Goal: Task Accomplishment & Management: Contribute content

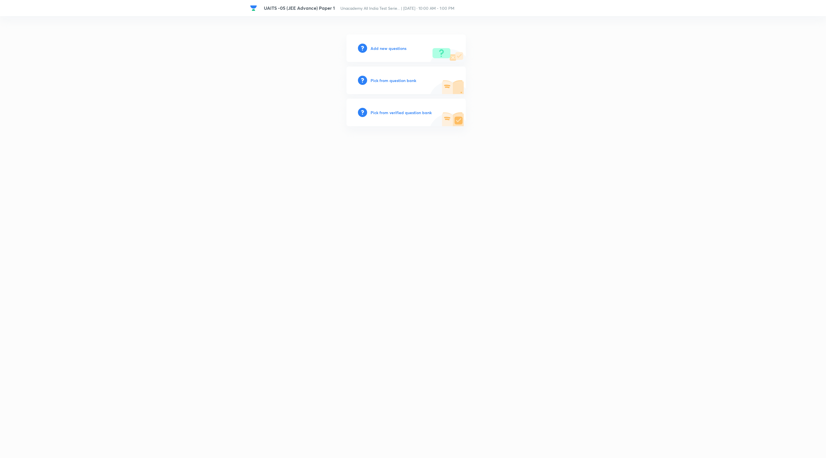
click at [412, 33] on div "UAITS -05 (JEE Advance) Paper 1 Unacademy All India Test Serie... | [DATE] · 10…" at bounding box center [413, 229] width 826 height 458
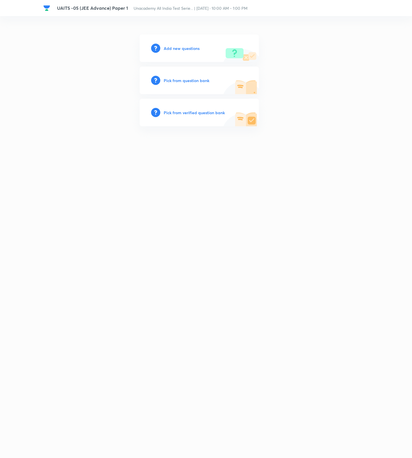
click at [186, 46] on h6 "Add new questions" at bounding box center [182, 48] width 36 height 6
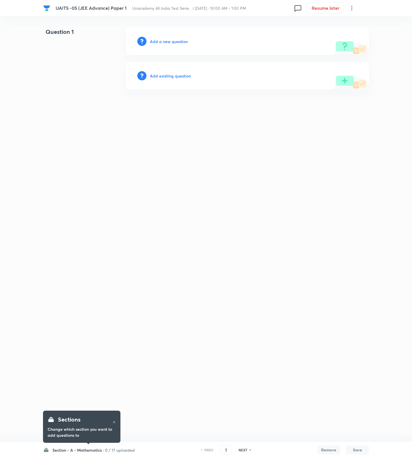
click at [122, 448] on h6 "0 / 17 uploaded" at bounding box center [120, 450] width 30 height 6
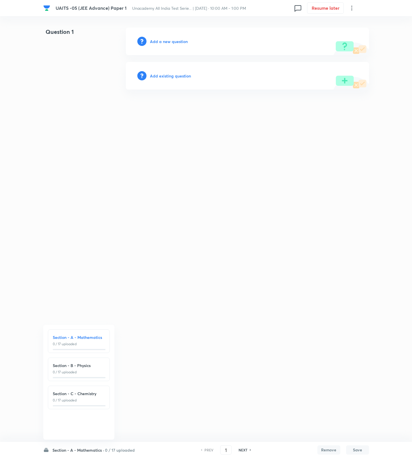
click at [108, 448] on h6 "0 / 17 uploaded" at bounding box center [120, 450] width 30 height 6
click at [95, 365] on h6 "Section - B - Physics" at bounding box center [79, 365] width 52 height 6
type input "18"
drag, startPoint x: 84, startPoint y: 449, endPoint x: 87, endPoint y: 444, distance: 6.0
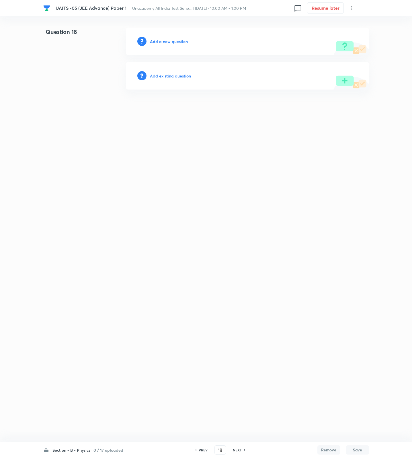
click at [84, 449] on h6 "Section - B - Physics ·" at bounding box center [72, 450] width 40 height 6
click at [168, 39] on h6 "Add a new question" at bounding box center [169, 41] width 38 height 6
click at [168, 39] on h6 "Choose a question type" at bounding box center [172, 41] width 44 height 6
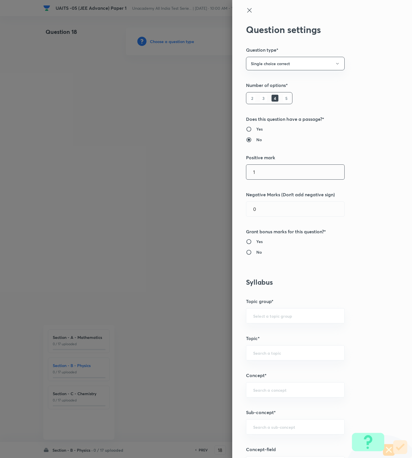
click at [291, 177] on input "1" at bounding box center [295, 172] width 98 height 15
type input "4"
type input "3"
click at [269, 212] on input "0" at bounding box center [295, 209] width 98 height 15
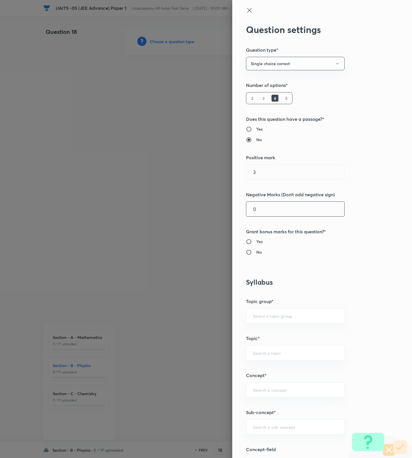
click at [269, 212] on input "0" at bounding box center [295, 209] width 98 height 15
type input "1"
click at [247, 253] on input "No" at bounding box center [251, 252] width 10 height 6
radio input "true"
click at [274, 424] on div "​" at bounding box center [295, 426] width 99 height 15
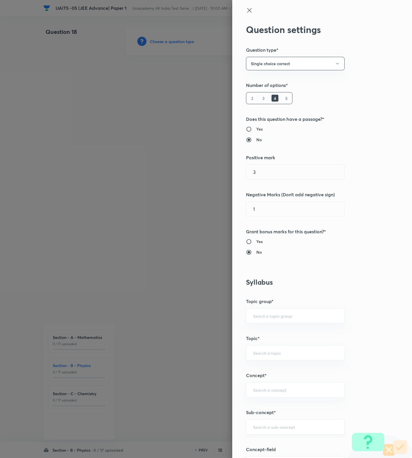
type input "'"
type input ";"
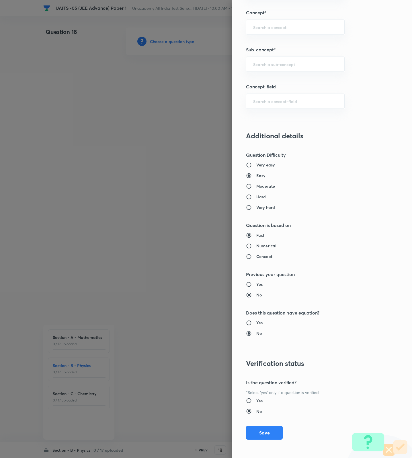
scroll to position [149, 0]
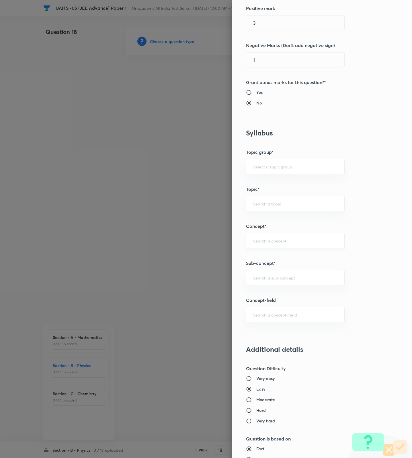
paste input "sequences and series"
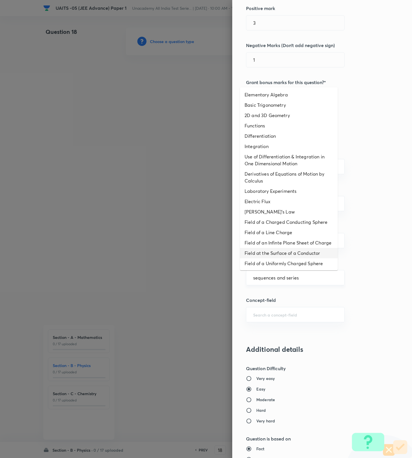
click at [273, 280] on input "sequences and series" at bounding box center [295, 277] width 84 height 5
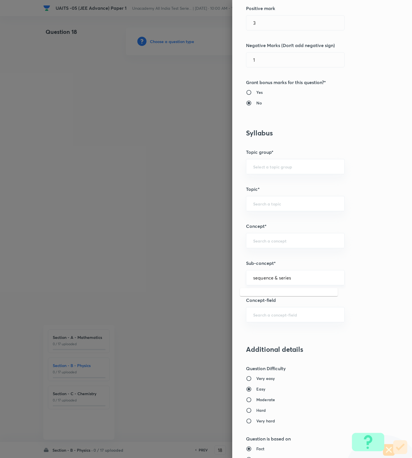
click at [253, 279] on input "sequence & series" at bounding box center [295, 277] width 84 height 5
click at [289, 280] on input "Sequence & series" at bounding box center [295, 277] width 84 height 5
drag, startPoint x: 289, startPoint y: 280, endPoint x: 268, endPoint y: 281, distance: 21.2
click at [268, 280] on input "Sequence & series" at bounding box center [295, 277] width 84 height 5
click at [287, 284] on div "Sequence ​" at bounding box center [295, 277] width 99 height 15
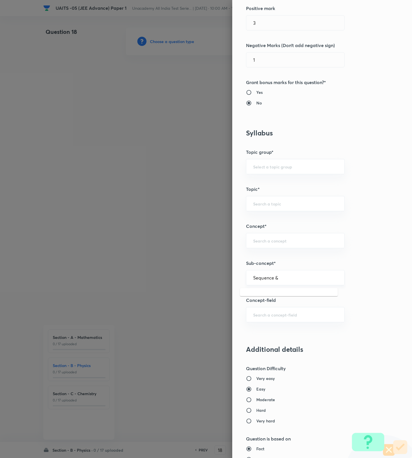
type input "Sequence &"
click at [281, 277] on input "Sequence &" at bounding box center [295, 277] width 84 height 5
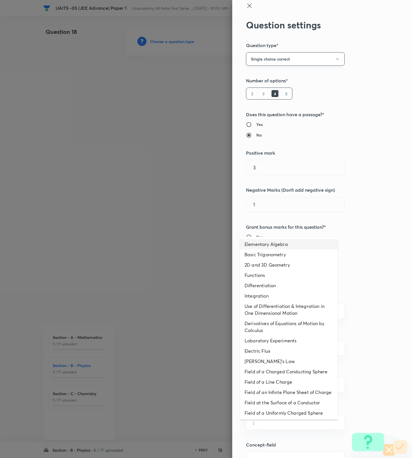
scroll to position [0, 0]
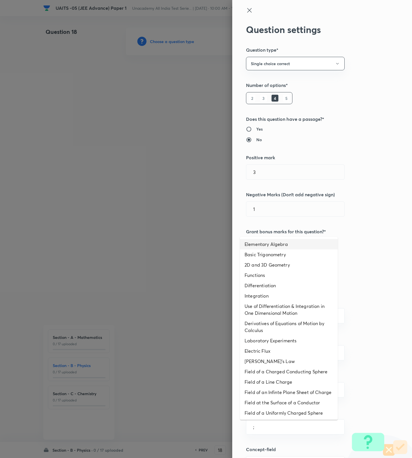
type input ";"
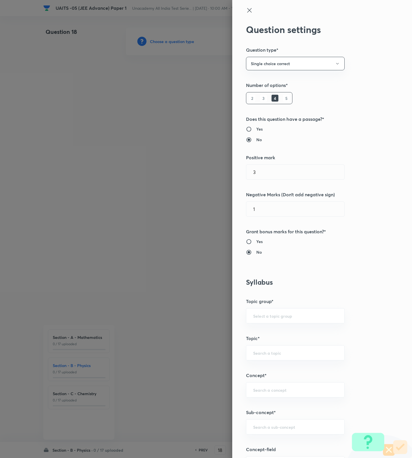
paste input "Unit and Measurement"
click at [298, 446] on li "Unit and measurement and Kinematics" at bounding box center [289, 444] width 98 height 10
type input "Unit and measurement and Kinematics"
type input "Physics"
type input "Unit and measurement and Kinematics"
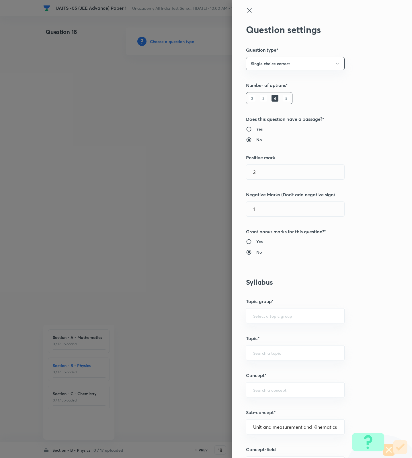
type input "Unit and measurement and Kinematics"
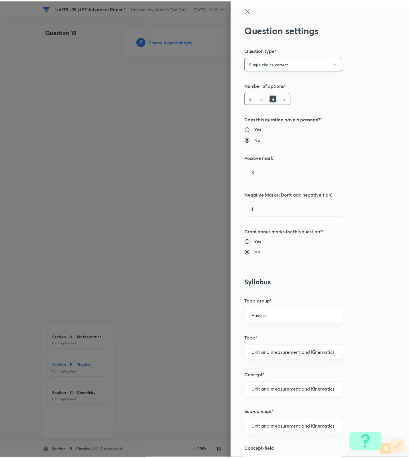
scroll to position [364, 0]
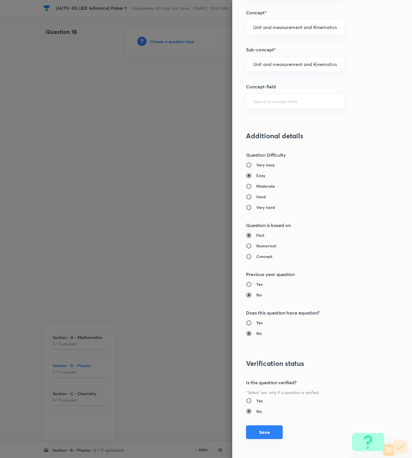
click at [264, 435] on button "Save" at bounding box center [264, 432] width 37 height 14
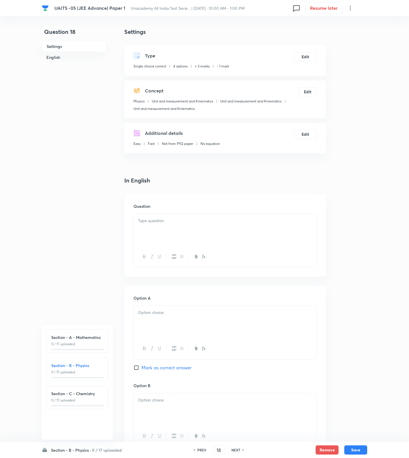
click at [290, 242] on div at bounding box center [225, 230] width 183 height 32
click at [181, 322] on div at bounding box center [225, 322] width 183 height 32
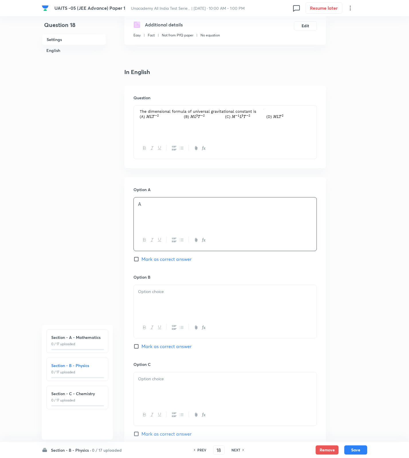
scroll to position [215, 0]
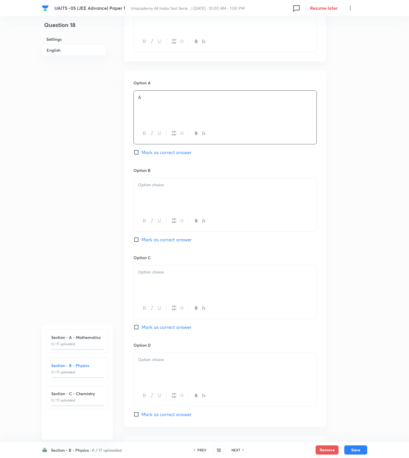
click at [186, 203] on div at bounding box center [225, 194] width 183 height 32
click at [176, 275] on p at bounding box center [225, 272] width 174 height 7
click at [165, 367] on div at bounding box center [225, 369] width 183 height 32
click at [179, 329] on span "Mark as correct answer" at bounding box center [167, 326] width 50 height 7
click at [142, 329] on input "Mark as correct answer" at bounding box center [138, 327] width 8 height 6
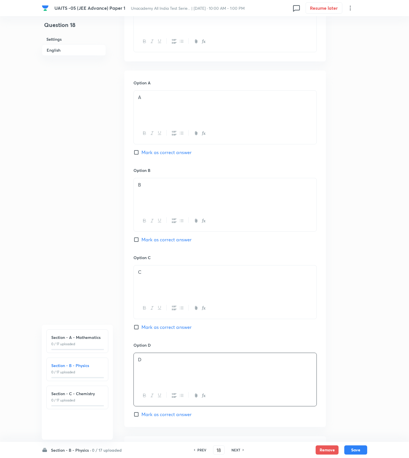
checkbox input "true"
click at [76, 452] on h6 "Section - B - Physics ·" at bounding box center [71, 450] width 40 height 6
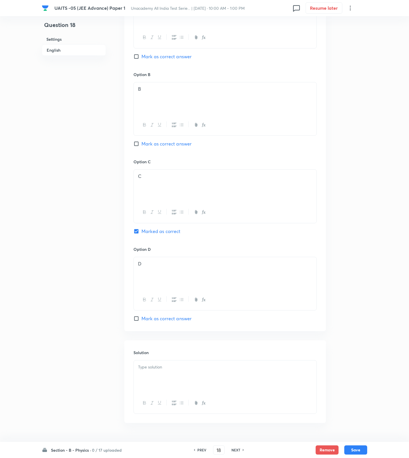
scroll to position [328, 0]
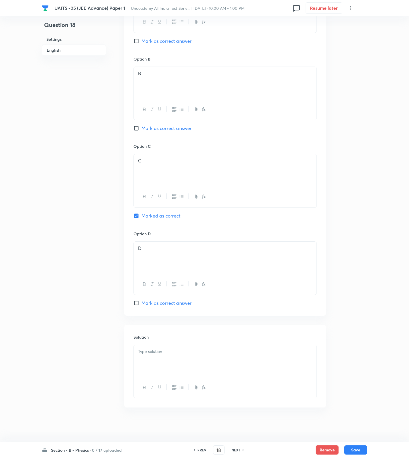
click at [180, 362] on div at bounding box center [225, 361] width 183 height 32
click at [264, 368] on div at bounding box center [225, 361] width 183 height 32
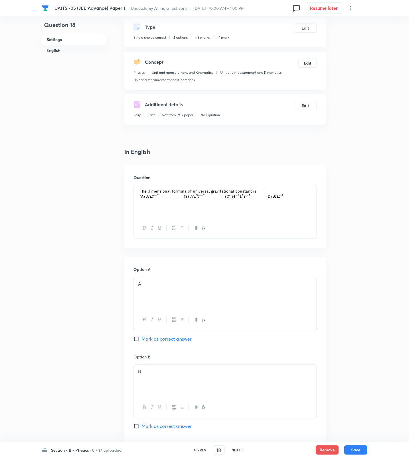
scroll to position [0, 0]
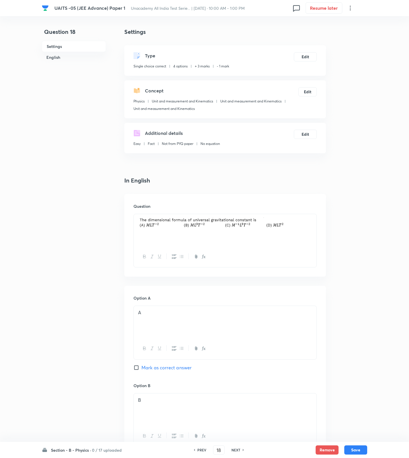
click at [304, 222] on p at bounding box center [225, 223] width 174 height 12
click at [359, 450] on button "Save" at bounding box center [356, 448] width 23 height 9
type input "19"
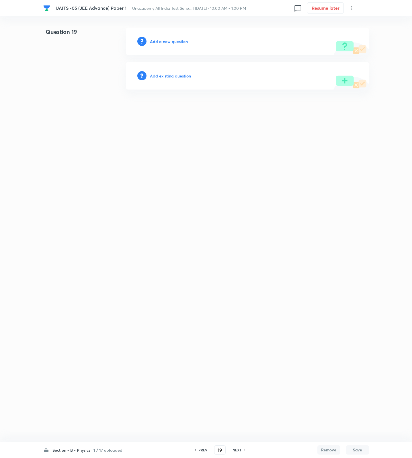
click at [168, 41] on h6 "Add a new question" at bounding box center [169, 41] width 38 height 6
click at [168, 41] on h6 "Choose a question type" at bounding box center [172, 41] width 44 height 6
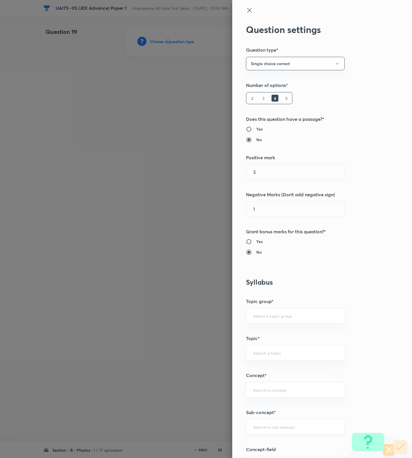
click at [267, 420] on div "​" at bounding box center [295, 426] width 99 height 15
paste input "Kinematics 1D"
click at [286, 369] on li "Kinematics" at bounding box center [289, 371] width 98 height 10
type input "Kinematics"
type input "Physics"
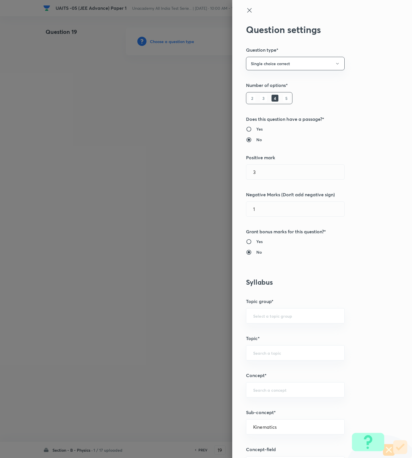
type input "Mechanics"
type input "Kinematics"
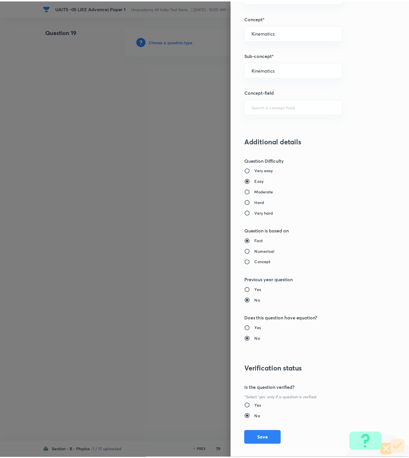
scroll to position [364, 0]
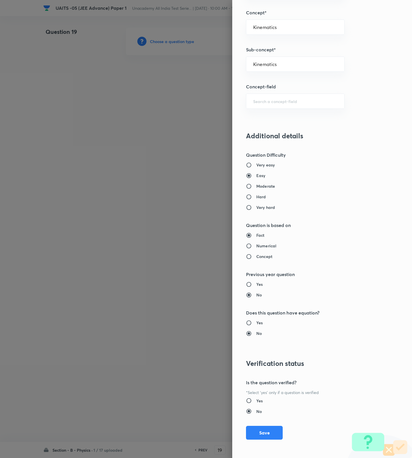
click at [262, 444] on div "Question settings Question type* Single choice correct Number of options* 2 3 4…" at bounding box center [322, 229] width 180 height 458
click at [263, 434] on button "Save" at bounding box center [264, 432] width 37 height 14
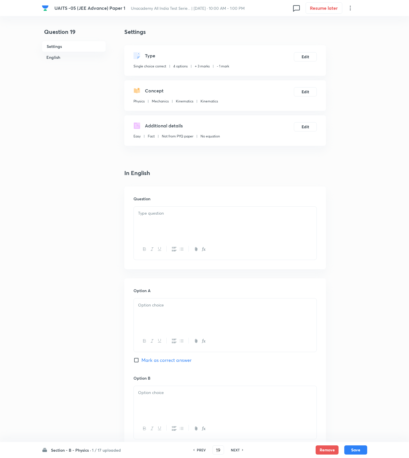
click at [279, 235] on div at bounding box center [225, 222] width 183 height 32
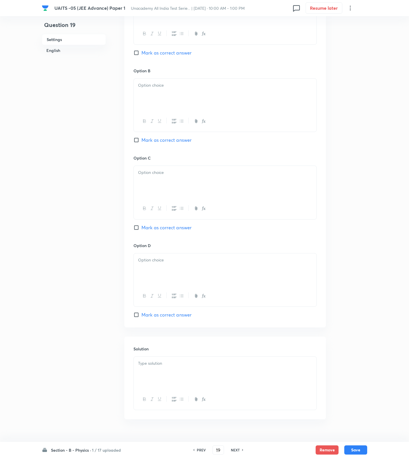
scroll to position [320, 0]
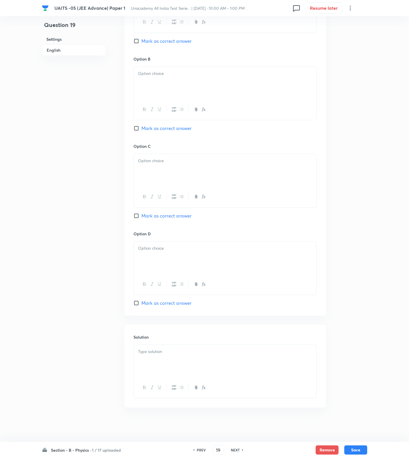
click at [243, 359] on div at bounding box center [225, 361] width 183 height 32
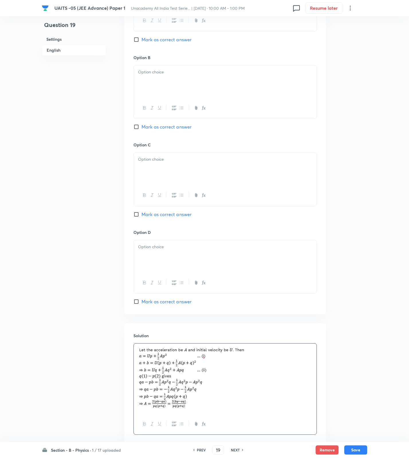
click at [174, 266] on div at bounding box center [225, 256] width 183 height 32
click at [167, 302] on span "Mark as correct answer" at bounding box center [167, 301] width 50 height 7
click at [142, 302] on input "Mark as correct answer" at bounding box center [138, 301] width 8 height 6
checkbox input "true"
click at [177, 181] on div at bounding box center [225, 169] width 183 height 32
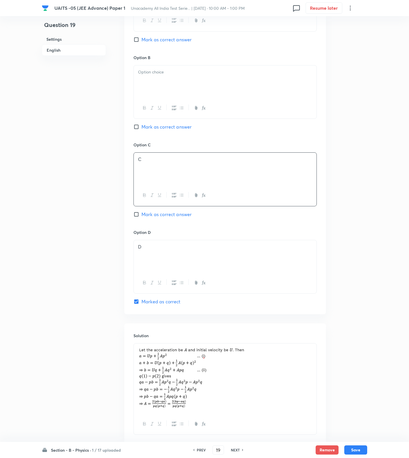
scroll to position [105, 0]
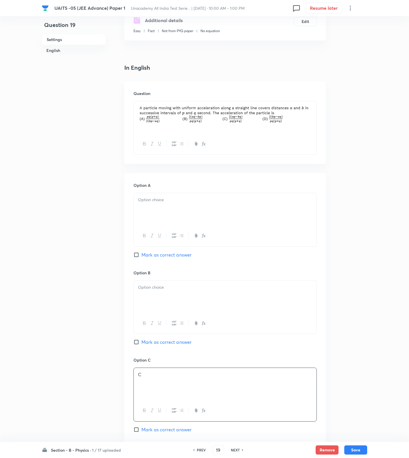
click at [147, 289] on p at bounding box center [225, 287] width 174 height 7
click at [169, 219] on div at bounding box center [225, 209] width 183 height 32
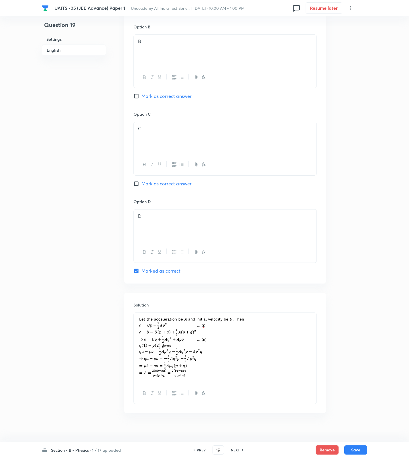
scroll to position [358, 0]
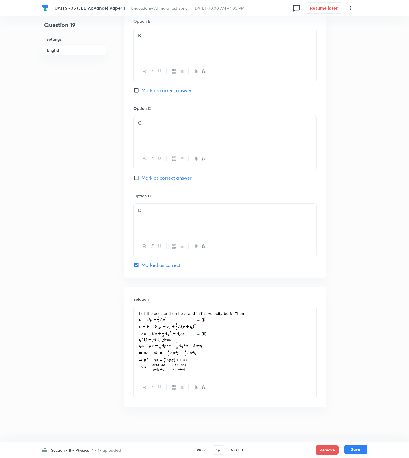
drag, startPoint x: 355, startPoint y: 446, endPoint x: 349, endPoint y: 448, distance: 6.6
click at [354, 446] on button "Save" at bounding box center [356, 448] width 23 height 9
type input "20"
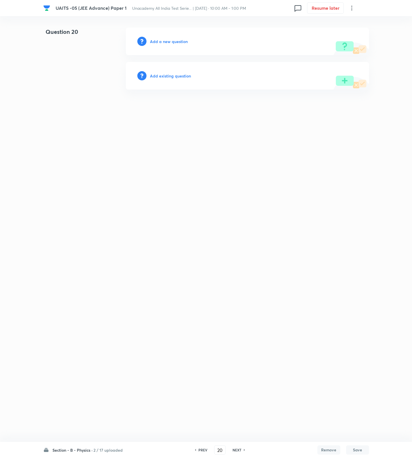
drag, startPoint x: 212, startPoint y: 336, endPoint x: 205, endPoint y: 342, distance: 9.1
click at [212, 117] on html "UAITS -05 (JEE Advance) Paper 1 Unacademy All India Test Serie... | [DATE] · 10…" at bounding box center [206, 58] width 412 height 117
click at [171, 39] on h6 "Add a new question" at bounding box center [169, 41] width 38 height 6
click at [171, 39] on h6 "Choose a question type" at bounding box center [172, 41] width 44 height 6
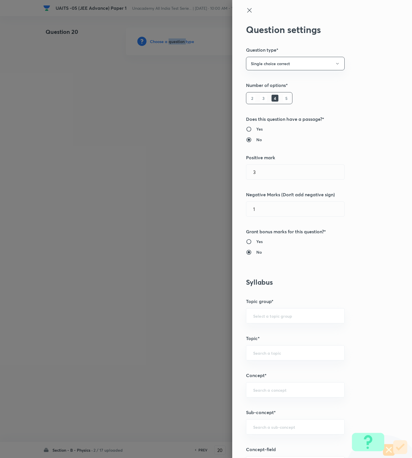
scroll to position [215, 0]
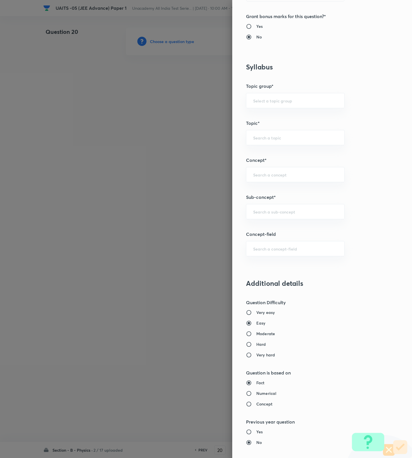
click at [263, 336] on h6 "Moderate" at bounding box center [265, 333] width 19 height 6
click at [256, 336] on input "Moderate" at bounding box center [251, 334] width 10 height 6
radio input "true"
radio input "false"
click at [276, 207] on div "​" at bounding box center [295, 211] width 99 height 15
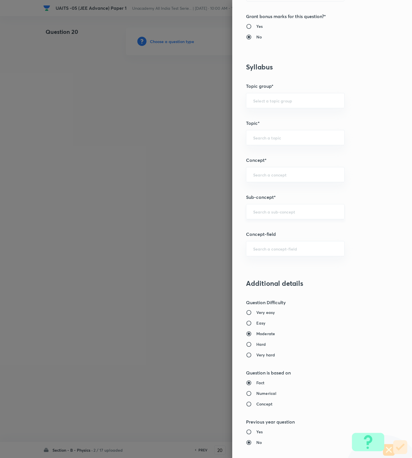
paste input "Kinematics-2D"
type input "Kinematics"
click at [276, 280] on div "Question settings Question type* Single choice correct Number of options* 2 3 4…" at bounding box center [322, 229] width 180 height 458
click at [277, 214] on input "text" at bounding box center [295, 211] width 84 height 5
click at [270, 232] on li "Kinematics-2D" at bounding box center [289, 229] width 98 height 10
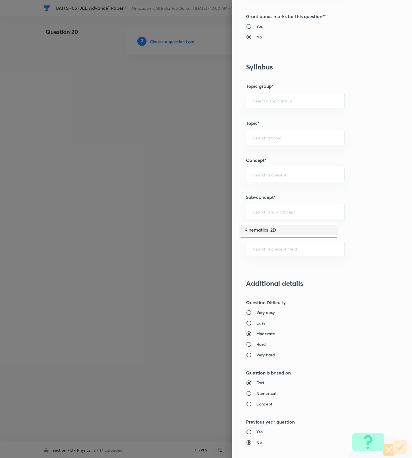
type input "Kinematics-2D"
type input "Physics"
type input "Kinematics-2D"
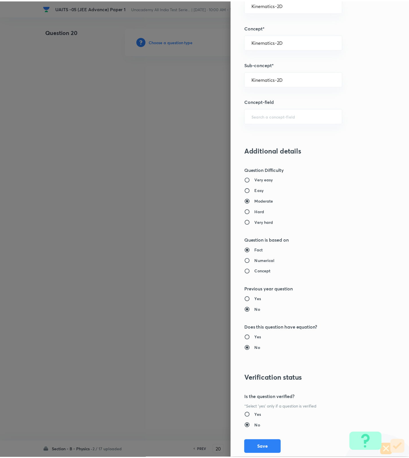
scroll to position [364, 0]
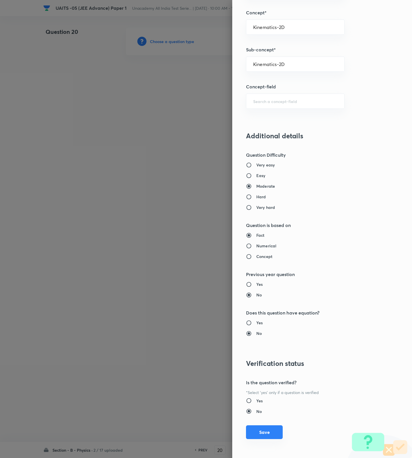
click at [265, 427] on button "Save" at bounding box center [264, 432] width 37 height 14
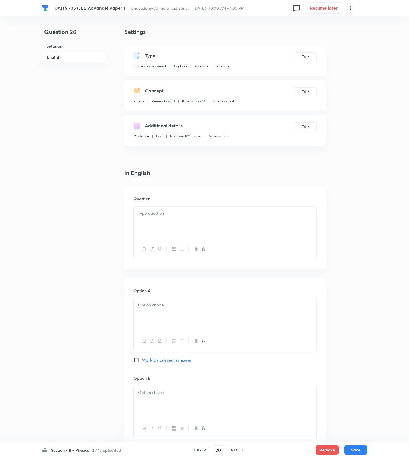
click at [315, 230] on div at bounding box center [225, 222] width 183 height 32
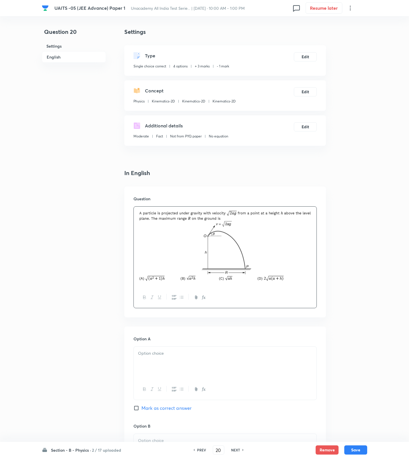
scroll to position [368, 0]
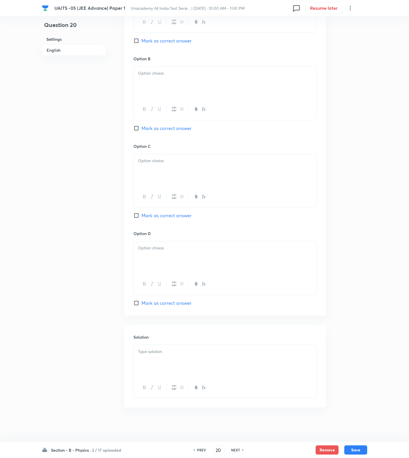
click at [237, 354] on p at bounding box center [225, 351] width 174 height 7
click at [235, 350] on p at bounding box center [225, 351] width 174 height 7
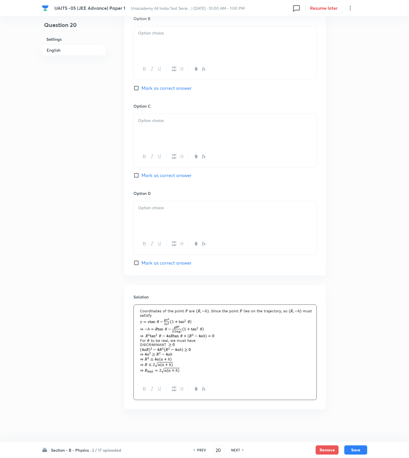
scroll to position [411, 0]
click at [167, 216] on div at bounding box center [225, 215] width 183 height 32
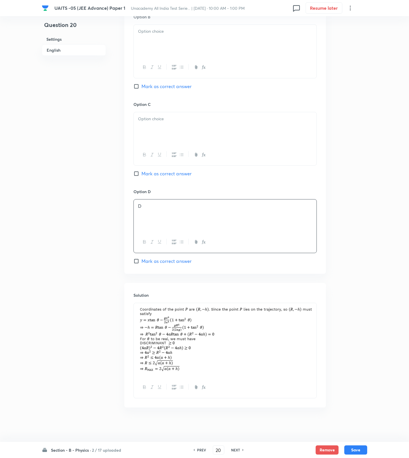
click at [151, 258] on span "Mark as correct answer" at bounding box center [167, 260] width 50 height 7
click at [142, 258] on input "Mark as correct answer" at bounding box center [138, 261] width 8 height 6
checkbox input "true"
click at [163, 126] on div at bounding box center [225, 128] width 183 height 32
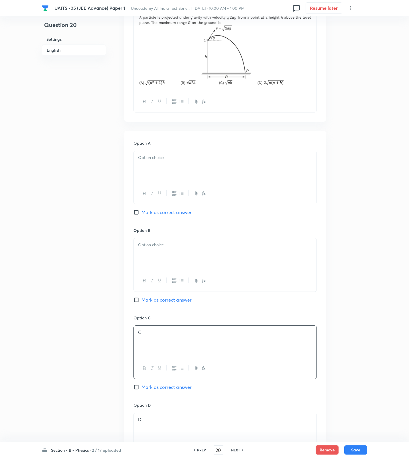
click at [162, 251] on div at bounding box center [225, 254] width 183 height 32
click at [203, 161] on p at bounding box center [225, 157] width 174 height 7
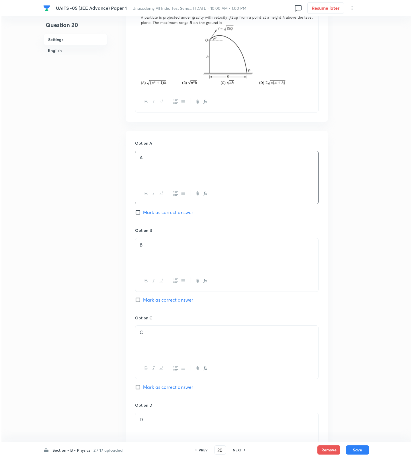
scroll to position [0, 0]
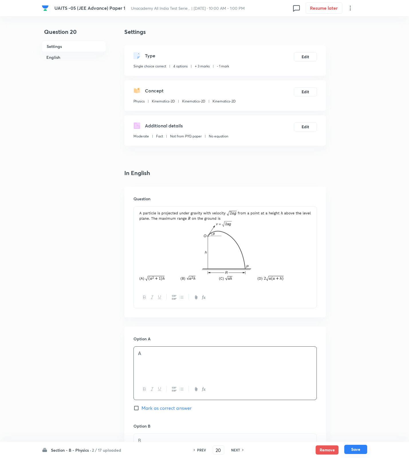
click at [356, 449] on button "Save" at bounding box center [356, 448] width 23 height 9
type input "21"
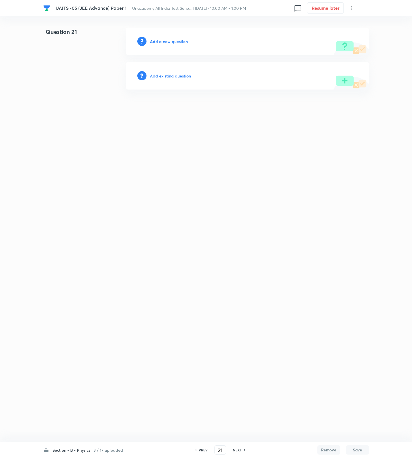
click at [170, 40] on h6 "Add a new question" at bounding box center [169, 41] width 38 height 6
click at [170, 40] on h6 "Choose a question type" at bounding box center [172, 41] width 44 height 6
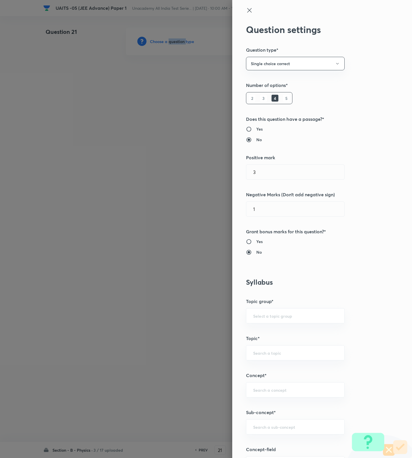
scroll to position [215, 0]
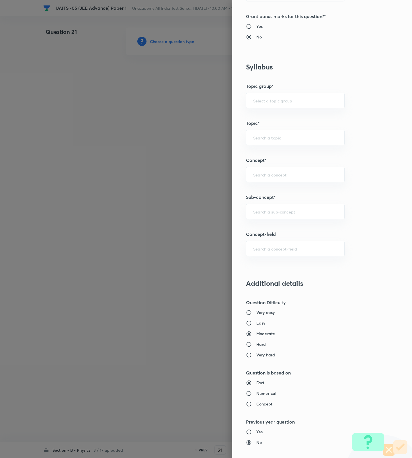
click at [259, 326] on label "Easy" at bounding box center [310, 323] width 128 height 6
click at [256, 326] on input "Easy" at bounding box center [251, 323] width 10 height 6
radio input "true"
radio input "false"
click at [277, 217] on div "​" at bounding box center [295, 211] width 99 height 15
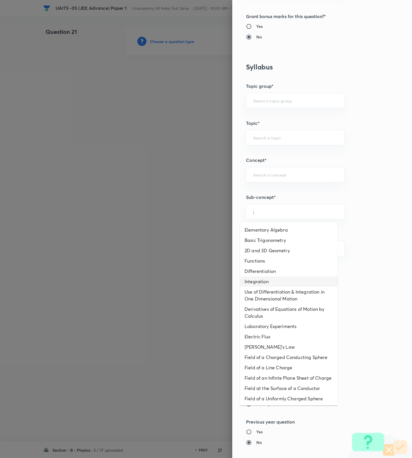
click at [277, 279] on li "Integration" at bounding box center [289, 281] width 98 height 10
type input "Integration"
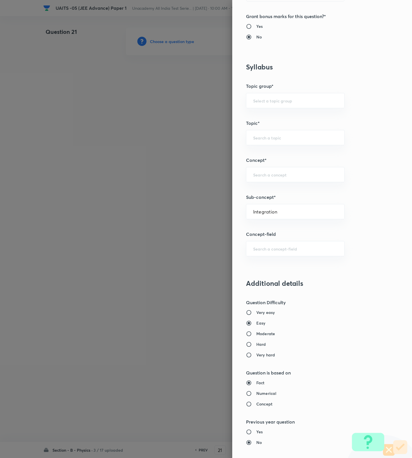
type input "Physics"
type input "Basics & Laboratory"
type input "Mathematical Tools"
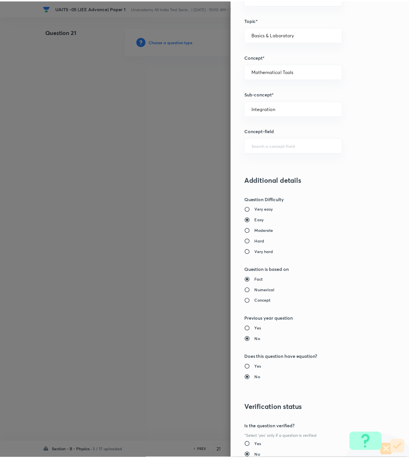
scroll to position [364, 0]
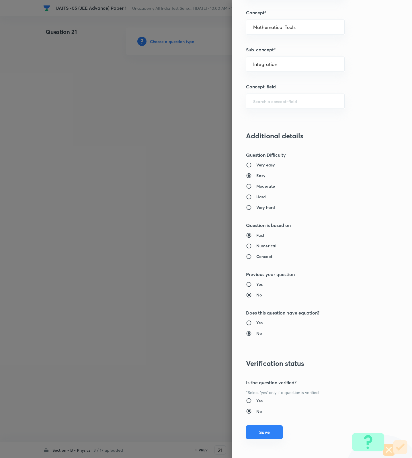
click at [263, 433] on button "Save" at bounding box center [264, 432] width 37 height 14
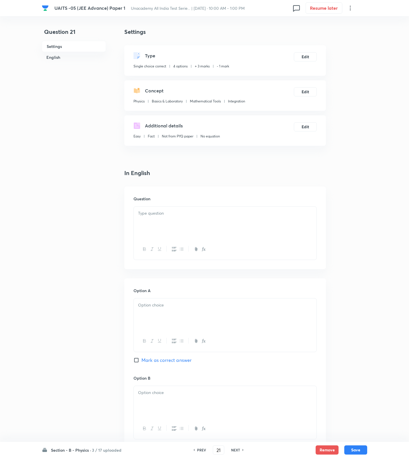
click at [299, 224] on div at bounding box center [225, 222] width 183 height 32
click at [292, 217] on div at bounding box center [225, 222] width 183 height 32
click at [278, 218] on div at bounding box center [225, 222] width 183 height 32
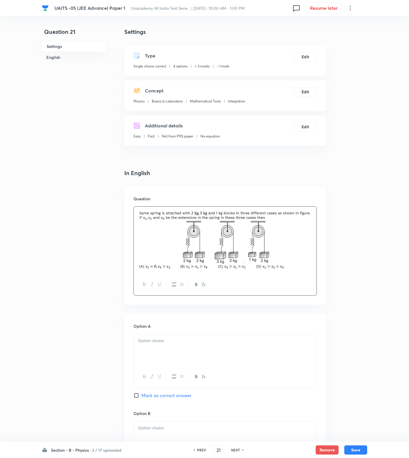
drag, startPoint x: 304, startPoint y: 356, endPoint x: 300, endPoint y: 355, distance: 4.1
click at [303, 356] on div at bounding box center [225, 350] width 183 height 32
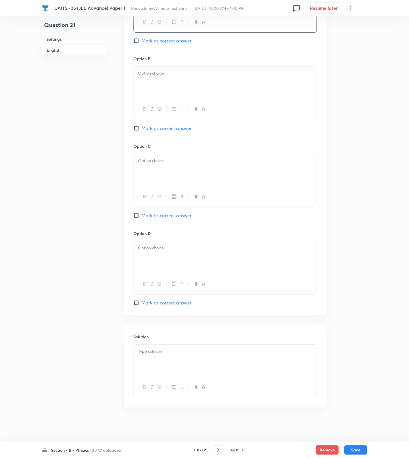
click at [180, 353] on p at bounding box center [225, 351] width 174 height 7
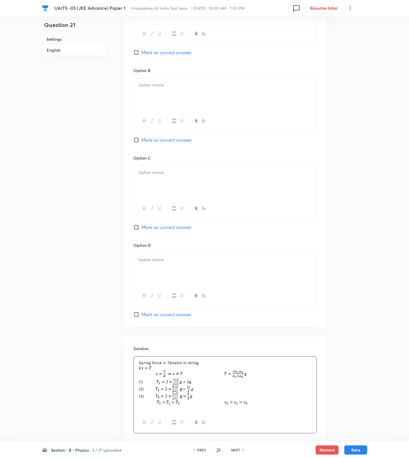
scroll to position [141, 0]
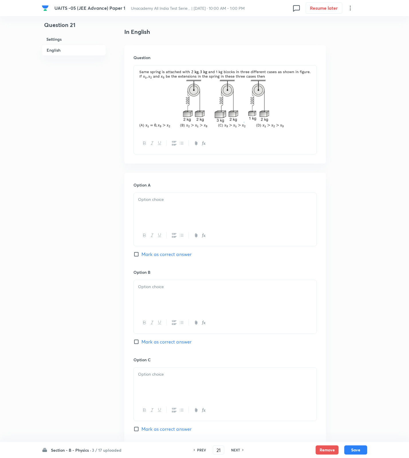
click at [166, 208] on div at bounding box center [225, 209] width 183 height 32
click at [170, 296] on div at bounding box center [225, 296] width 183 height 32
click at [171, 341] on span "Mark as correct answer" at bounding box center [167, 341] width 50 height 7
click at [142, 341] on input "Mark as correct answer" at bounding box center [138, 342] width 8 height 6
checkbox input "true"
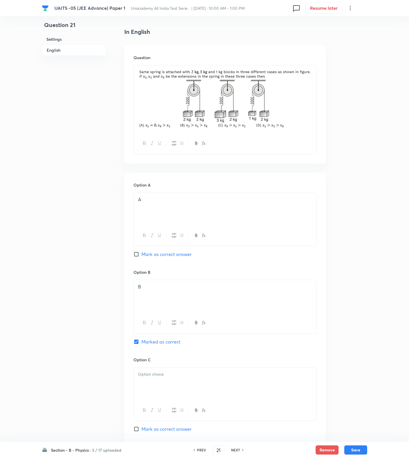
click at [169, 377] on p at bounding box center [225, 374] width 174 height 7
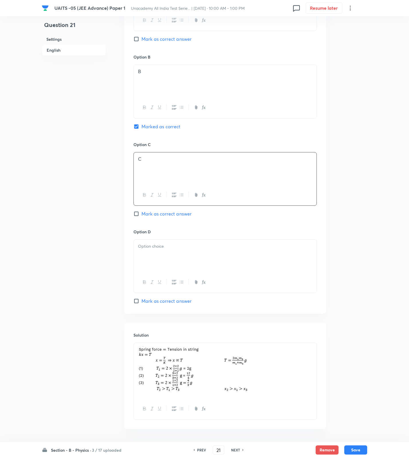
click at [161, 259] on div at bounding box center [225, 255] width 183 height 32
click at [349, 447] on button "Save" at bounding box center [356, 448] width 23 height 9
type input "22"
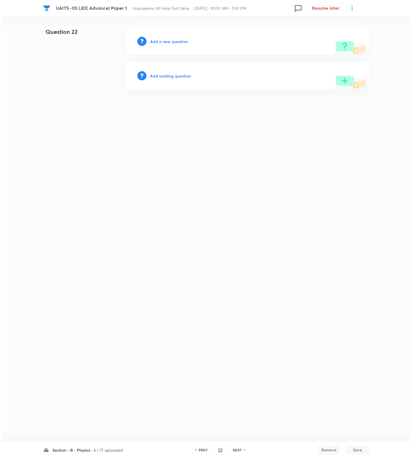
scroll to position [0, 0]
click at [164, 39] on h6 "Add a new question" at bounding box center [169, 41] width 38 height 6
click at [164, 39] on h6 "Choose a question type" at bounding box center [172, 41] width 44 height 6
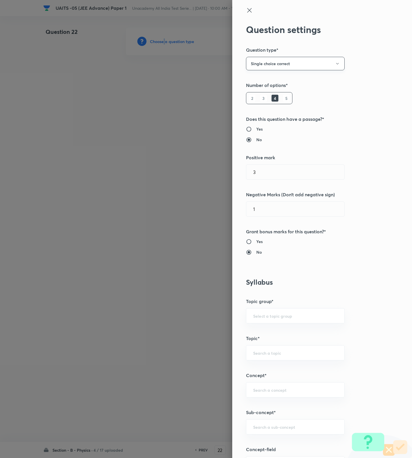
click at [274, 62] on button "Single choice correct" at bounding box center [295, 63] width 99 height 13
click at [268, 89] on li "Multiple choice correct" at bounding box center [289, 91] width 98 height 11
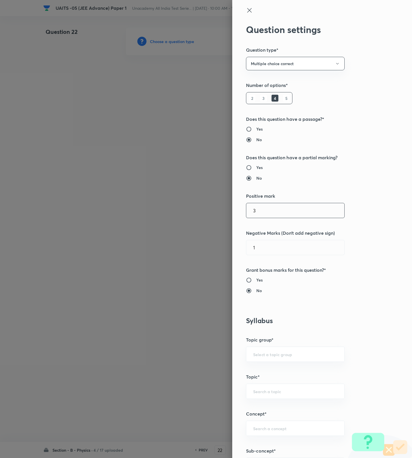
click at [252, 212] on input "3" at bounding box center [295, 210] width 98 height 15
type input "4"
click at [256, 167] on h6 "Yes" at bounding box center [259, 167] width 6 height 6
click at [252, 167] on input "Yes" at bounding box center [251, 168] width 10 height 6
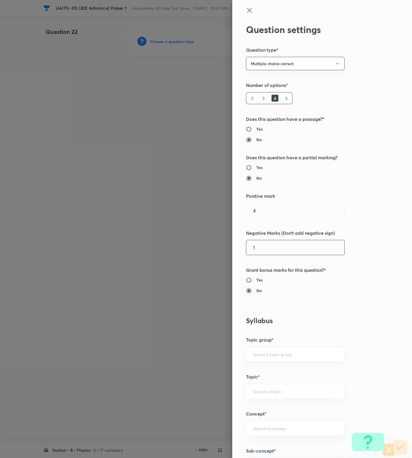
radio input "true"
radio input "false"
click at [256, 251] on input "text" at bounding box center [295, 247] width 98 height 15
type input "1"
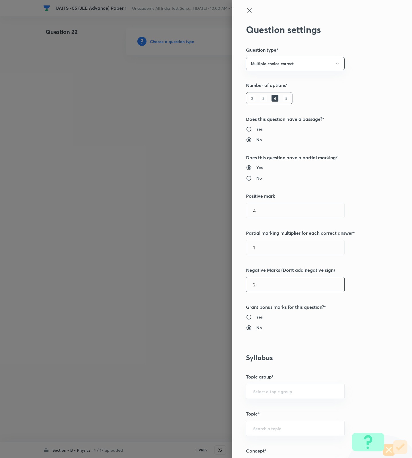
scroll to position [215, 0]
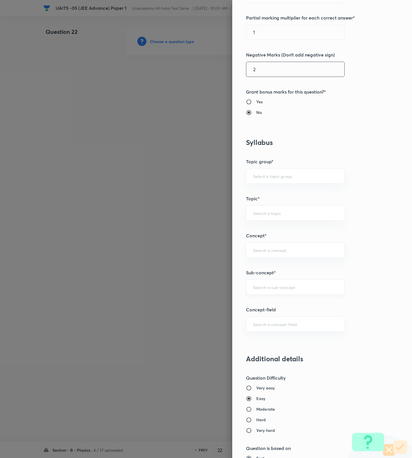
type input "2"
click at [262, 289] on input "text" at bounding box center [295, 286] width 84 height 5
paste input "Unit and Measurement"
click at [279, 304] on li "Unit and measurement and Kinematics" at bounding box center [289, 305] width 98 height 10
type input "Unit and measurement and Kinematics"
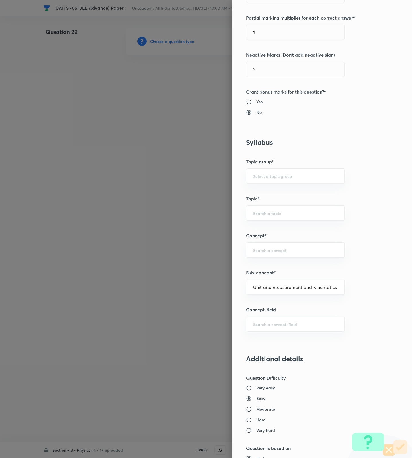
type input "Physics"
type input "Unit and measurement and Kinematics"
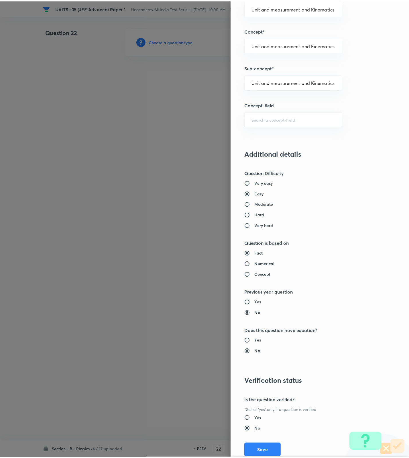
scroll to position [440, 0]
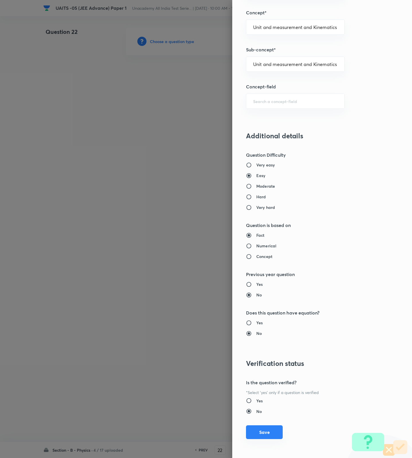
click at [262, 428] on button "Save" at bounding box center [264, 432] width 37 height 14
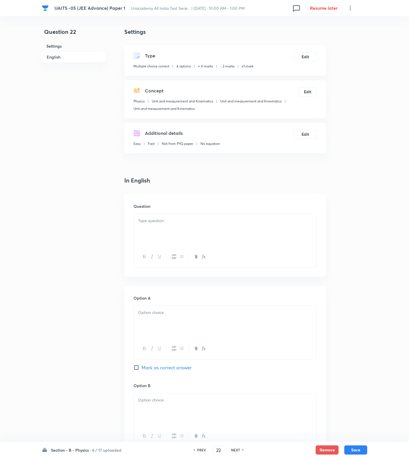
click at [169, 227] on div at bounding box center [225, 230] width 183 height 32
paste div
click at [140, 221] on strong "1." at bounding box center [139, 220] width 3 height 6
click at [186, 312] on p at bounding box center [225, 312] width 174 height 7
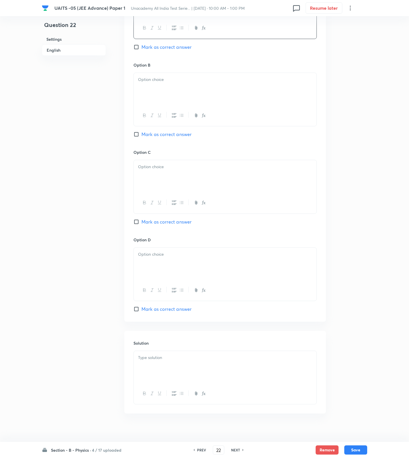
scroll to position [328, 0]
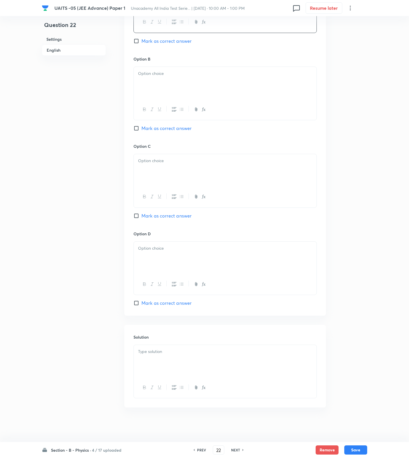
click at [185, 355] on div at bounding box center [225, 361] width 183 height 32
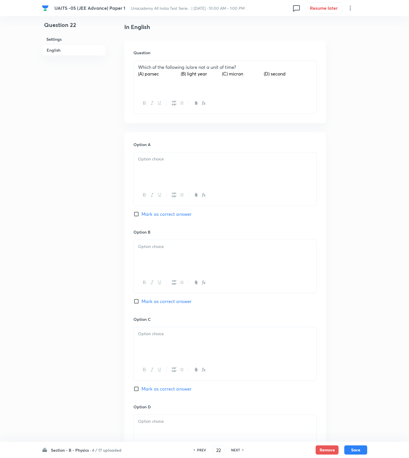
scroll to position [113, 0]
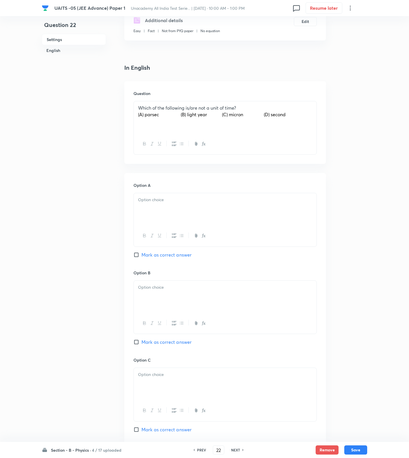
click at [157, 209] on div at bounding box center [225, 209] width 183 height 32
click at [164, 286] on p at bounding box center [225, 287] width 174 height 7
click at [157, 391] on div at bounding box center [225, 384] width 183 height 32
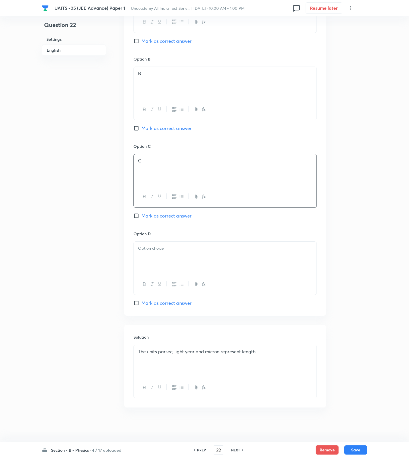
click at [178, 259] on div at bounding box center [225, 257] width 183 height 32
click at [178, 215] on span "Mark as correct answer" at bounding box center [167, 215] width 50 height 7
click at [142, 215] on input "Mark as correct answer" at bounding box center [138, 216] width 8 height 6
checkbox input "true"
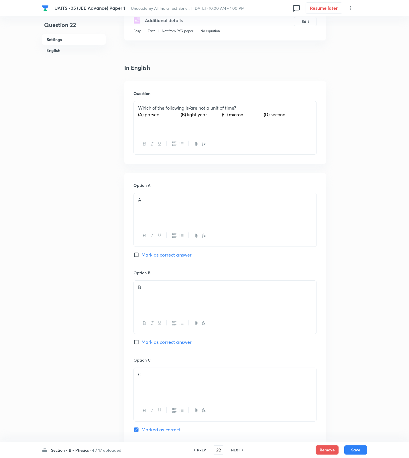
click at [167, 251] on div "Option A A Mark as correct answer" at bounding box center [225, 225] width 183 height 87
click at [169, 256] on span "Mark as correct answer" at bounding box center [167, 254] width 50 height 7
click at [142, 256] on input "Mark as correct answer" at bounding box center [138, 255] width 8 height 6
checkbox input "true"
drag, startPoint x: 170, startPoint y: 341, endPoint x: 186, endPoint y: 342, distance: 15.9
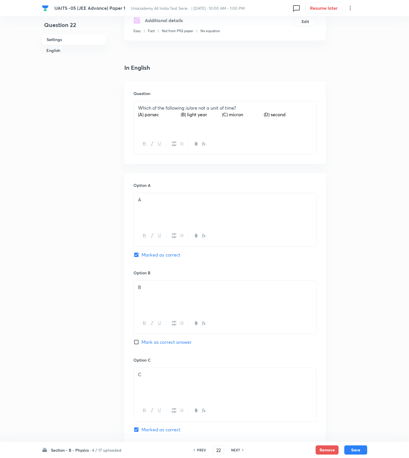
click at [171, 341] on span "Mark as correct answer" at bounding box center [167, 341] width 50 height 7
click at [142, 341] on input "Mark as correct answer" at bounding box center [138, 342] width 8 height 6
checkbox input "true"
click at [362, 450] on button "Save" at bounding box center [356, 448] width 23 height 9
type input "23"
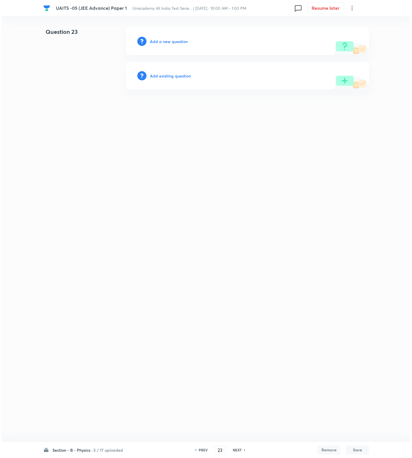
scroll to position [0, 0]
click at [172, 33] on div "Add a new question" at bounding box center [247, 42] width 243 height 28
click at [173, 40] on h6 "Add a new question" at bounding box center [169, 41] width 38 height 6
click at [173, 40] on h6 "Choose a question type" at bounding box center [172, 41] width 44 height 6
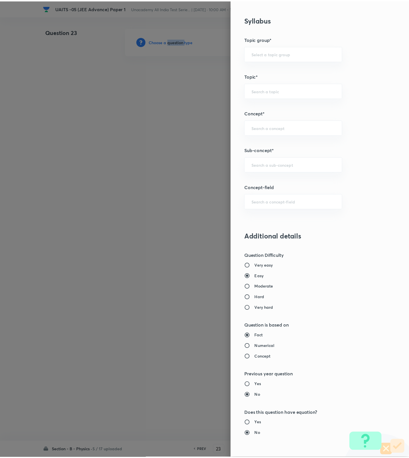
scroll to position [430, 0]
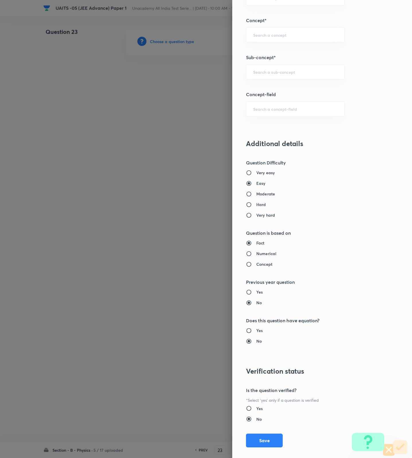
click at [267, 173] on h6 "Very easy" at bounding box center [265, 172] width 18 height 6
click at [256, 173] on input "Very easy" at bounding box center [251, 173] width 10 height 6
radio input "true"
radio input "false"
click at [267, 71] on div "​" at bounding box center [295, 71] width 99 height 15
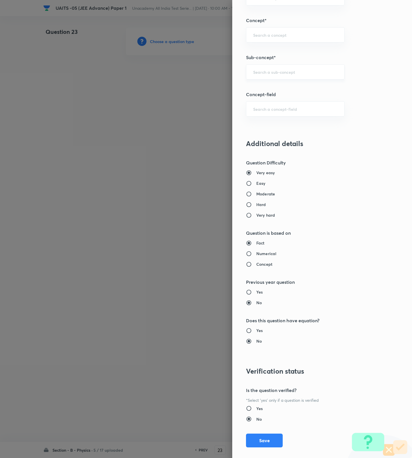
paste input "Kinematics 1D"
click at [280, 100] on li "Kinematics" at bounding box center [289, 100] width 98 height 10
type input "Kinematics"
type input "Physics"
type input "Mechanics"
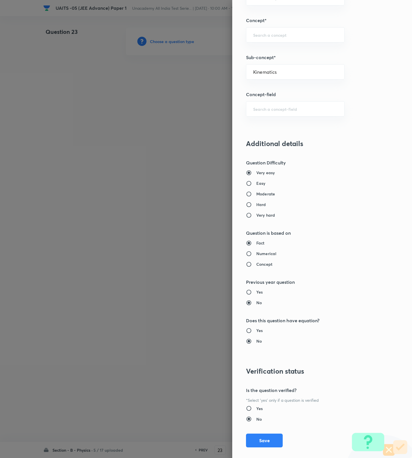
type input "Kinematics"
drag, startPoint x: 265, startPoint y: 443, endPoint x: 262, endPoint y: 455, distance: 12.4
click at [265, 447] on button "Save" at bounding box center [264, 440] width 37 height 14
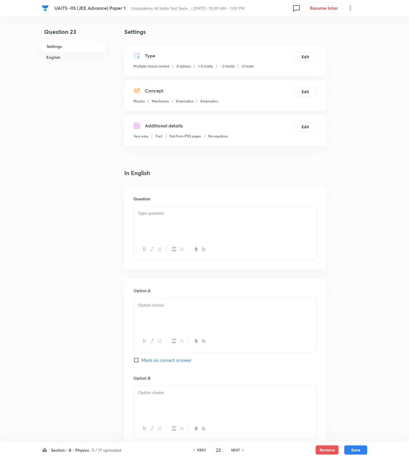
paste div
click at [199, 232] on div at bounding box center [225, 222] width 183 height 32
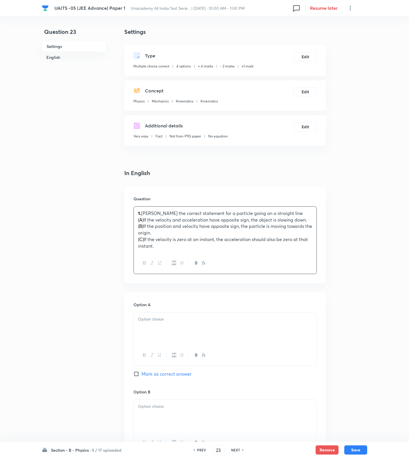
click at [136, 214] on div "1. [PERSON_NAME] the correct statement for a particle going on a straight line …" at bounding box center [225, 229] width 183 height 46
click at [138, 220] on div "Mark the correct statement for a particle going on a straight line (A) If the v…" at bounding box center [225, 229] width 183 height 46
click at [137, 226] on div "Mark the correct statement for a particle going on a straight line (A) If the v…" at bounding box center [225, 229] width 183 height 46
click at [138, 237] on span "(C)" at bounding box center [141, 239] width 6 height 6
click at [159, 249] on p "(C) If the velocity is zero at an instant, the acceleration should also be zero…" at bounding box center [225, 242] width 174 height 13
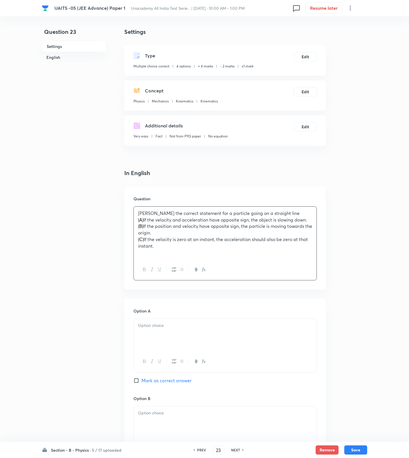
click at [237, 245] on p "(C) If the velocity is zero at an instant, the acceleration should also be zero…" at bounding box center [225, 242] width 174 height 13
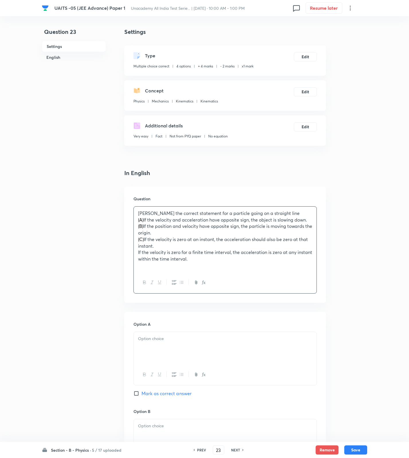
click at [136, 249] on div "Mark the correct statement for a particle going on a straight line (A) If the v…" at bounding box center [225, 238] width 183 height 65
click at [135, 252] on div "Mark the correct statement for a particle going on a straight line (A) If the v…" at bounding box center [225, 238] width 183 height 65
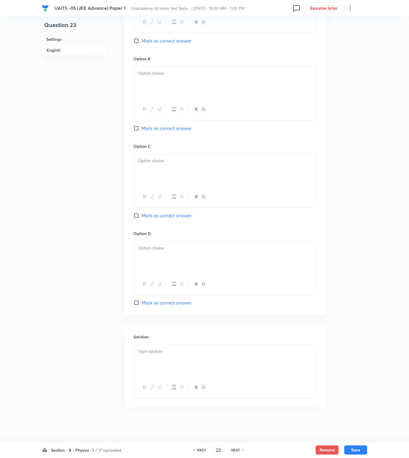
click at [169, 368] on div at bounding box center [225, 360] width 183 height 32
drag, startPoint x: 157, startPoint y: 303, endPoint x: 160, endPoint y: 294, distance: 9.0
click at [158, 302] on span "Mark as correct answer" at bounding box center [167, 302] width 50 height 7
click at [159, 301] on span "Mark as correct answer" at bounding box center [167, 302] width 50 height 7
click at [142, 301] on input "Mark as correct answer" at bounding box center [138, 303] width 8 height 6
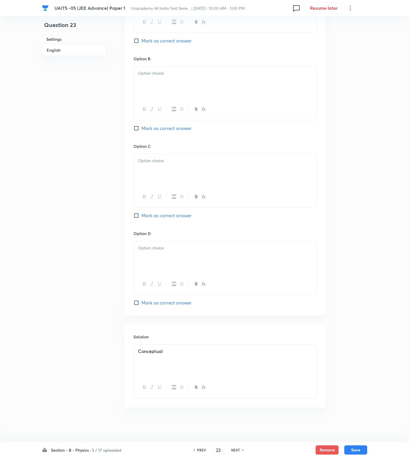
checkbox input "true"
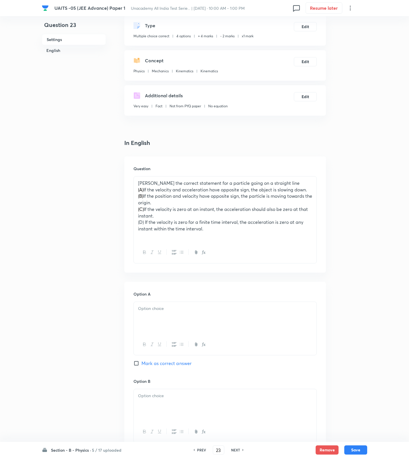
scroll to position [0, 0]
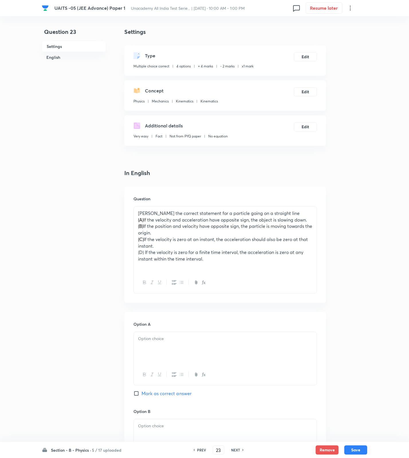
click at [165, 342] on div at bounding box center [225, 348] width 183 height 32
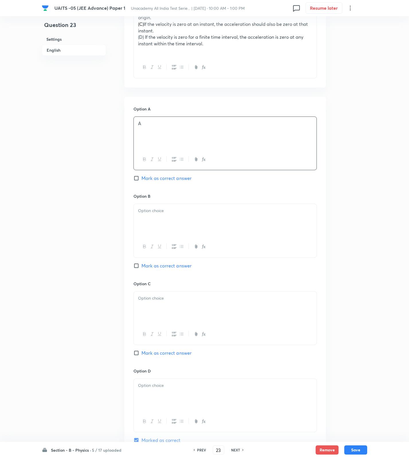
click at [183, 212] on p at bounding box center [225, 210] width 174 height 7
click at [221, 306] on div at bounding box center [225, 307] width 183 height 32
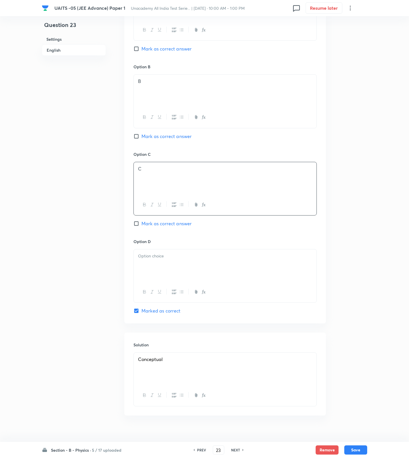
scroll to position [354, 0]
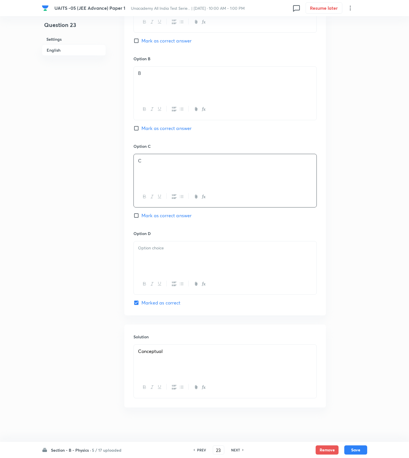
click at [179, 256] on div at bounding box center [225, 257] width 183 height 32
drag, startPoint x: 165, startPoint y: 121, endPoint x: 165, endPoint y: 126, distance: 5.2
click at [165, 121] on div "Option B B [PERSON_NAME] as correct answer" at bounding box center [225, 99] width 183 height 87
click at [165, 126] on span "Mark as correct answer" at bounding box center [167, 128] width 50 height 7
click at [142, 126] on input "Mark as correct answer" at bounding box center [138, 128] width 8 height 6
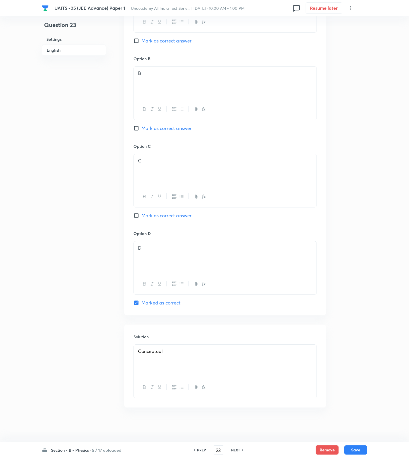
checkbox input "true"
click at [171, 37] on span "Mark as correct answer" at bounding box center [167, 40] width 50 height 7
click at [142, 38] on input "Mark as correct answer" at bounding box center [138, 41] width 8 height 6
checkbox input "true"
click at [361, 445] on button "Save" at bounding box center [356, 448] width 23 height 9
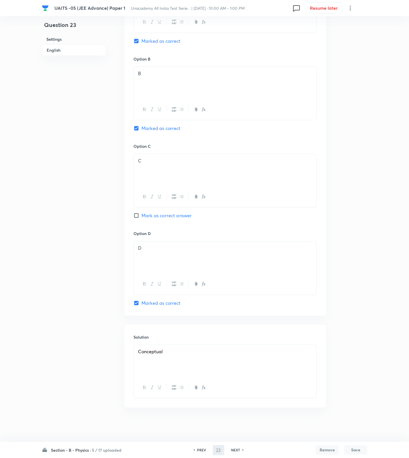
scroll to position [347, 0]
type input "24"
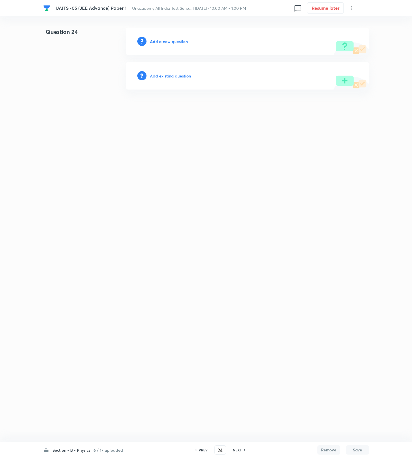
click at [157, 40] on h6 "Add a new question" at bounding box center [169, 41] width 38 height 6
click at [157, 40] on h6 "Choose a question type" at bounding box center [172, 41] width 44 height 6
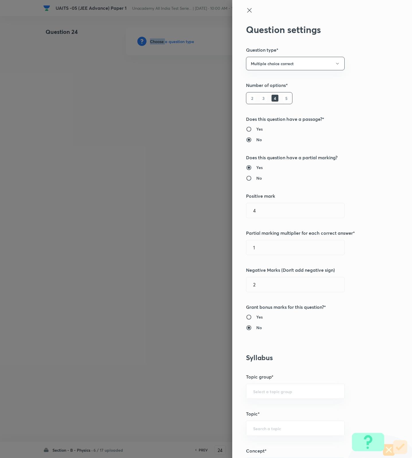
scroll to position [430, 0]
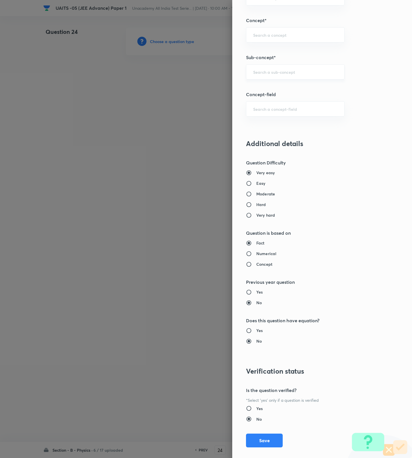
click at [288, 73] on input "text" at bounding box center [295, 71] width 84 height 5
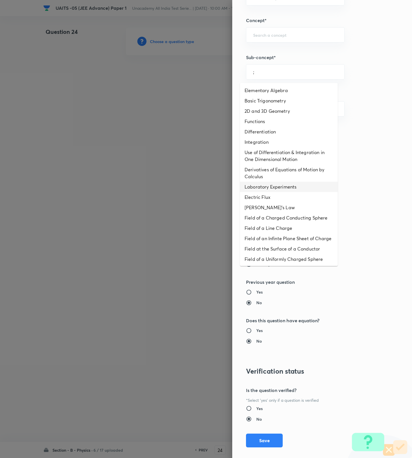
click at [283, 182] on li "Laboratory Experiments" at bounding box center [289, 186] width 98 height 10
type input "Laboratory Experiments"
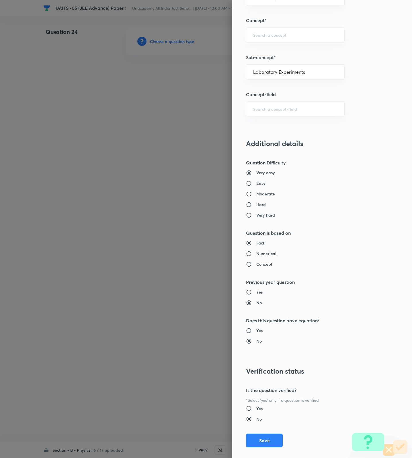
type input "Physics"
type input "Basics & Laboratory"
type input "Experimental Physics"
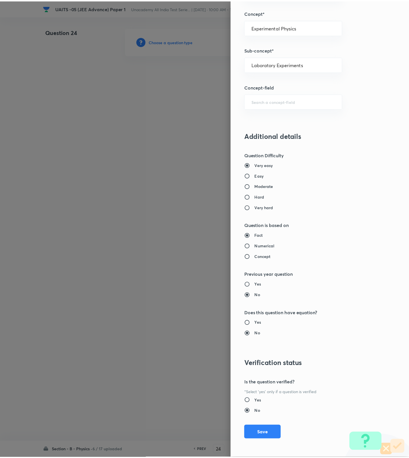
scroll to position [440, 0]
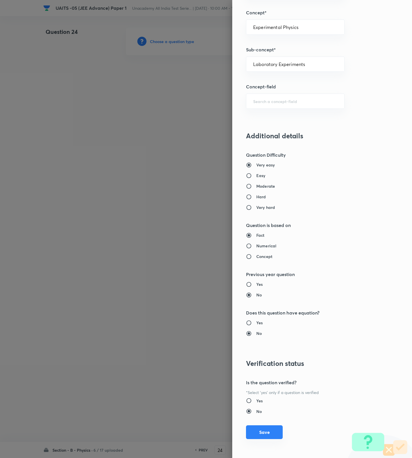
click at [258, 432] on button "Save" at bounding box center [264, 432] width 37 height 14
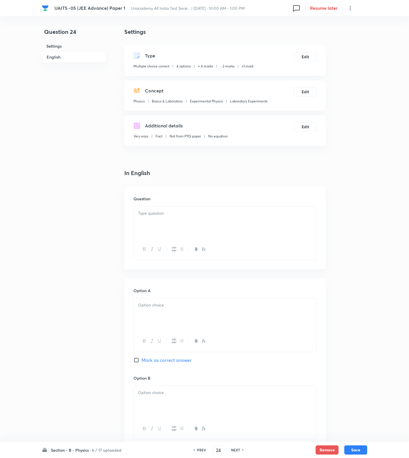
click at [288, 219] on div at bounding box center [225, 222] width 183 height 32
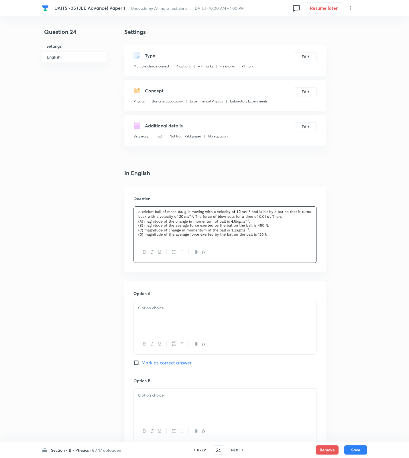
click at [206, 410] on div at bounding box center [225, 404] width 183 height 32
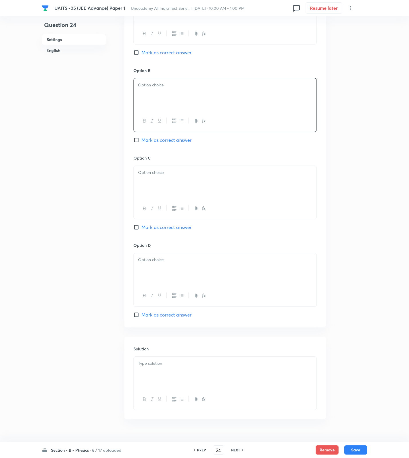
scroll to position [323, 0]
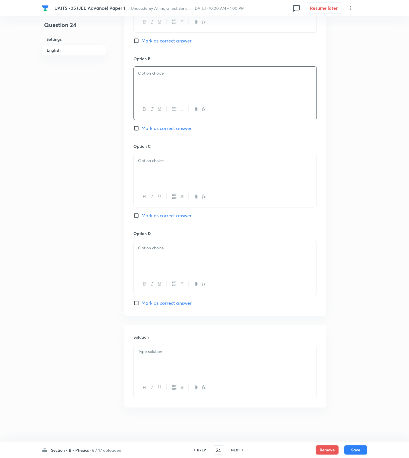
click at [171, 366] on div at bounding box center [225, 361] width 183 height 32
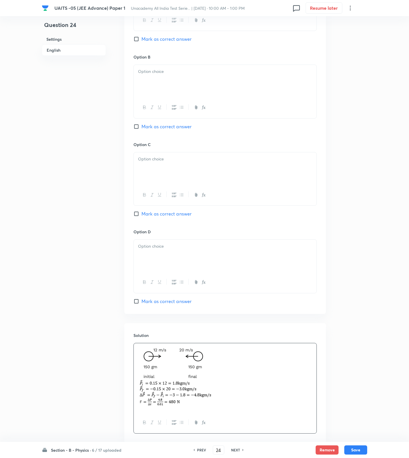
click at [179, 98] on div at bounding box center [225, 107] width 183 height 21
click at [182, 88] on div at bounding box center [225, 81] width 183 height 32
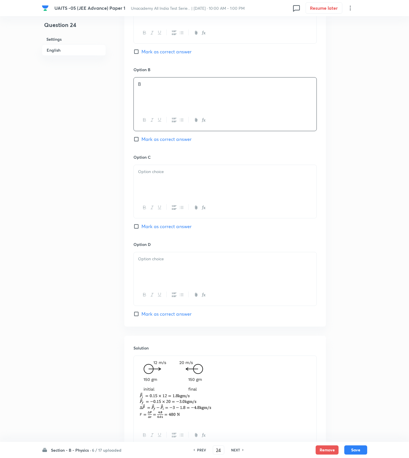
scroll to position [108, 0]
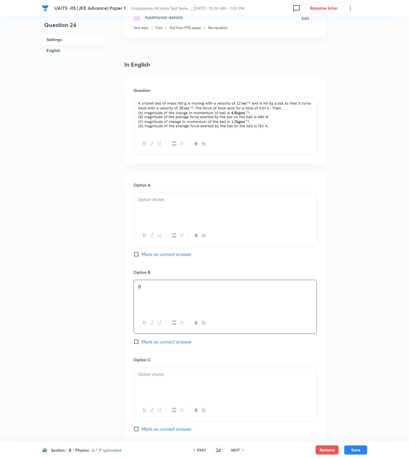
click at [160, 208] on div at bounding box center [225, 209] width 183 height 32
click at [163, 251] on span "Mark as correct answer" at bounding box center [167, 254] width 50 height 7
click at [142, 251] on input "Mark as correct answer" at bounding box center [138, 254] width 8 height 6
checkbox input "true"
click at [160, 346] on div "Option B B [PERSON_NAME] as correct answer" at bounding box center [225, 312] width 183 height 87
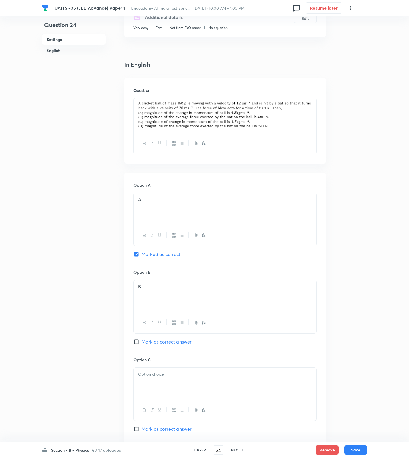
click at [160, 344] on span "Mark as correct answer" at bounding box center [167, 341] width 50 height 7
click at [142, 344] on input "Mark as correct answer" at bounding box center [138, 342] width 8 height 6
checkbox input "true"
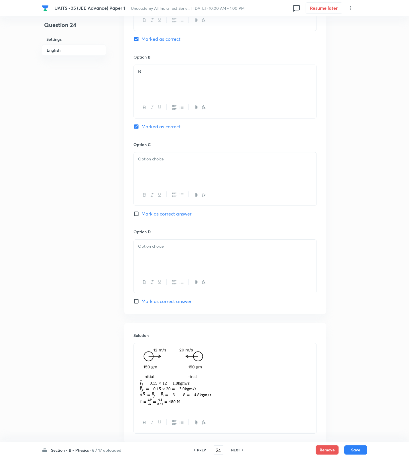
click at [150, 170] on div at bounding box center [225, 168] width 183 height 32
click at [175, 249] on p at bounding box center [225, 246] width 174 height 7
click at [353, 449] on button "Save" at bounding box center [356, 448] width 23 height 9
type input "25"
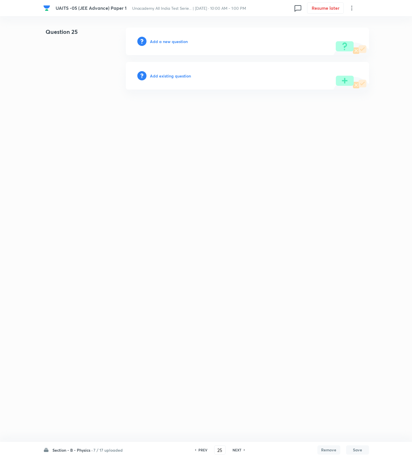
click at [173, 42] on h6 "Add a new question" at bounding box center [169, 41] width 38 height 6
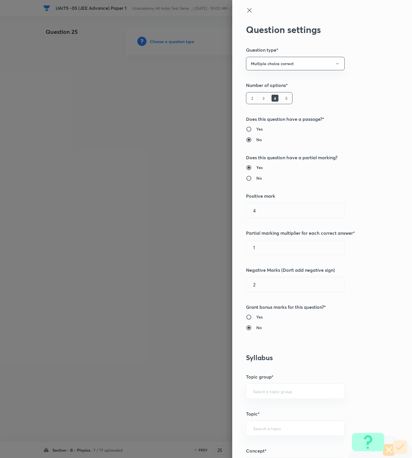
type input "Physics"
type input "Basics & Laboratory"
type input "Experimental Physics"
type input "Laboratory Experiments"
click at [261, 62] on button "Multiple choice correct" at bounding box center [295, 63] width 99 height 13
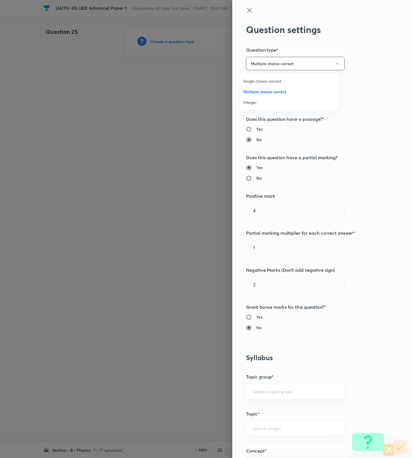
click at [257, 102] on span "Integer" at bounding box center [288, 102] width 91 height 6
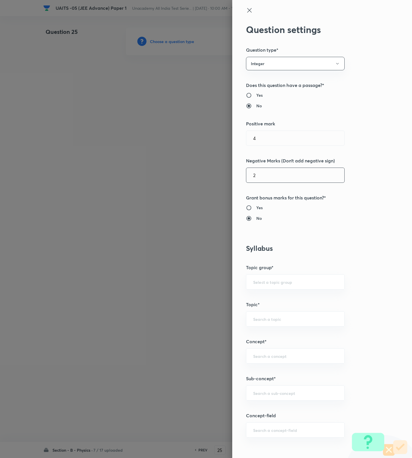
click at [265, 169] on input "2" at bounding box center [295, 175] width 98 height 15
type input "0"
click at [266, 389] on div "​" at bounding box center [295, 392] width 99 height 15
paste input "Unit and Measurement"
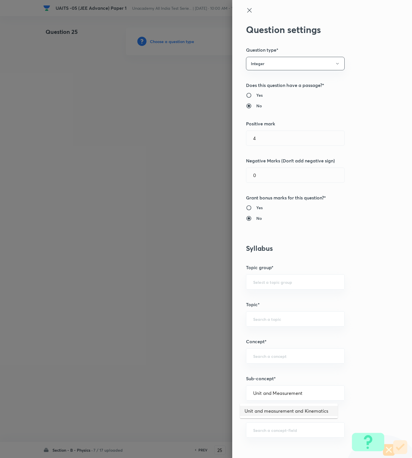
click at [270, 409] on li "Unit and measurement and Kinematics" at bounding box center [289, 410] width 98 height 10
type input "Unit and measurement and Kinematics"
type input "Physics"
type input "Unit and measurement and Kinematics"
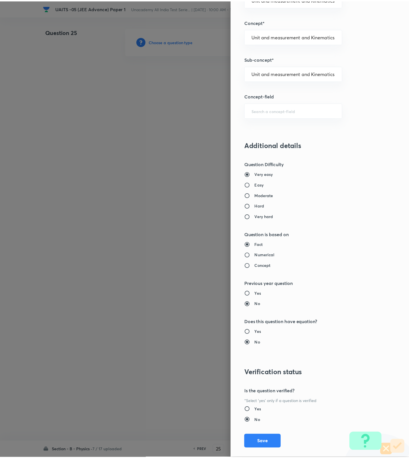
scroll to position [330, 0]
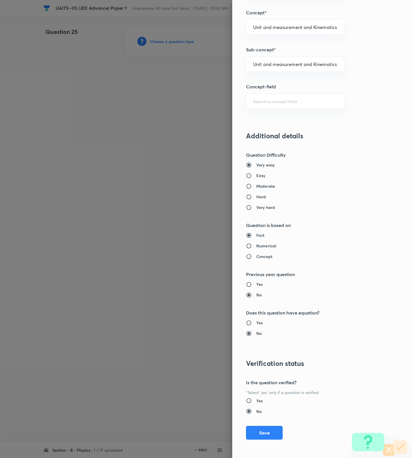
click at [250, 175] on input "Easy" at bounding box center [251, 176] width 10 height 6
radio input "true"
radio input "false"
click at [273, 434] on button "Save" at bounding box center [264, 432] width 37 height 14
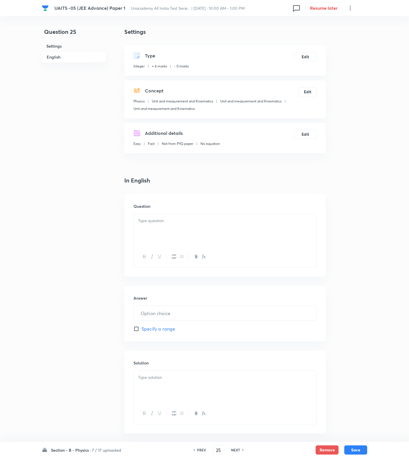
click at [287, 225] on div at bounding box center [225, 230] width 183 height 32
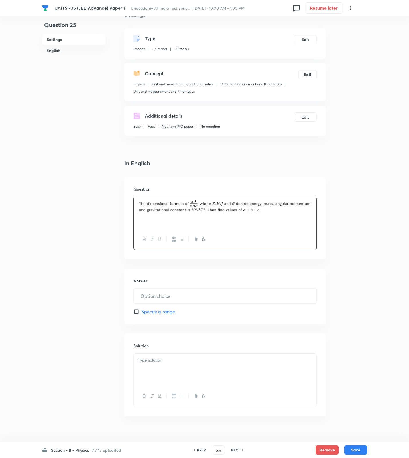
scroll to position [27, 0]
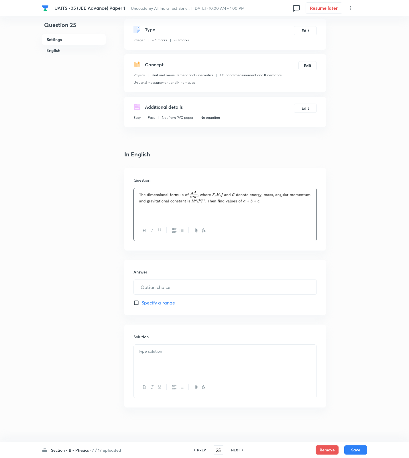
click at [255, 355] on body "UAITS -05 (JEE Advance) Paper 1 Unacademy All India Test Serie... | [DATE] · 10…" at bounding box center [204, 215] width 409 height 429
click at [229, 290] on input "text" at bounding box center [225, 286] width 183 height 15
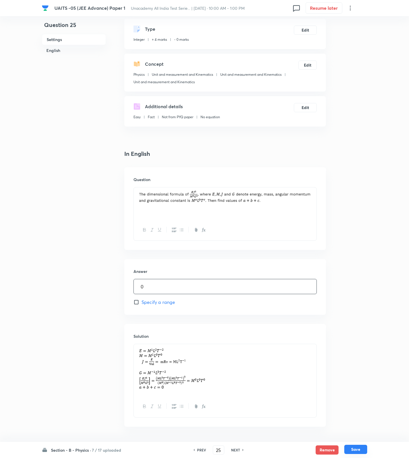
type input "0"
click at [347, 447] on button "Save" at bounding box center [356, 448] width 23 height 9
type input "26"
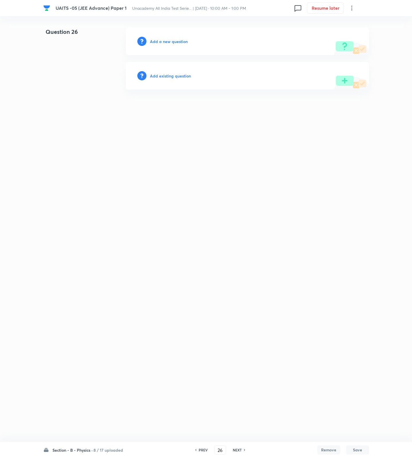
click at [164, 40] on h6 "Add a new question" at bounding box center [169, 41] width 38 height 6
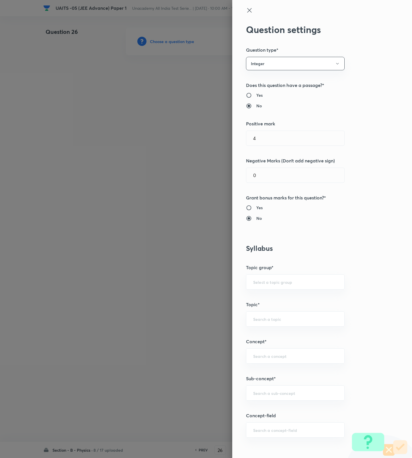
type input "Physics"
type input "Unit and measurement and Kinematics"
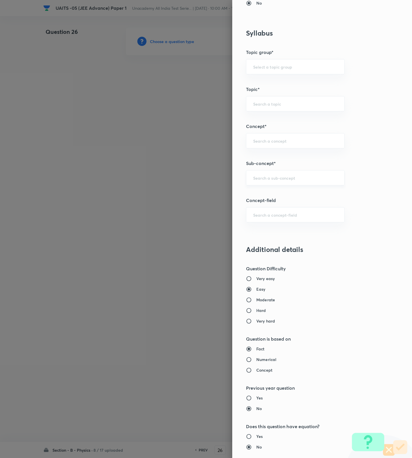
click at [303, 179] on input "text" at bounding box center [295, 177] width 84 height 5
type input "'"
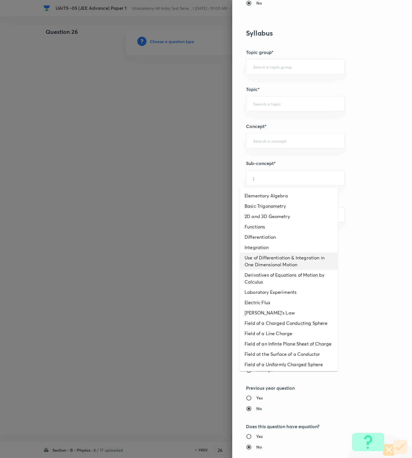
click at [288, 260] on li "Use of Differentiation & Integration in One Dimensional Motion" at bounding box center [289, 260] width 98 height 17
type input "Use of Differentiation & Integration in One Dimensional Motion"
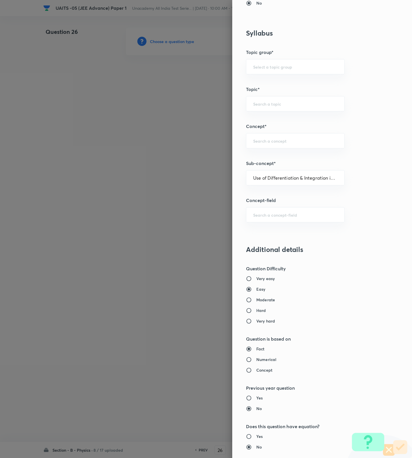
type input "Physics"
type input "Basics & Laboratory"
type input "Mathematical Tools"
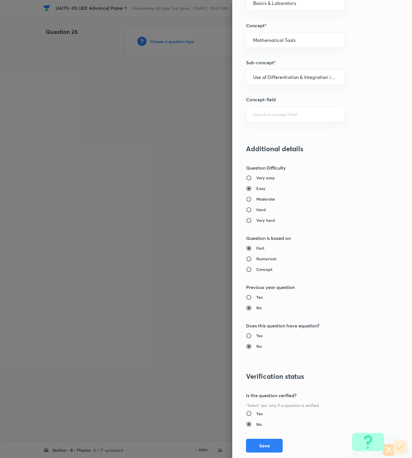
scroll to position [330, 0]
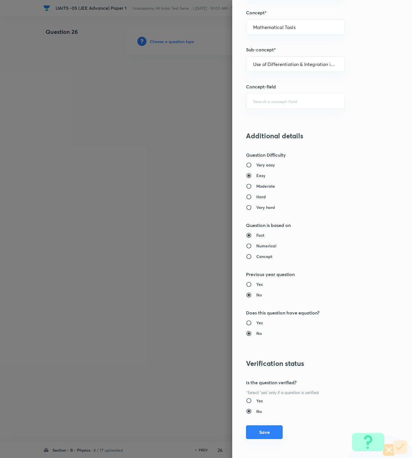
click at [269, 431] on button "Save" at bounding box center [264, 432] width 37 height 14
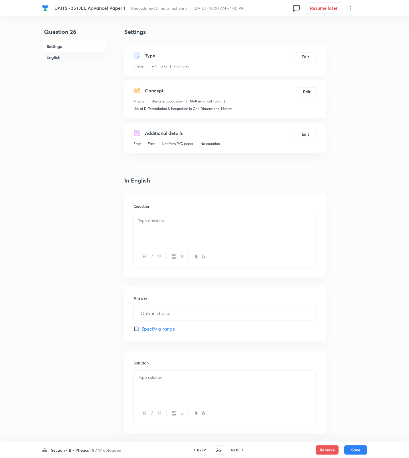
click at [197, 231] on div at bounding box center [225, 230] width 183 height 32
click at [206, 450] on div "PREV" at bounding box center [200, 449] width 15 height 5
type input "25"
type input "0"
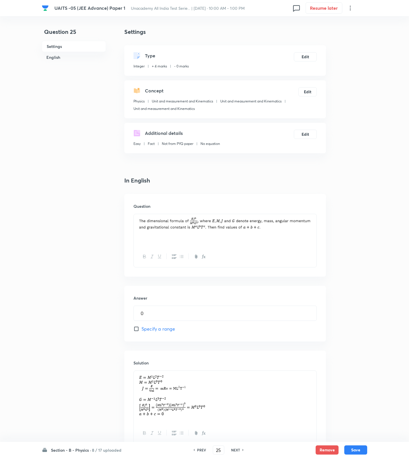
click at [243, 448] on icon at bounding box center [244, 449] width 2 height 3
type input "26"
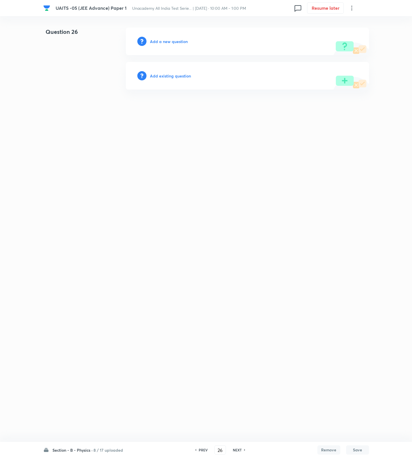
click at [170, 40] on h6 "Add a new question" at bounding box center [169, 41] width 38 height 6
click at [170, 40] on h6 "Choose a question type" at bounding box center [172, 41] width 44 height 6
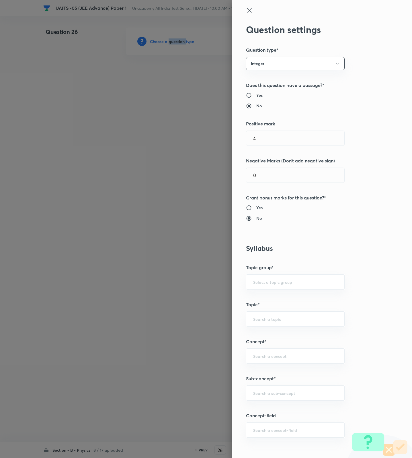
scroll to position [215, 0]
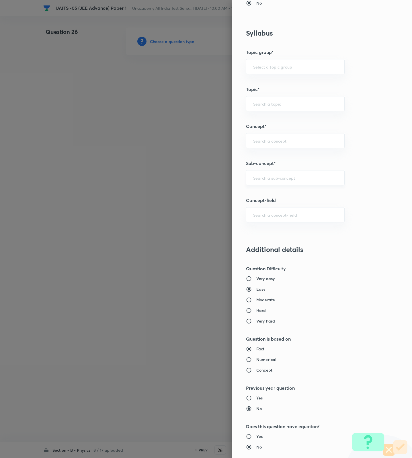
click at [265, 180] on input "text" at bounding box center [295, 177] width 84 height 5
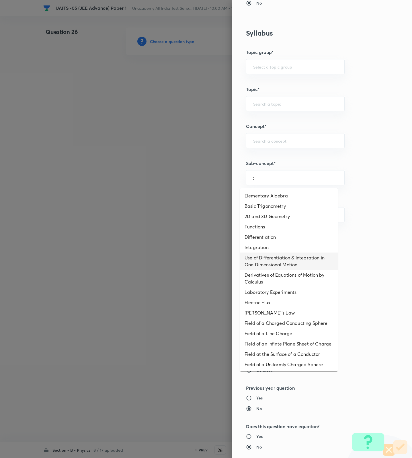
click at [274, 256] on li "Use of Differentiation & Integration in One Dimensional Motion" at bounding box center [289, 260] width 98 height 17
type input "Use of Differentiation & Integration in One Dimensional Motion"
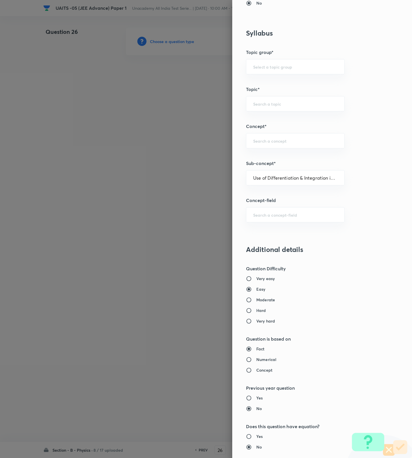
type input "Physics"
type input "Basics & Laboratory"
type input "Mathematical Tools"
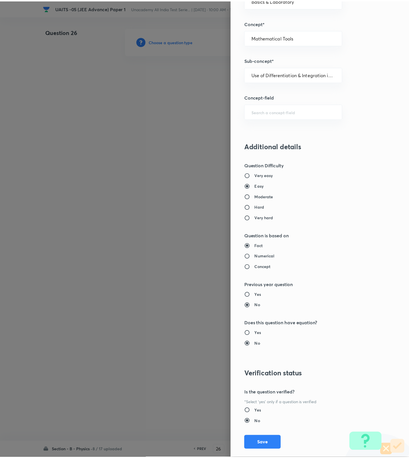
scroll to position [330, 0]
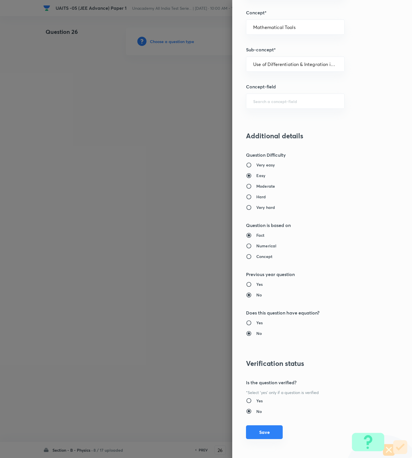
click at [258, 428] on button "Save" at bounding box center [264, 432] width 37 height 14
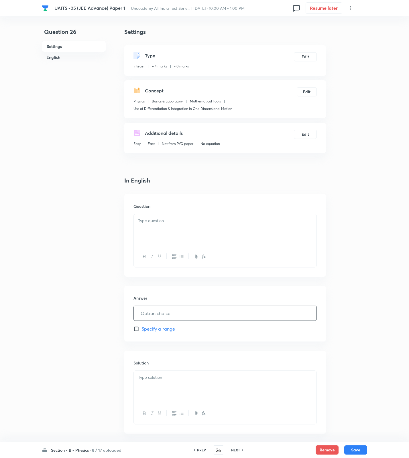
click at [158, 312] on input "text" at bounding box center [225, 313] width 183 height 15
type input "1"
click at [188, 229] on div at bounding box center [225, 230] width 183 height 32
click at [258, 223] on p at bounding box center [225, 220] width 174 height 7
click at [269, 238] on div at bounding box center [225, 230] width 183 height 32
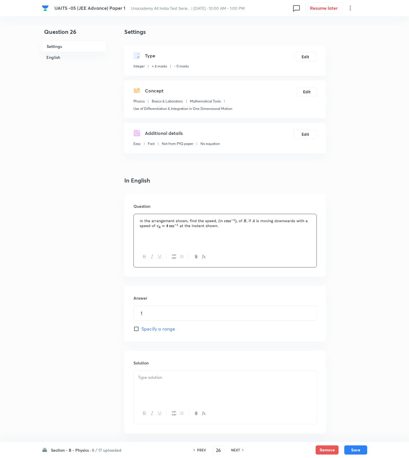
click at [316, 223] on div at bounding box center [225, 230] width 183 height 32
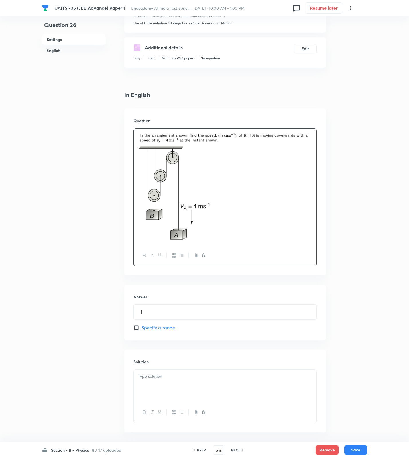
scroll to position [111, 0]
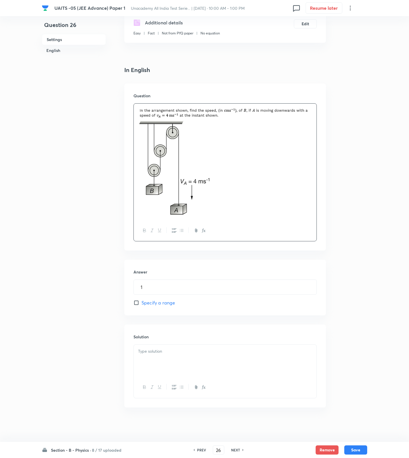
click at [238, 374] on div at bounding box center [225, 360] width 183 height 32
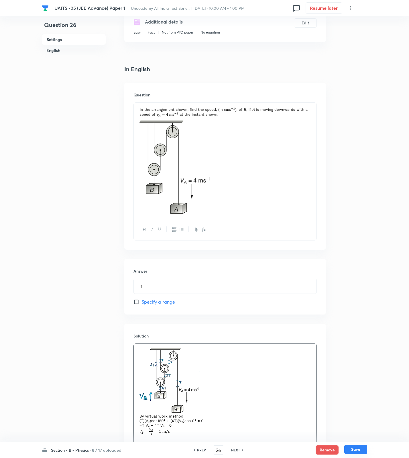
click at [359, 446] on button "Save" at bounding box center [356, 448] width 23 height 9
type input "27"
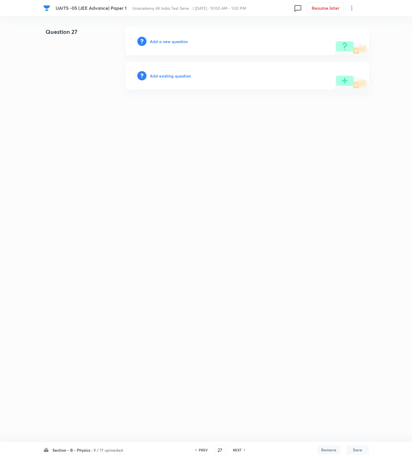
click at [160, 40] on h6 "Add a new question" at bounding box center [169, 41] width 38 height 6
click at [160, 40] on h6 "Choose a question type" at bounding box center [172, 41] width 44 height 6
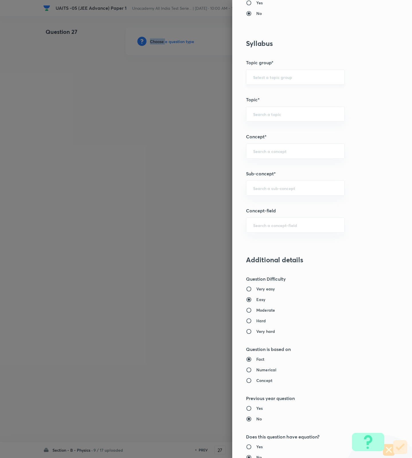
scroll to position [215, 0]
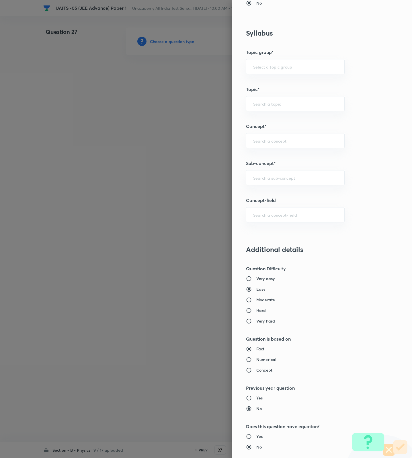
click at [258, 295] on div "Very easy Easy Moderate Hard Very hard" at bounding box center [312, 299] width 133 height 48
click at [257, 298] on h6 "Moderate" at bounding box center [265, 299] width 19 height 6
click at [256, 298] on input "Moderate" at bounding box center [251, 300] width 10 height 6
radio input "true"
radio input "false"
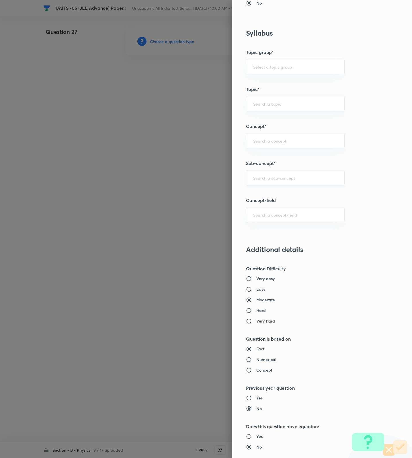
click at [275, 182] on div "​" at bounding box center [295, 177] width 99 height 15
paste input "Kinematics-2D"
click at [275, 198] on li "Kinematics-2D" at bounding box center [289, 195] width 98 height 10
type input "Kinematics-2D"
type input "Physics"
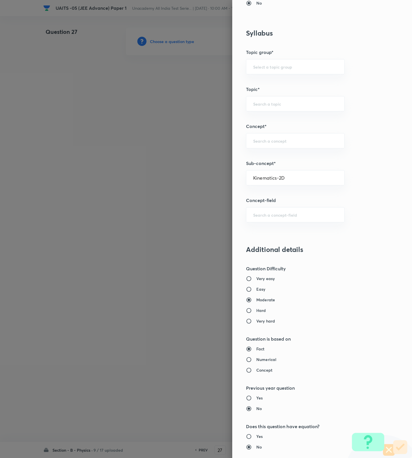
type input "Kinematics-2D"
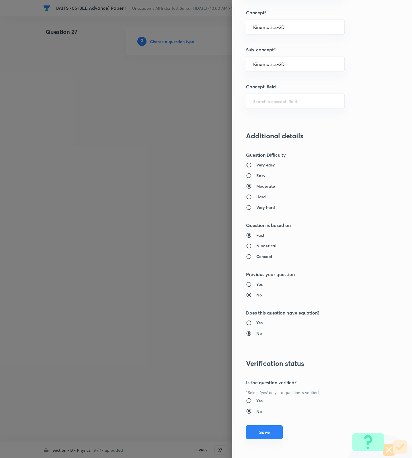
click at [263, 435] on button "Save" at bounding box center [264, 432] width 37 height 14
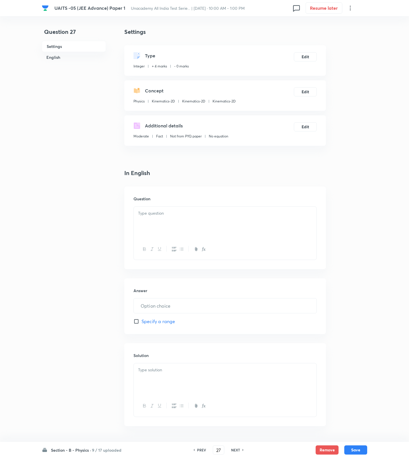
click at [301, 231] on div at bounding box center [225, 222] width 183 height 32
click at [229, 385] on div at bounding box center [225, 379] width 183 height 32
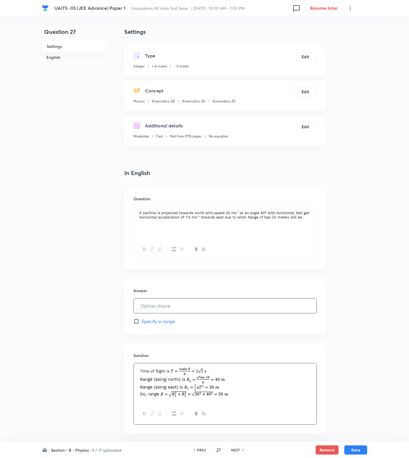
click at [222, 307] on input "text" at bounding box center [225, 305] width 183 height 15
type input "50"
click at [362, 452] on button "Save" at bounding box center [356, 448] width 23 height 9
type input "28"
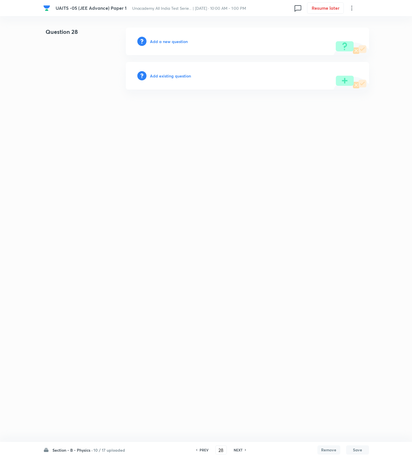
click at [164, 43] on h6 "Add a new question" at bounding box center [169, 41] width 38 height 6
click at [164, 43] on h6 "Choose a question type" at bounding box center [172, 41] width 44 height 6
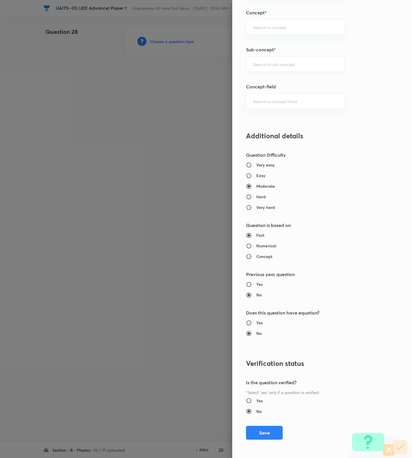
click at [263, 61] on input "text" at bounding box center [295, 63] width 84 height 5
paste input "Unit and Measurement"
click at [299, 77] on li "Unit and measurement and Kinematics" at bounding box center [289, 80] width 98 height 10
type input "Unit and measurement and Kinematics"
type input "Physics"
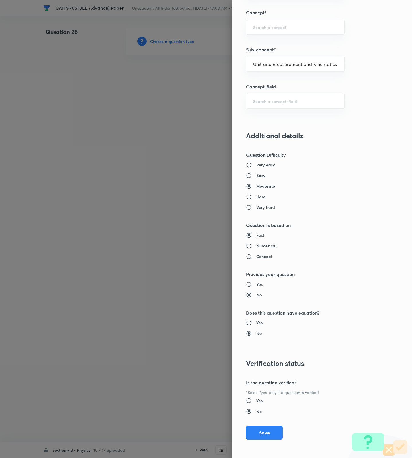
type input "Unit and measurement and Kinematics"
click at [256, 197] on h6 "Hard" at bounding box center [261, 197] width 10 height 6
click at [255, 197] on input "Hard" at bounding box center [251, 197] width 10 height 6
radio input "true"
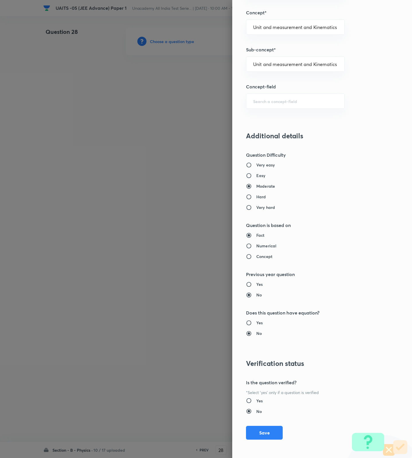
radio input "false"
click at [263, 428] on button "Save" at bounding box center [264, 432] width 37 height 14
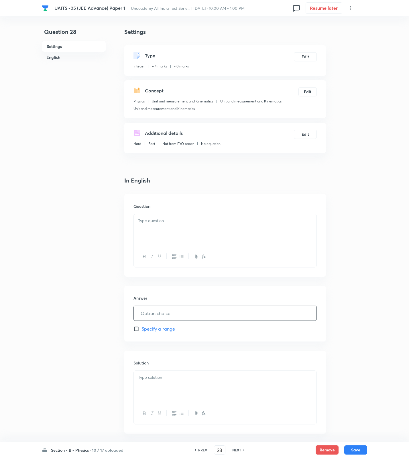
click at [162, 313] on input "text" at bounding box center [225, 313] width 183 height 15
type input "7"
click at [201, 226] on div at bounding box center [225, 230] width 183 height 32
paste div
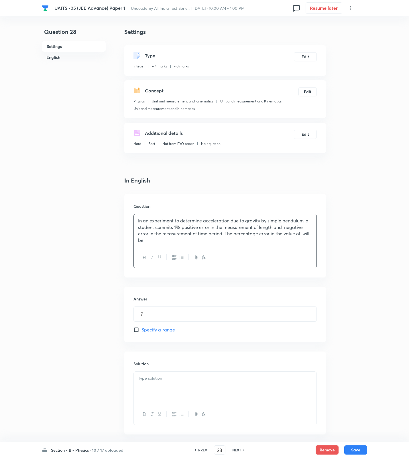
click at [302, 233] on p "In an experiment to determine acceleration due to gravity by simple pendulum, a…" at bounding box center [225, 230] width 174 height 26
click at [167, 400] on div at bounding box center [225, 387] width 183 height 32
click at [214, 392] on div at bounding box center [225, 387] width 183 height 32
click at [358, 452] on button "Save" at bounding box center [356, 448] width 23 height 9
type input "29"
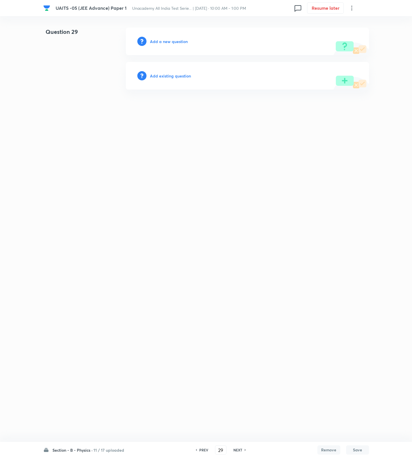
click at [177, 37] on div "Add a new question" at bounding box center [247, 42] width 243 height 28
click at [176, 42] on h6 "Add a new question" at bounding box center [169, 41] width 38 height 6
click at [176, 42] on h6 "Choose a question type" at bounding box center [172, 41] width 44 height 6
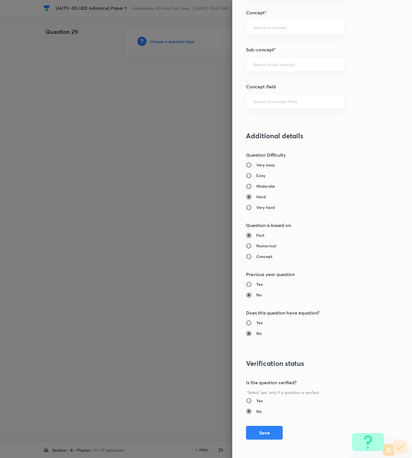
click at [258, 171] on div "Very easy Easy Moderate Hard Very hard" at bounding box center [312, 186] width 133 height 48
click at [256, 177] on h6 "Easy" at bounding box center [260, 175] width 9 height 6
click at [252, 177] on input "Easy" at bounding box center [251, 176] width 10 height 6
radio input "true"
radio input "false"
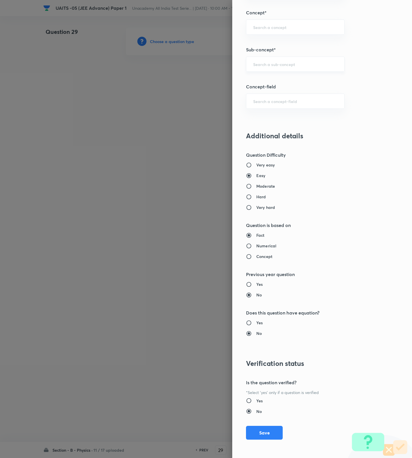
click at [294, 64] on input "text" at bounding box center [295, 63] width 84 height 5
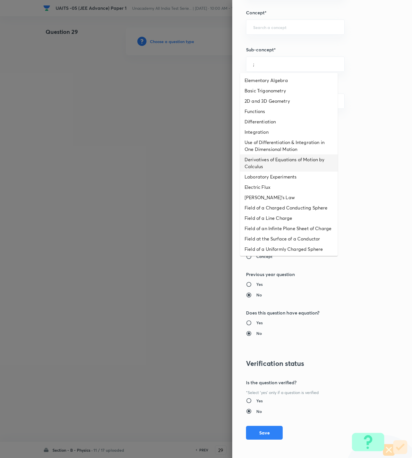
click at [270, 155] on li "Derivatives of Equations of Motion by Calculus" at bounding box center [289, 162] width 98 height 17
type input "Derivatives of Equations of Motion by Calculus"
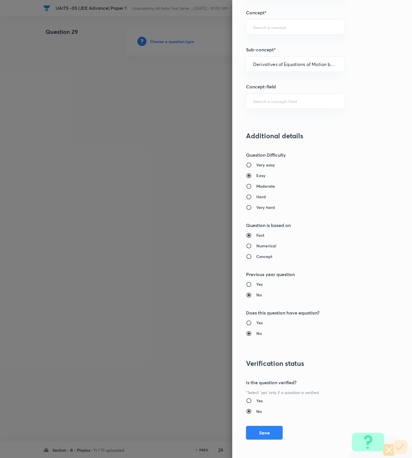
type input "Physics"
type input "Basics & Laboratory"
type input "Mathematical Tools"
click at [257, 426] on button "Save" at bounding box center [264, 432] width 37 height 14
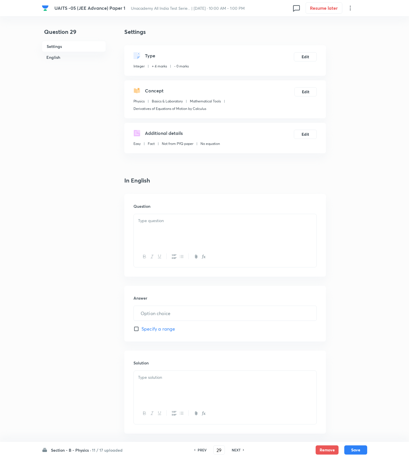
click at [208, 223] on p at bounding box center [225, 220] width 174 height 7
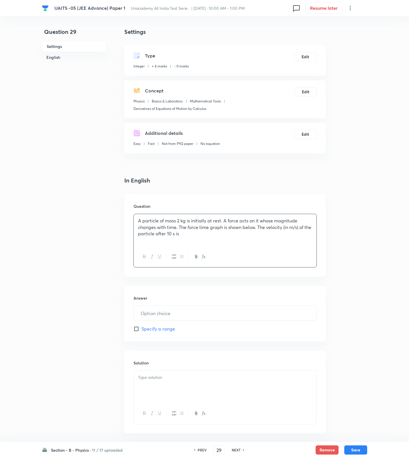
click at [286, 240] on div "A particle of mass 2 kg is initially at rest. A force acts on it whose magnitud…" at bounding box center [225, 230] width 183 height 32
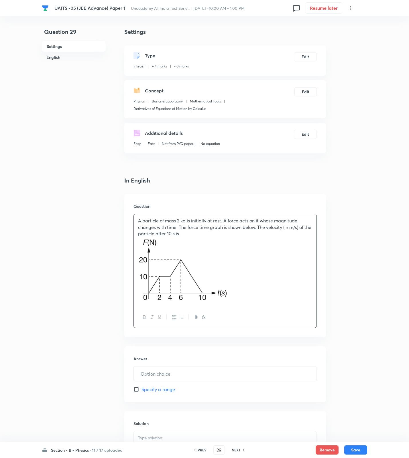
click at [167, 312] on div at bounding box center [225, 316] width 183 height 21
click at [159, 368] on input "text" at bounding box center [225, 373] width 183 height 15
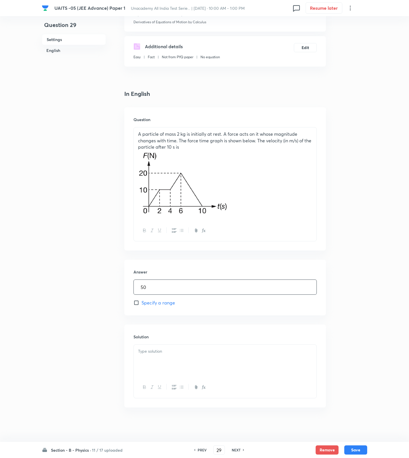
type input "50"
drag, startPoint x: 161, startPoint y: 366, endPoint x: 117, endPoint y: 411, distance: 62.8
click at [161, 366] on div at bounding box center [225, 360] width 183 height 32
click at [191, 367] on div at bounding box center [225, 360] width 183 height 32
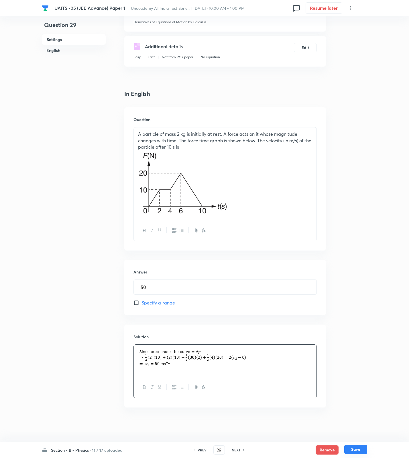
click at [356, 451] on button "Save" at bounding box center [356, 448] width 23 height 9
type input "30"
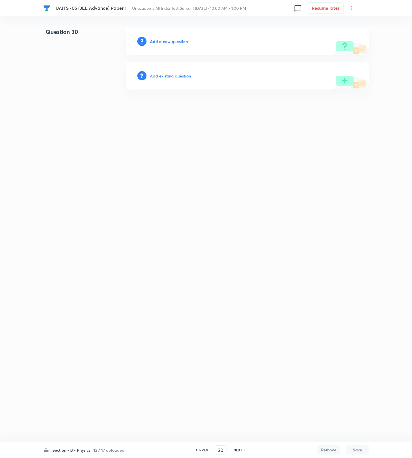
click at [158, 39] on h6 "Add a new question" at bounding box center [169, 41] width 38 height 6
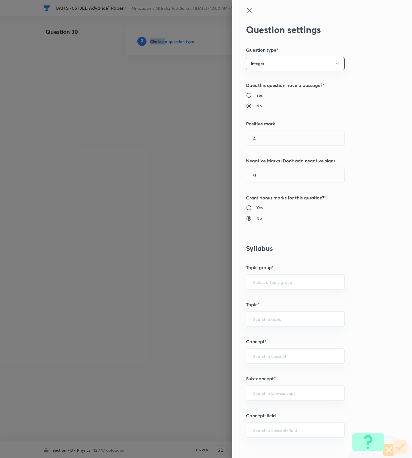
scroll to position [215, 0]
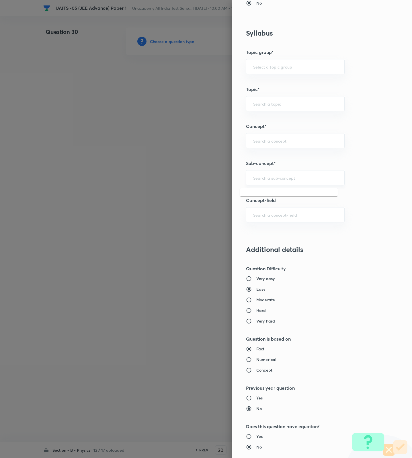
click at [282, 179] on input "text" at bounding box center [295, 177] width 84 height 5
paste input "Kinematics 1D"
type input "Kinematics"
click at [284, 203] on h5 "Concept-field" at bounding box center [312, 200] width 133 height 7
click at [280, 177] on input "text" at bounding box center [295, 177] width 84 height 5
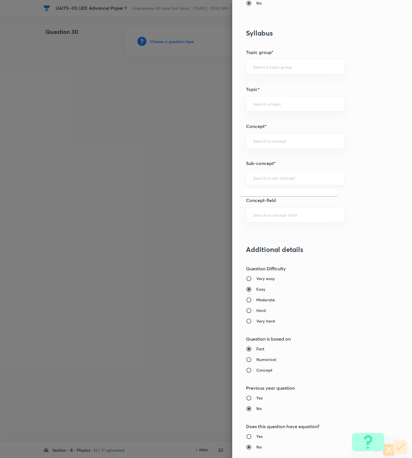
paste input "Kinematics 1D"
click at [272, 209] on li "Kinematics" at bounding box center [289, 206] width 98 height 10
type input "Kinematics"
type input "Physics"
type input "Mechanics"
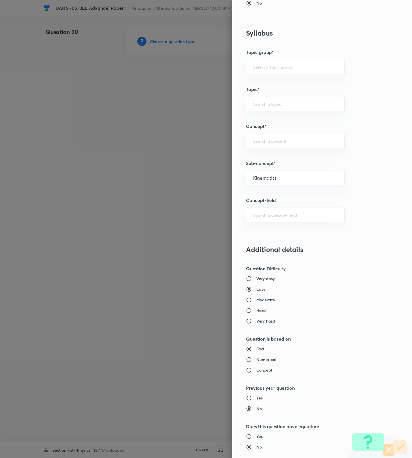
type input "Kinematics"
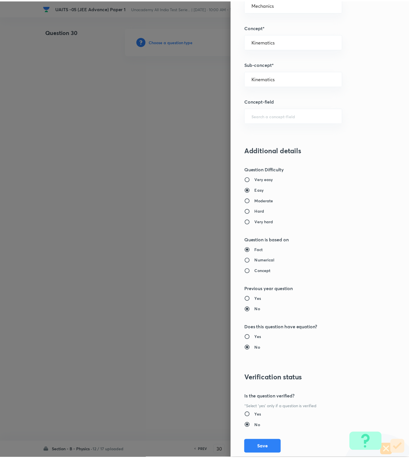
scroll to position [330, 0]
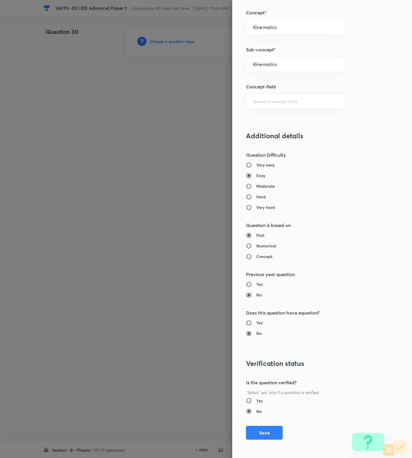
click at [263, 187] on h6 "Moderate" at bounding box center [265, 186] width 19 height 6
click at [256, 187] on input "Moderate" at bounding box center [251, 186] width 10 height 6
radio input "true"
radio input "false"
click at [247, 431] on button "Save" at bounding box center [264, 432] width 37 height 14
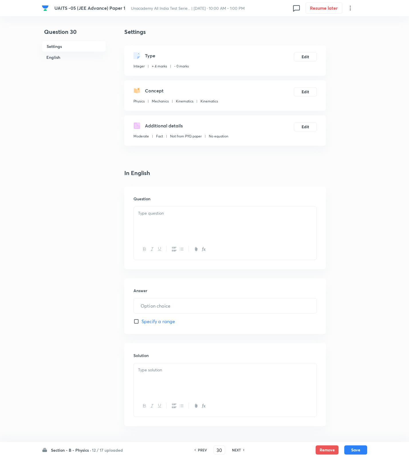
click at [223, 217] on div at bounding box center [225, 222] width 183 height 32
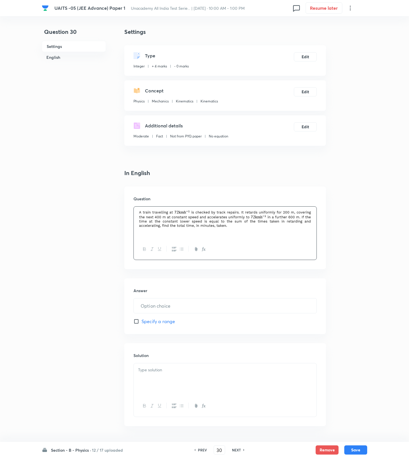
click at [274, 225] on img at bounding box center [225, 219] width 174 height 18
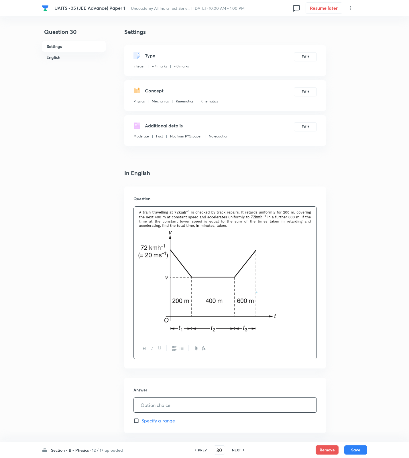
click at [170, 403] on input "text" at bounding box center [225, 404] width 183 height 15
type input "2"
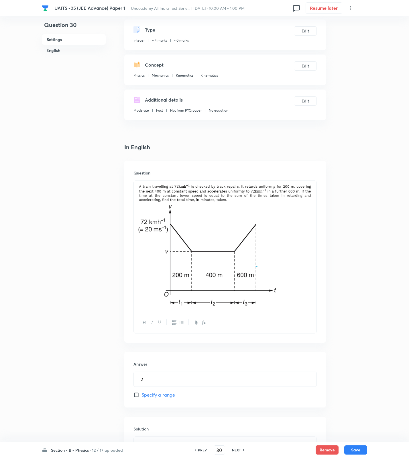
scroll to position [119, 0]
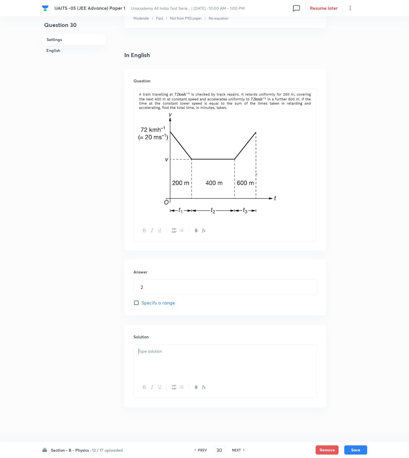
click at [247, 375] on div at bounding box center [225, 371] width 183 height 54
click at [207, 366] on div at bounding box center [225, 360] width 183 height 32
click at [190, 355] on div at bounding box center [225, 360] width 183 height 32
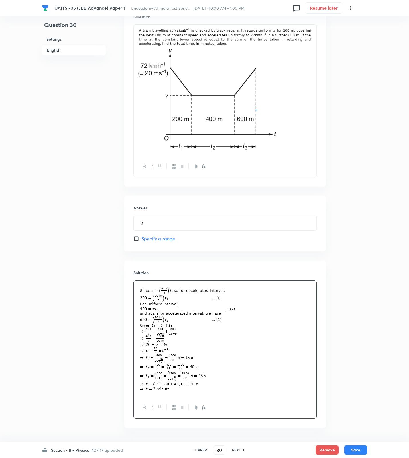
scroll to position [203, 0]
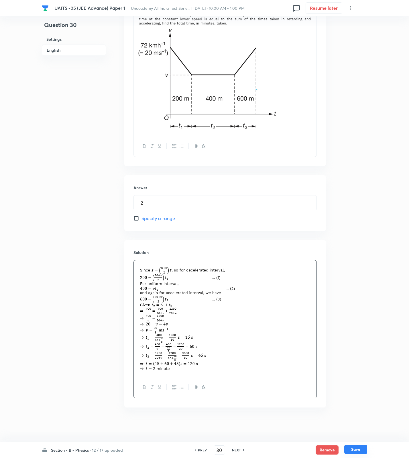
click at [357, 451] on button "Save" at bounding box center [356, 448] width 23 height 9
type input "31"
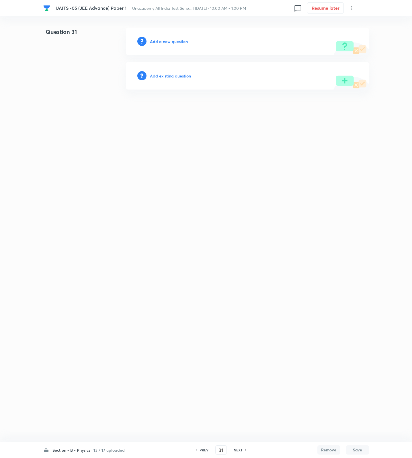
click at [166, 41] on h6 "Add a new question" at bounding box center [169, 41] width 38 height 6
click at [166, 41] on h6 "Choose a question type" at bounding box center [172, 41] width 44 height 6
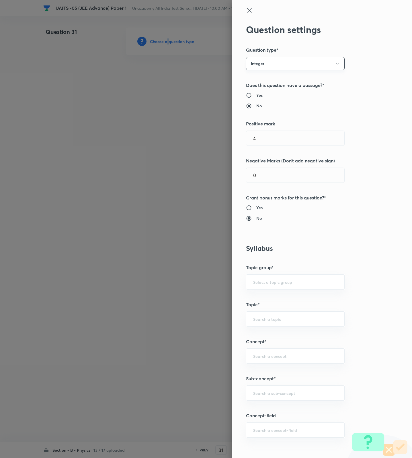
click at [263, 63] on button "Integer" at bounding box center [295, 63] width 99 height 13
click at [269, 82] on span "Single choice correct" at bounding box center [288, 81] width 91 height 6
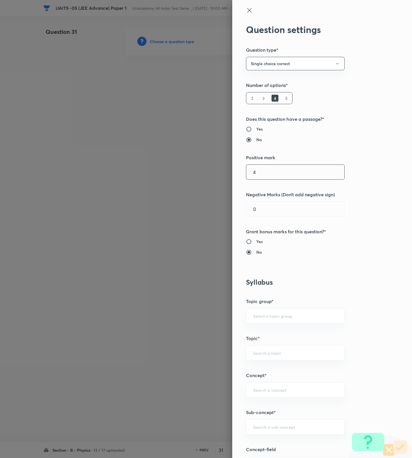
click at [280, 173] on input "4" at bounding box center [295, 172] width 98 height 15
type input "3"
click at [264, 425] on input "text" at bounding box center [295, 426] width 84 height 5
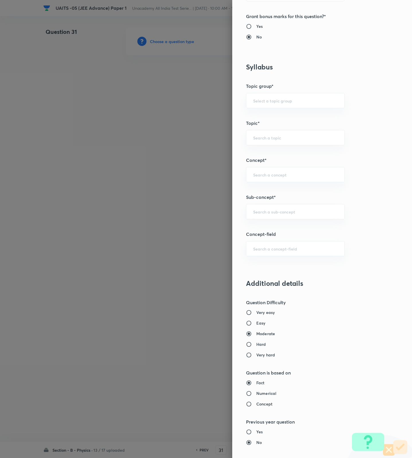
click at [256, 323] on h6 "Easy" at bounding box center [260, 323] width 9 height 6
click at [251, 323] on input "Easy" at bounding box center [251, 323] width 10 height 6
radio input "true"
radio input "false"
click at [285, 216] on div "​" at bounding box center [295, 211] width 99 height 15
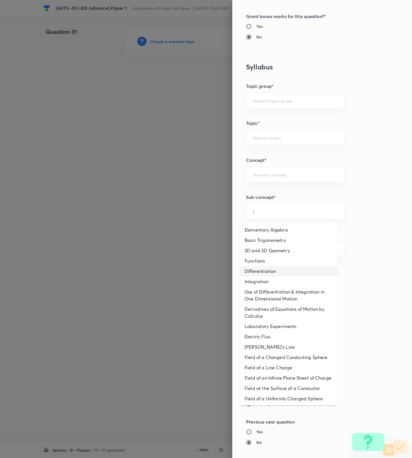
click at [288, 276] on li "Integration" at bounding box center [289, 281] width 98 height 10
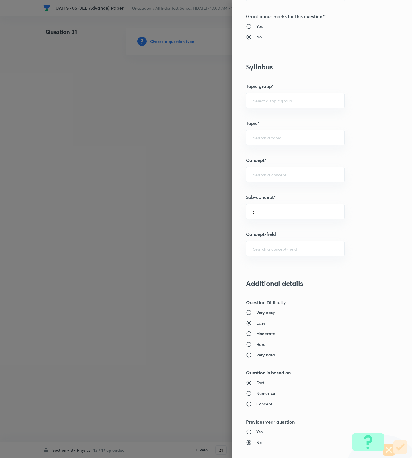
type input "Integration"
type input "Physics"
type input "Basics & Laboratory"
type input "Mathematical Tools"
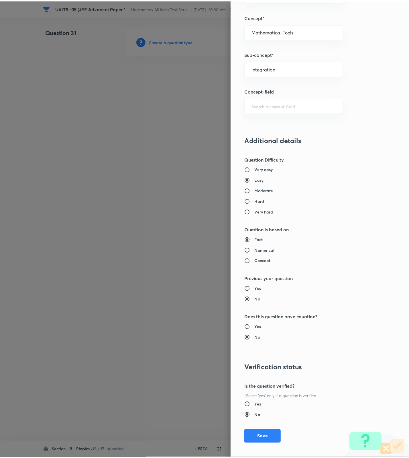
scroll to position [364, 0]
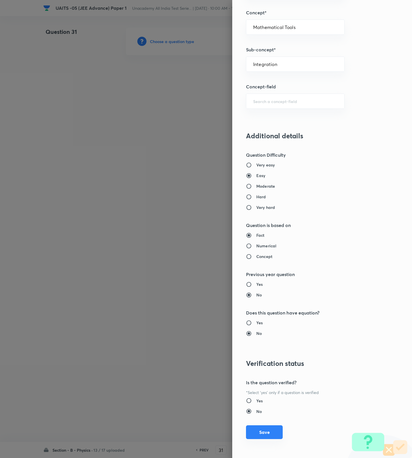
click at [251, 427] on button "Save" at bounding box center [264, 432] width 37 height 14
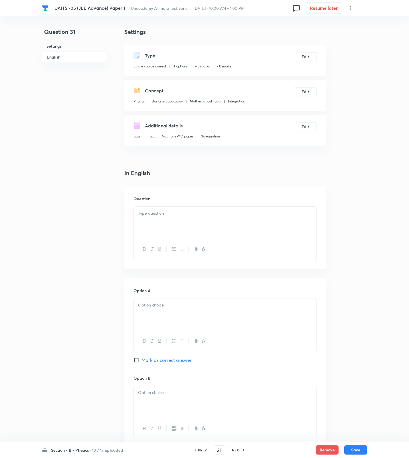
paste div
click at [193, 219] on div at bounding box center [225, 222] width 183 height 32
click at [221, 220] on p "A metal sphere is hung by a string fixed to a wall. The forces acting on the sp…" at bounding box center [225, 216] width 174 height 13
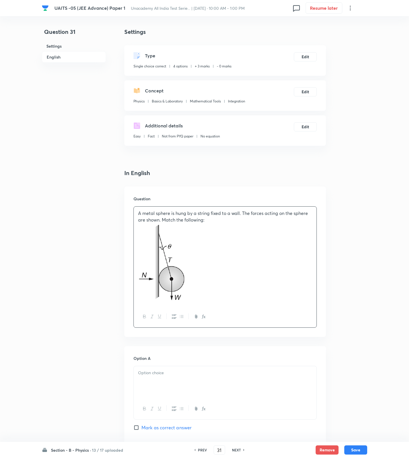
click at [300, 287] on p at bounding box center [225, 263] width 174 height 80
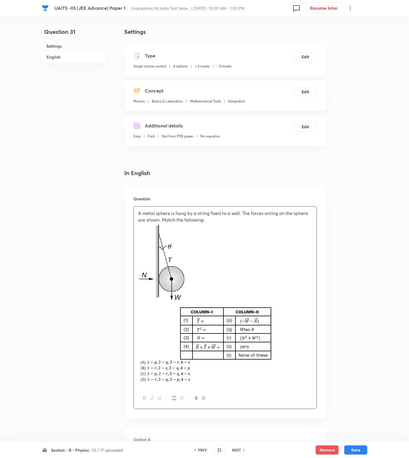
scroll to position [215, 0]
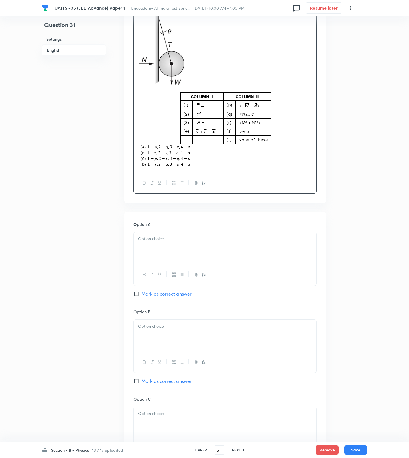
click at [170, 243] on div at bounding box center [225, 248] width 183 height 32
click at [170, 243] on div "a" at bounding box center [225, 248] width 183 height 32
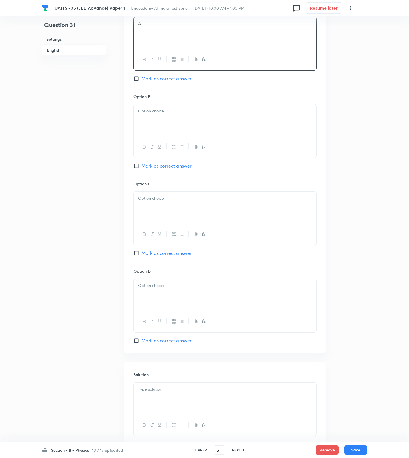
click at [171, 108] on div at bounding box center [225, 120] width 183 height 32
click at [171, 120] on div at bounding box center [225, 120] width 183 height 32
drag, startPoint x: 166, startPoint y: 198, endPoint x: 166, endPoint y: 202, distance: 4.3
click at [166, 202] on p at bounding box center [225, 198] width 174 height 7
click at [166, 293] on div at bounding box center [225, 295] width 183 height 32
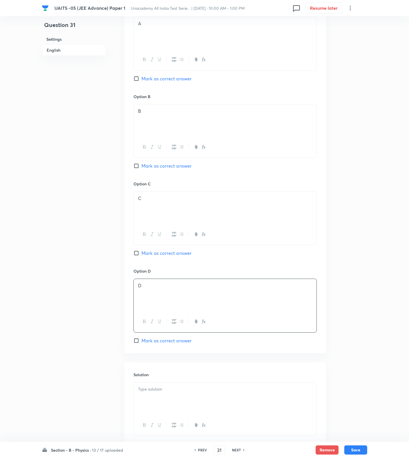
click at [175, 256] on span "Mark as correct answer" at bounding box center [167, 252] width 50 height 7
click at [142, 256] on input "Mark as correct answer" at bounding box center [138, 253] width 8 height 6
checkbox input "true"
click at [150, 388] on p at bounding box center [225, 389] width 174 height 7
click at [216, 399] on div at bounding box center [225, 398] width 183 height 32
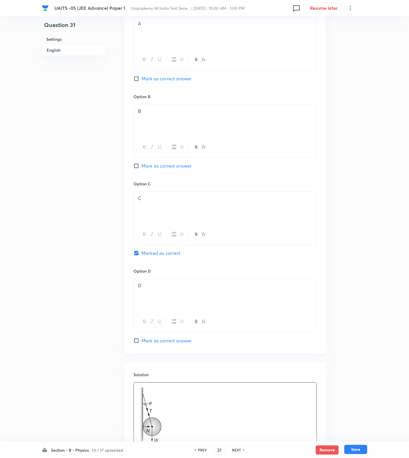
click at [362, 451] on button "Save" at bounding box center [356, 448] width 23 height 9
type input "32"
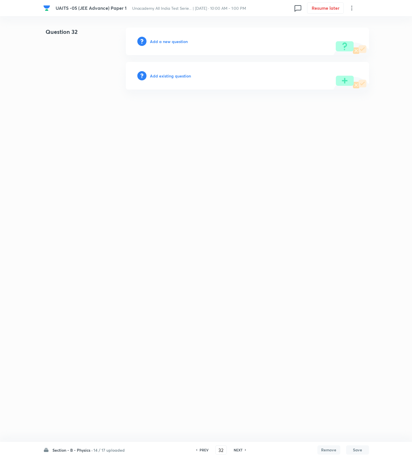
click at [164, 46] on div "Add a new question" at bounding box center [247, 42] width 243 height 28
click at [165, 40] on h6 "Add a new question" at bounding box center [169, 41] width 38 height 6
click at [165, 40] on h6 "Choose a question type" at bounding box center [172, 41] width 44 height 6
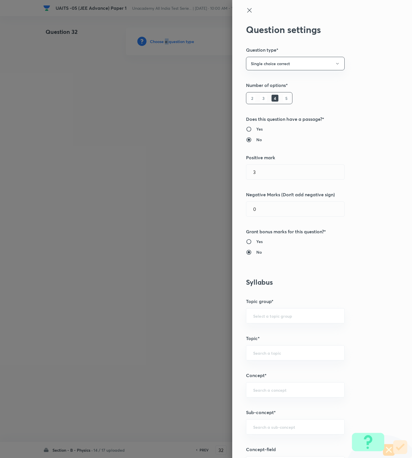
scroll to position [215, 0]
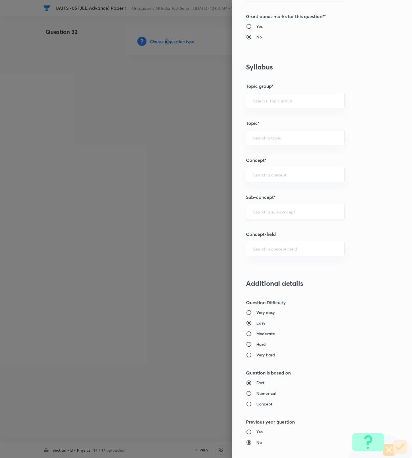
click at [269, 207] on div "​" at bounding box center [295, 211] width 99 height 15
paste input "Unit and Measurement"
click at [269, 232] on li "Unit and measurement and Kinematics" at bounding box center [289, 229] width 98 height 10
type input "Unit and measurement and Kinematics"
type input "Physics"
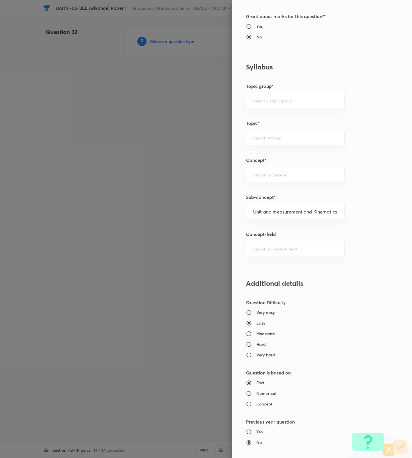
type input "Unit and measurement and Kinematics"
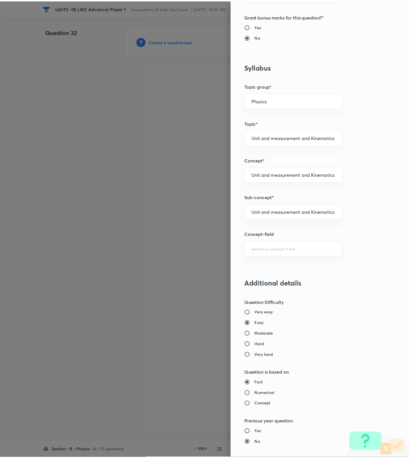
scroll to position [364, 0]
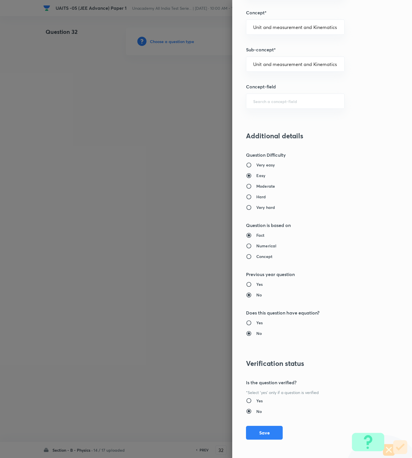
click at [256, 186] on h6 "Moderate" at bounding box center [265, 186] width 19 height 6
click at [252, 186] on input "Moderate" at bounding box center [251, 186] width 10 height 6
radio input "true"
radio input "false"
click at [262, 427] on button "Save" at bounding box center [264, 432] width 37 height 14
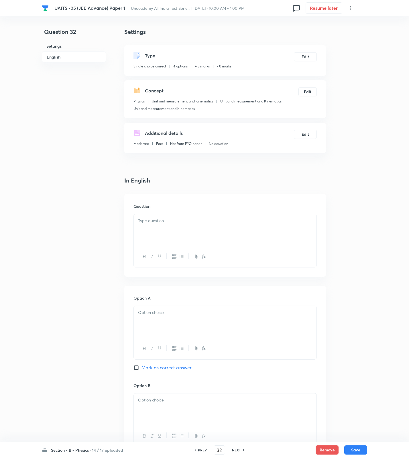
click at [289, 237] on div at bounding box center [225, 230] width 183 height 32
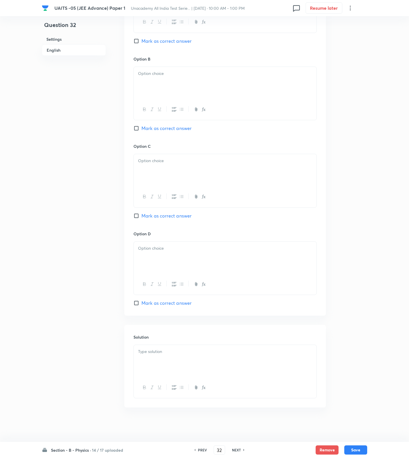
click at [178, 358] on div at bounding box center [225, 361] width 183 height 32
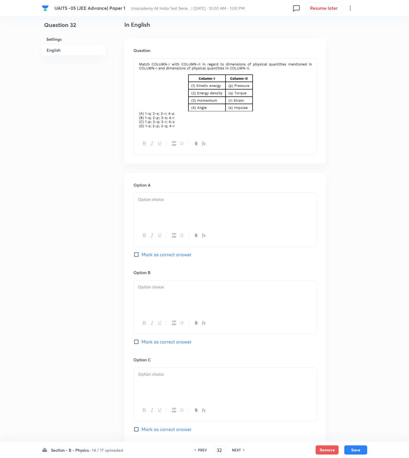
click at [168, 210] on div at bounding box center [225, 209] width 183 height 32
click at [156, 299] on div at bounding box center [225, 296] width 183 height 32
click at [159, 342] on span "Mark as correct answer" at bounding box center [167, 341] width 50 height 7
click at [142, 342] on input "Mark as correct answer" at bounding box center [138, 342] width 8 height 6
checkbox input "true"
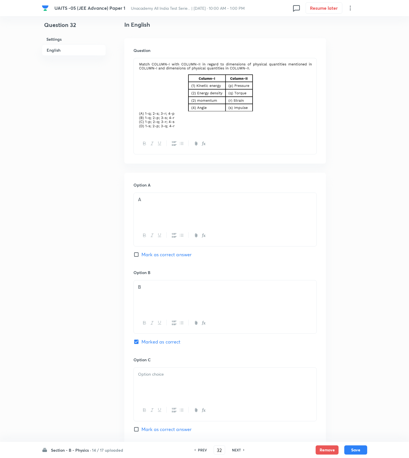
click at [172, 399] on div at bounding box center [225, 383] width 183 height 32
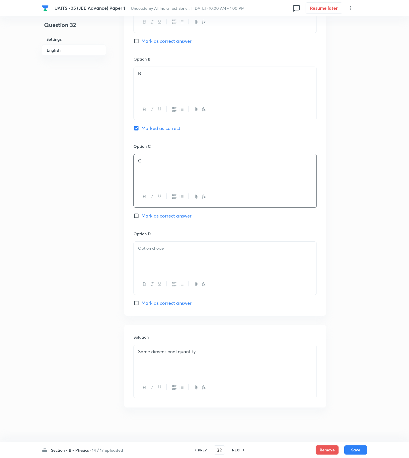
drag, startPoint x: 161, startPoint y: 264, endPoint x: 164, endPoint y: 267, distance: 3.9
click at [161, 263] on div at bounding box center [225, 257] width 183 height 32
click at [351, 446] on button "Save" at bounding box center [356, 448] width 23 height 9
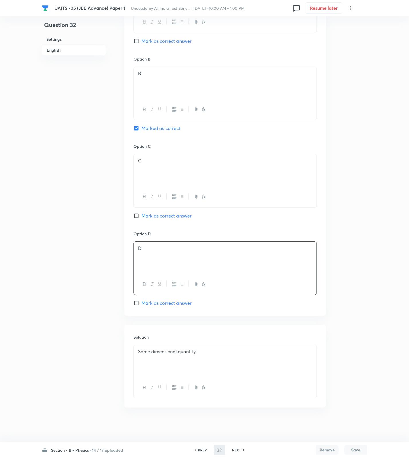
type input "33"
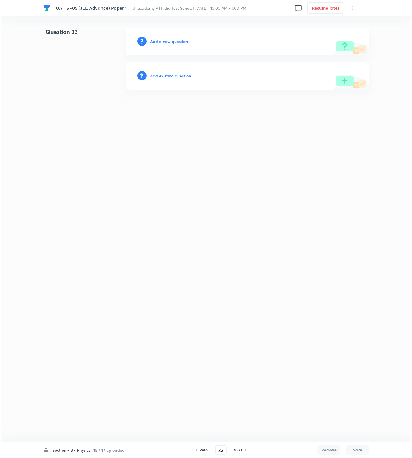
scroll to position [0, 0]
click at [167, 40] on h6 "Add a new question" at bounding box center [169, 41] width 38 height 6
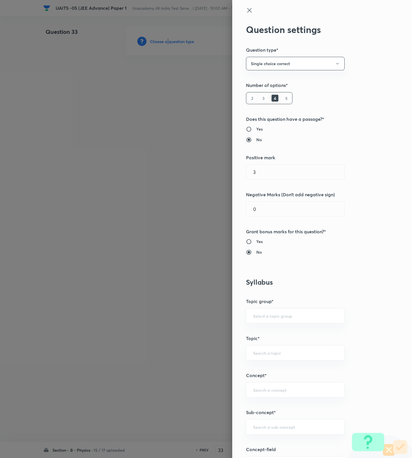
scroll to position [215, 0]
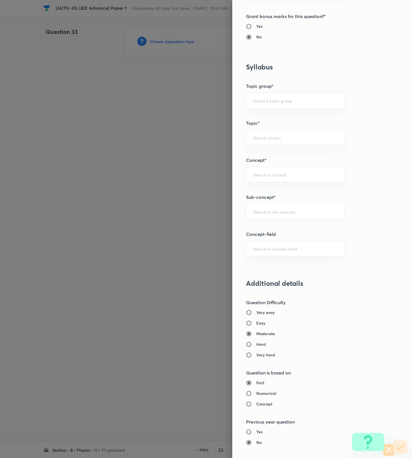
click at [283, 217] on div "​" at bounding box center [295, 211] width 99 height 15
paste input "Kinematics 1D"
click at [293, 243] on li "Kinematics" at bounding box center [289, 240] width 98 height 10
type input "Kinematics"
type input "Physics"
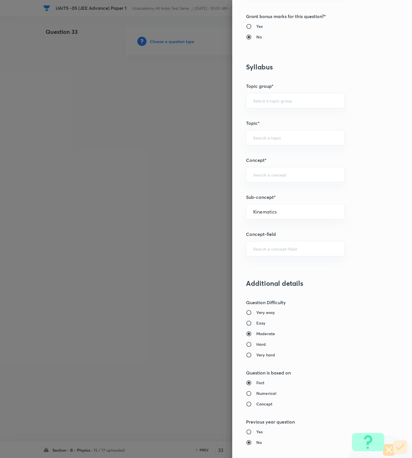
type input "Mechanics"
type input "Kinematics"
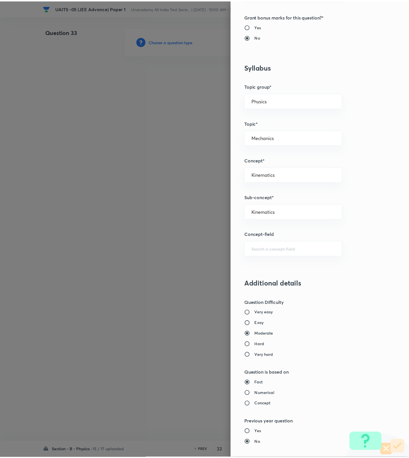
scroll to position [364, 0]
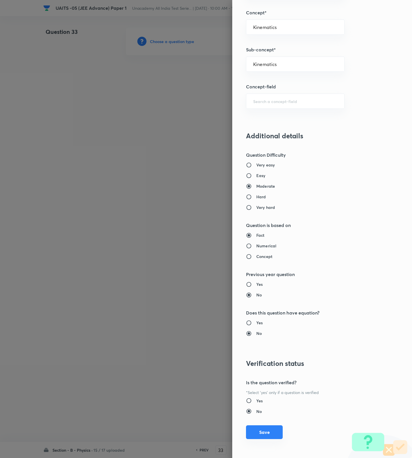
click at [249, 438] on button "Save" at bounding box center [264, 432] width 37 height 14
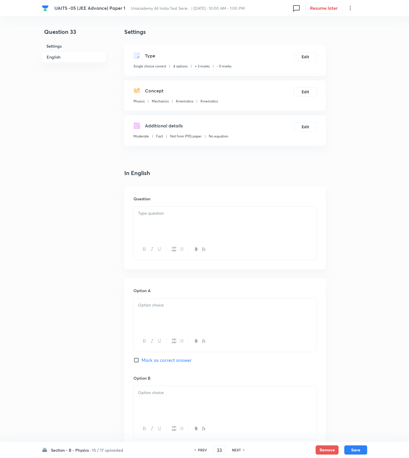
click at [243, 245] on div at bounding box center [225, 249] width 183 height 21
click at [233, 224] on div at bounding box center [225, 222] width 183 height 32
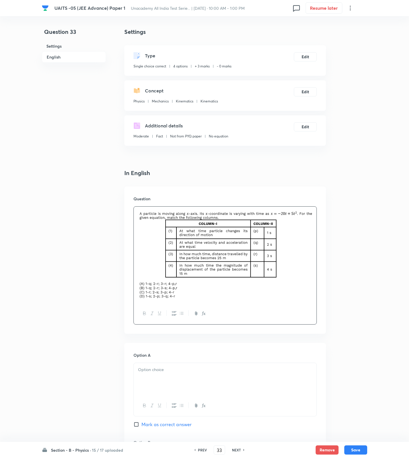
click at [212, 383] on div at bounding box center [225, 379] width 183 height 32
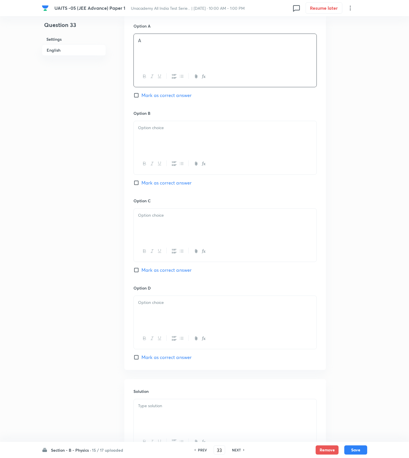
scroll to position [385, 0]
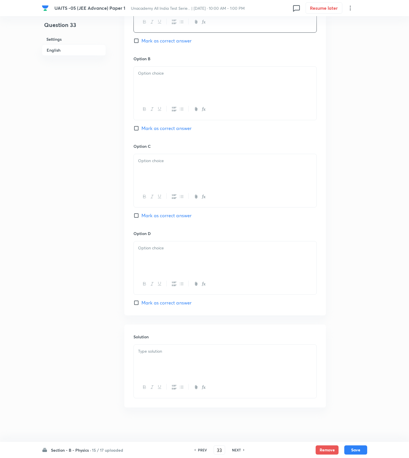
click at [157, 82] on div at bounding box center [225, 83] width 183 height 32
click at [200, 167] on div at bounding box center [225, 170] width 183 height 32
click at [177, 261] on div at bounding box center [225, 257] width 183 height 32
click at [176, 307] on div "Option A A [PERSON_NAME] as correct answer Option B B [PERSON_NAME] as correct …" at bounding box center [225, 137] width 202 height 356
click at [176, 306] on span "Mark as correct answer" at bounding box center [167, 302] width 50 height 7
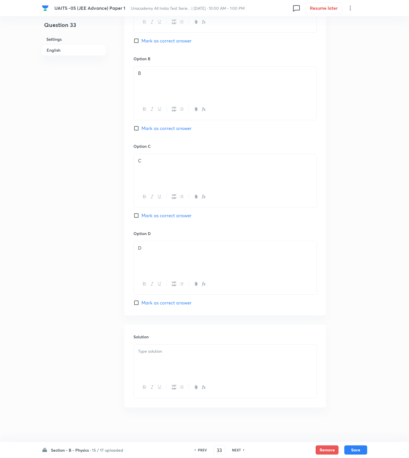
click at [142, 305] on input "Mark as correct answer" at bounding box center [138, 303] width 8 height 6
click at [196, 349] on p at bounding box center [225, 351] width 174 height 7
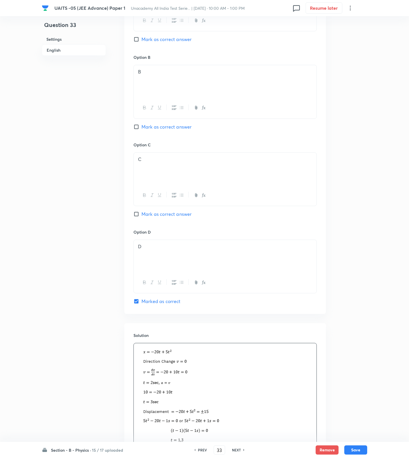
scroll to position [170, 0]
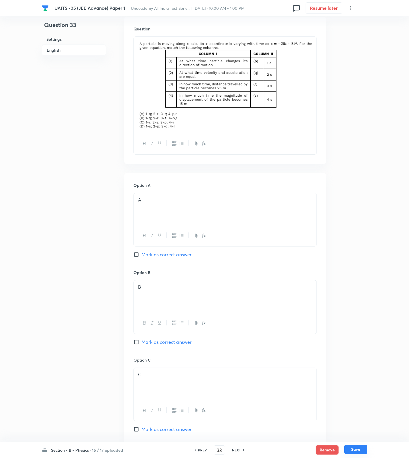
click at [362, 446] on button "Save" at bounding box center [356, 448] width 23 height 9
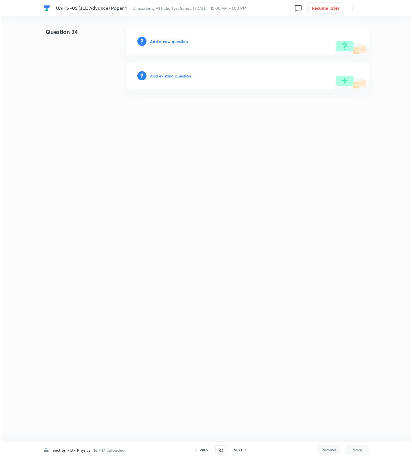
scroll to position [0, 0]
click at [169, 42] on h6 "Add a new question" at bounding box center [169, 41] width 38 height 6
click at [169, 42] on h6 "Choose a question type" at bounding box center [172, 41] width 44 height 6
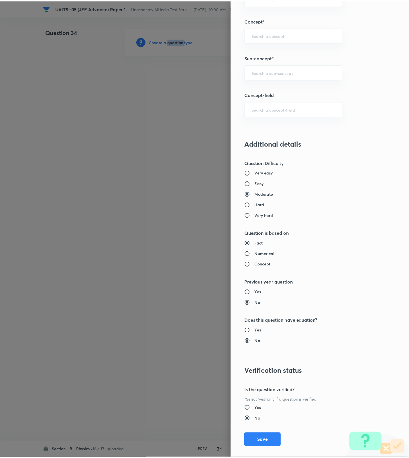
scroll to position [364, 0]
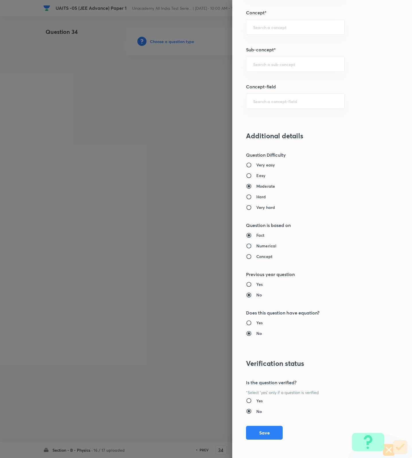
click at [256, 196] on h6 "Hard" at bounding box center [261, 197] width 10 height 6
click at [256, 196] on input "Hard" at bounding box center [251, 197] width 10 height 6
click at [278, 59] on div "​" at bounding box center [295, 63] width 99 height 15
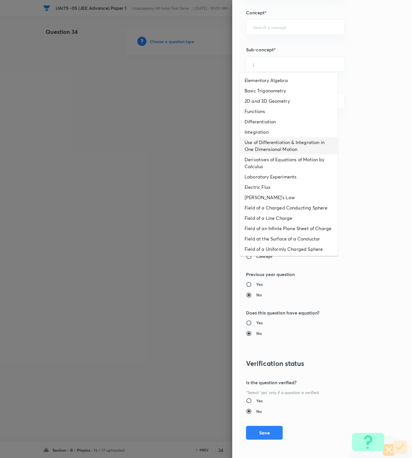
click at [279, 149] on li "Use of Differentiation & Integration in One Dimensional Motion" at bounding box center [289, 145] width 98 height 17
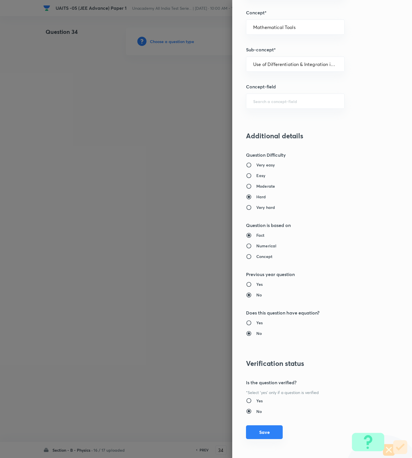
click at [257, 430] on button "Save" at bounding box center [264, 432] width 37 height 14
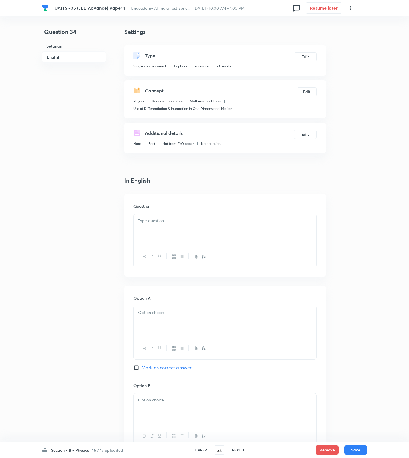
click at [264, 216] on div at bounding box center [225, 230] width 183 height 32
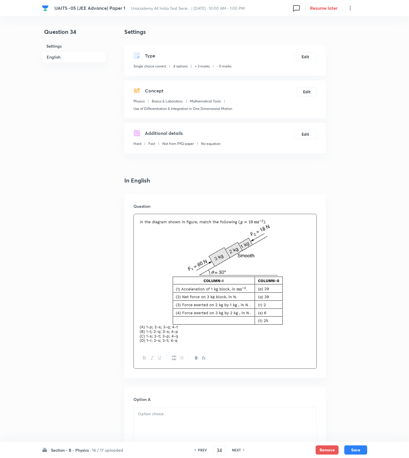
scroll to position [215, 0]
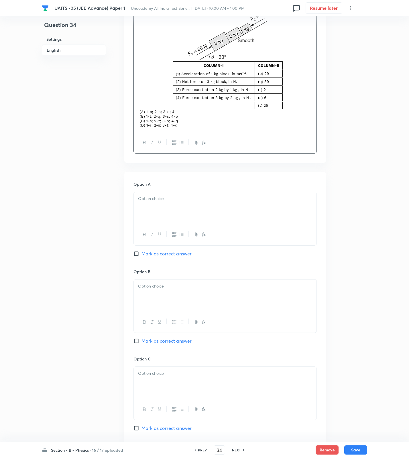
click at [171, 206] on div at bounding box center [225, 208] width 183 height 32
click at [166, 289] on p at bounding box center [225, 286] width 174 height 7
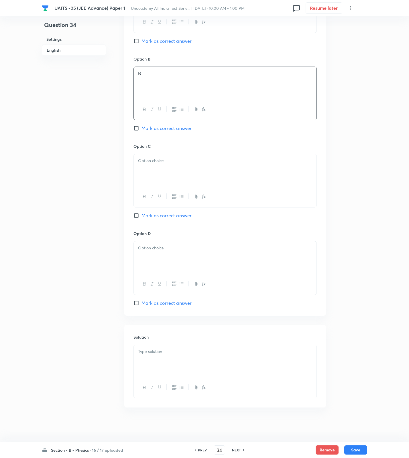
click at [162, 260] on div at bounding box center [225, 257] width 183 height 32
click at [172, 157] on p at bounding box center [225, 160] width 174 height 7
click at [203, 362] on div at bounding box center [225, 361] width 183 height 32
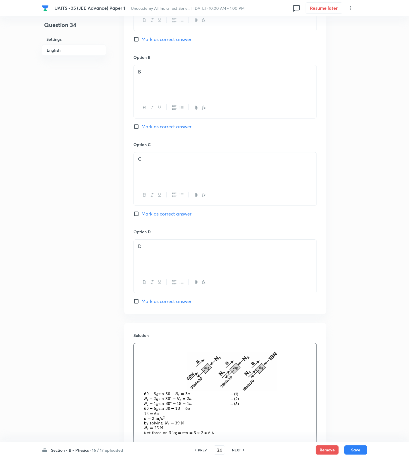
click at [153, 299] on span "Mark as correct answer" at bounding box center [167, 301] width 50 height 7
click at [142, 299] on input "Mark as correct answer" at bounding box center [138, 301] width 8 height 6
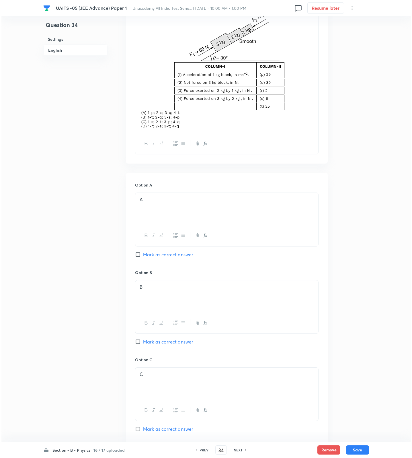
scroll to position [0, 0]
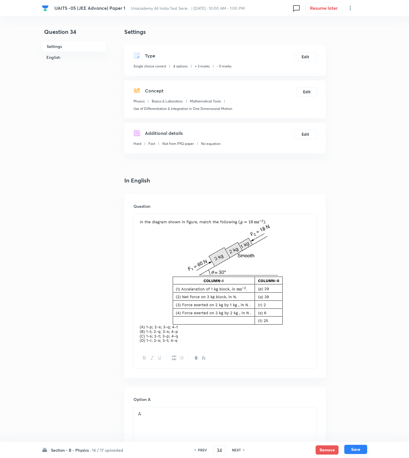
click at [353, 446] on button "Save" at bounding box center [356, 448] width 23 height 9
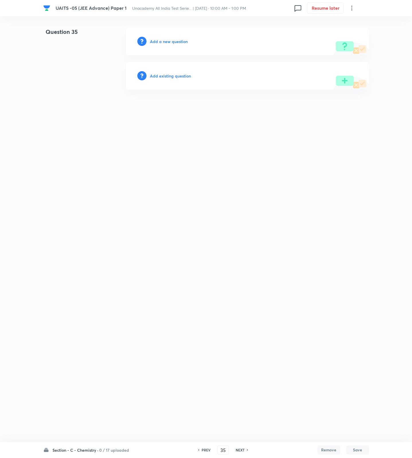
click at [110, 450] on h6 "0 / 17 uploaded" at bounding box center [114, 450] width 30 height 6
click at [83, 366] on h6 "Section - B - Physics" at bounding box center [79, 365] width 52 height 6
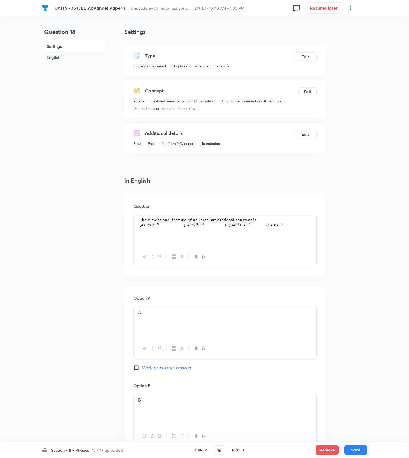
click at [79, 448] on h6 "Section - B - Physics ·" at bounding box center [71, 450] width 40 height 6
click at [79, 343] on p "0 / 17 uploaded" at bounding box center [77, 343] width 52 height 5
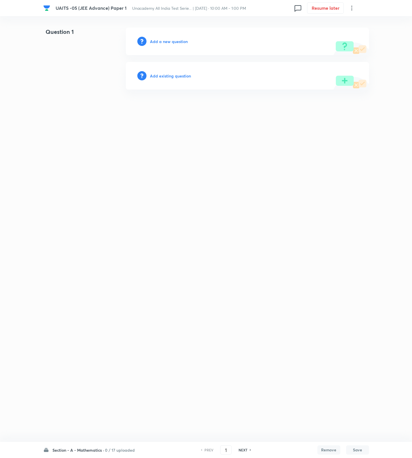
click at [178, 37] on div "Add a new question" at bounding box center [247, 42] width 243 height 28
click at [177, 39] on h6 "Add a new question" at bounding box center [169, 41] width 38 height 6
click at [177, 39] on h6 "Choose a question type" at bounding box center [172, 41] width 44 height 6
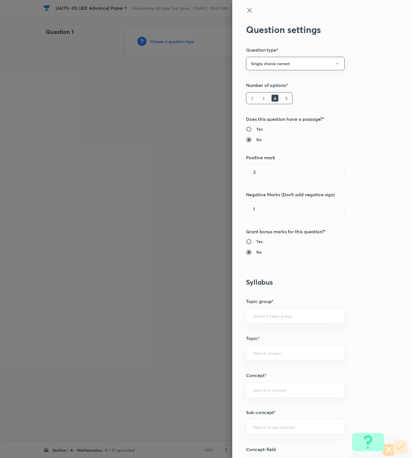
click at [246, 10] on icon at bounding box center [249, 10] width 7 height 7
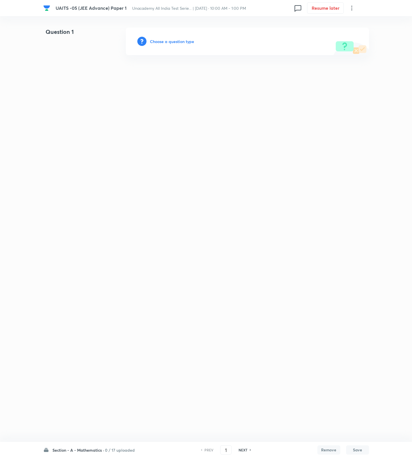
click at [95, 445] on div "Section - A - Mathematics · 0 / 17 uploaded PREV 1 ​ NEXT Remove Save" at bounding box center [206, 450] width 326 height 16
click at [95, 446] on div "Section - A - Mathematics · 0 / 17 uploaded PREV 1 ​ NEXT Remove Save" at bounding box center [206, 450] width 326 height 16
click at [105, 446] on div "Section - A - Mathematics · 0 / 17 uploaded PREV 1 ​ NEXT Remove Save" at bounding box center [206, 450] width 326 height 16
click at [110, 447] on h6 "0 / 17 uploaded" at bounding box center [120, 450] width 30 height 6
click at [84, 369] on p "17 / 17 uploaded" at bounding box center [79, 371] width 52 height 5
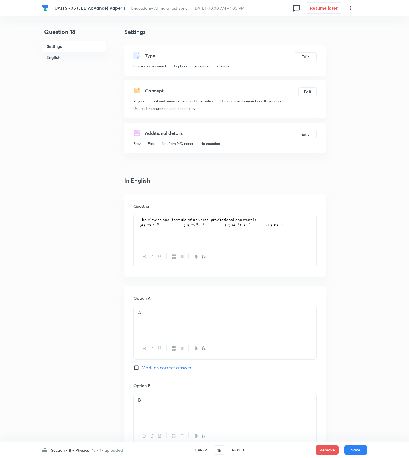
click at [238, 449] on h6 "NEXT" at bounding box center [236, 449] width 9 height 5
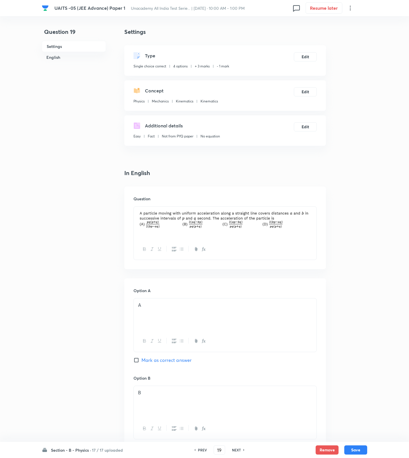
click at [237, 449] on h6 "NEXT" at bounding box center [236, 449] width 9 height 5
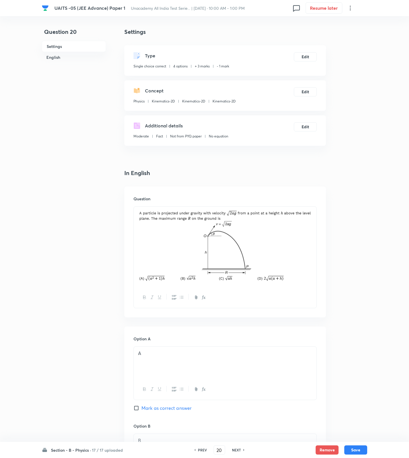
click at [237, 449] on h6 "NEXT" at bounding box center [236, 449] width 9 height 5
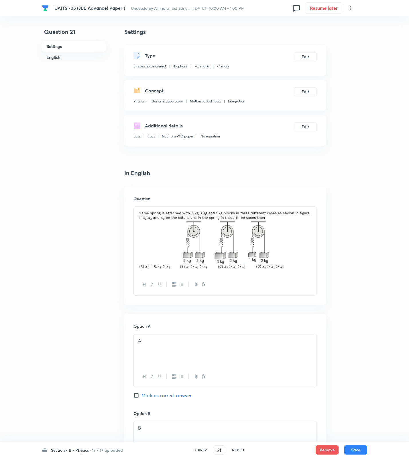
click at [237, 449] on h6 "NEXT" at bounding box center [236, 449] width 9 height 5
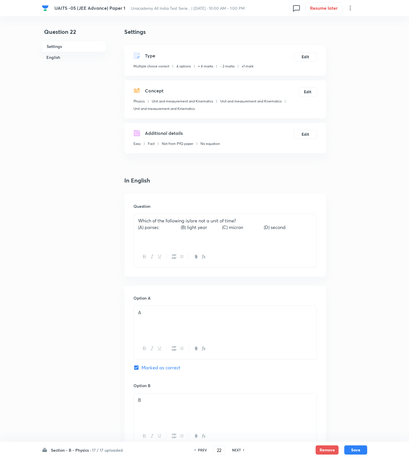
click at [237, 449] on h6 "NEXT" at bounding box center [236, 449] width 9 height 5
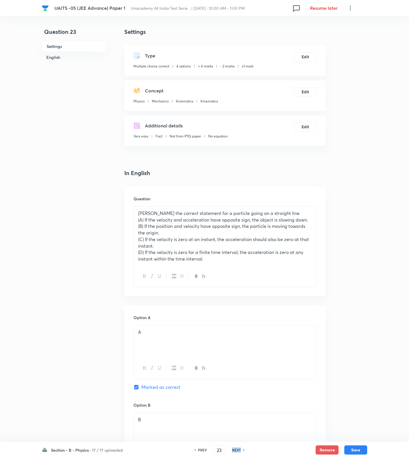
click at [237, 449] on h6 "NEXT" at bounding box center [236, 449] width 9 height 5
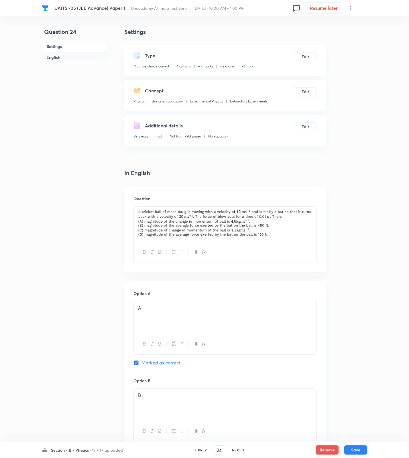
click at [237, 449] on h6 "NEXT" at bounding box center [236, 449] width 9 height 5
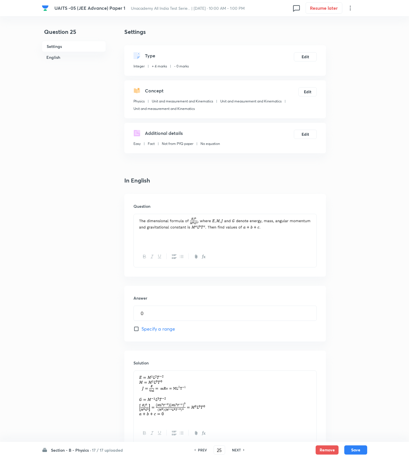
click at [237, 449] on h6 "NEXT" at bounding box center [236, 449] width 9 height 5
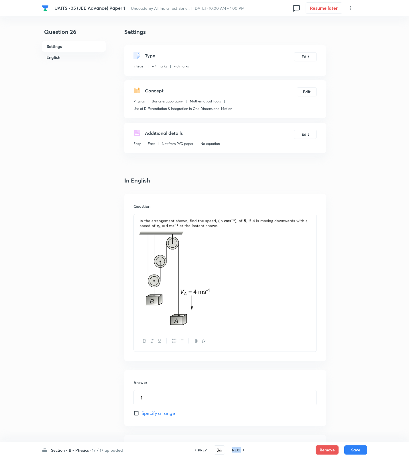
click at [237, 449] on h6 "NEXT" at bounding box center [236, 449] width 9 height 5
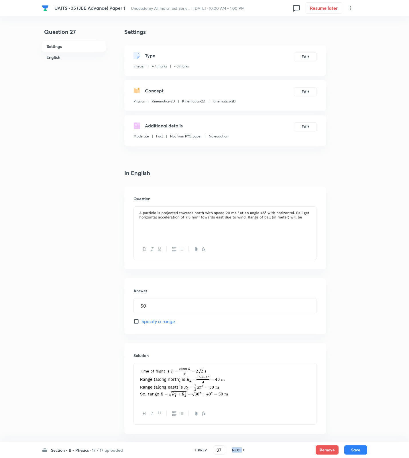
click at [237, 449] on h6 "NEXT" at bounding box center [236, 449] width 9 height 5
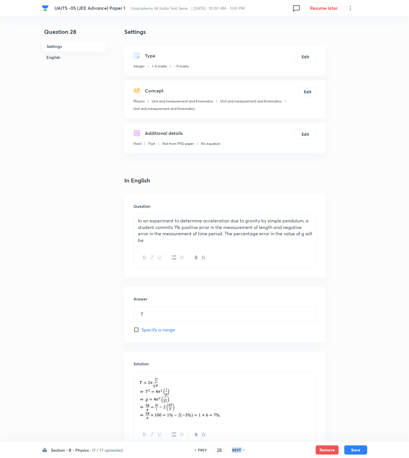
click at [237, 449] on h6 "NEXT" at bounding box center [236, 449] width 9 height 5
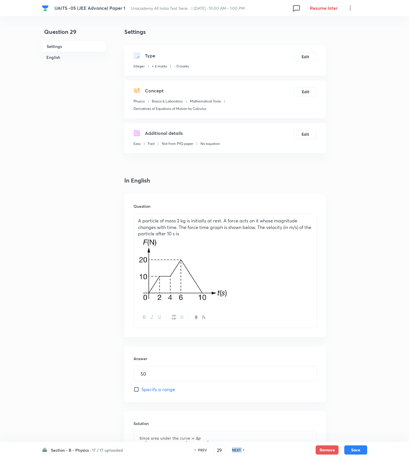
click at [237, 449] on h6 "NEXT" at bounding box center [236, 449] width 9 height 5
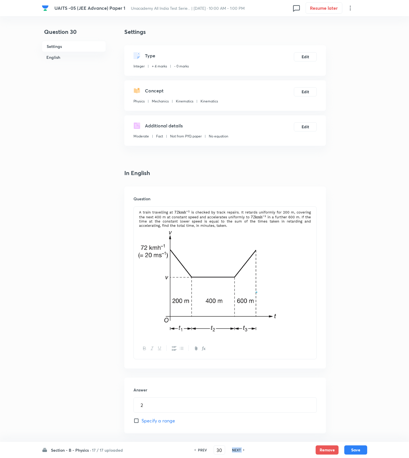
click at [237, 449] on h6 "NEXT" at bounding box center [236, 449] width 9 height 5
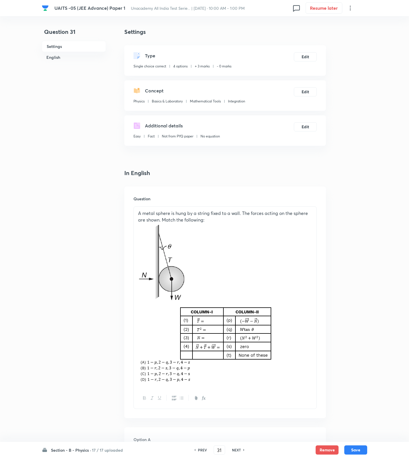
click at [237, 449] on h6 "NEXT" at bounding box center [236, 449] width 9 height 5
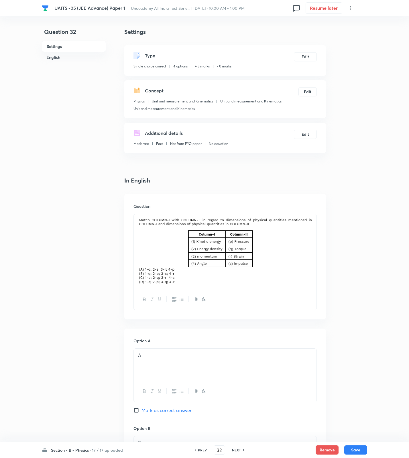
click at [237, 449] on h6 "NEXT" at bounding box center [236, 449] width 9 height 5
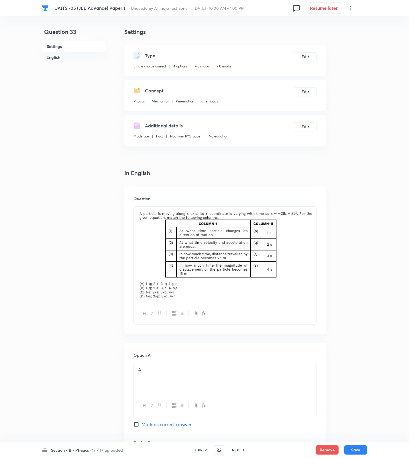
click at [237, 449] on h6 "NEXT" at bounding box center [236, 449] width 9 height 5
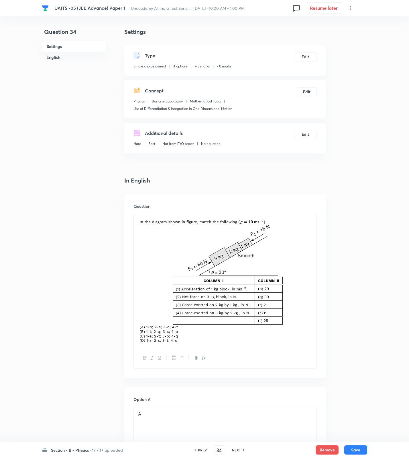
click at [237, 449] on h6 "NEXT" at bounding box center [236, 449] width 9 height 5
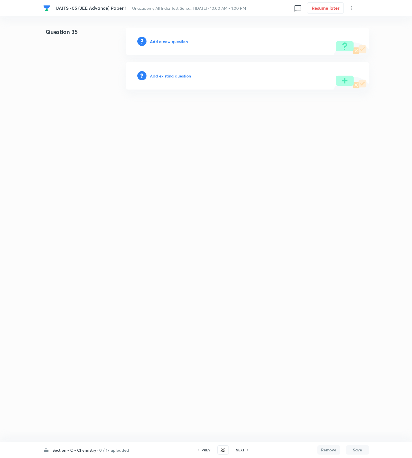
click at [105, 451] on h6 "0 / 17 uploaded" at bounding box center [114, 450] width 30 height 6
click at [79, 341] on p "0 / 17 uploaded" at bounding box center [79, 343] width 52 height 5
click at [177, 42] on h6 "Add a new question" at bounding box center [169, 41] width 38 height 6
click at [177, 42] on h6 "Choose a question type" at bounding box center [172, 41] width 44 height 6
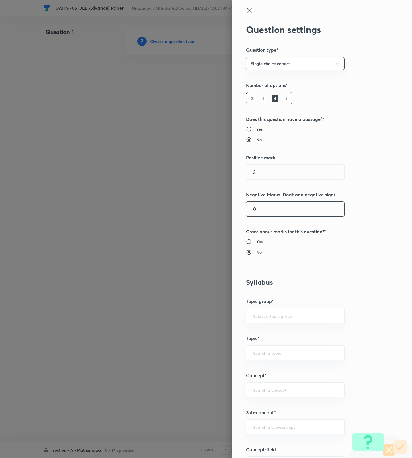
click at [281, 209] on input "0" at bounding box center [295, 209] width 98 height 15
click at [275, 431] on div "​" at bounding box center [295, 426] width 99 height 15
paste input "sequences and series"
click at [269, 424] on div "sequences and series ​" at bounding box center [295, 426] width 99 height 15
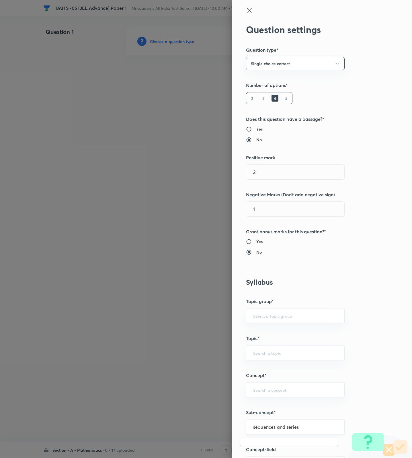
click at [274, 427] on input "sequences and series" at bounding box center [295, 426] width 84 height 5
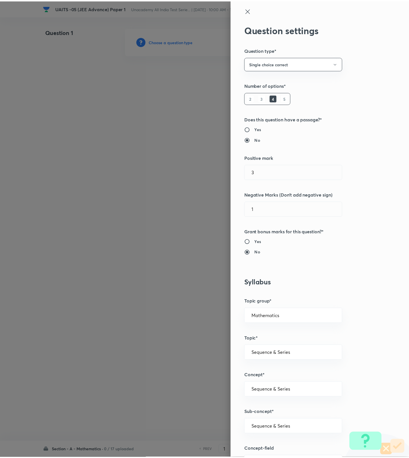
scroll to position [364, 0]
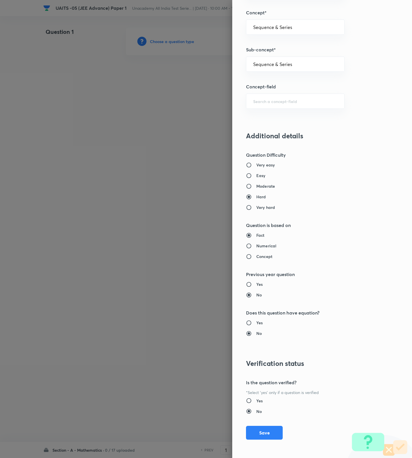
click at [249, 184] on input "Moderate" at bounding box center [251, 186] width 10 height 6
click at [265, 429] on button "Save" at bounding box center [264, 432] width 37 height 14
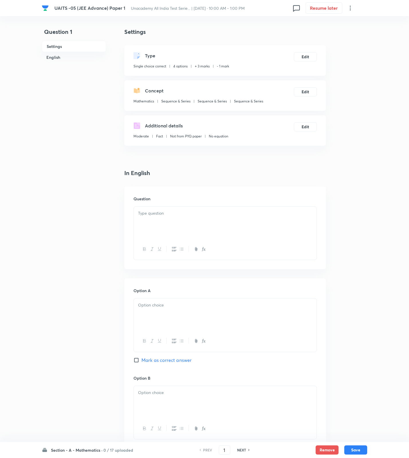
click at [159, 208] on div at bounding box center [225, 222] width 183 height 32
click at [219, 327] on div at bounding box center [225, 314] width 183 height 32
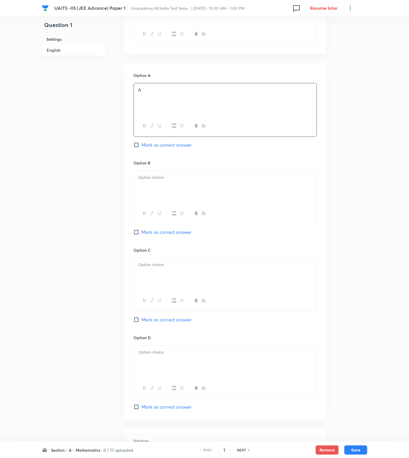
click at [169, 199] on div at bounding box center [225, 187] width 183 height 32
click at [169, 269] on div at bounding box center [225, 274] width 183 height 32
drag, startPoint x: 167, startPoint y: 346, endPoint x: 167, endPoint y: 353, distance: 7.2
click at [167, 350] on div "Option D [PERSON_NAME] as correct answer" at bounding box center [225, 372] width 183 height 76
click at [167, 354] on p at bounding box center [225, 352] width 174 height 7
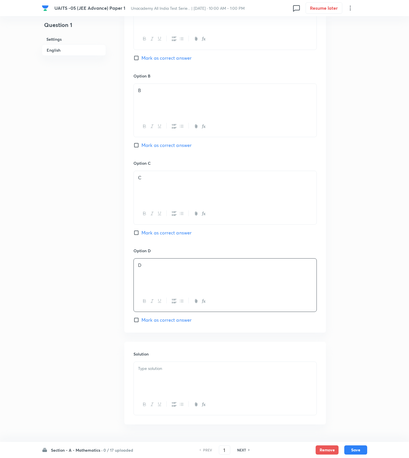
scroll to position [320, 0]
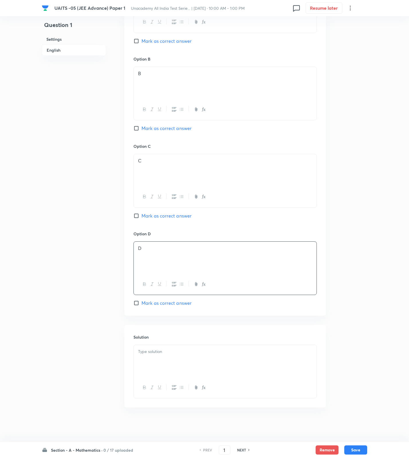
click at [158, 349] on p at bounding box center [225, 351] width 174 height 7
click at [359, 449] on button "Save" at bounding box center [356, 448] width 23 height 9
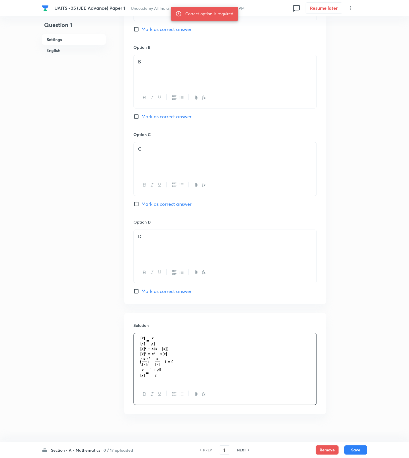
scroll to position [339, 0]
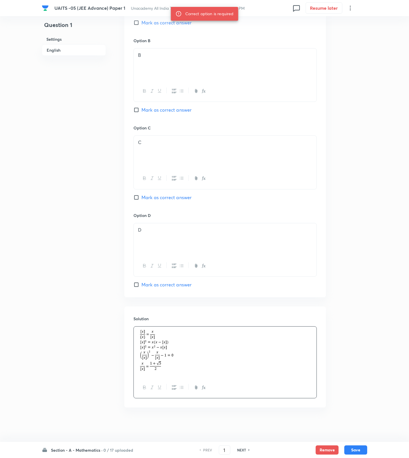
click at [157, 285] on span "Mark as correct answer" at bounding box center [167, 284] width 50 height 7
click at [142, 285] on input "Mark as correct answer" at bounding box center [138, 285] width 8 height 6
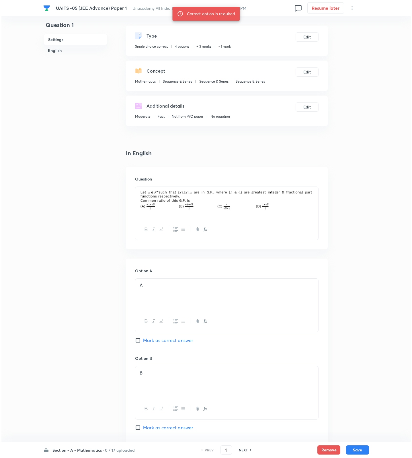
scroll to position [0, 0]
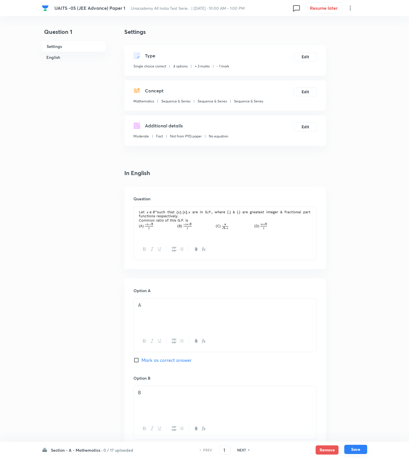
click at [360, 448] on button "Save" at bounding box center [356, 448] width 23 height 9
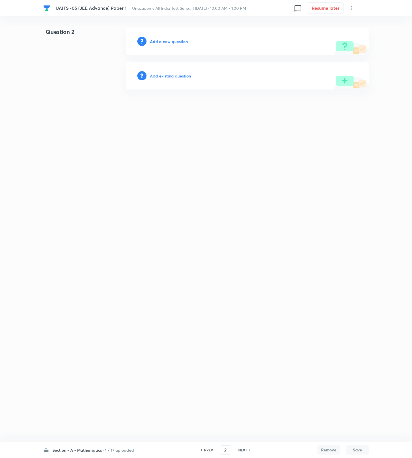
click at [184, 41] on h6 "Add a new question" at bounding box center [169, 41] width 38 height 6
click at [184, 41] on h6 "Choose a question type" at bounding box center [172, 41] width 44 height 6
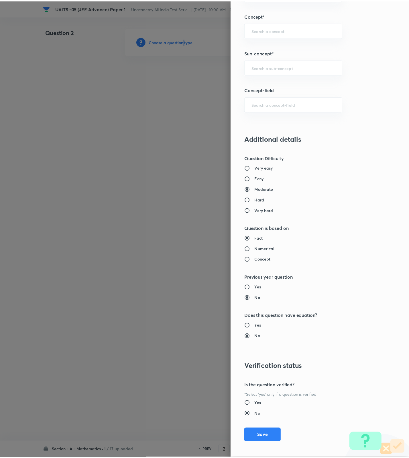
scroll to position [364, 0]
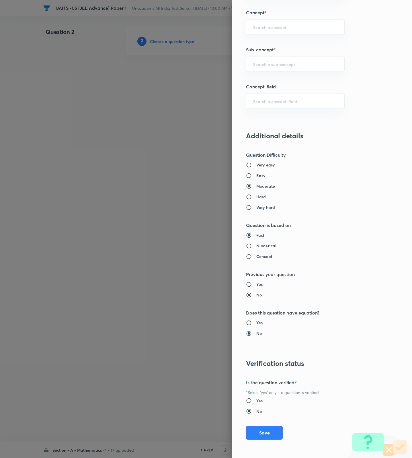
click at [256, 194] on h6 "Hard" at bounding box center [261, 197] width 10 height 6
click at [254, 194] on input "Hard" at bounding box center [251, 197] width 10 height 6
click at [269, 67] on div "​" at bounding box center [295, 63] width 99 height 15
paste input "Fundamentals of Mathematics"
click at [276, 66] on input "Fundamentals of Mathematics" at bounding box center [295, 63] width 84 height 5
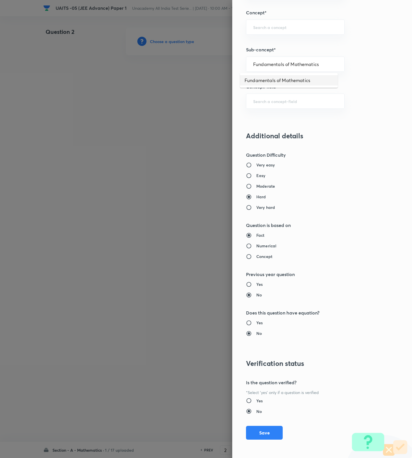
click at [276, 81] on li "Fundamentals of Mathematics" at bounding box center [289, 80] width 98 height 10
click at [266, 424] on div "Question settings Question type* Single choice correct Number of options* 2 3 4…" at bounding box center [322, 229] width 180 height 458
click at [264, 427] on button "Save" at bounding box center [264, 432] width 37 height 14
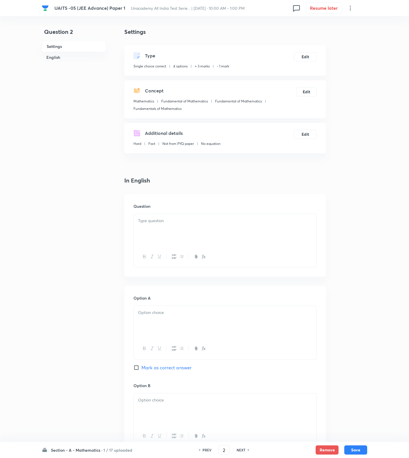
click at [258, 235] on div at bounding box center [225, 230] width 183 height 32
click at [251, 393] on div at bounding box center [225, 420] width 183 height 54
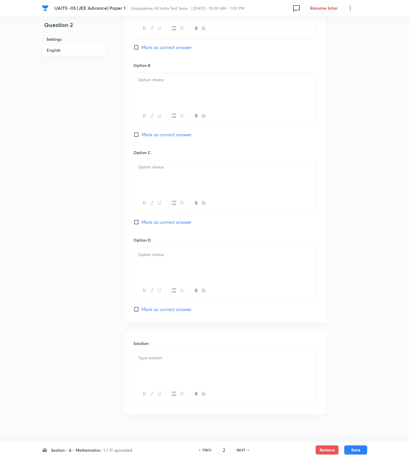
scroll to position [328, 0]
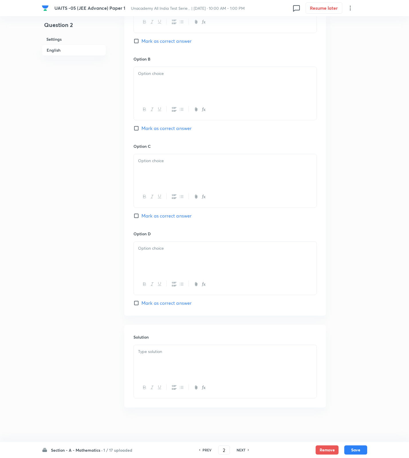
click at [201, 355] on div at bounding box center [225, 361] width 183 height 32
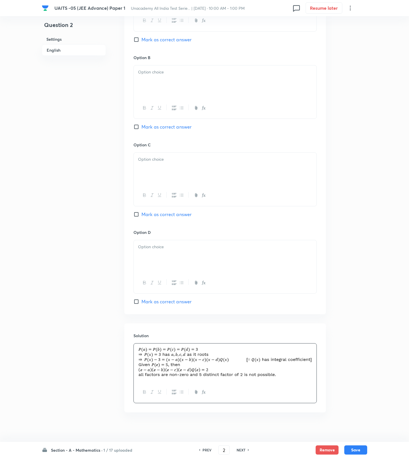
click at [157, 302] on span "Mark as correct answer" at bounding box center [167, 301] width 50 height 7
click at [142, 302] on input "Mark as correct answer" at bounding box center [138, 301] width 8 height 6
click at [164, 257] on div at bounding box center [225, 256] width 183 height 32
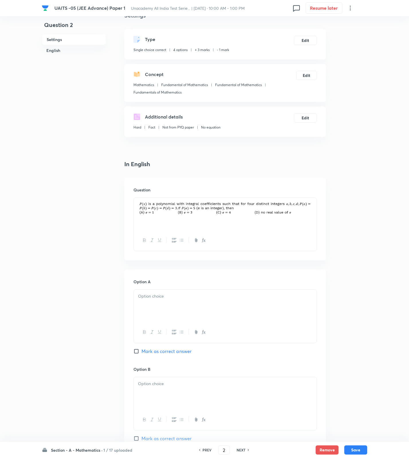
scroll to position [0, 0]
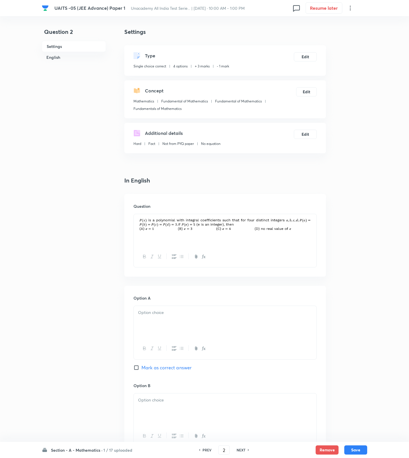
click at [147, 310] on p at bounding box center [225, 312] width 174 height 7
click at [144, 405] on div at bounding box center [225, 409] width 183 height 32
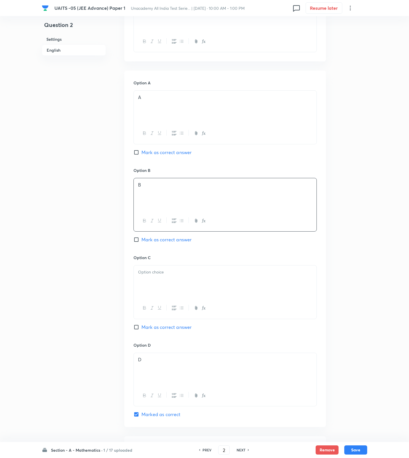
click at [150, 272] on p at bounding box center [225, 272] width 174 height 7
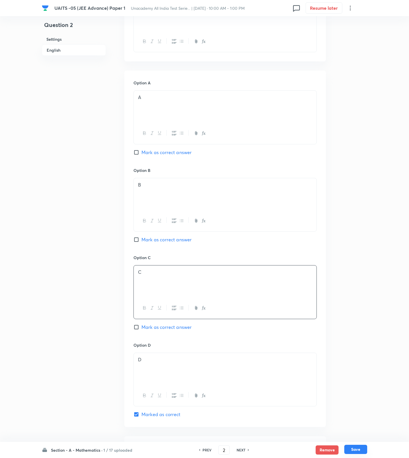
click at [354, 447] on button "Save" at bounding box center [356, 448] width 23 height 9
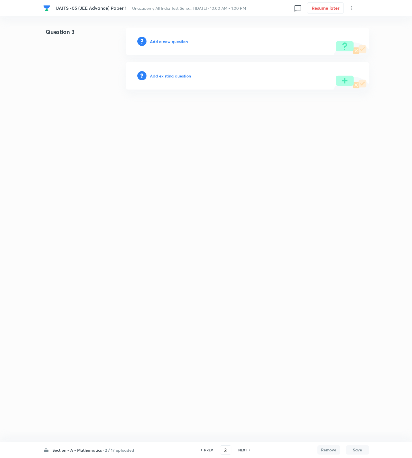
click at [177, 37] on div "Add a new question" at bounding box center [247, 42] width 243 height 28
click at [177, 43] on h6 "Add a new question" at bounding box center [169, 41] width 38 height 6
click at [177, 43] on h6 "Choose a question type" at bounding box center [172, 41] width 44 height 6
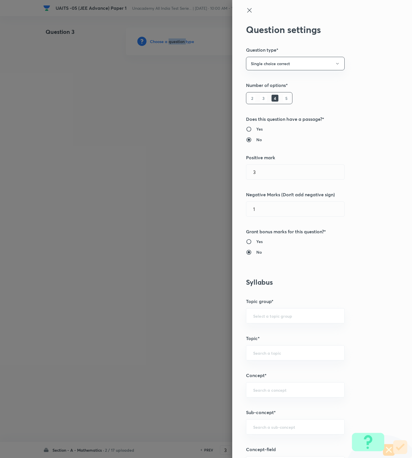
scroll to position [215, 0]
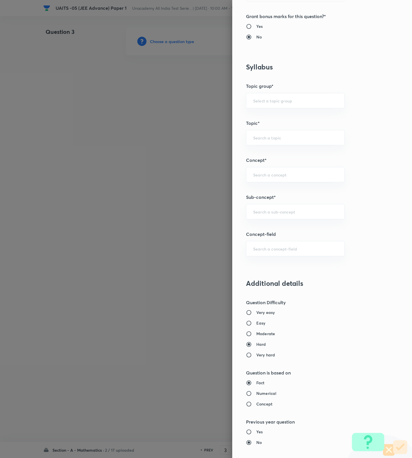
click at [259, 335] on h6 "Moderate" at bounding box center [265, 333] width 19 height 6
click at [256, 335] on input "Moderate" at bounding box center [251, 334] width 10 height 6
click at [286, 221] on div "Question settings Question type* Single choice correct Number of options* 2 3 4…" at bounding box center [322, 229] width 180 height 458
click at [285, 214] on input "text" at bounding box center [295, 211] width 84 height 5
paste input "sequences and series"
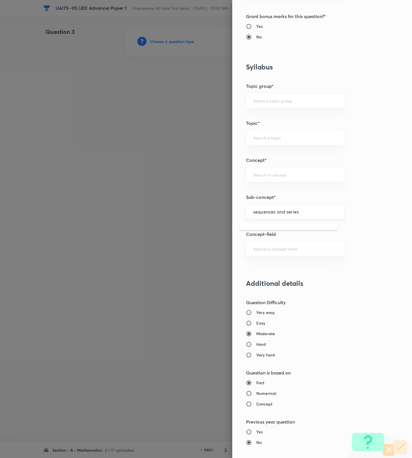
click at [267, 213] on input "sequences and series" at bounding box center [295, 211] width 84 height 5
click at [269, 214] on input "sequence and series" at bounding box center [295, 211] width 84 height 5
click at [265, 240] on li "Sequence & Series" at bounding box center [289, 240] width 98 height 10
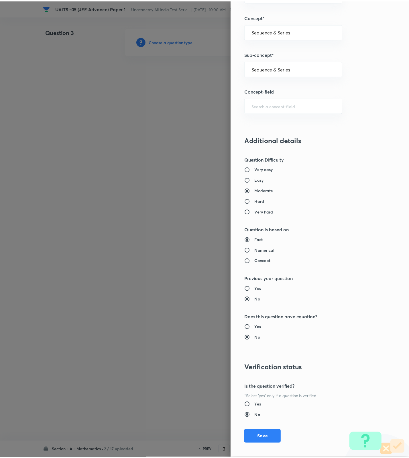
scroll to position [364, 0]
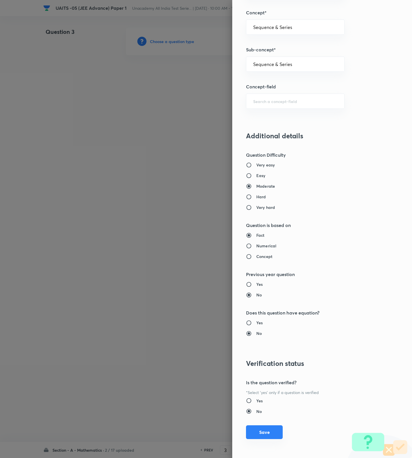
click at [268, 427] on button "Save" at bounding box center [264, 432] width 37 height 14
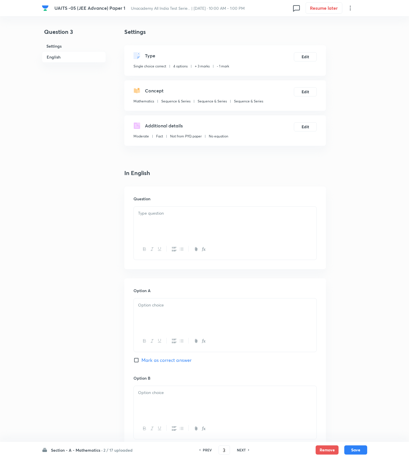
click at [226, 217] on div at bounding box center [225, 222] width 183 height 32
drag, startPoint x: 237, startPoint y: 377, endPoint x: 233, endPoint y: 372, distance: 6.0
click at [237, 377] on h6 "Option B" at bounding box center [225, 378] width 183 height 6
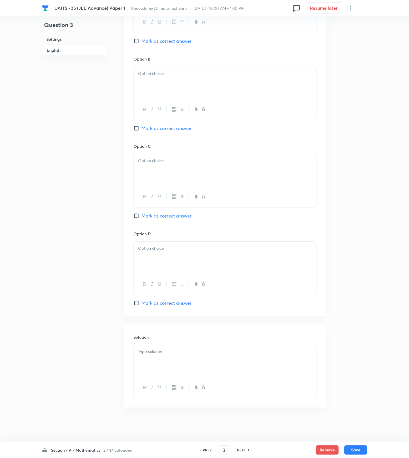
click at [210, 368] on div at bounding box center [225, 361] width 183 height 32
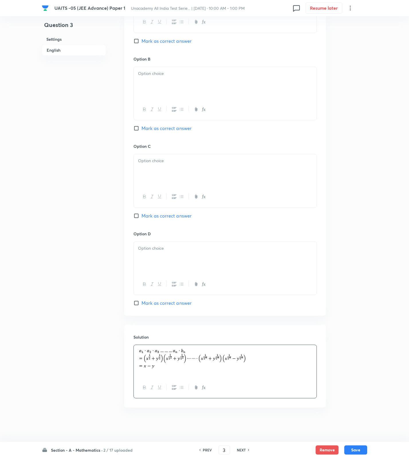
scroll to position [105, 0]
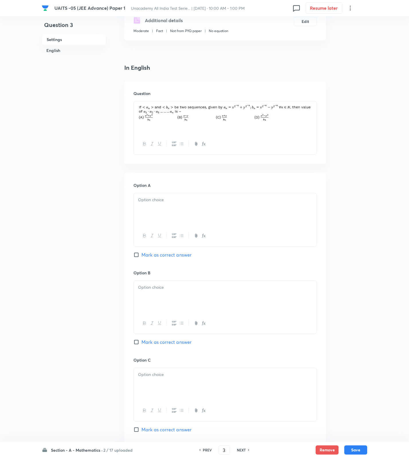
click at [180, 206] on div at bounding box center [225, 209] width 183 height 32
click at [157, 296] on div at bounding box center [225, 296] width 183 height 32
drag, startPoint x: 167, startPoint y: 343, endPoint x: 165, endPoint y: 364, distance: 21.3
click at [167, 345] on span "Mark as correct answer" at bounding box center [167, 341] width 50 height 7
click at [142, 345] on input "Mark as correct answer" at bounding box center [138, 342] width 8 height 6
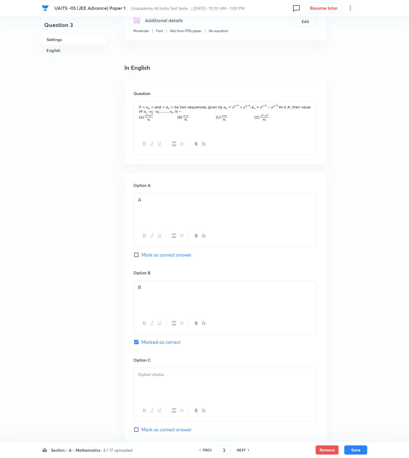
click at [161, 382] on div at bounding box center [225, 384] width 183 height 32
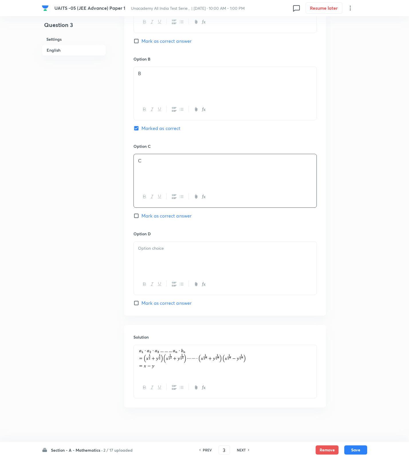
click at [159, 244] on div at bounding box center [225, 257] width 183 height 32
click at [355, 443] on div "Section - A - Mathematics · 2 / 17 uploaded PREV 3 ​ NEXT Remove Save" at bounding box center [205, 450] width 326 height 16
click at [355, 446] on button "Save" at bounding box center [356, 448] width 23 height 9
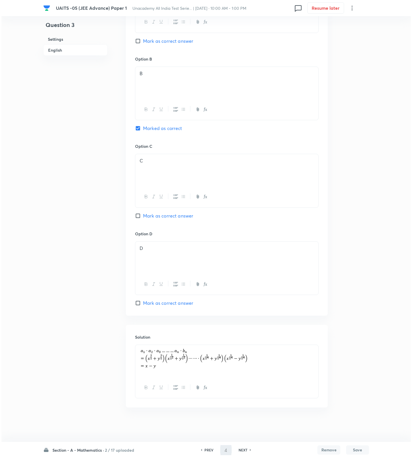
scroll to position [0, 0]
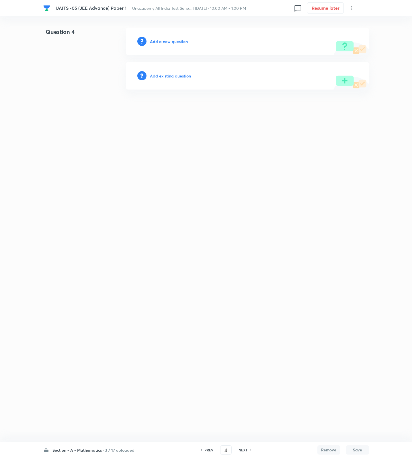
click at [182, 43] on h6 "Add a new question" at bounding box center [169, 41] width 38 height 6
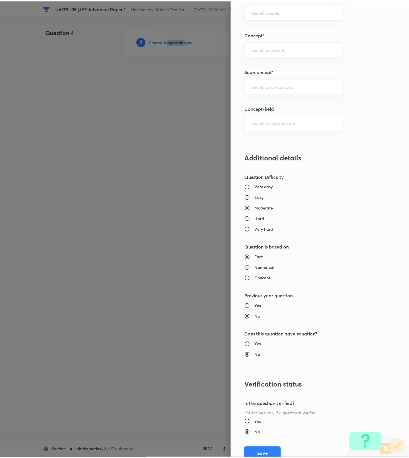
scroll to position [364, 0]
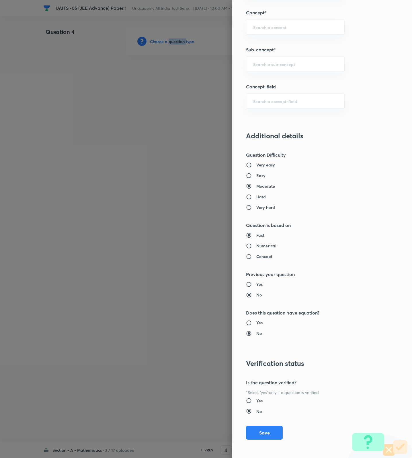
click at [249, 196] on input "Hard" at bounding box center [251, 197] width 10 height 6
click at [265, 68] on div "​" at bounding box center [295, 63] width 99 height 15
paste input "Logarithms"
click at [264, 97] on li "Antilogarithms" at bounding box center [289, 97] width 98 height 10
click at [262, 434] on button "Save" at bounding box center [264, 432] width 37 height 14
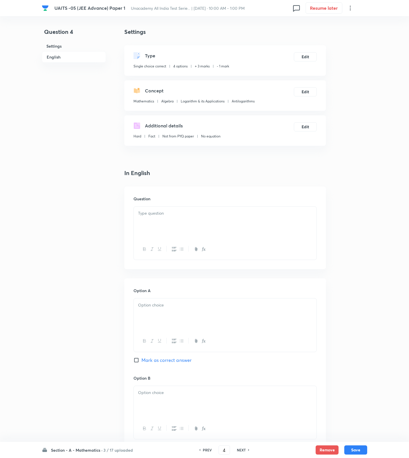
click at [257, 211] on p at bounding box center [225, 213] width 174 height 7
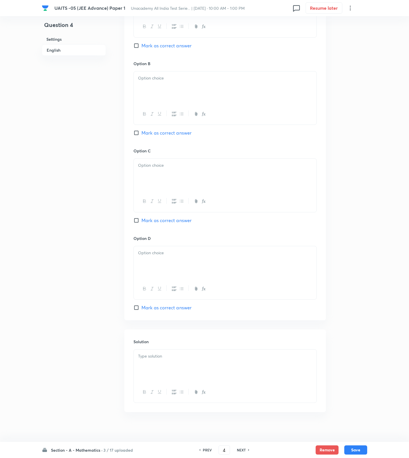
scroll to position [320, 0]
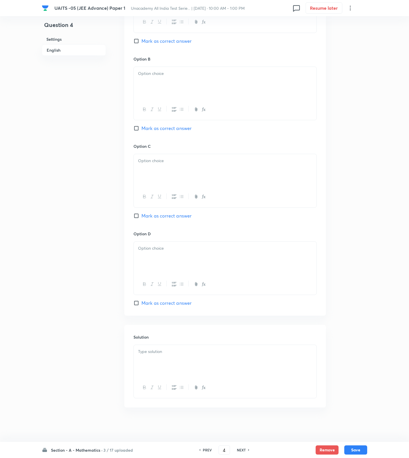
click at [194, 360] on div at bounding box center [225, 361] width 183 height 32
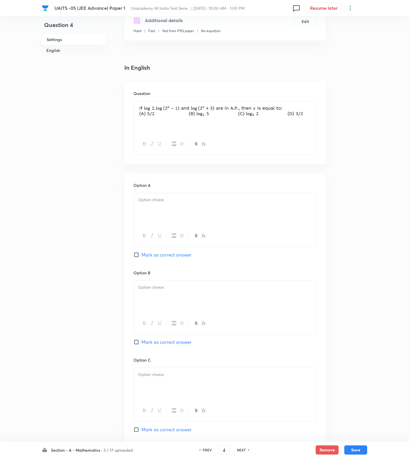
drag, startPoint x: 165, startPoint y: 293, endPoint x: 164, endPoint y: 298, distance: 4.5
click at [165, 293] on div at bounding box center [225, 296] width 183 height 32
click at [160, 337] on div "Option B B [PERSON_NAME] as correct answer" at bounding box center [225, 312] width 183 height 87
click at [165, 342] on span "Mark as correct answer" at bounding box center [167, 341] width 50 height 7
click at [142, 342] on input "Mark as correct answer" at bounding box center [138, 342] width 8 height 6
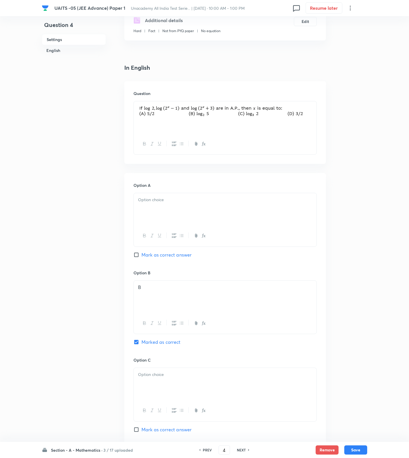
click at [180, 217] on div at bounding box center [225, 209] width 183 height 32
click at [155, 382] on div at bounding box center [225, 384] width 183 height 32
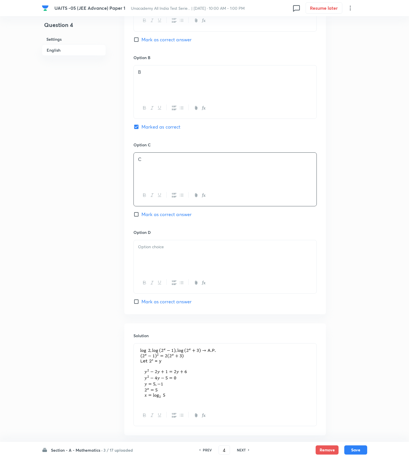
click at [169, 254] on div at bounding box center [225, 256] width 183 height 32
click at [350, 448] on button "Save" at bounding box center [356, 448] width 23 height 9
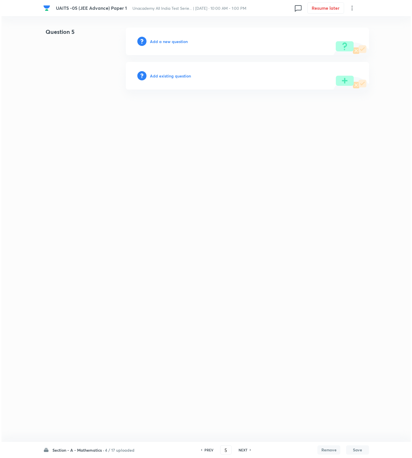
scroll to position [0, 0]
click at [163, 39] on h6 "Add a new question" at bounding box center [169, 41] width 38 height 6
click at [163, 39] on h6 "Choose a question type" at bounding box center [172, 41] width 44 height 6
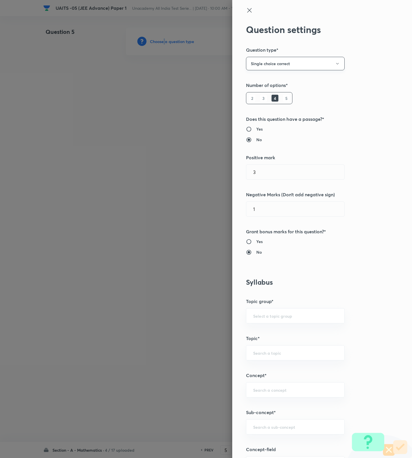
click at [291, 59] on button "Single choice correct" at bounding box center [295, 63] width 99 height 13
click at [258, 94] on span "Multiple choice correct" at bounding box center [288, 92] width 91 height 6
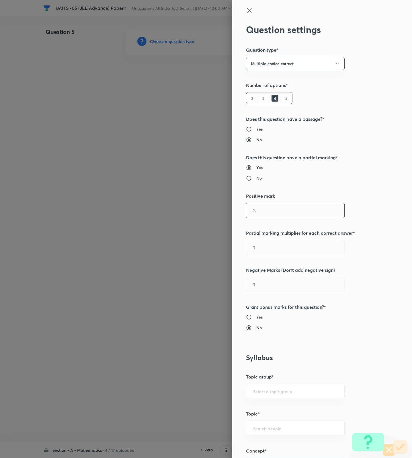
click at [257, 218] on input "3" at bounding box center [295, 210] width 98 height 15
click at [281, 288] on input "1" at bounding box center [295, 284] width 98 height 15
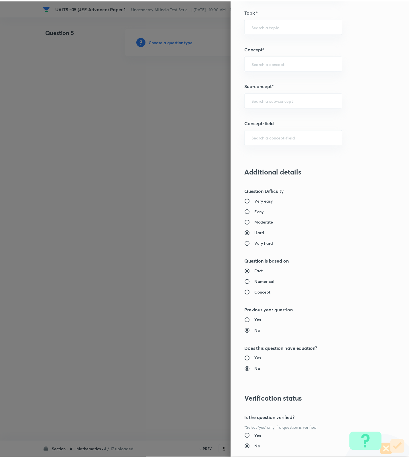
scroll to position [440, 0]
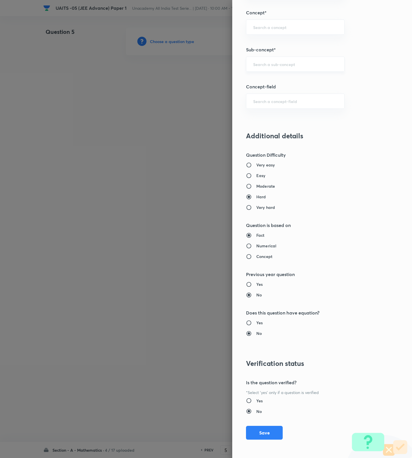
drag, startPoint x: 245, startPoint y: 71, endPoint x: 247, endPoint y: 67, distance: 3.6
click at [247, 67] on div "Question settings Question type* Multiple choice correct Number of options* 2 3…" at bounding box center [322, 229] width 180 height 458
click at [247, 67] on div "​" at bounding box center [295, 63] width 99 height 15
paste input "sequences and series"
click at [270, 62] on input "sequences and series" at bounding box center [295, 63] width 84 height 5
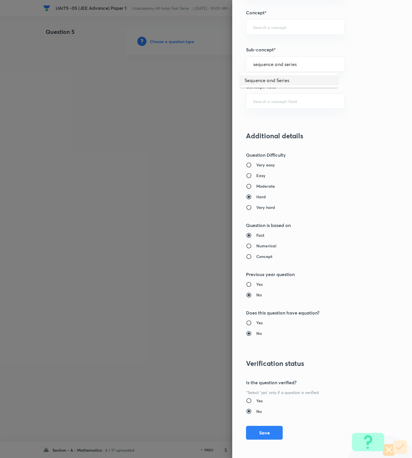
click at [266, 77] on li "Sequence and Series" at bounding box center [289, 80] width 98 height 10
click at [266, 435] on button "Save" at bounding box center [264, 432] width 37 height 14
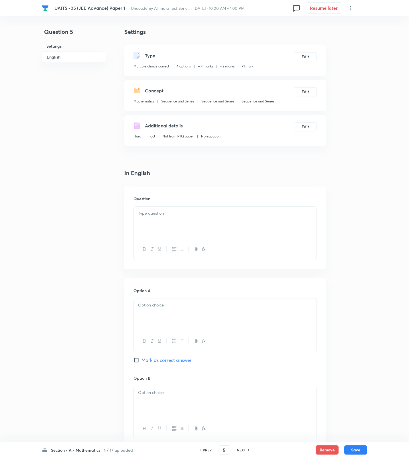
click at [232, 225] on div at bounding box center [225, 222] width 183 height 32
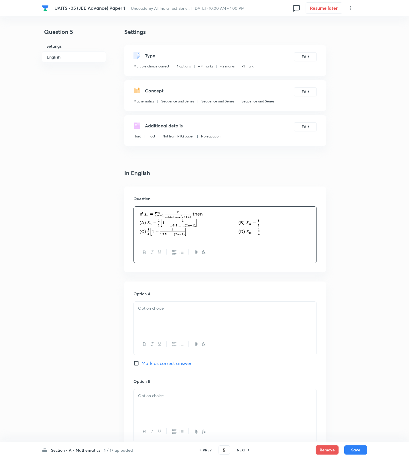
click at [239, 325] on div at bounding box center [225, 317] width 183 height 32
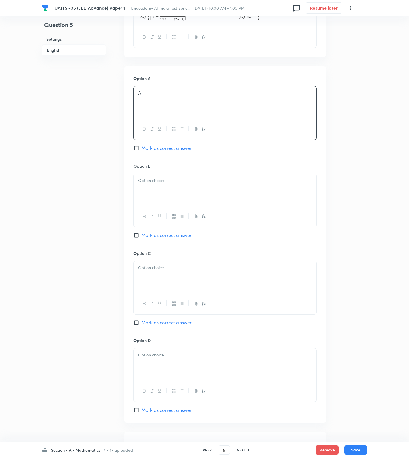
click at [172, 205] on div at bounding box center [225, 190] width 183 height 32
click at [164, 237] on span "Mark as correct answer" at bounding box center [167, 235] width 50 height 7
click at [142, 237] on input "Mark as correct answer" at bounding box center [138, 235] width 8 height 6
click at [170, 153] on div "Option A A Mark as correct answer" at bounding box center [225, 118] width 183 height 87
click at [168, 147] on span "Mark as correct answer" at bounding box center [167, 147] width 50 height 7
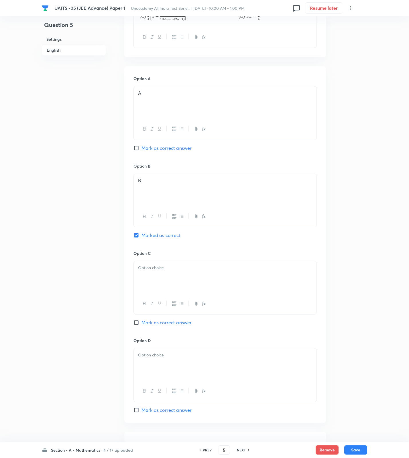
click at [142, 147] on input "Mark as correct answer" at bounding box center [138, 148] width 8 height 6
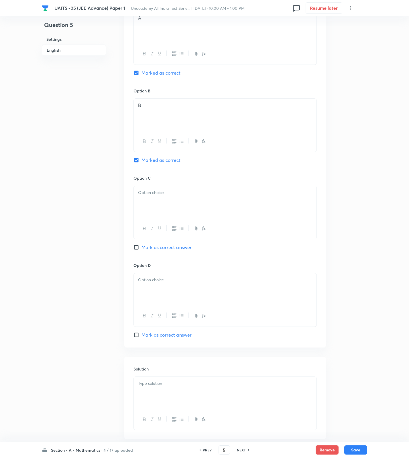
scroll to position [324, 0]
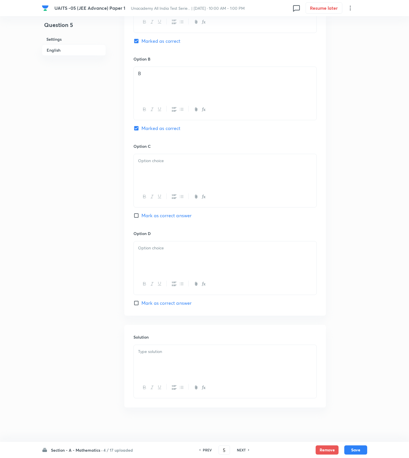
click at [182, 364] on div at bounding box center [225, 361] width 183 height 32
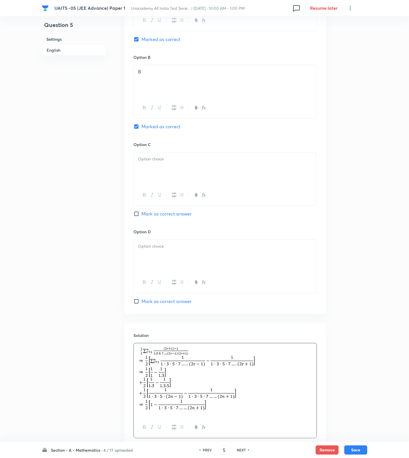
click at [155, 171] on div at bounding box center [225, 168] width 183 height 32
click at [171, 254] on div at bounding box center [225, 255] width 183 height 32
click at [365, 452] on button "Save" at bounding box center [356, 448] width 23 height 9
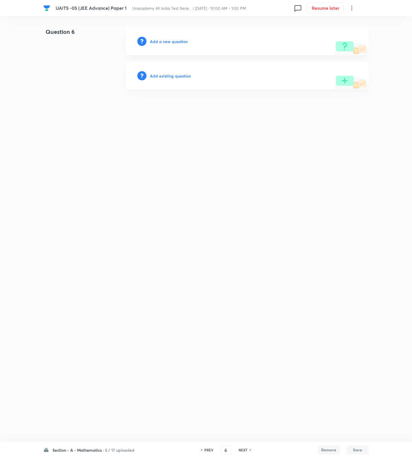
click at [176, 40] on h6 "Add a new question" at bounding box center [169, 41] width 38 height 6
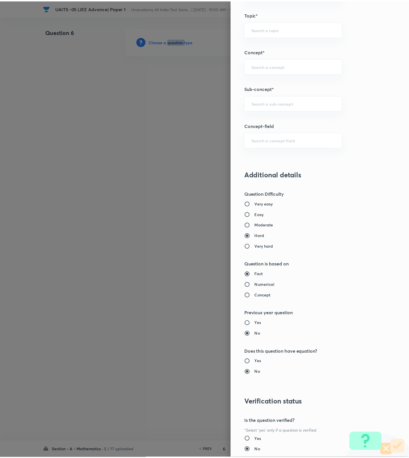
scroll to position [430, 0]
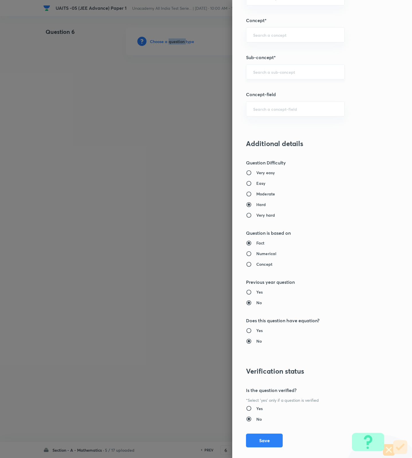
click at [272, 67] on div "​" at bounding box center [295, 71] width 99 height 15
paste input "Logarithms"
click at [277, 91] on li "Properties/Fundamental Laws of Logarithms" at bounding box center [289, 93] width 98 height 17
click at [255, 444] on button "Save" at bounding box center [264, 440] width 37 height 14
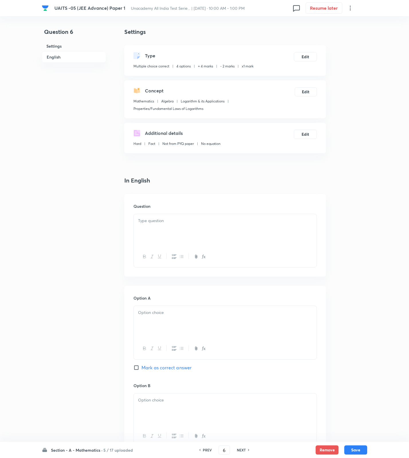
click at [263, 237] on div at bounding box center [225, 230] width 183 height 32
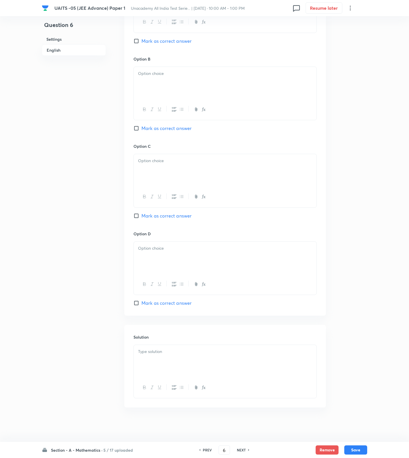
click at [191, 364] on div at bounding box center [225, 361] width 183 height 32
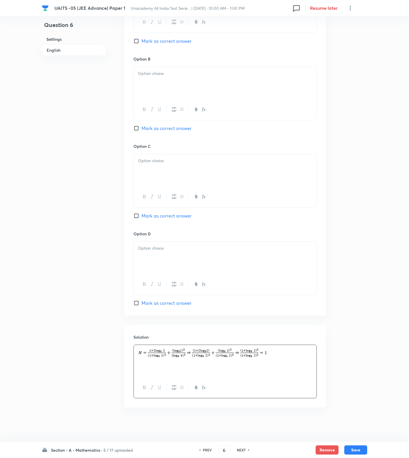
drag, startPoint x: 151, startPoint y: 304, endPoint x: 163, endPoint y: 275, distance: 31.5
click at [151, 304] on span "Mark as correct answer" at bounding box center [167, 302] width 50 height 7
click at [142, 304] on input "Mark as correct answer" at bounding box center [138, 303] width 8 height 6
click at [171, 214] on span "Mark as correct answer" at bounding box center [167, 215] width 50 height 7
click at [142, 214] on input "Mark as correct answer" at bounding box center [138, 216] width 8 height 6
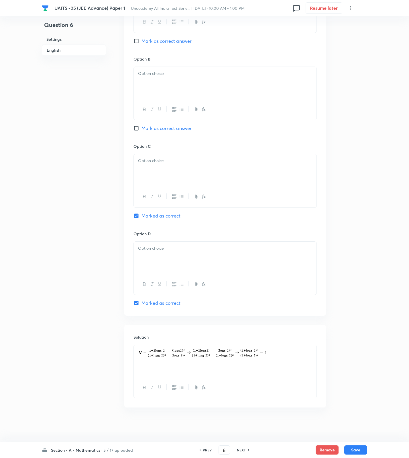
click at [178, 172] on div at bounding box center [225, 170] width 183 height 32
click at [155, 262] on div at bounding box center [225, 257] width 183 height 32
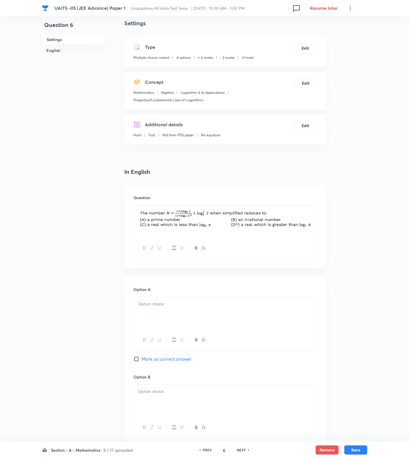
scroll to position [0, 0]
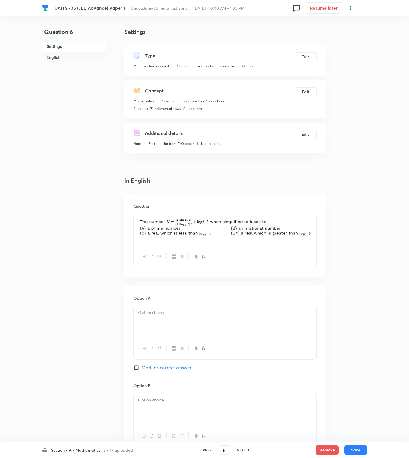
click at [171, 324] on div at bounding box center [225, 322] width 183 height 32
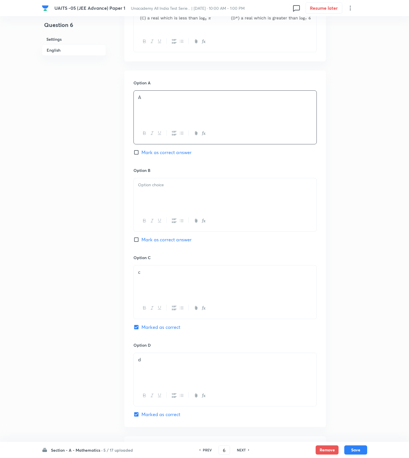
click at [167, 208] on div at bounding box center [225, 194] width 183 height 32
click at [159, 291] on div "c" at bounding box center [225, 281] width 183 height 32
drag, startPoint x: 161, startPoint y: 359, endPoint x: 158, endPoint y: 361, distance: 3.3
click at [158, 361] on p "d" at bounding box center [225, 359] width 174 height 7
click at [353, 448] on button "Save" at bounding box center [356, 448] width 23 height 9
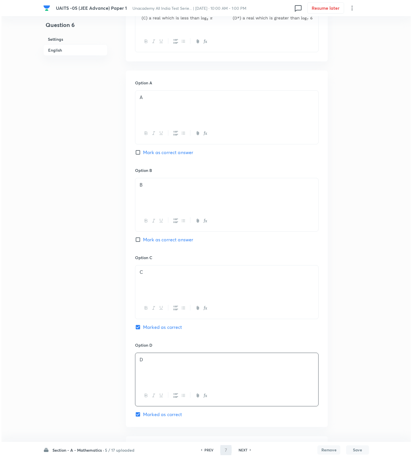
scroll to position [0, 0]
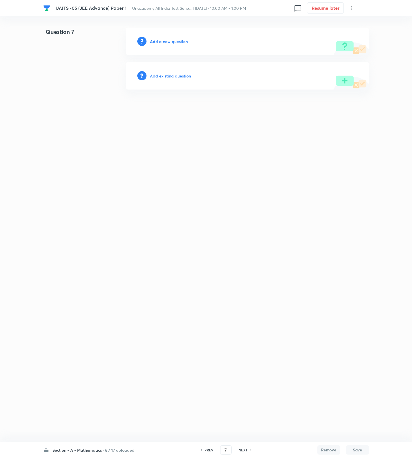
click at [175, 39] on h6 "Add a new question" at bounding box center [169, 41] width 38 height 6
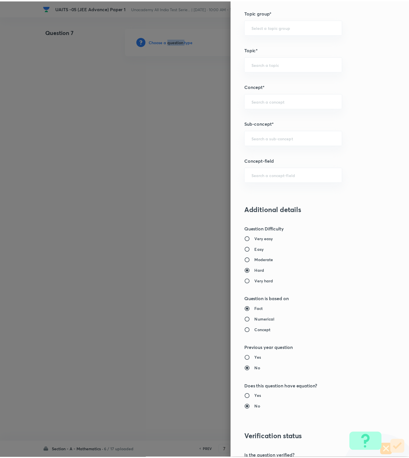
scroll to position [430, 0]
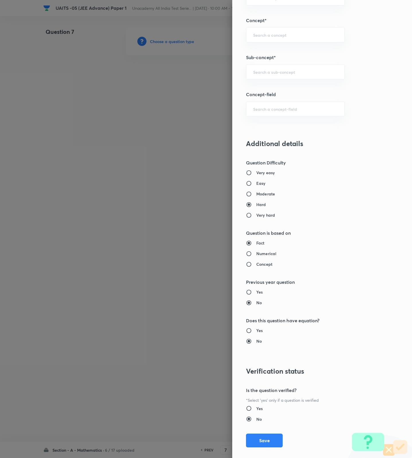
click at [256, 183] on h6 "Easy" at bounding box center [260, 183] width 9 height 6
click at [252, 183] on input "Easy" at bounding box center [251, 183] width 10 height 6
click at [274, 79] on div "​" at bounding box center [295, 71] width 99 height 15
paste input "Fundamentals of Mathematics"
click at [274, 88] on li "Fundamentals of Mathematics" at bounding box center [289, 90] width 98 height 10
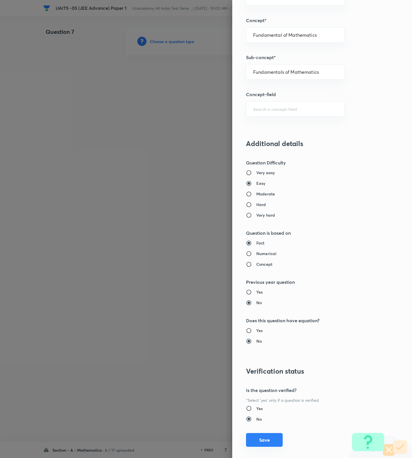
click at [257, 442] on button "Save" at bounding box center [264, 440] width 37 height 14
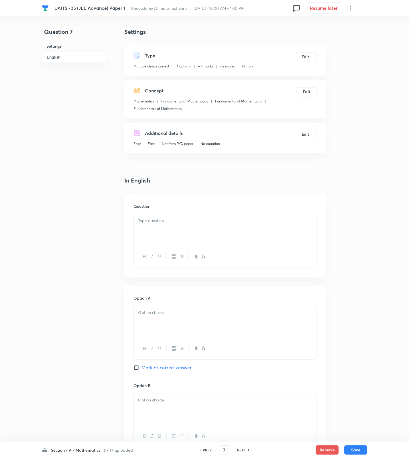
drag, startPoint x: 215, startPoint y: 202, endPoint x: 215, endPoint y: 224, distance: 22.4
click at [215, 204] on div "Question" at bounding box center [225, 235] width 202 height 83
click at [213, 232] on div at bounding box center [225, 230] width 183 height 32
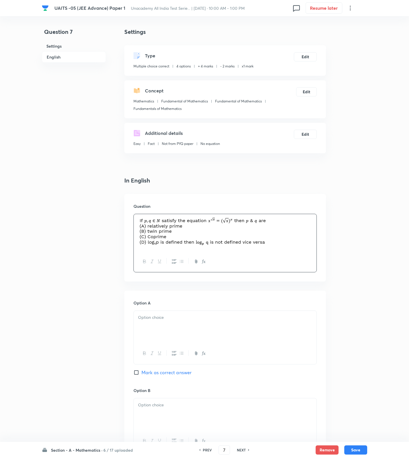
click at [183, 330] on div at bounding box center [225, 326] width 183 height 32
click at [163, 408] on p at bounding box center [225, 404] width 174 height 7
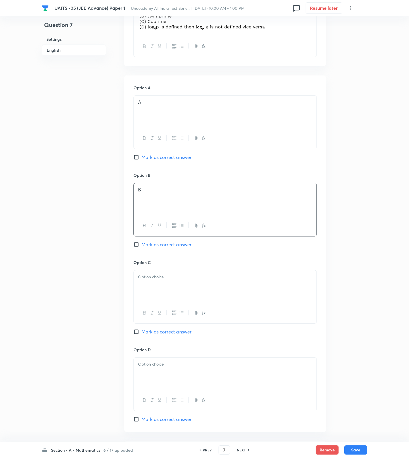
click at [159, 278] on p at bounding box center [225, 277] width 174 height 7
drag, startPoint x: 163, startPoint y: 368, endPoint x: 163, endPoint y: 365, distance: 3.4
click at [162, 368] on div at bounding box center [225, 373] width 183 height 32
click at [168, 157] on span "Mark as correct answer" at bounding box center [167, 157] width 50 height 7
click at [142, 157] on input "Mark as correct answer" at bounding box center [138, 157] width 8 height 6
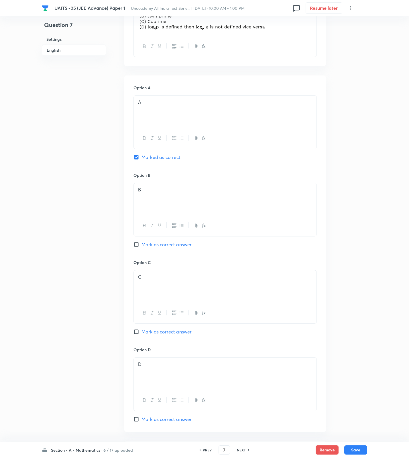
click at [171, 333] on span "Mark as correct answer" at bounding box center [167, 331] width 50 height 7
click at [142, 333] on input "Mark as correct answer" at bounding box center [138, 332] width 8 height 6
click at [173, 422] on span "Mark as correct answer" at bounding box center [167, 418] width 50 height 7
click at [142, 422] on input "Mark as correct answer" at bounding box center [138, 419] width 8 height 6
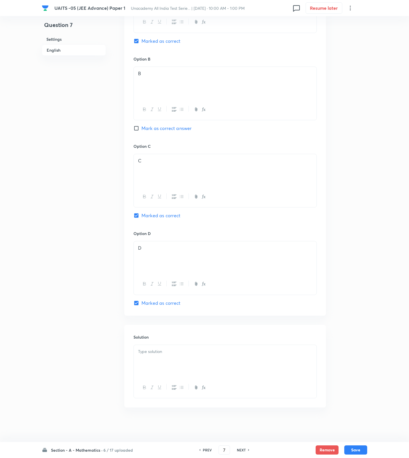
click at [171, 352] on p at bounding box center [225, 351] width 174 height 7
click at [249, 358] on div at bounding box center [225, 361] width 183 height 32
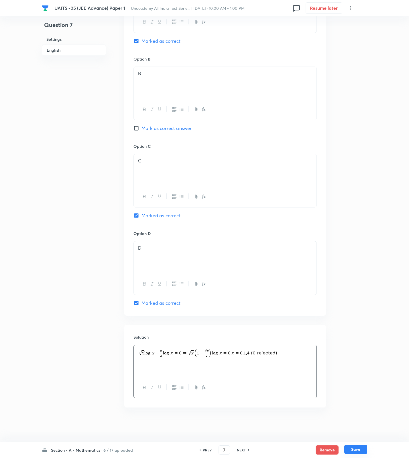
click at [346, 447] on button "Save" at bounding box center [356, 448] width 23 height 9
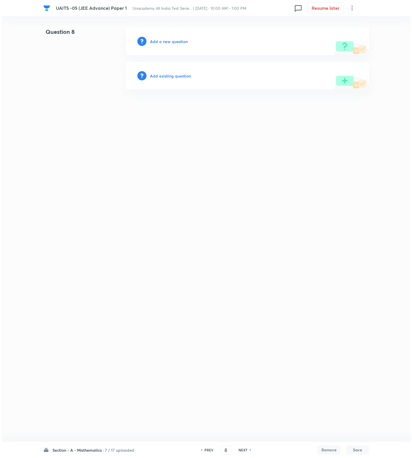
scroll to position [0, 0]
click at [185, 40] on h6 "Add a new question" at bounding box center [169, 41] width 38 height 6
click at [185, 40] on h6 "Choose a question type" at bounding box center [172, 41] width 44 height 6
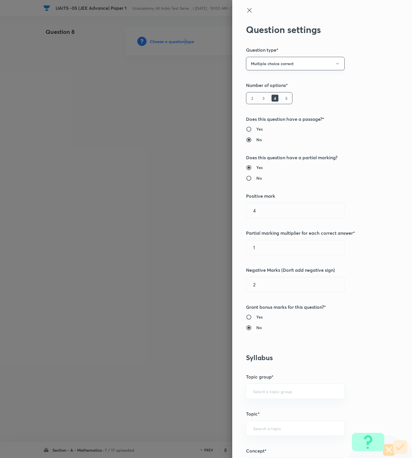
click at [303, 67] on button "Multiple choice correct" at bounding box center [295, 63] width 99 height 13
click at [276, 103] on span "Integer" at bounding box center [288, 102] width 91 height 6
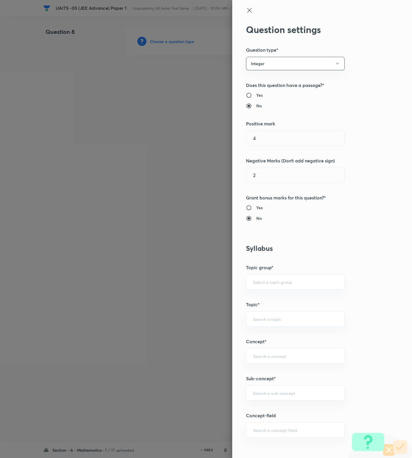
click at [259, 185] on div "Question settings Question type* Integer Does this question have a passage?* Ye…" at bounding box center [322, 229] width 180 height 458
click at [259, 177] on input "2" at bounding box center [295, 175] width 98 height 15
paste input "text"
click at [289, 399] on div "​" at bounding box center [295, 392] width 99 height 15
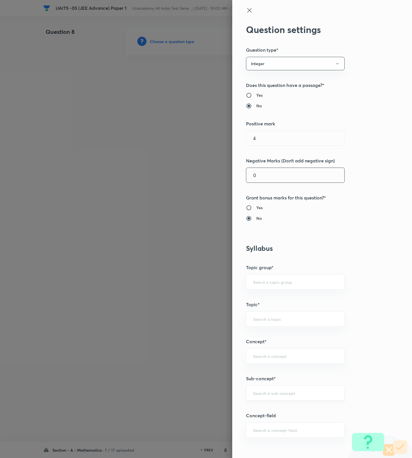
paste input "sequences and series"
click at [266, 395] on input "sequences and series" at bounding box center [295, 392] width 84 height 5
click at [273, 407] on li "Sequence and Series" at bounding box center [289, 410] width 98 height 10
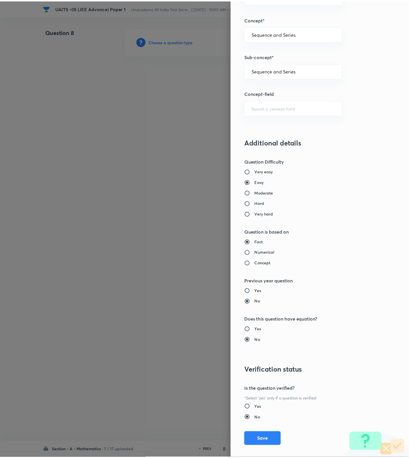
scroll to position [330, 0]
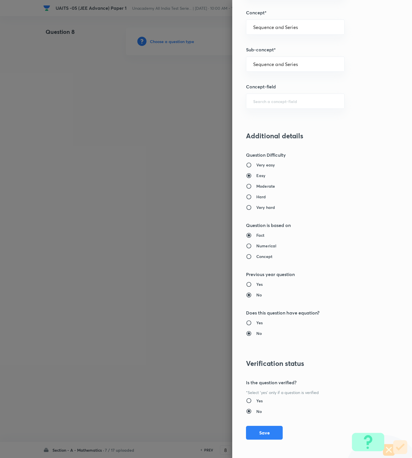
click at [258, 184] on h6 "Moderate" at bounding box center [265, 186] width 19 height 6
click at [256, 184] on input "Moderate" at bounding box center [251, 186] width 10 height 6
click at [269, 434] on button "Save" at bounding box center [264, 432] width 37 height 14
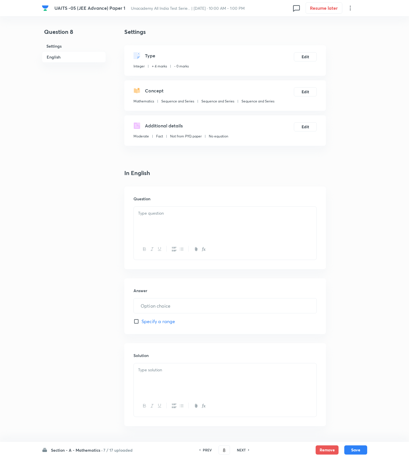
click at [224, 220] on div at bounding box center [225, 222] width 183 height 32
click at [213, 305] on input "text" at bounding box center [225, 305] width 183 height 15
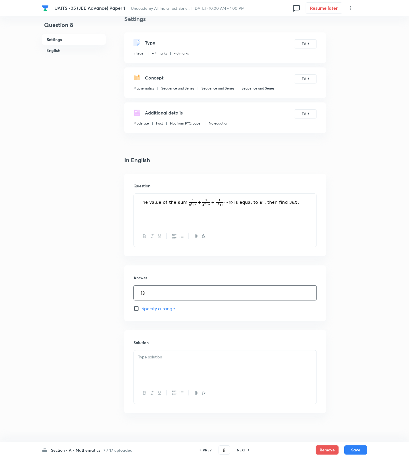
scroll to position [19, 0]
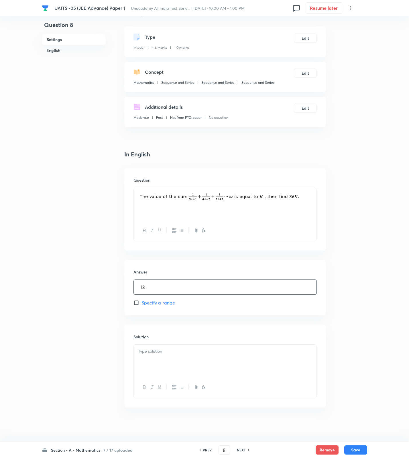
drag, startPoint x: 169, startPoint y: 362, endPoint x: 0, endPoint y: 296, distance: 180.6
click at [168, 362] on div at bounding box center [225, 360] width 183 height 32
click at [188, 151] on h4 "In English" at bounding box center [225, 154] width 202 height 9
click at [197, 353] on p at bounding box center [225, 351] width 174 height 7
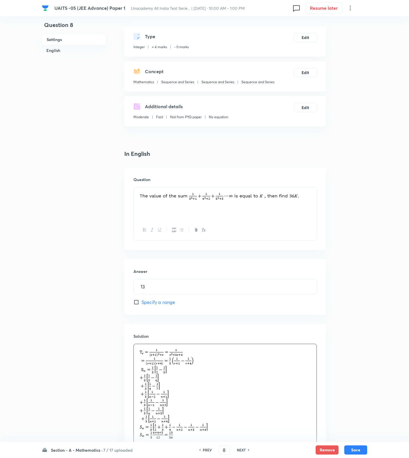
click at [362, 407] on div "Question 8 Settings English Settings Type Integer + 4 marks - 0 marks Edit Conc…" at bounding box center [205, 253] width 326 height 490
click at [357, 446] on button "Save" at bounding box center [356, 448] width 23 height 9
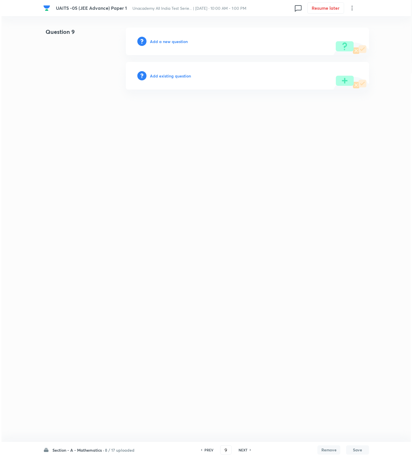
scroll to position [0, 0]
click at [169, 38] on h6 "Add a new question" at bounding box center [169, 41] width 38 height 6
click at [169, 38] on h6 "Choose a question type" at bounding box center [172, 41] width 44 height 6
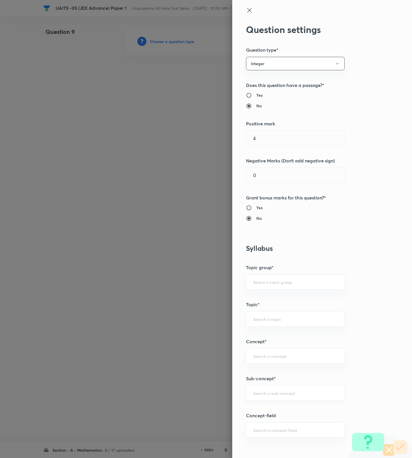
click at [276, 395] on input "text" at bounding box center [295, 392] width 84 height 5
paste input "Fundamentals of Mathematics"
click at [276, 414] on li "Fundamentals of Mathematics" at bounding box center [289, 410] width 98 height 10
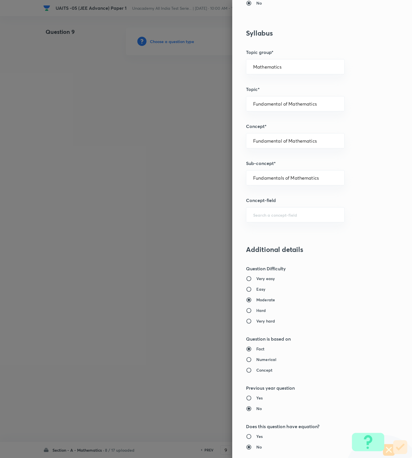
scroll to position [330, 0]
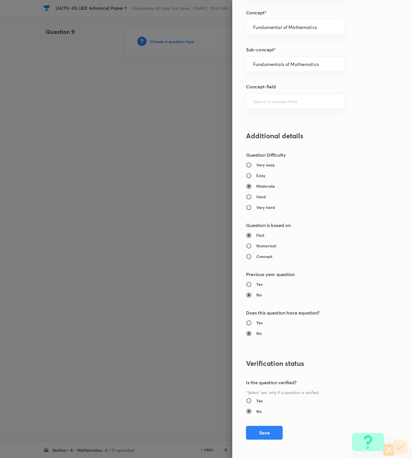
click at [260, 423] on div "Question settings Question type* Integer Does this question have a passage?* Ye…" at bounding box center [322, 229] width 180 height 458
click at [259, 426] on button "Save" at bounding box center [264, 432] width 37 height 14
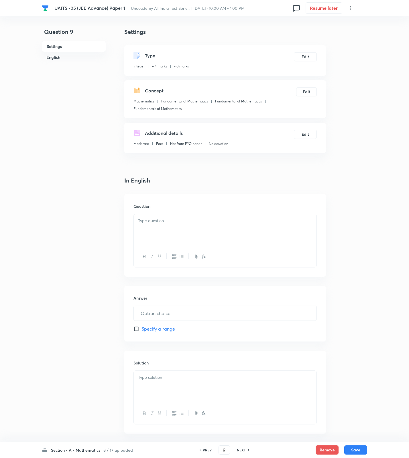
click at [281, 230] on div at bounding box center [225, 230] width 183 height 32
click at [254, 237] on div at bounding box center [225, 230] width 183 height 32
click at [297, 233] on div at bounding box center [225, 230] width 183 height 32
click at [151, 311] on input "text" at bounding box center [225, 313] width 183 height 15
click at [248, 387] on div at bounding box center [225, 386] width 183 height 32
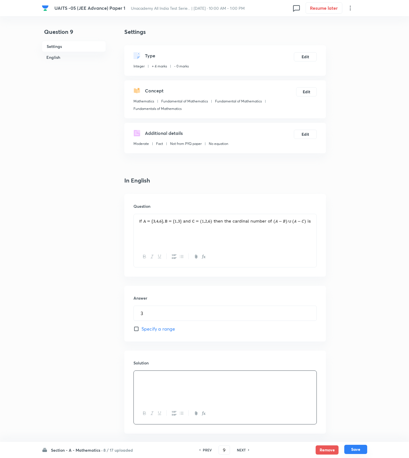
click at [355, 449] on button "Save" at bounding box center [356, 448] width 23 height 9
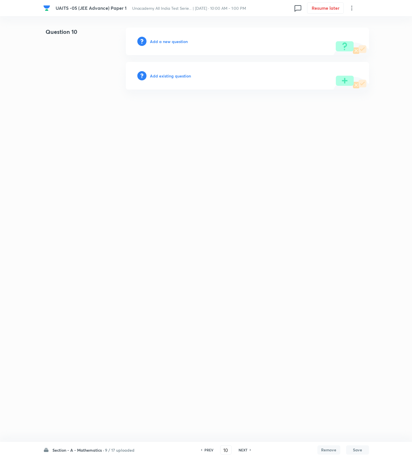
click at [169, 37] on div "Add a new question" at bounding box center [247, 42] width 243 height 28
click at [169, 42] on h6 "Add a new question" at bounding box center [169, 41] width 38 height 6
click at [169, 42] on h6 "Choose a question type" at bounding box center [172, 41] width 44 height 6
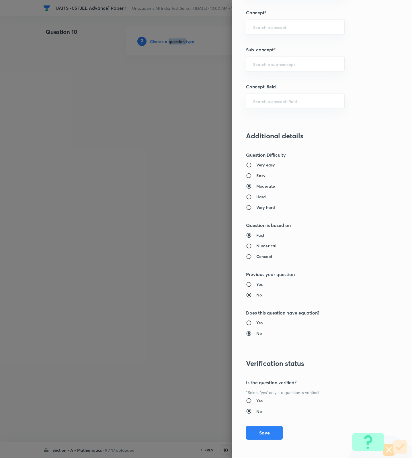
drag, startPoint x: 247, startPoint y: 173, endPoint x: 266, endPoint y: 144, distance: 34.8
click at [247, 173] on input "Easy" at bounding box center [251, 176] width 10 height 6
paste input "sequences and series"
click at [267, 65] on input "text" at bounding box center [295, 63] width 84 height 5
click at [268, 64] on input "sequences and series" at bounding box center [295, 63] width 84 height 5
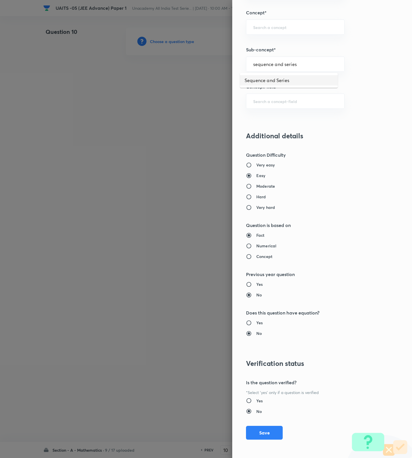
click at [294, 80] on li "Sequence and Series" at bounding box center [289, 80] width 98 height 10
click at [264, 432] on button "Save" at bounding box center [264, 432] width 37 height 14
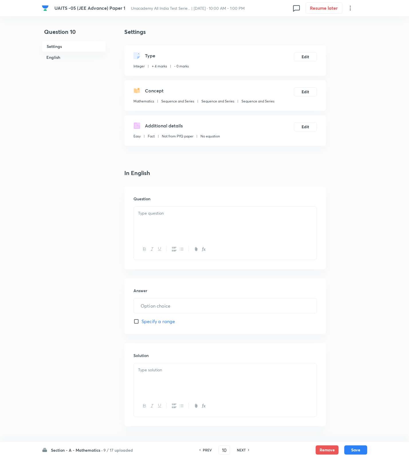
click at [294, 222] on div at bounding box center [225, 222] width 183 height 32
click at [259, 378] on div at bounding box center [225, 379] width 183 height 32
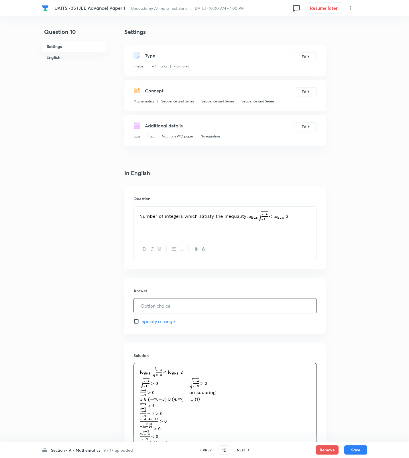
click at [194, 304] on input "text" at bounding box center [225, 305] width 183 height 15
click at [355, 448] on button "Save" at bounding box center [356, 448] width 23 height 9
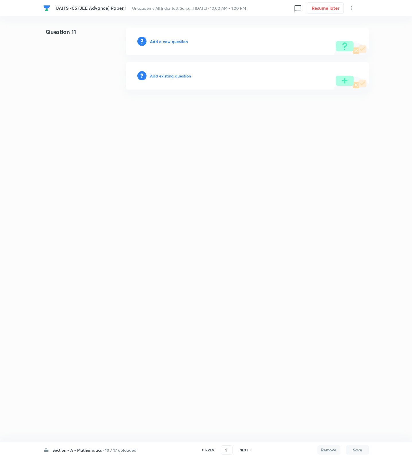
click at [188, 35] on div "Add a new question" at bounding box center [247, 42] width 243 height 28
click at [171, 41] on h6 "Add a new question" at bounding box center [169, 41] width 38 height 6
click at [171, 41] on h6 "Choose a question type" at bounding box center [172, 41] width 44 height 6
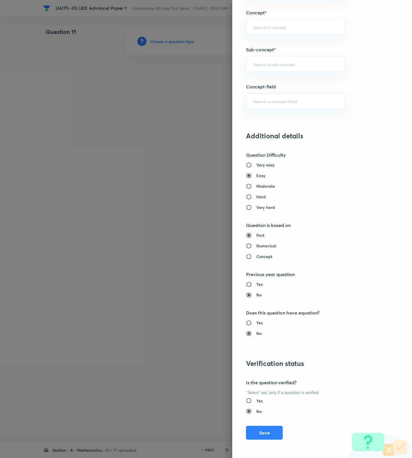
click at [257, 180] on div "Very easy Easy Moderate Hard Very hard" at bounding box center [312, 186] width 133 height 48
click at [257, 183] on h6 "Moderate" at bounding box center [265, 186] width 19 height 6
click at [256, 183] on input "Moderate" at bounding box center [251, 186] width 10 height 6
click at [289, 60] on div "​" at bounding box center [295, 63] width 99 height 15
paste input "Logarithms"
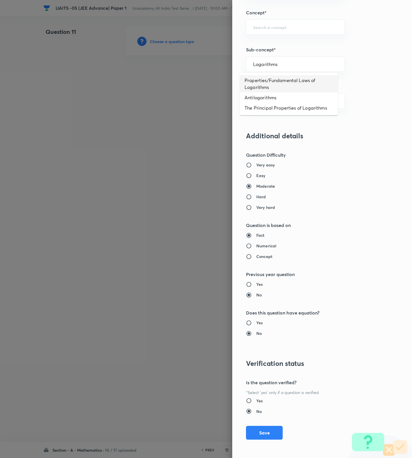
click at [285, 84] on li "Properties/Fundamental Laws of Logarithms" at bounding box center [289, 83] width 98 height 17
click at [257, 436] on button "Save" at bounding box center [264, 432] width 37 height 14
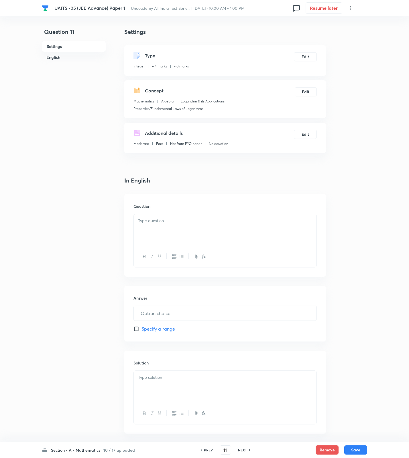
click at [268, 233] on div at bounding box center [225, 230] width 183 height 32
click at [189, 314] on input "text" at bounding box center [225, 313] width 183 height 15
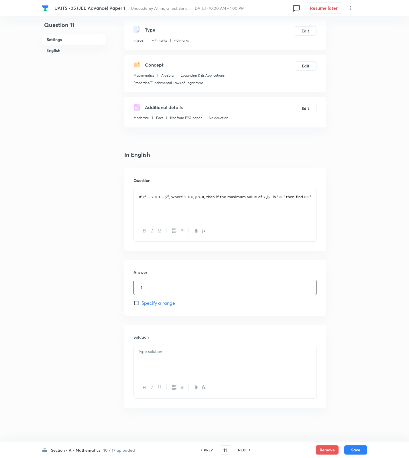
scroll to position [27, 0]
click at [180, 351] on p at bounding box center [225, 351] width 174 height 7
click at [238, 360] on div at bounding box center [225, 360] width 183 height 32
click at [233, 360] on div at bounding box center [225, 360] width 183 height 32
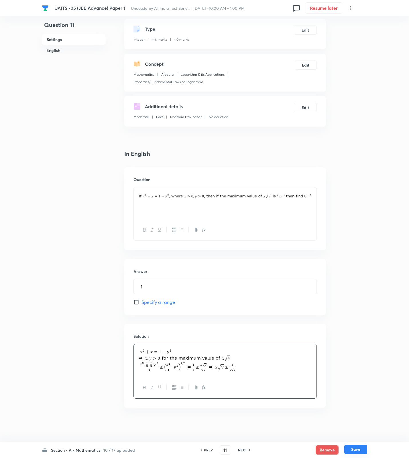
click at [349, 445] on button "Save" at bounding box center [356, 448] width 23 height 9
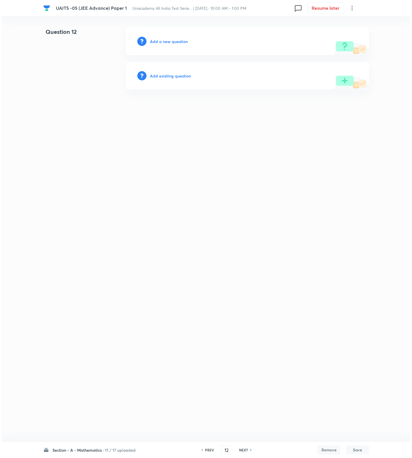
scroll to position [0, 0]
click at [167, 39] on h6 "Add a new question" at bounding box center [169, 41] width 38 height 6
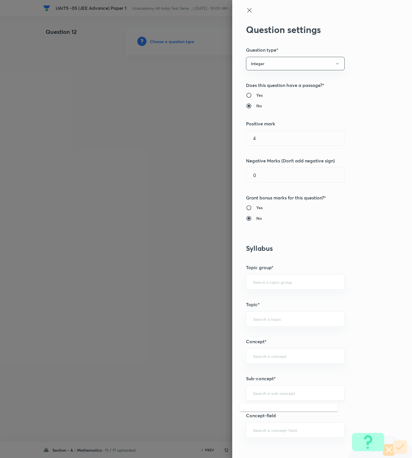
click at [286, 392] on input "text" at bounding box center [295, 392] width 84 height 5
click at [270, 395] on input "text" at bounding box center [295, 392] width 84 height 5
paste input "sequences and series"
click at [269, 394] on input "sequences and series" at bounding box center [295, 392] width 84 height 5
click at [280, 416] on ul "Sequence and Series" at bounding box center [289, 410] width 98 height 15
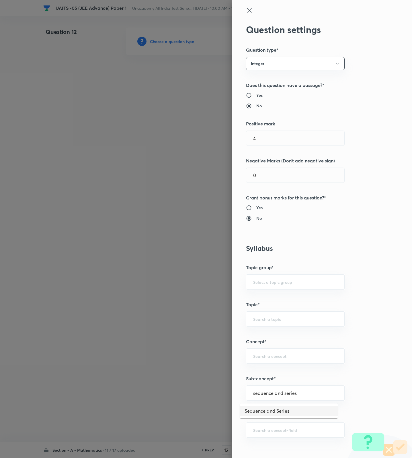
click at [280, 414] on li "Sequence and Series" at bounding box center [289, 410] width 98 height 10
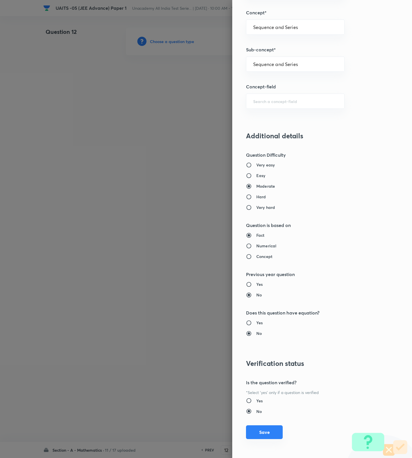
drag, startPoint x: 267, startPoint y: 425, endPoint x: 267, endPoint y: 429, distance: 3.7
click at [267, 427] on div "Question settings Question type* Integer Does this question have a passage?* Ye…" at bounding box center [322, 229] width 180 height 458
click at [267, 429] on button "Save" at bounding box center [264, 432] width 37 height 14
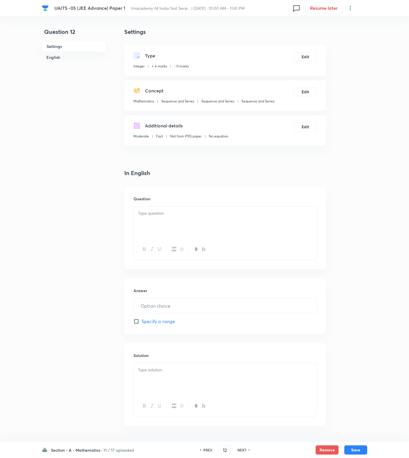
click at [280, 233] on div at bounding box center [225, 222] width 183 height 32
click at [175, 304] on input "text" at bounding box center [225, 305] width 183 height 15
click at [257, 394] on div at bounding box center [225, 379] width 183 height 32
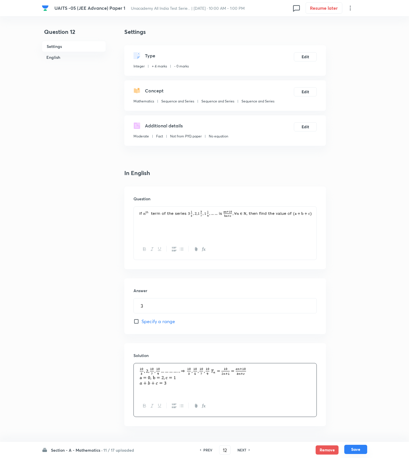
click at [348, 447] on button "Save" at bounding box center [356, 448] width 23 height 9
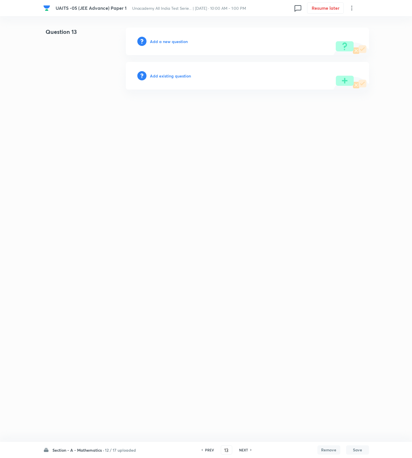
click at [172, 42] on h6 "Add a new question" at bounding box center [169, 41] width 38 height 6
click at [172, 42] on h6 "Choose a question type" at bounding box center [172, 41] width 44 height 6
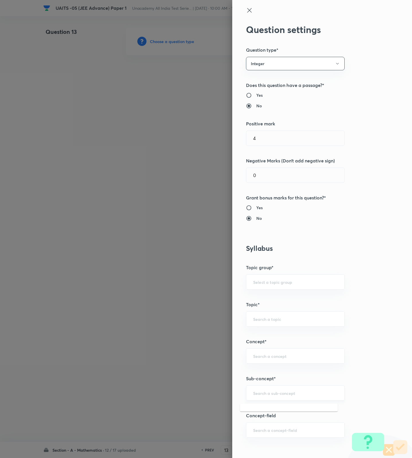
click at [294, 395] on input "text" at bounding box center [295, 392] width 84 height 5
paste input "sequences and series"
click at [269, 393] on input "sequences and series" at bounding box center [295, 392] width 84 height 5
click at [284, 406] on li "Sequence and Series" at bounding box center [289, 410] width 98 height 10
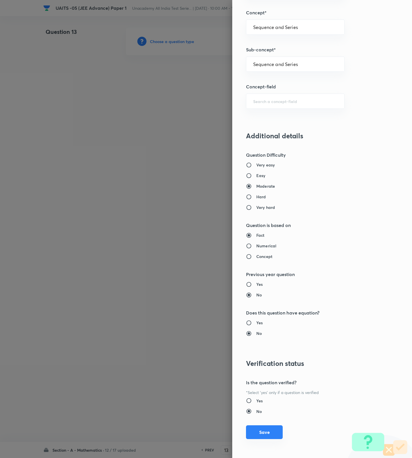
click at [255, 435] on button "Save" at bounding box center [264, 432] width 37 height 14
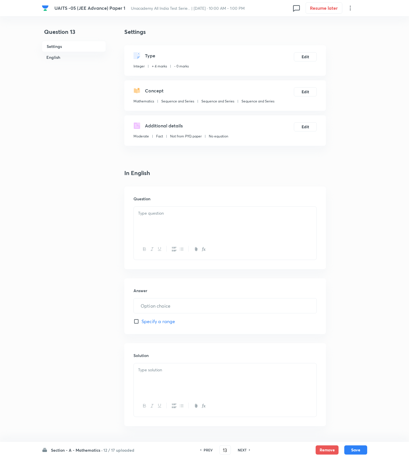
click at [278, 231] on div at bounding box center [225, 222] width 183 height 32
click at [215, 379] on div at bounding box center [225, 379] width 183 height 32
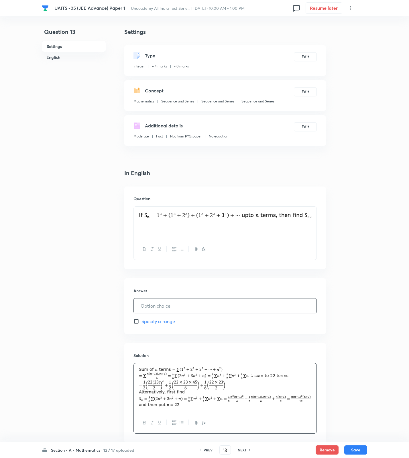
click at [151, 306] on input "text" at bounding box center [225, 305] width 183 height 15
click at [358, 447] on button "Save" at bounding box center [356, 448] width 23 height 9
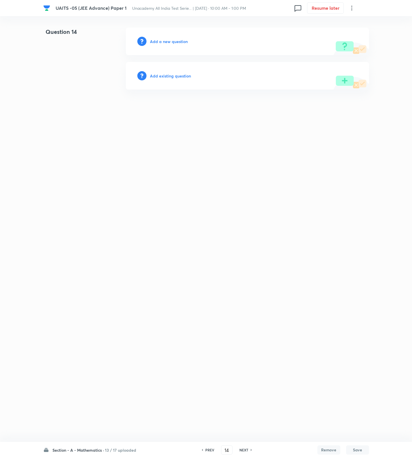
click at [180, 40] on h6 "Add a new question" at bounding box center [169, 41] width 38 height 6
click at [180, 40] on h6 "Choose a question type" at bounding box center [172, 41] width 44 height 6
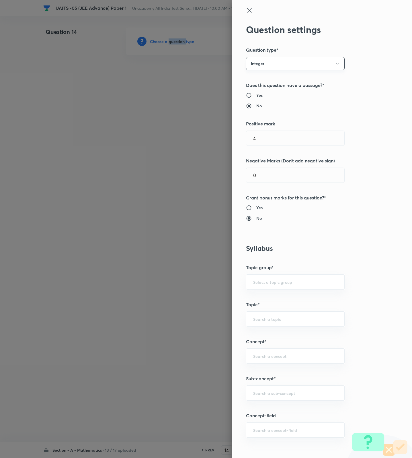
click at [263, 65] on button "Integer" at bounding box center [295, 63] width 99 height 13
click at [267, 78] on span "Single choice correct" at bounding box center [288, 81] width 91 height 6
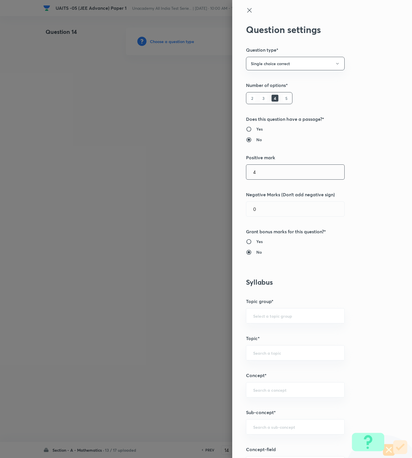
click at [265, 173] on input "4" at bounding box center [295, 172] width 98 height 15
paste input "sequences and series"
click at [280, 429] on input "text" at bounding box center [295, 426] width 84 height 5
click at [270, 427] on input "sequences and series" at bounding box center [295, 426] width 84 height 5
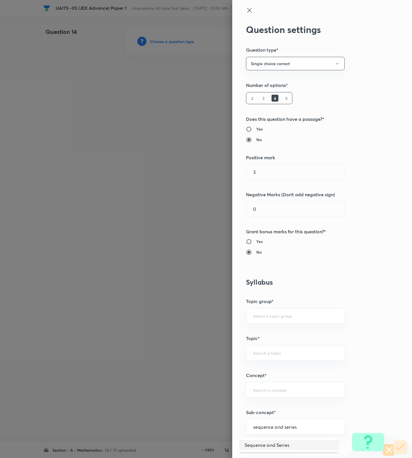
click at [269, 443] on li "Sequence and Series" at bounding box center [289, 444] width 98 height 10
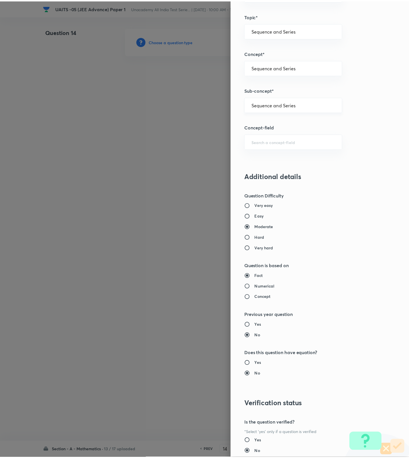
scroll to position [364, 0]
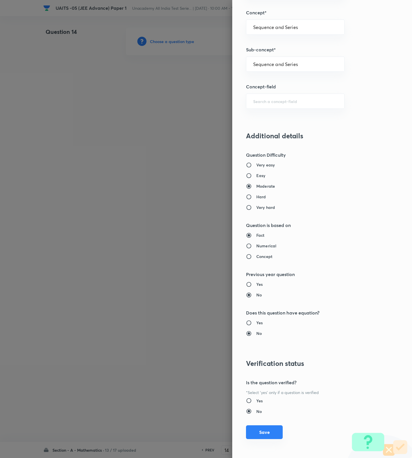
click at [267, 432] on button "Save" at bounding box center [264, 432] width 37 height 14
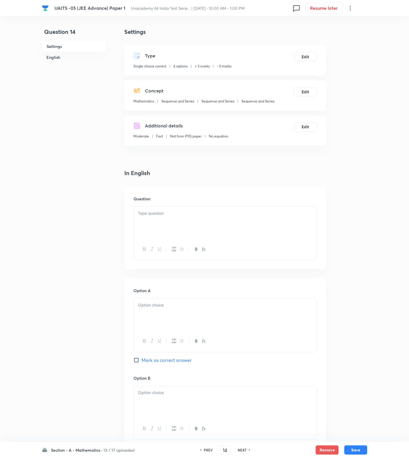
click at [283, 211] on p at bounding box center [225, 213] width 174 height 7
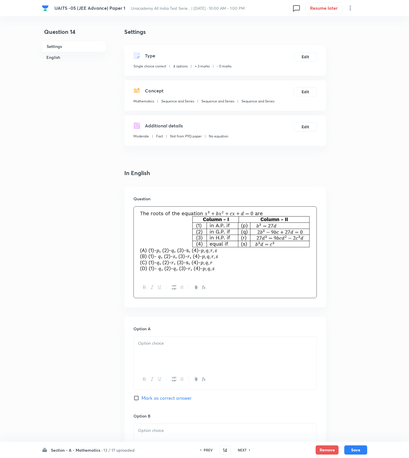
click at [171, 352] on div at bounding box center [225, 352] width 183 height 32
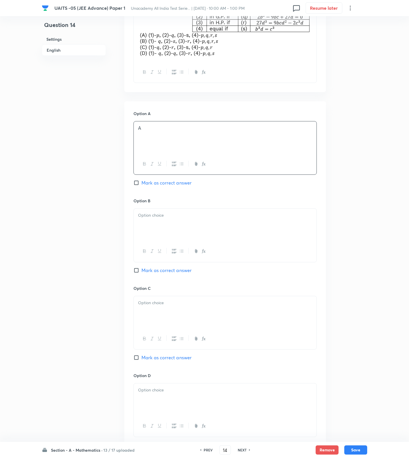
click at [159, 236] on div at bounding box center [225, 224] width 183 height 32
click at [161, 269] on span "Mark as correct answer" at bounding box center [167, 270] width 50 height 7
click at [142, 269] on input "Mark as correct answer" at bounding box center [138, 270] width 8 height 6
click at [174, 331] on div at bounding box center [225, 338] width 183 height 21
click at [173, 316] on div at bounding box center [225, 312] width 183 height 32
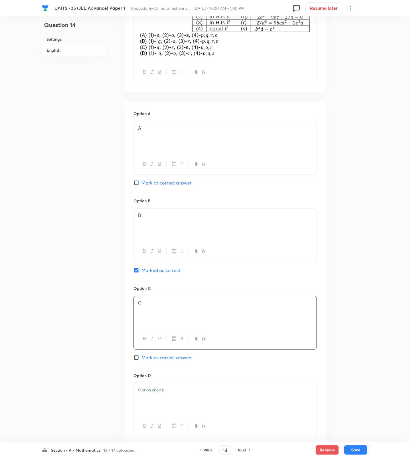
click at [155, 394] on div at bounding box center [225, 399] width 183 height 32
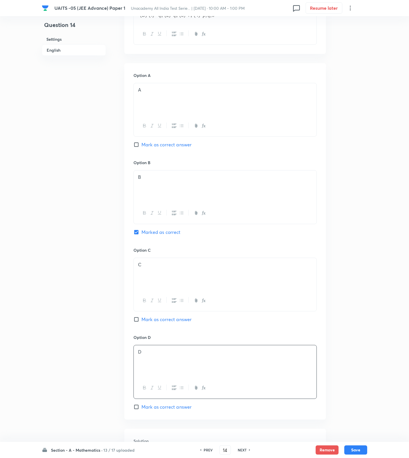
scroll to position [359, 0]
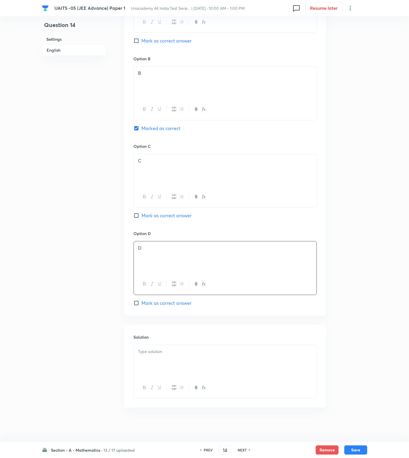
drag, startPoint x: 168, startPoint y: 367, endPoint x: 21, endPoint y: 368, distance: 147.4
click at [168, 367] on div at bounding box center [225, 361] width 183 height 32
click at [239, 362] on div at bounding box center [225, 361] width 183 height 32
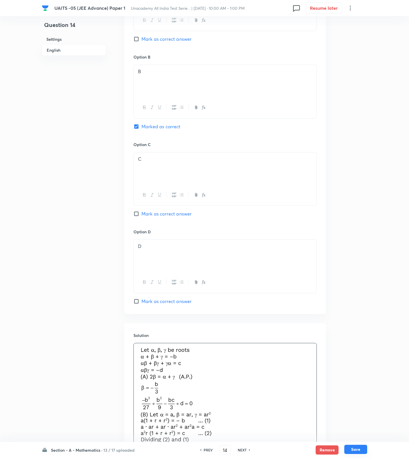
click at [356, 447] on button "Save" at bounding box center [356, 448] width 23 height 9
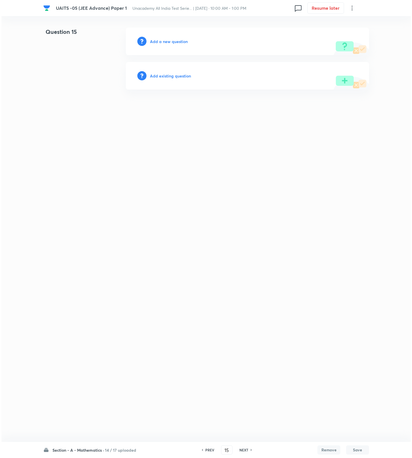
scroll to position [0, 0]
click at [179, 45] on div "Add a new question" at bounding box center [247, 42] width 243 height 28
click at [177, 39] on h6 "Add a new question" at bounding box center [169, 41] width 38 height 6
click at [177, 39] on h6 "Choose a question type" at bounding box center [172, 41] width 44 height 6
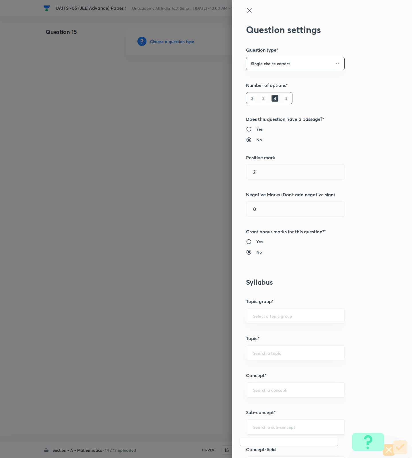
click at [272, 426] on input "text" at bounding box center [295, 426] width 84 height 5
paste input "Fundamentals of Mathematics"
click at [281, 447] on li "Fundamentals of Mathematics" at bounding box center [289, 444] width 98 height 10
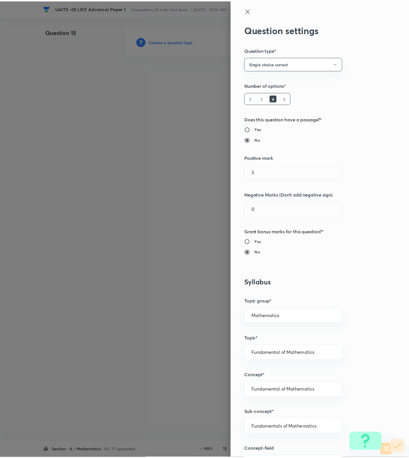
scroll to position [364, 0]
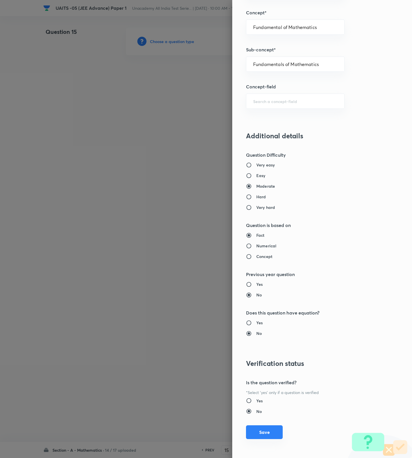
click at [267, 433] on button "Save" at bounding box center [264, 432] width 37 height 14
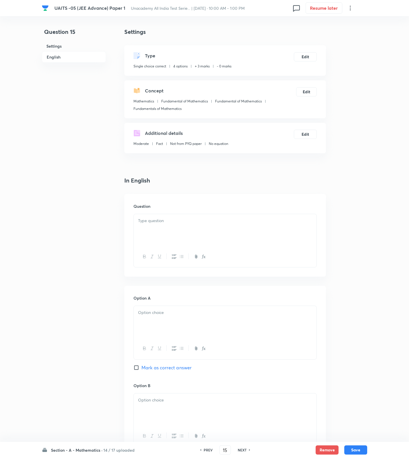
click at [299, 226] on div at bounding box center [225, 230] width 183 height 32
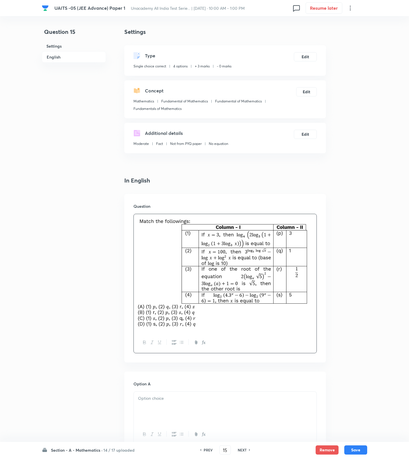
drag, startPoint x: 172, startPoint y: 393, endPoint x: 173, endPoint y: 401, distance: 8.0
click at [172, 397] on div at bounding box center [225, 407] width 183 height 32
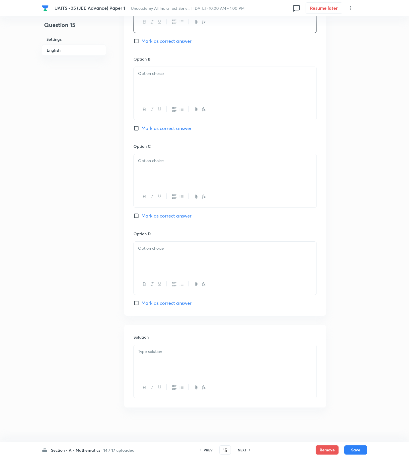
click at [167, 360] on div at bounding box center [225, 361] width 183 height 32
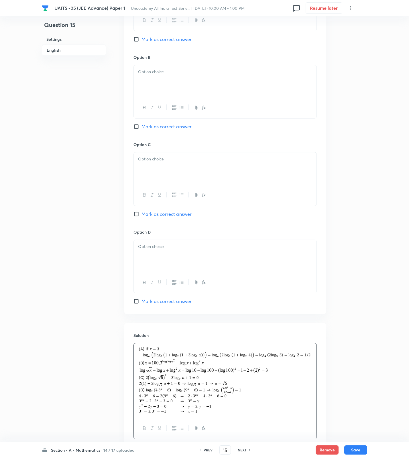
scroll to position [199, 0]
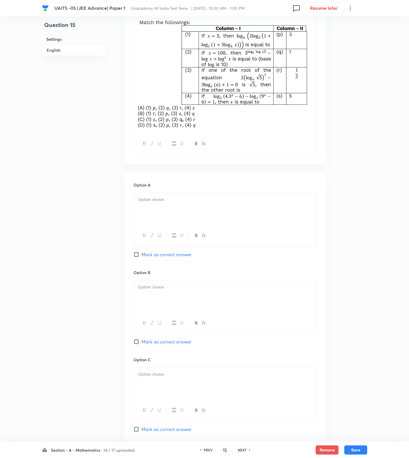
click at [165, 293] on div at bounding box center [225, 296] width 183 height 32
click at [162, 204] on div at bounding box center [225, 209] width 183 height 32
click at [166, 286] on p at bounding box center [225, 287] width 174 height 7
click at [159, 387] on div at bounding box center [225, 383] width 183 height 32
click at [170, 347] on div "Option B B [PERSON_NAME] as correct answer" at bounding box center [225, 312] width 183 height 87
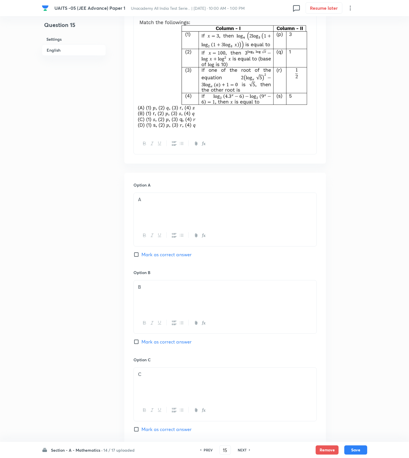
click at [171, 341] on span "Mark as correct answer" at bounding box center [167, 341] width 50 height 7
click at [142, 341] on input "Mark as correct answer" at bounding box center [138, 342] width 8 height 6
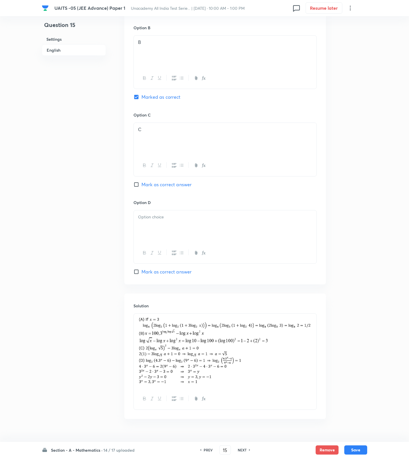
scroll to position [456, 0]
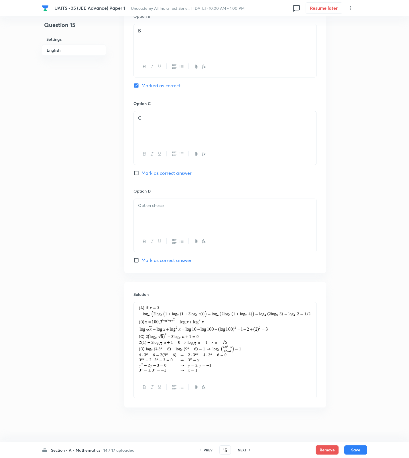
click at [149, 217] on div at bounding box center [225, 215] width 183 height 32
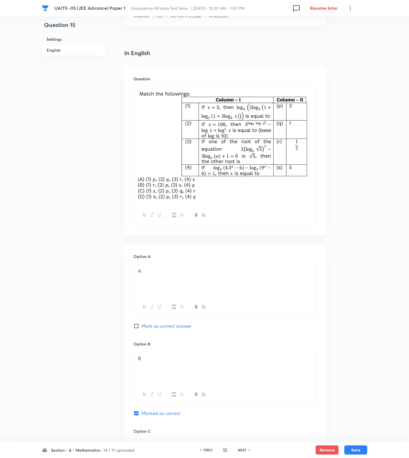
scroll to position [26, 0]
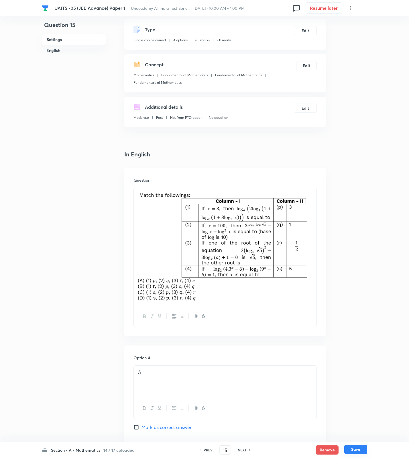
click at [363, 450] on button "Save" at bounding box center [356, 448] width 23 height 9
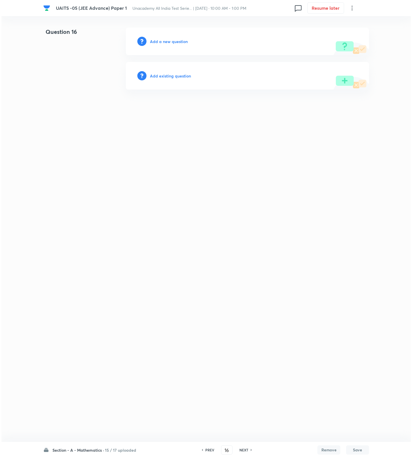
scroll to position [0, 0]
click at [182, 45] on div "Add a new question" at bounding box center [247, 42] width 243 height 28
click at [181, 40] on h6 "Add a new question" at bounding box center [169, 41] width 38 height 6
click at [181, 40] on h6 "Choose a question type" at bounding box center [172, 41] width 44 height 6
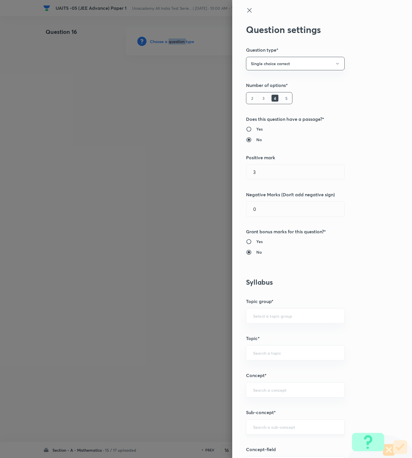
click at [282, 423] on div "​" at bounding box center [295, 426] width 99 height 15
paste input "sequences and series"
click at [269, 429] on input "sequences and series" at bounding box center [295, 426] width 84 height 5
click at [270, 446] on li "Sequence and Series" at bounding box center [289, 444] width 98 height 10
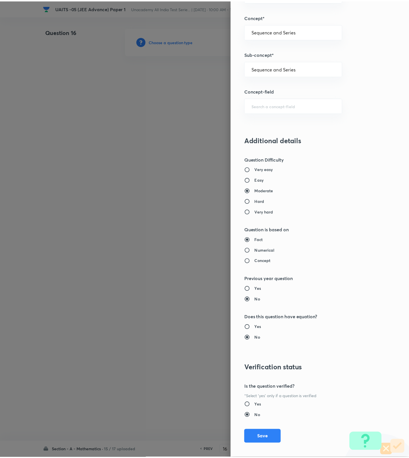
scroll to position [364, 0]
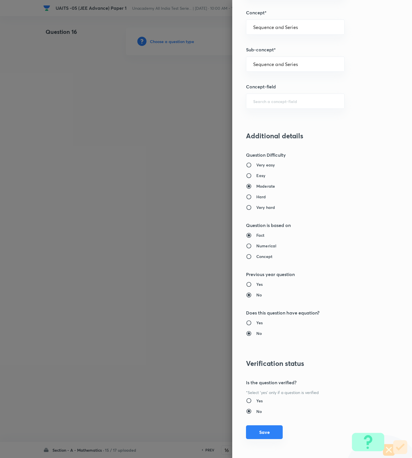
click at [259, 430] on button "Save" at bounding box center [264, 432] width 37 height 14
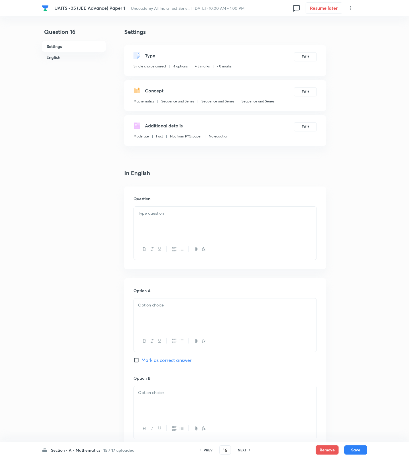
click at [254, 227] on div at bounding box center [225, 222] width 183 height 32
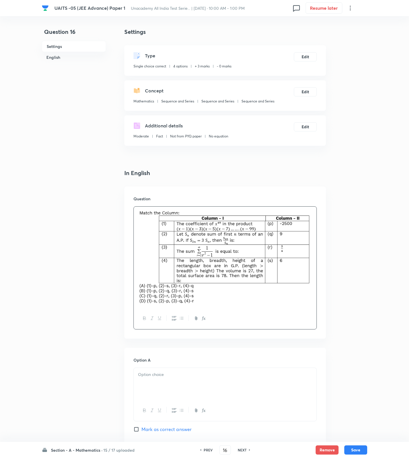
click at [174, 381] on div at bounding box center [225, 384] width 183 height 32
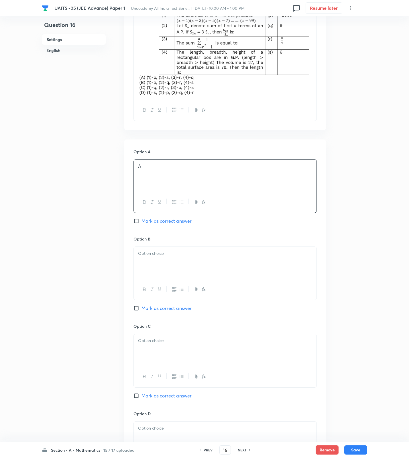
scroll to position [215, 0]
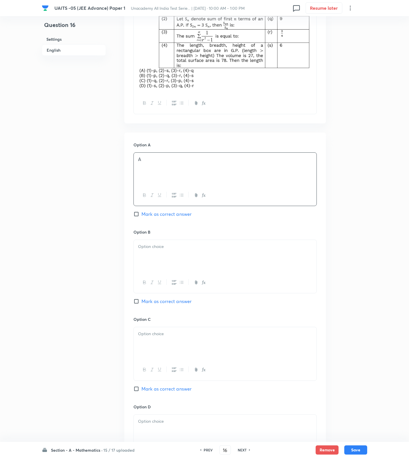
click at [179, 214] on span "Mark as correct answer" at bounding box center [167, 213] width 50 height 7
click at [142, 214] on input "Mark as correct answer" at bounding box center [138, 214] width 8 height 6
click at [169, 253] on div at bounding box center [225, 256] width 183 height 32
click at [163, 341] on div at bounding box center [225, 343] width 183 height 32
click at [161, 422] on p at bounding box center [225, 421] width 174 height 7
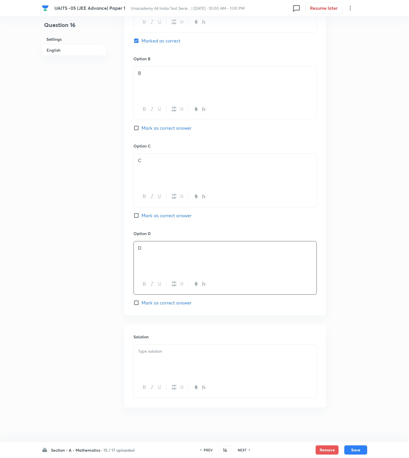
scroll to position [390, 0]
click at [169, 356] on div at bounding box center [225, 360] width 183 height 32
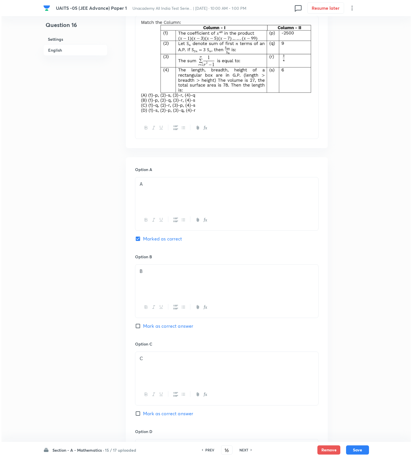
scroll to position [0, 0]
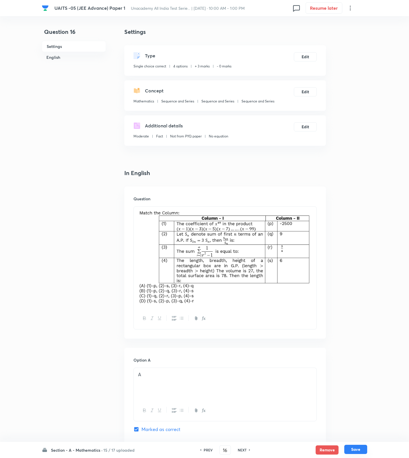
click at [357, 448] on button "Save" at bounding box center [356, 448] width 23 height 9
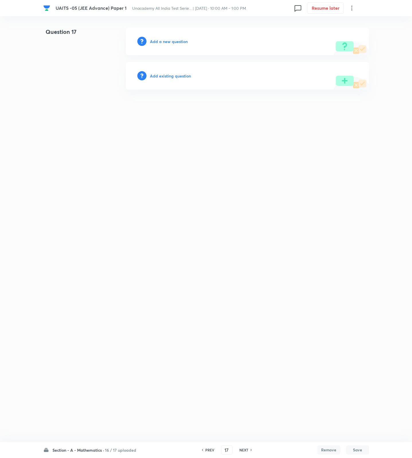
drag, startPoint x: 251, startPoint y: 249, endPoint x: 201, endPoint y: 102, distance: 155.2
click at [249, 117] on html "UAITS -05 (JEE Advance) Paper 1 Unacademy All India Test Serie... | [DATE] · 10…" at bounding box center [206, 58] width 412 height 117
click at [159, 39] on h6 "Add a new question" at bounding box center [169, 41] width 38 height 6
click at [159, 42] on h6 "Choose a question type" at bounding box center [172, 41] width 44 height 6
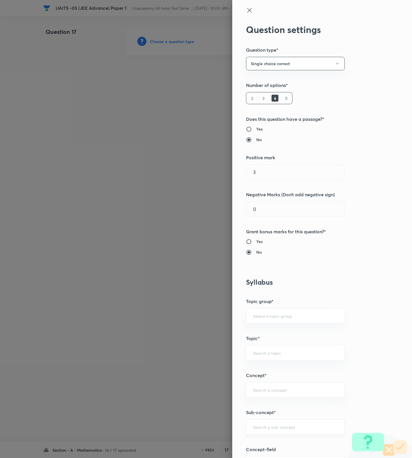
click at [273, 426] on input "text" at bounding box center [295, 426] width 84 height 5
paste input "Logarithms"
click at [269, 388] on li "Properties/Fundamental Laws of Logarithms" at bounding box center [289, 387] width 98 height 17
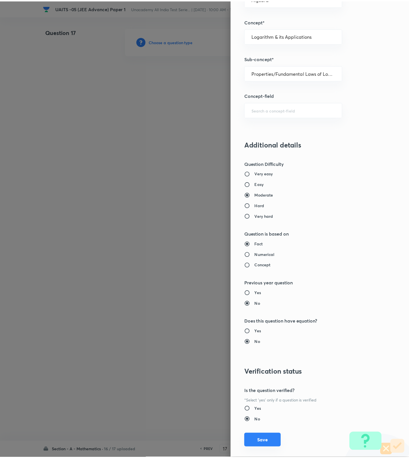
scroll to position [364, 0]
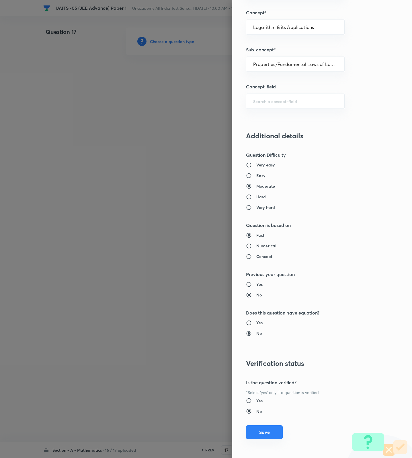
click at [248, 432] on button "Save" at bounding box center [264, 432] width 37 height 14
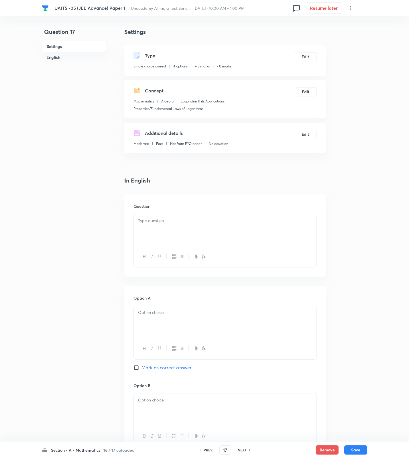
click at [242, 233] on div at bounding box center [225, 230] width 183 height 32
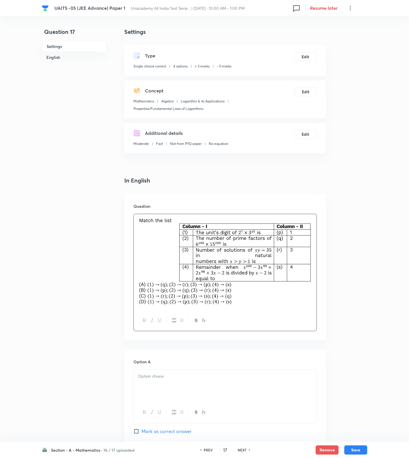
click at [163, 429] on span "Mark as correct answer" at bounding box center [167, 430] width 50 height 7
click at [142, 429] on input "Mark as correct answer" at bounding box center [138, 431] width 8 height 6
click at [168, 378] on p at bounding box center [225, 376] width 174 height 7
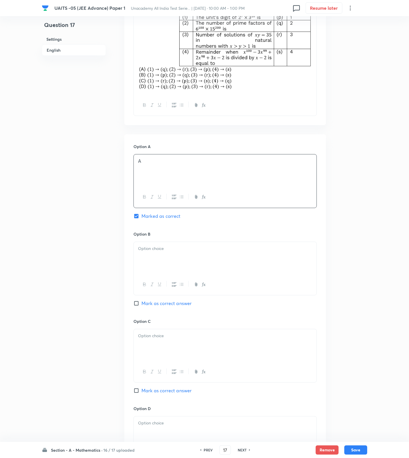
click at [163, 264] on div at bounding box center [225, 258] width 183 height 32
click at [176, 361] on div at bounding box center [225, 345] width 183 height 32
click at [175, 343] on div at bounding box center [225, 345] width 183 height 32
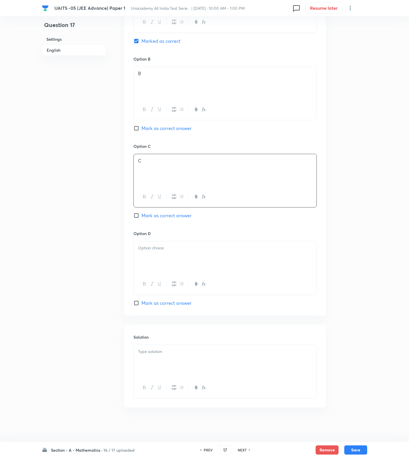
click at [168, 331] on div "Solution" at bounding box center [225, 366] width 202 height 83
click at [168, 263] on div at bounding box center [225, 257] width 183 height 32
click at [165, 367] on div at bounding box center [225, 361] width 183 height 32
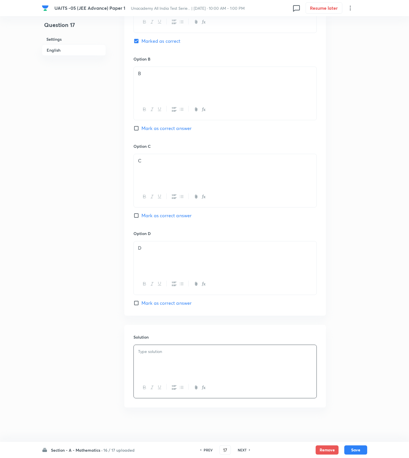
click at [214, 352] on p at bounding box center [225, 351] width 174 height 7
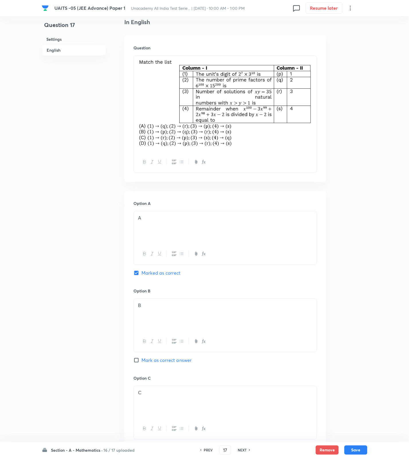
scroll to position [0, 0]
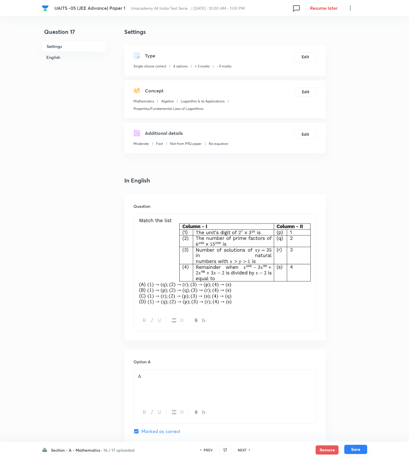
click at [352, 446] on button "Save" at bounding box center [356, 448] width 23 height 9
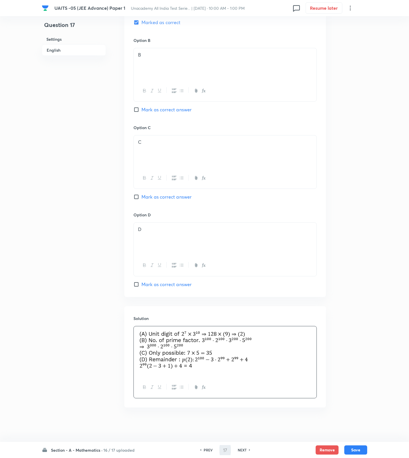
scroll to position [195, 0]
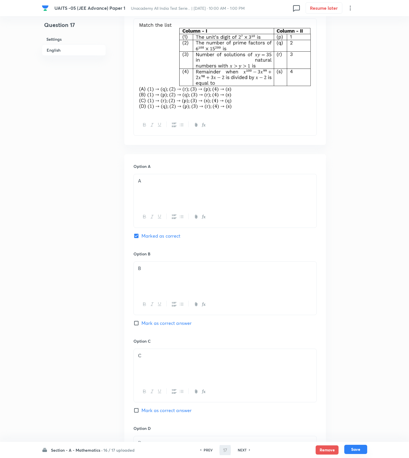
click at [351, 447] on button "Save" at bounding box center [356, 448] width 23 height 9
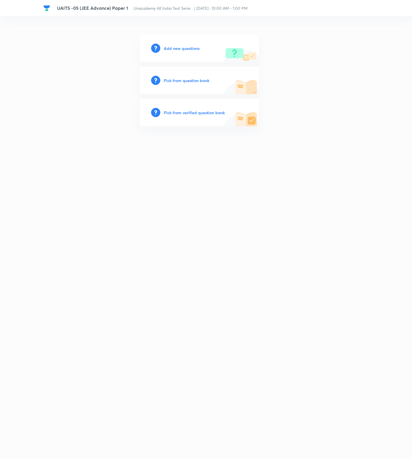
click at [190, 46] on h6 "Add new questions" at bounding box center [182, 48] width 36 height 6
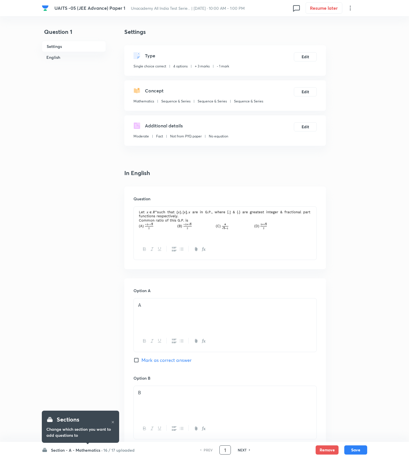
click at [229, 450] on input "1" at bounding box center [225, 450] width 11 height 10
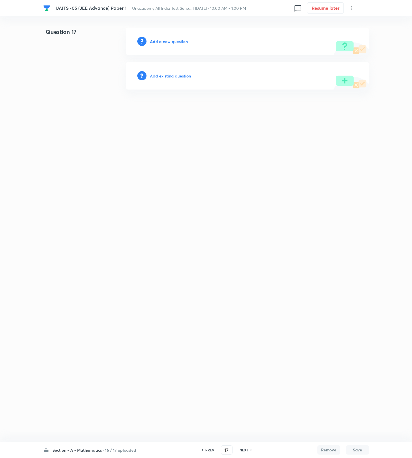
click at [206, 450] on h6 "PREV" at bounding box center [209, 449] width 9 height 5
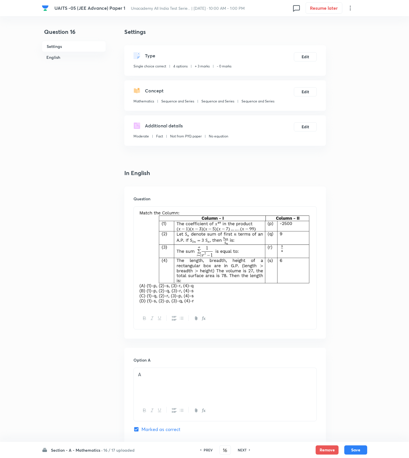
click at [246, 449] on div "NEXT" at bounding box center [243, 449] width 15 height 5
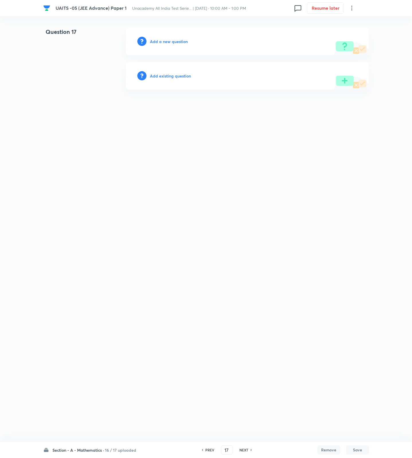
click at [206, 449] on h6 "PREV" at bounding box center [209, 449] width 9 height 5
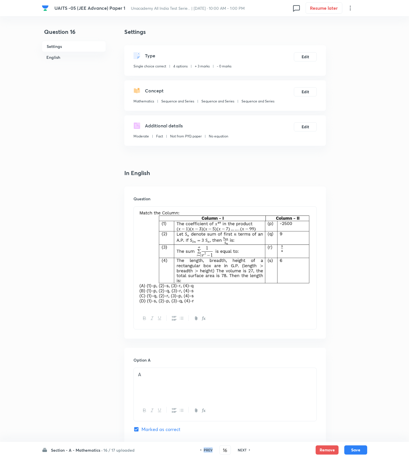
click at [206, 449] on h6 "PREV" at bounding box center [208, 449] width 9 height 5
type input "15"
checkbox input "false"
checkbox input "true"
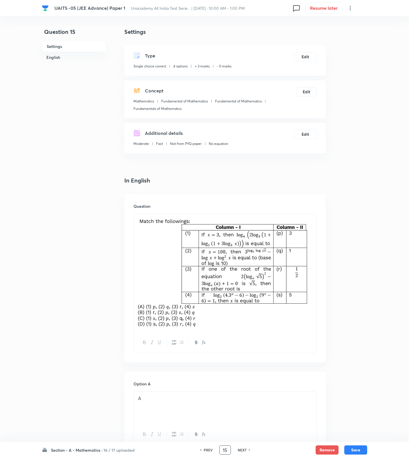
click at [227, 449] on input "15" at bounding box center [225, 450] width 11 height 10
type input "1"
checkbox input "false"
checkbox input "true"
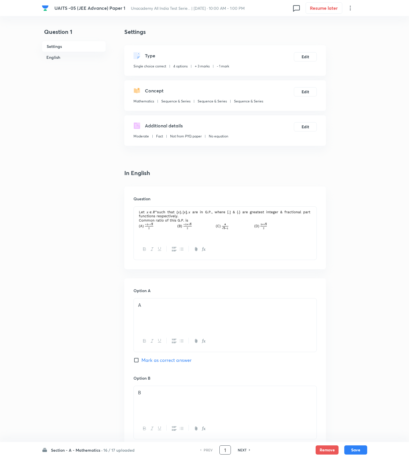
click at [239, 449] on h6 "NEXT" at bounding box center [242, 449] width 9 height 5
type input "2"
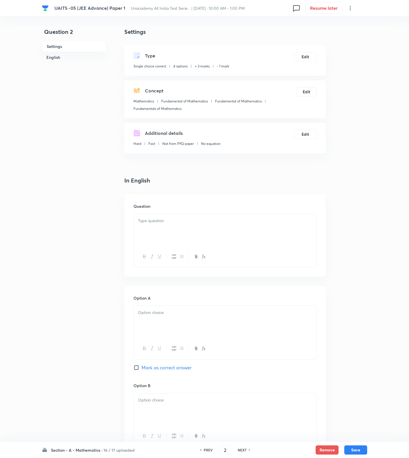
checkbox input "true"
click at [239, 449] on h6 "NEXT" at bounding box center [242, 449] width 9 height 5
type input "3"
checkbox input "false"
checkbox input "true"
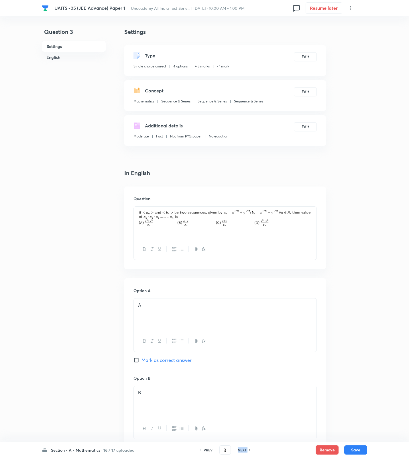
click at [239, 449] on h6 "NEXT" at bounding box center [242, 449] width 9 height 5
type input "4"
checkbox input "true"
click at [239, 449] on h6 "NEXT" at bounding box center [242, 449] width 9 height 5
type input "5"
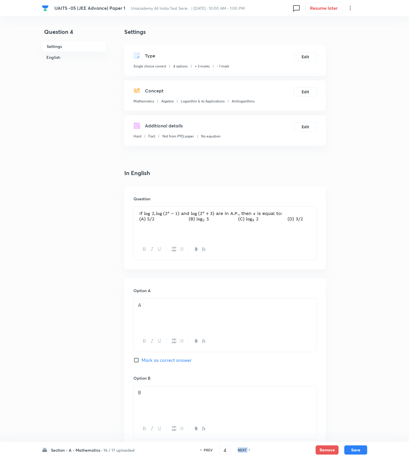
checkbox input "false"
checkbox input "true"
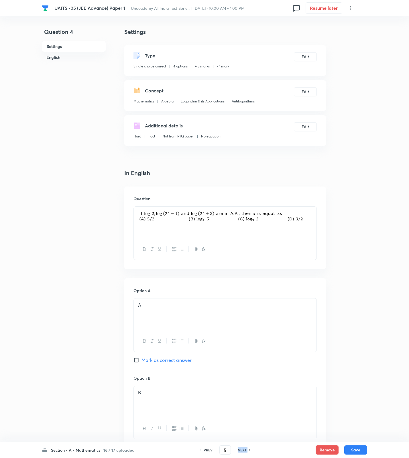
checkbox input "true"
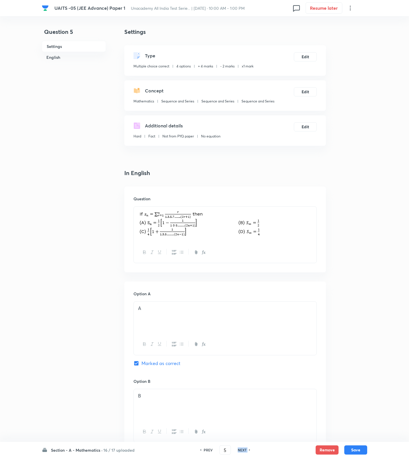
click at [239, 449] on h6 "NEXT" at bounding box center [242, 449] width 9 height 5
type input "6"
checkbox input "false"
checkbox input "true"
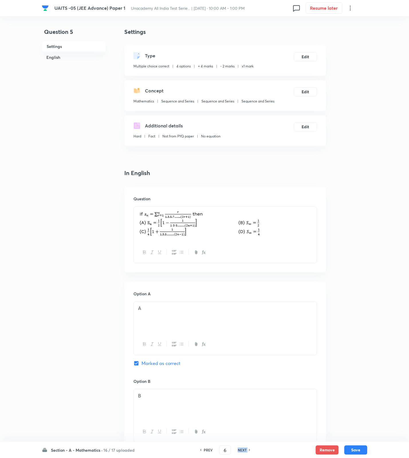
checkbox input "true"
click at [239, 449] on h6 "NEXT" at bounding box center [242, 449] width 9 height 5
type input "7"
checkbox input "false"
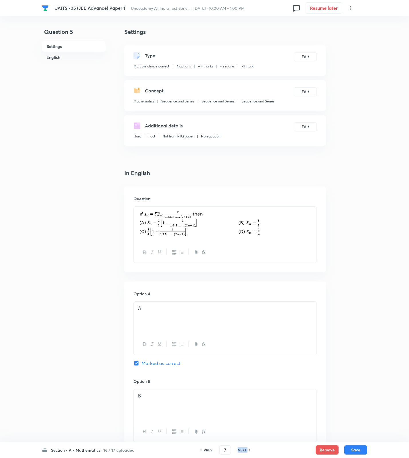
checkbox input "true"
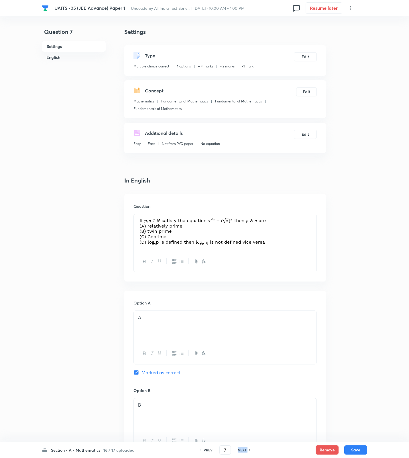
click at [239, 449] on h6 "NEXT" at bounding box center [242, 449] width 9 height 5
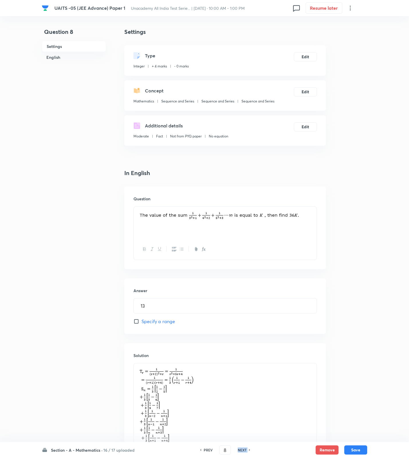
click at [239, 449] on h6 "NEXT" at bounding box center [242, 449] width 9 height 5
type input "9"
type input "3"
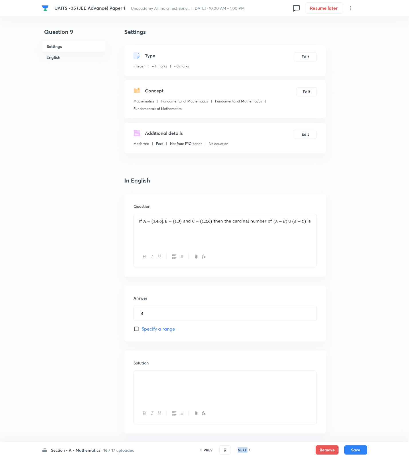
click at [239, 449] on h6 "NEXT" at bounding box center [242, 449] width 9 height 5
type input "10"
type input "2"
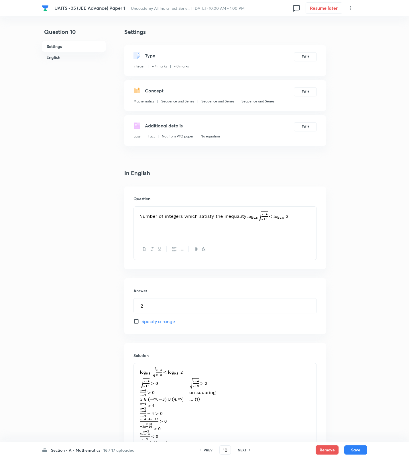
click at [239, 449] on h6 "NEXT" at bounding box center [242, 449] width 9 height 5
type input "11"
type input "1"
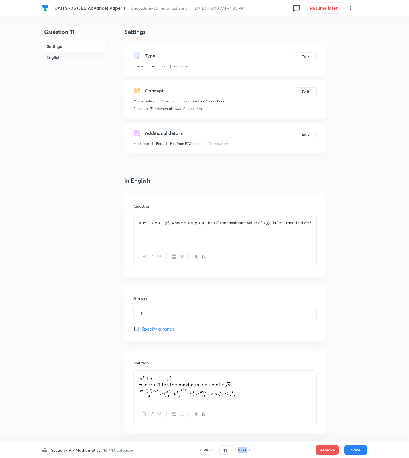
click at [239, 449] on h6 "NEXT" at bounding box center [242, 449] width 9 height 5
type input "12"
type input "3"
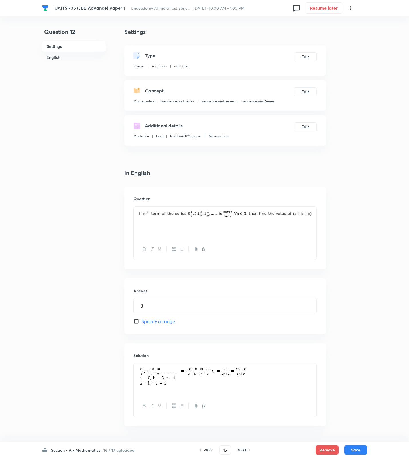
click at [239, 449] on h6 "NEXT" at bounding box center [242, 449] width 9 height 5
type input "13"
type input "23276"
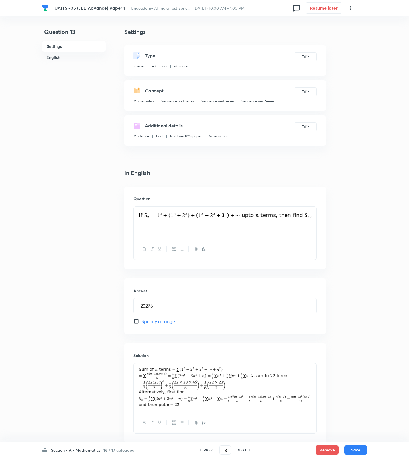
click at [239, 449] on h6 "NEXT" at bounding box center [242, 449] width 9 height 5
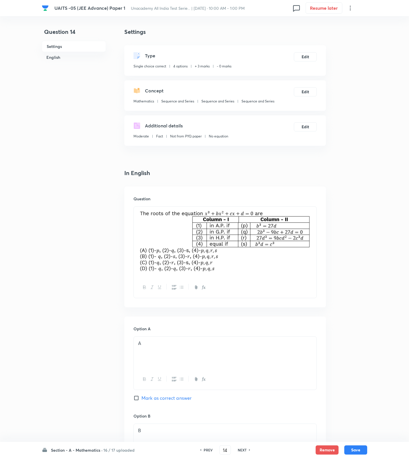
click at [241, 451] on h6 "NEXT" at bounding box center [242, 449] width 9 height 5
type input "15"
checkbox input "true"
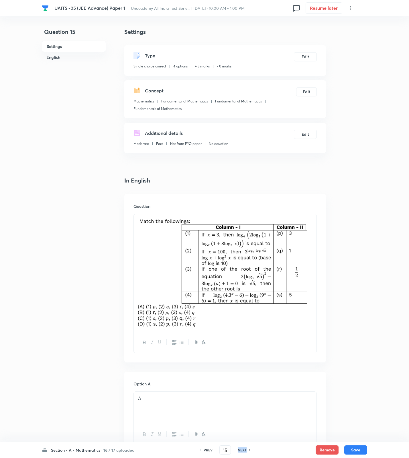
click at [241, 451] on h6 "NEXT" at bounding box center [242, 449] width 9 height 5
type input "16"
checkbox input "false"
checkbox input "true"
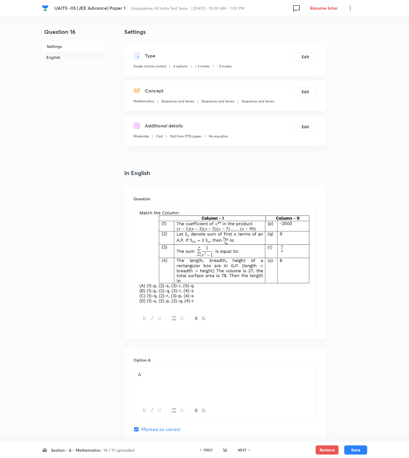
click at [241, 451] on h6 "NEXT" at bounding box center [242, 449] width 9 height 5
type input "17"
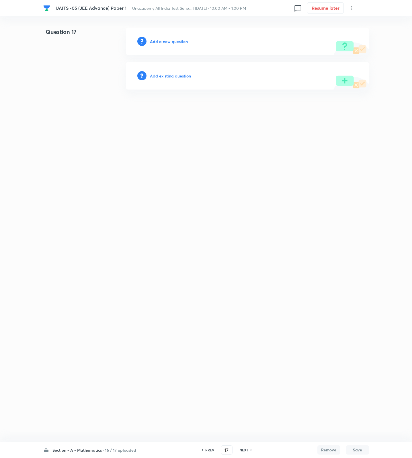
click at [176, 40] on h6 "Add a new question" at bounding box center [169, 41] width 38 height 6
click at [176, 40] on h6 "Choose a question type" at bounding box center [172, 41] width 44 height 6
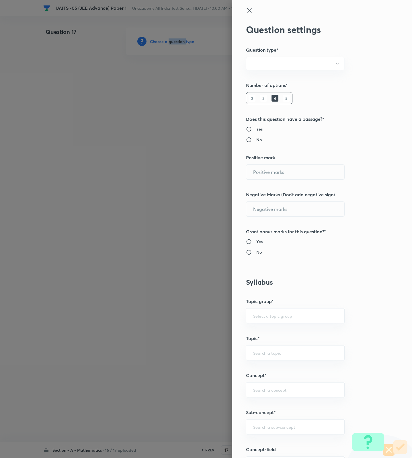
radio input "true"
type input "3"
type input "0"
radio input "true"
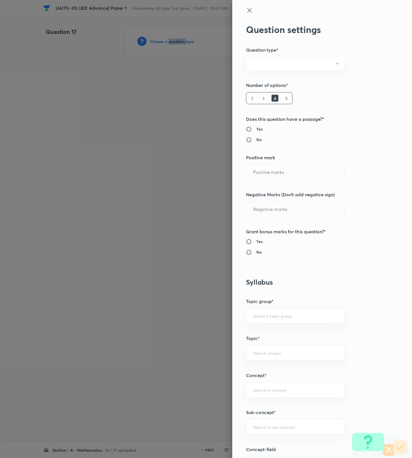
radio input "true"
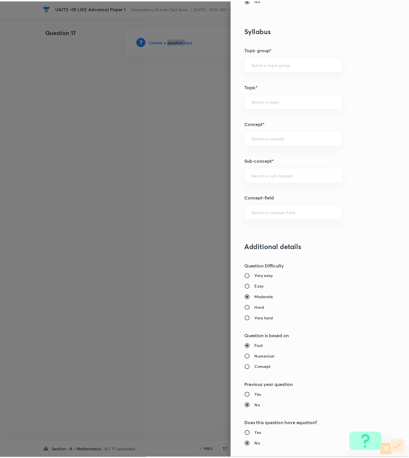
scroll to position [364, 0]
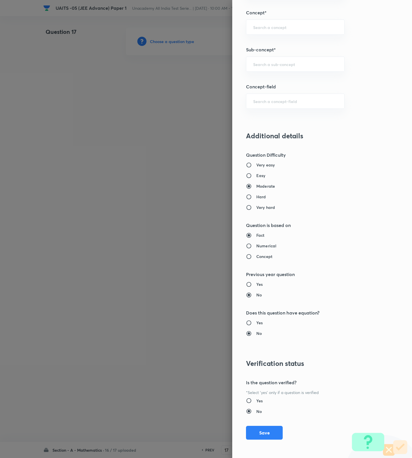
drag, startPoint x: 253, startPoint y: 176, endPoint x: 254, endPoint y: 168, distance: 7.8
click at [256, 175] on h6 "Easy" at bounding box center [260, 175] width 9 height 6
click at [253, 175] on input "Easy" at bounding box center [251, 176] width 10 height 6
radio input "true"
radio input "false"
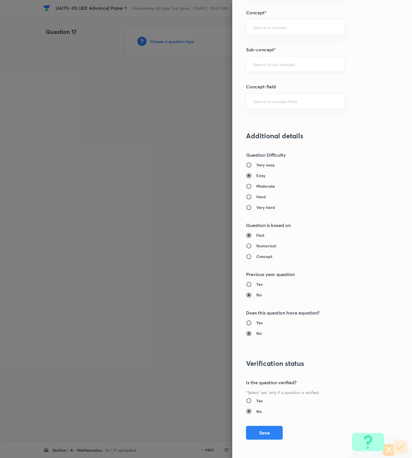
paste input "Logarithms"
click at [274, 62] on input "Logarithms" at bounding box center [295, 63] width 84 height 5
click at [280, 89] on li "Properties/Fundamental Laws of Logarithms" at bounding box center [289, 83] width 98 height 17
type input "Properties/Fundamental Laws of Logarithms"
type input "Mathematics"
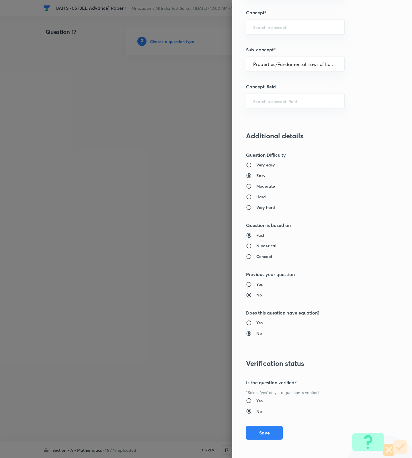
type input "Algebra"
type input "Logarithm & its Applications"
click at [252, 432] on button "Save" at bounding box center [264, 432] width 37 height 14
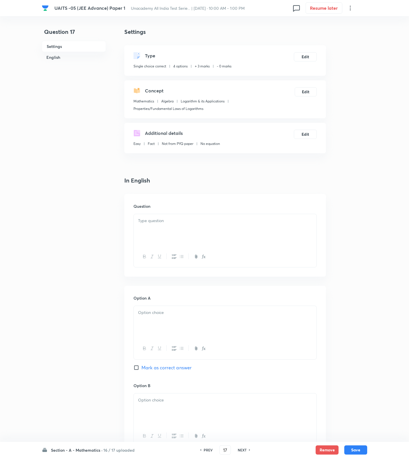
click at [167, 233] on div at bounding box center [225, 230] width 183 height 32
click at [286, 228] on div at bounding box center [225, 230] width 183 height 32
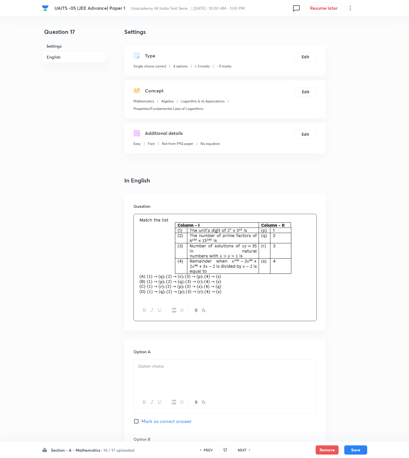
scroll to position [381, 0]
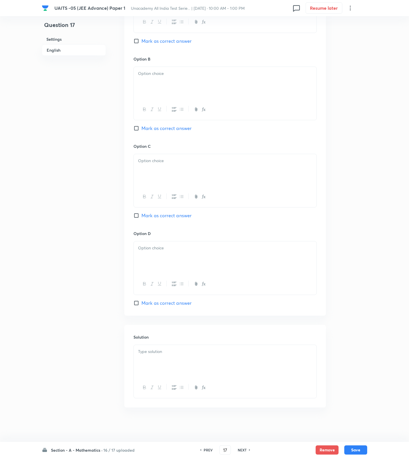
click at [231, 372] on div at bounding box center [225, 361] width 183 height 32
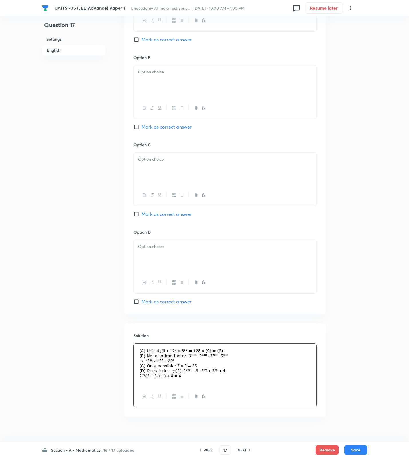
scroll to position [166, 0]
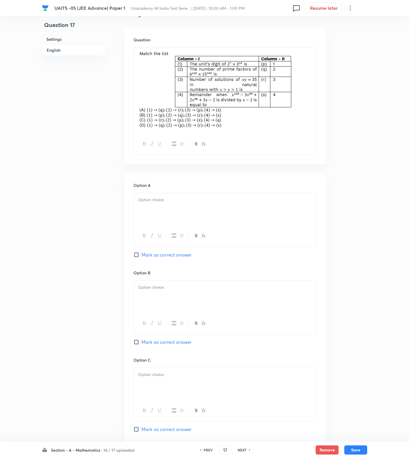
click at [169, 218] on div at bounding box center [225, 209] width 183 height 32
click at [172, 253] on span "Mark as correct answer" at bounding box center [167, 254] width 50 height 7
click at [142, 253] on input "Mark as correct answer" at bounding box center [138, 255] width 8 height 6
checkbox input "true"
click at [165, 300] on div at bounding box center [225, 296] width 183 height 32
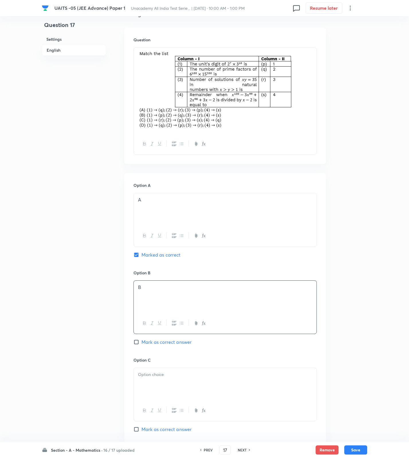
click at [172, 385] on div at bounding box center [225, 384] width 183 height 32
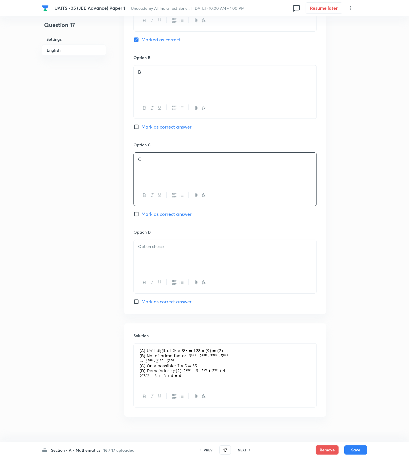
click at [170, 261] on div at bounding box center [225, 256] width 183 height 32
click at [362, 450] on button "Save" at bounding box center [356, 448] width 23 height 9
type input "18"
checkbox input "false"
checkbox input "true"
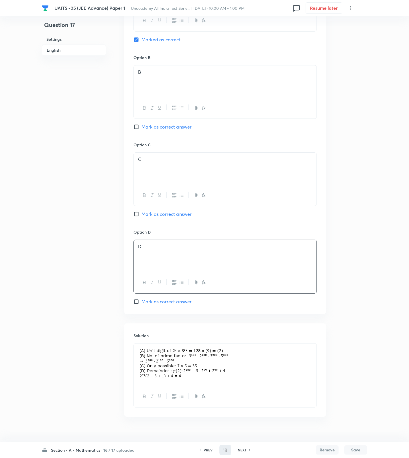
scroll to position [328, 0]
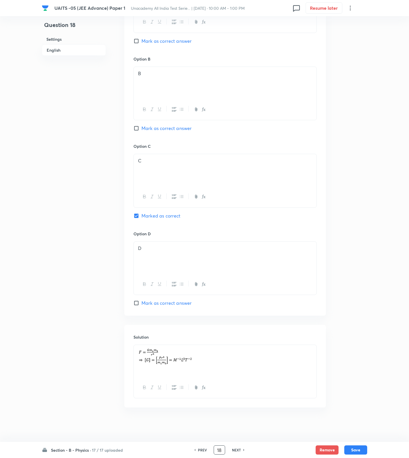
click at [220, 447] on input "18" at bounding box center [219, 450] width 11 height 10
type input "1"
checkbox input "false"
checkbox input "true"
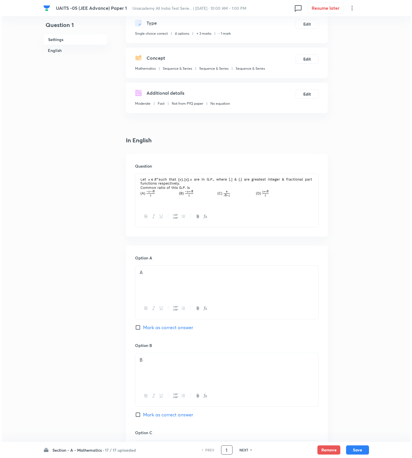
scroll to position [0, 0]
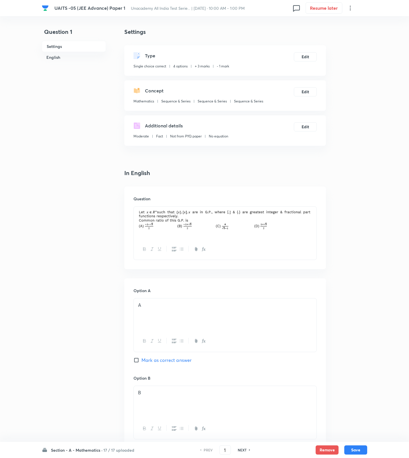
click at [318, 233] on div "Question ﻿" at bounding box center [225, 227] width 202 height 83
click at [314, 232] on div "﻿" at bounding box center [225, 222] width 183 height 32
click at [289, 226] on div "﻿" at bounding box center [225, 222] width 183 height 32
click at [360, 450] on button "Save" at bounding box center [356, 448] width 23 height 9
type input "2"
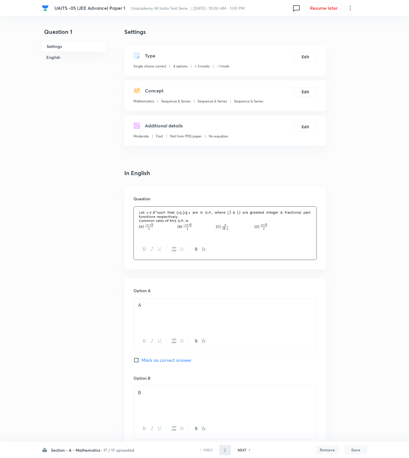
checkbox input "true"
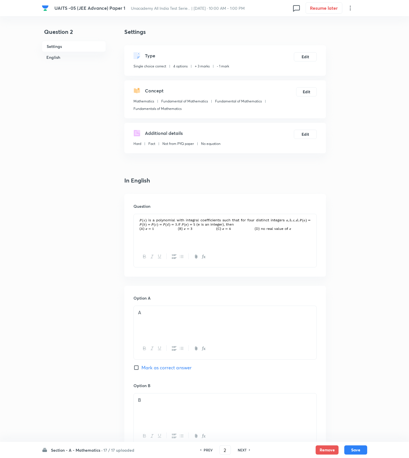
click at [104, 448] on h6 "17 / 17 uploaded" at bounding box center [118, 450] width 31 height 6
click at [84, 401] on p "0 / 17 uploaded" at bounding box center [77, 399] width 52 height 5
type input "35"
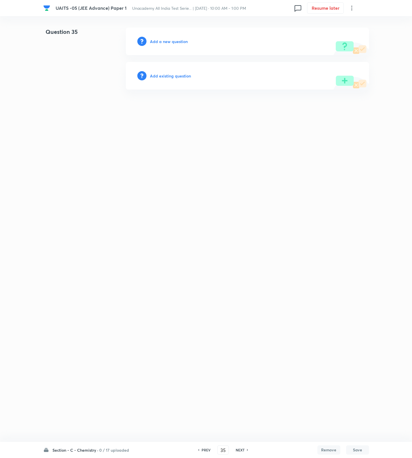
click at [166, 40] on h6 "Add a new question" at bounding box center [169, 41] width 38 height 6
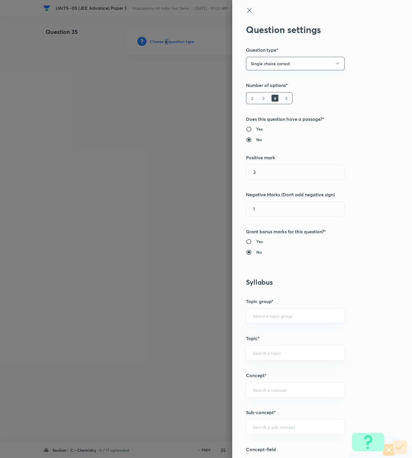
scroll to position [215, 0]
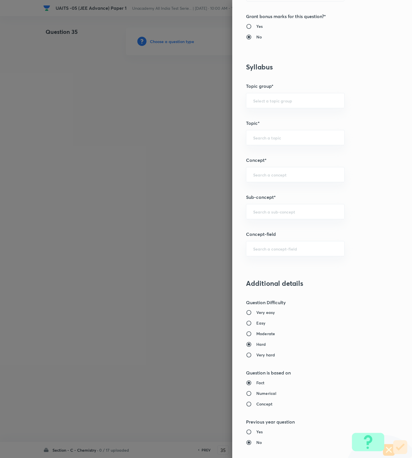
click at [252, 328] on div "Very easy Easy Moderate Hard Very hard" at bounding box center [312, 333] width 133 height 48
click at [256, 332] on h6 "Moderate" at bounding box center [265, 333] width 19 height 6
click at [252, 332] on input "Moderate" at bounding box center [251, 334] width 10 height 6
radio input "true"
radio input "false"
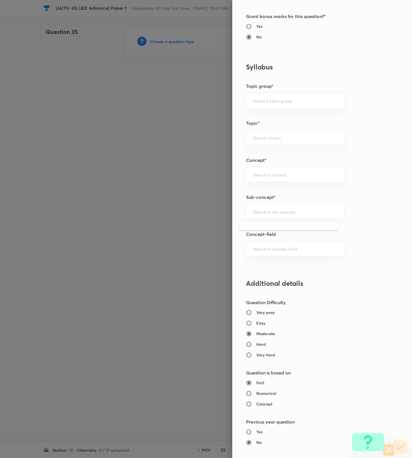
click at [293, 211] on input "text" at bounding box center [295, 211] width 84 height 5
paste input "Atomic Structure"
click at [271, 228] on li "Atomic Structure" at bounding box center [289, 229] width 98 height 10
type input "Atomic Structure"
type input "Chemistry"
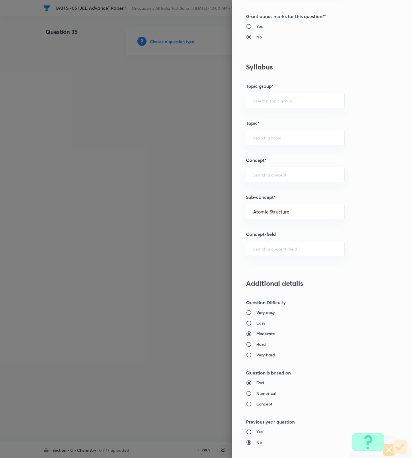
type input "Organic Chemistry"
type input "General Organic Chemistry"
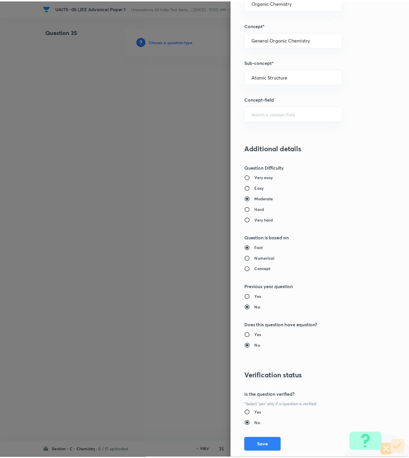
scroll to position [364, 0]
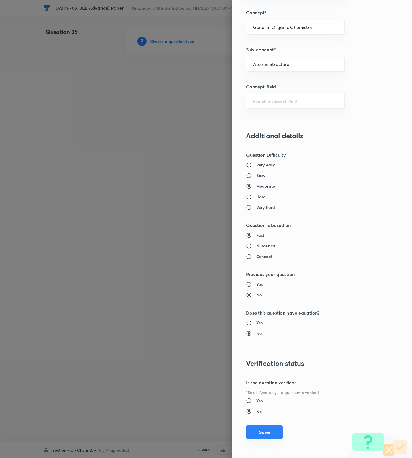
click at [259, 431] on button "Save" at bounding box center [264, 432] width 37 height 14
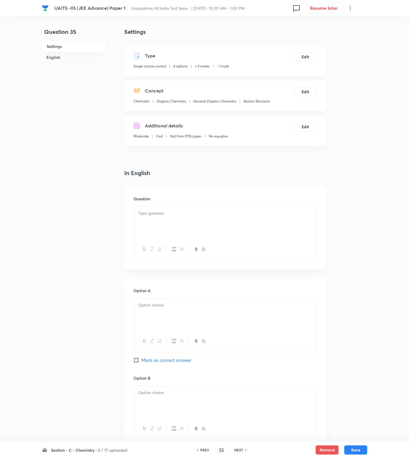
click at [247, 238] on div at bounding box center [225, 222] width 183 height 32
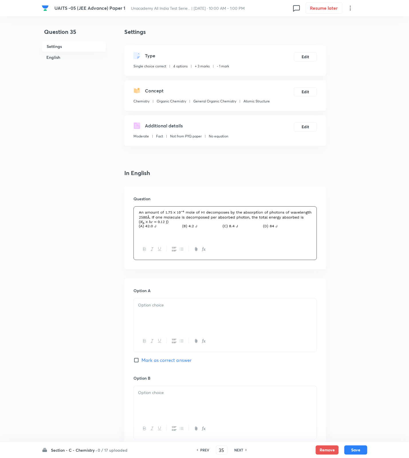
click at [172, 309] on div at bounding box center [225, 314] width 183 height 32
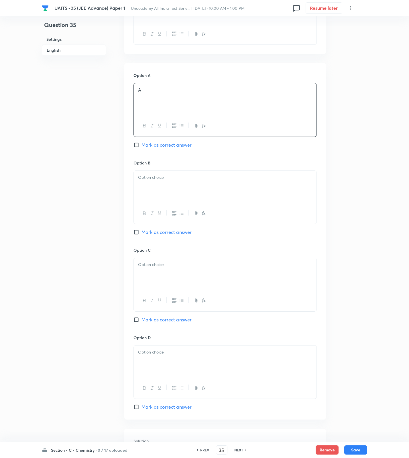
click at [158, 189] on div at bounding box center [225, 187] width 183 height 32
click at [163, 280] on div at bounding box center [225, 274] width 183 height 32
click at [159, 363] on div at bounding box center [225, 361] width 183 height 32
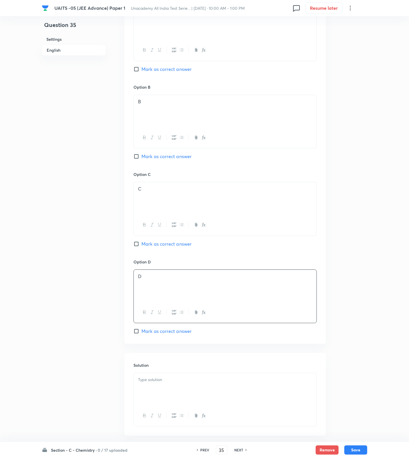
scroll to position [320, 0]
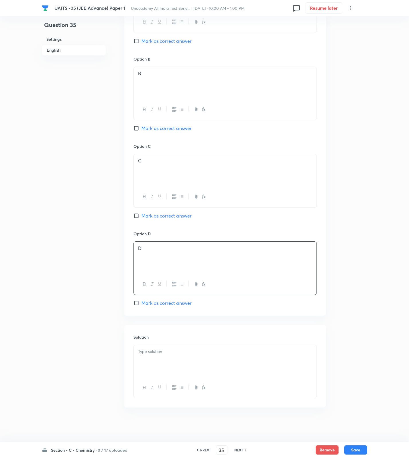
click at [216, 368] on div at bounding box center [225, 361] width 183 height 32
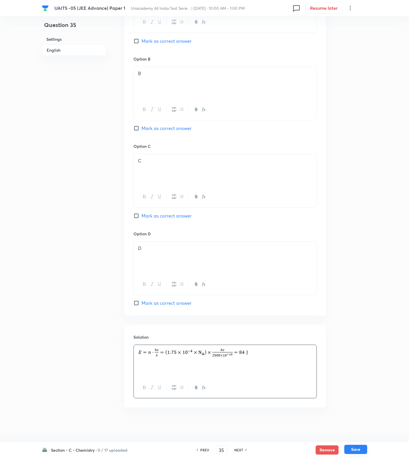
click at [349, 450] on button "Save" at bounding box center [356, 448] width 23 height 9
click at [185, 303] on span "Mark as correct answer" at bounding box center [167, 302] width 50 height 7
click at [142, 303] on input "Mark as correct answer" at bounding box center [138, 303] width 8 height 6
checkbox input "true"
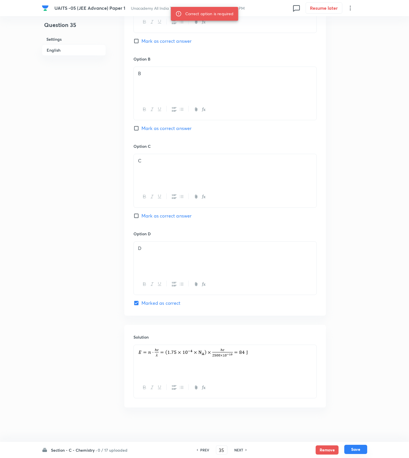
click at [354, 445] on button "Save" at bounding box center [356, 448] width 23 height 9
type input "36"
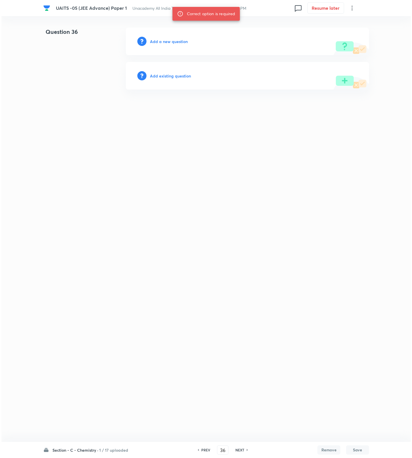
scroll to position [0, 0]
click at [165, 40] on h6 "Add a new question" at bounding box center [169, 41] width 38 height 6
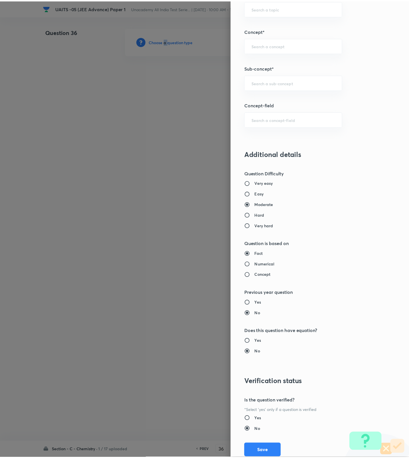
scroll to position [364, 0]
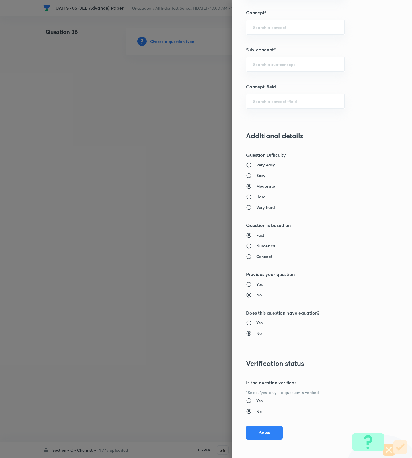
click at [258, 198] on h6 "Hard" at bounding box center [261, 197] width 10 height 6
click at [256, 198] on input "Hard" at bounding box center [251, 197] width 10 height 6
radio input "true"
radio input "false"
click at [276, 63] on input "text" at bounding box center [295, 63] width 84 height 5
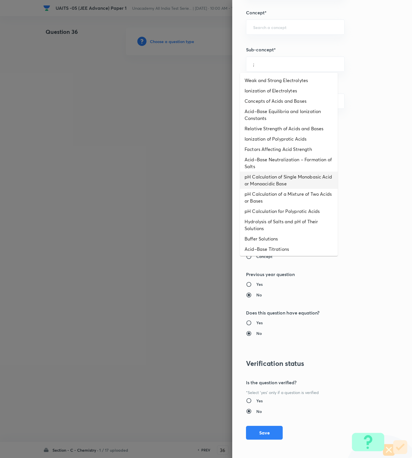
click at [257, 187] on li "pH Calculation of Single Monobasic Acid or Monoacidic Base" at bounding box center [289, 179] width 98 height 17
type input "pH Calculation of Single Monobasic Acid or Monoacidic Base"
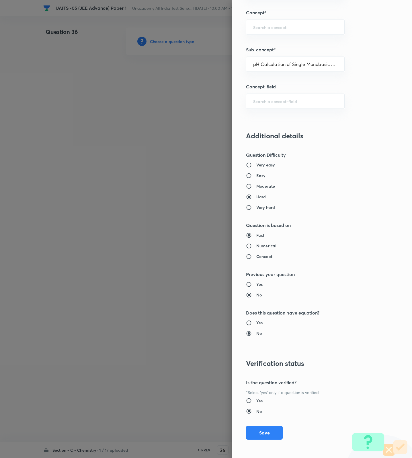
type input "Chemistry"
type input "Physical Chemistry"
type input "Ionic Equilibrium"
click at [264, 432] on button "Save" at bounding box center [264, 432] width 37 height 14
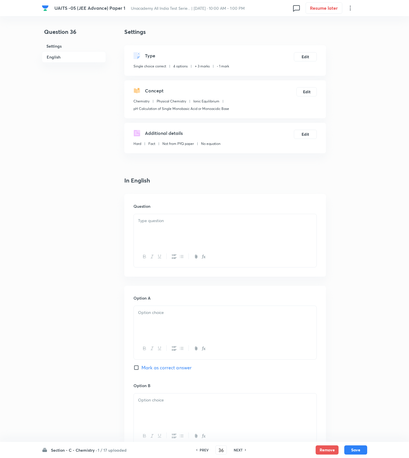
click at [243, 230] on div at bounding box center [225, 230] width 183 height 32
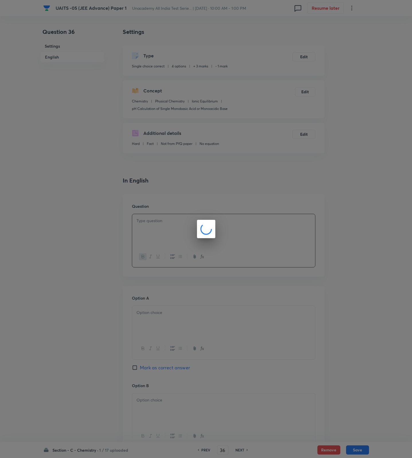
click at [237, 229] on div at bounding box center [206, 229] width 412 height 458
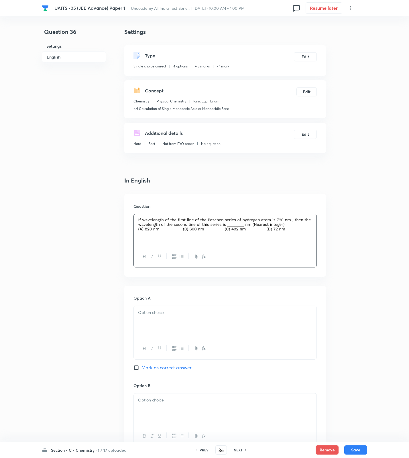
scroll to position [328, 0]
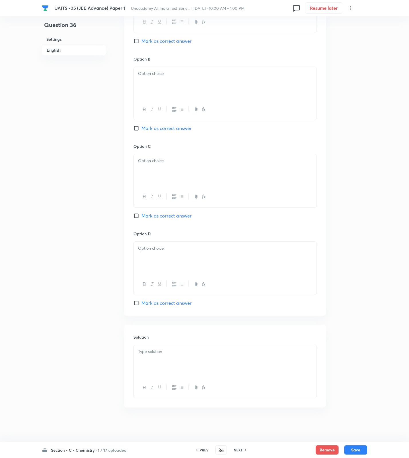
click at [220, 365] on div at bounding box center [225, 361] width 183 height 32
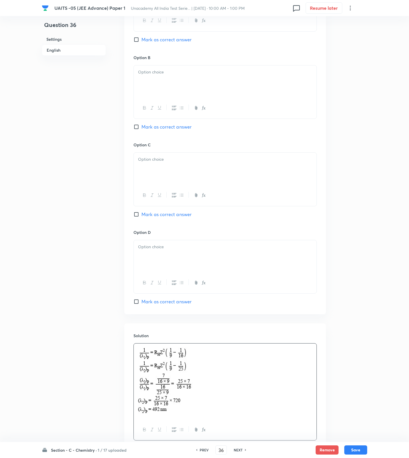
click at [185, 268] on div at bounding box center [225, 256] width 183 height 32
click at [185, 171] on div at bounding box center [225, 169] width 183 height 32
drag, startPoint x: 177, startPoint y: 214, endPoint x: 187, endPoint y: 97, distance: 118.0
click at [177, 211] on div "Option C C Mark as correct answer" at bounding box center [225, 185] width 183 height 87
click at [187, 78] on div at bounding box center [225, 81] width 183 height 32
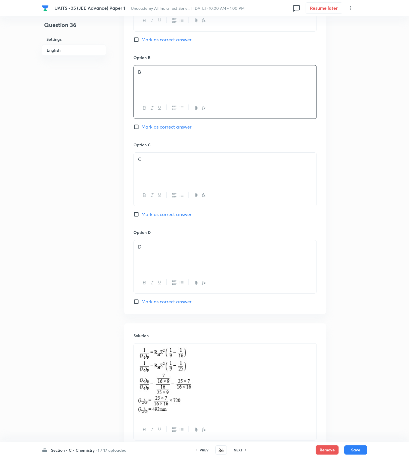
click at [177, 213] on span "Mark as correct answer" at bounding box center [167, 214] width 50 height 7
click at [142, 213] on input "Mark as correct answer" at bounding box center [138, 214] width 8 height 6
checkbox input "true"
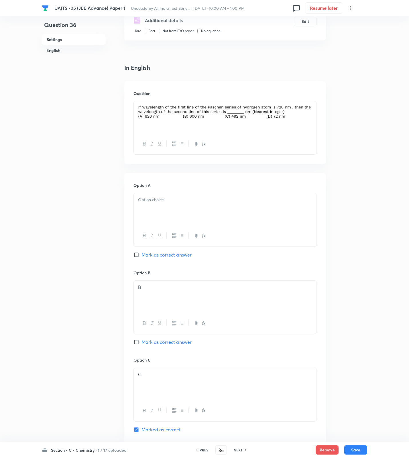
click at [166, 204] on div at bounding box center [225, 209] width 183 height 32
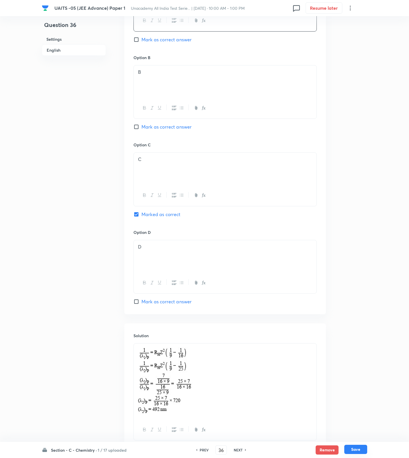
click at [358, 448] on button "Save" at bounding box center [356, 448] width 23 height 9
type input "37"
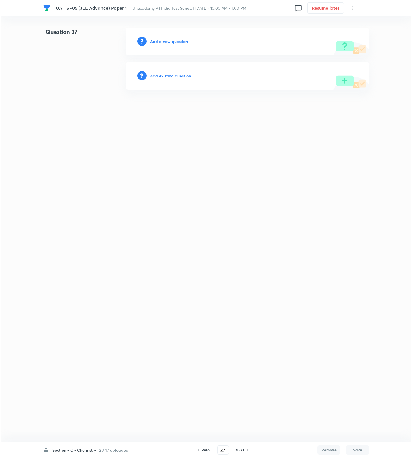
scroll to position [0, 0]
click at [174, 36] on div "Add a new question" at bounding box center [247, 42] width 243 height 28
click at [174, 38] on h6 "Add a new question" at bounding box center [169, 41] width 38 height 6
click at [174, 38] on h6 "Choose a question type" at bounding box center [172, 41] width 44 height 6
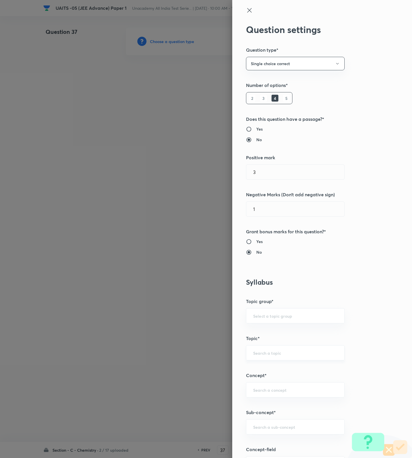
click at [272, 353] on input "text" at bounding box center [295, 352] width 84 height 5
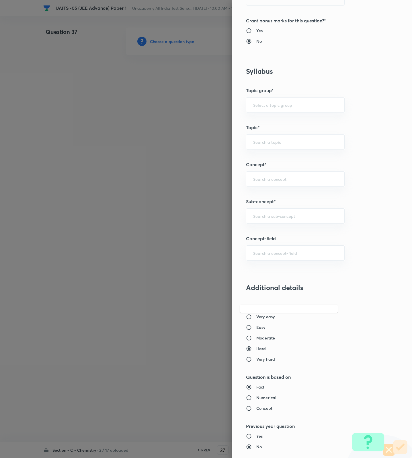
scroll to position [215, 0]
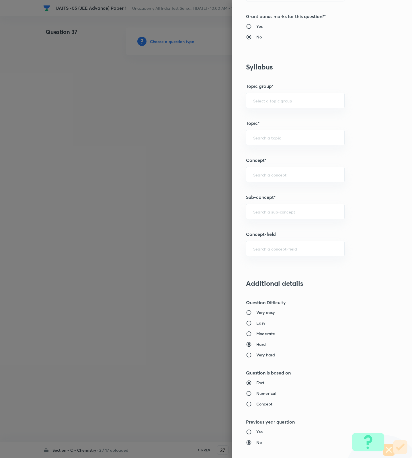
click at [256, 326] on h6 "Easy" at bounding box center [260, 323] width 9 height 6
click at [252, 326] on input "Easy" at bounding box center [251, 323] width 10 height 6
radio input "true"
radio input "false"
click at [275, 214] on input "text" at bounding box center [295, 211] width 84 height 5
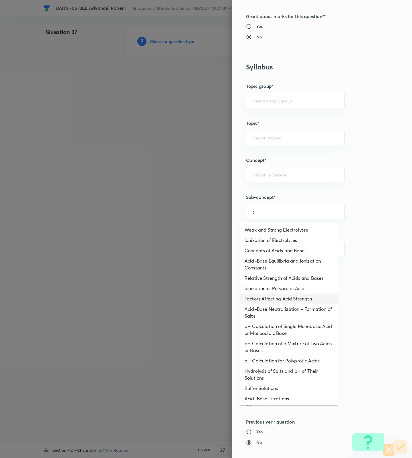
click at [286, 296] on li "Factors Affecting Acid Strength" at bounding box center [289, 298] width 98 height 10
type input "Factors Affecting Acid Strength"
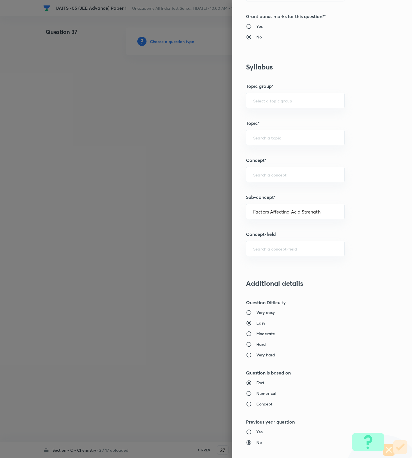
type input "Chemistry"
type input "Physical Chemistry"
type input "Ionic Equilibrium"
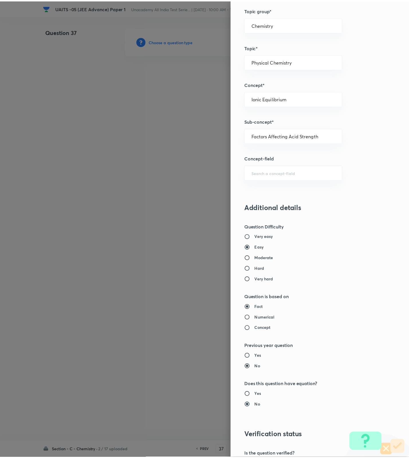
scroll to position [364, 0]
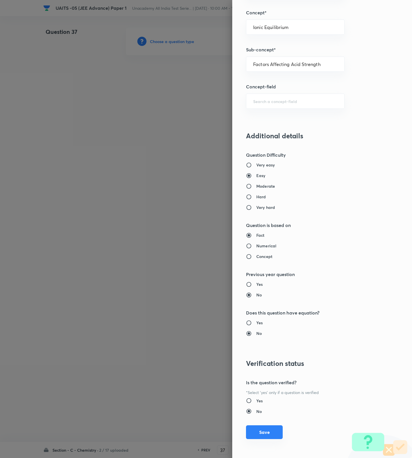
click at [262, 435] on button "Save" at bounding box center [264, 432] width 37 height 14
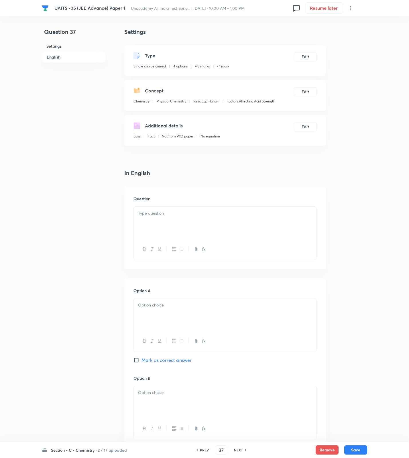
click at [208, 219] on div at bounding box center [225, 222] width 183 height 32
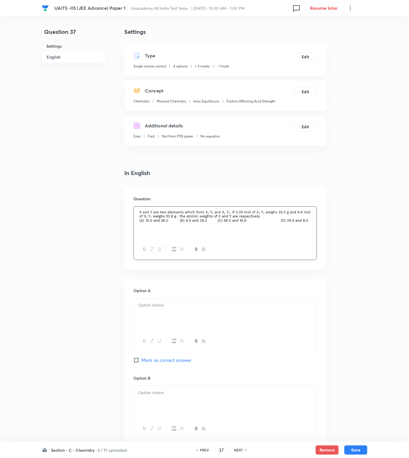
click at [268, 316] on div at bounding box center [225, 314] width 183 height 32
click at [188, 398] on div at bounding box center [225, 402] width 183 height 32
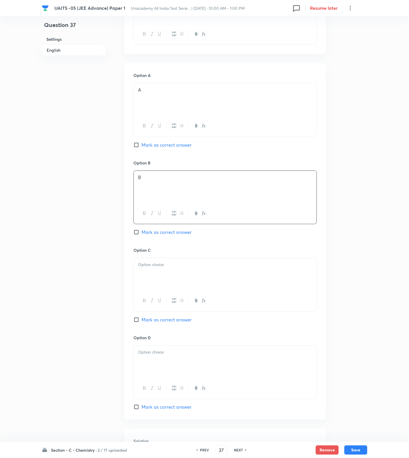
drag, startPoint x: 167, startPoint y: 269, endPoint x: 169, endPoint y: 282, distance: 13.1
click at [167, 269] on div at bounding box center [225, 274] width 183 height 32
click at [168, 320] on span "Mark as correct answer" at bounding box center [167, 319] width 50 height 7
click at [142, 320] on input "Mark as correct answer" at bounding box center [138, 320] width 8 height 6
checkbox input "true"
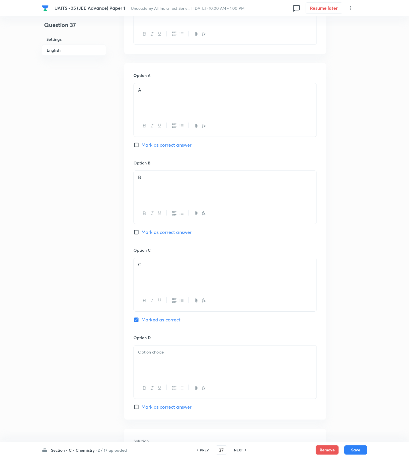
drag, startPoint x: 147, startPoint y: 364, endPoint x: 160, endPoint y: 389, distance: 28.0
click at [147, 365] on div at bounding box center [225, 361] width 183 height 32
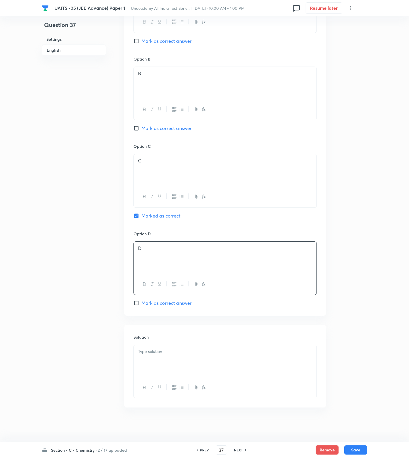
click at [169, 349] on p at bounding box center [225, 351] width 174 height 7
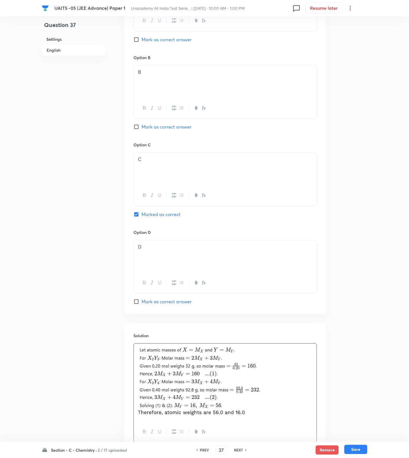
click at [363, 450] on button "Save" at bounding box center [356, 448] width 23 height 9
type input "38"
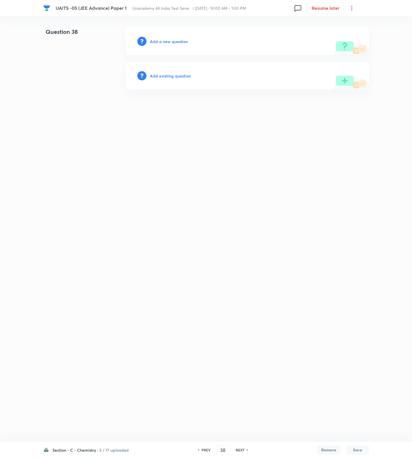
click at [161, 40] on h6 "Add a new question" at bounding box center [169, 41] width 38 height 6
click at [161, 40] on h6 "Choose a question type" at bounding box center [172, 41] width 44 height 6
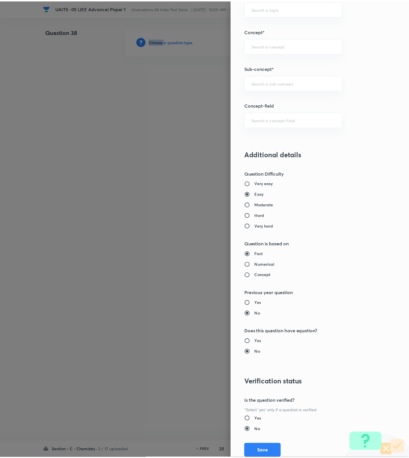
scroll to position [364, 0]
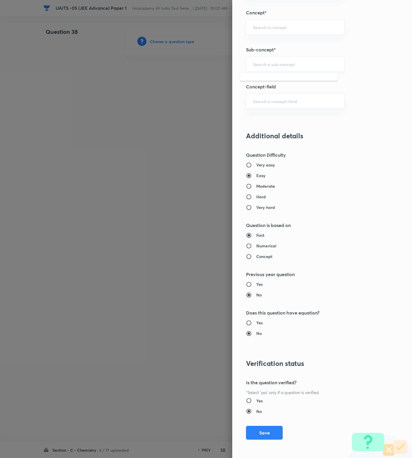
click at [279, 64] on input "text" at bounding box center [295, 63] width 84 height 5
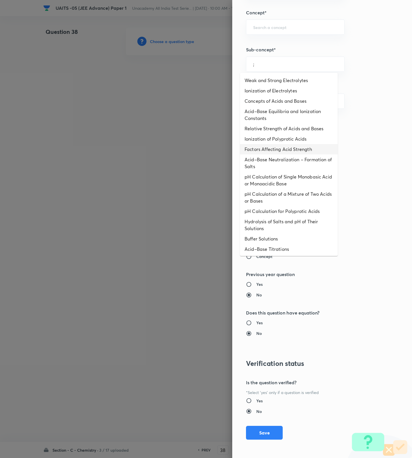
click at [277, 149] on li "Factors Affecting Acid Strength" at bounding box center [289, 149] width 98 height 10
type input "Factors Affecting Acid Strength"
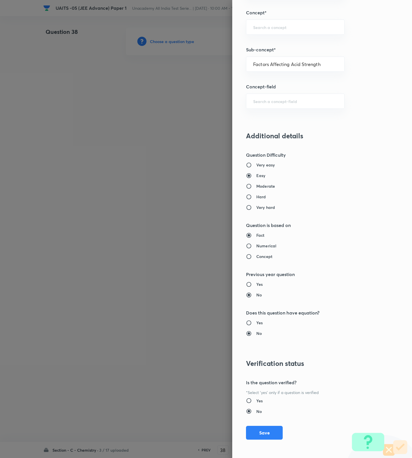
type input "Chemistry"
type input "Physical Chemistry"
type input "Ionic Equilibrium"
click at [259, 429] on button "Save" at bounding box center [264, 432] width 37 height 14
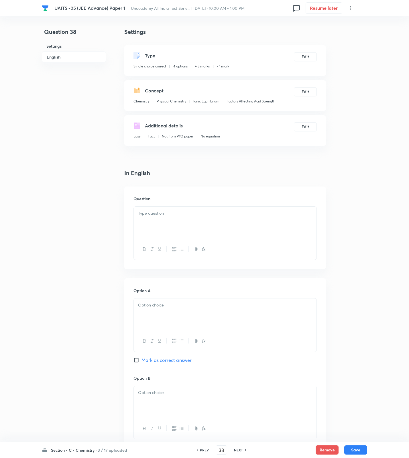
click at [263, 218] on div at bounding box center [225, 222] width 183 height 32
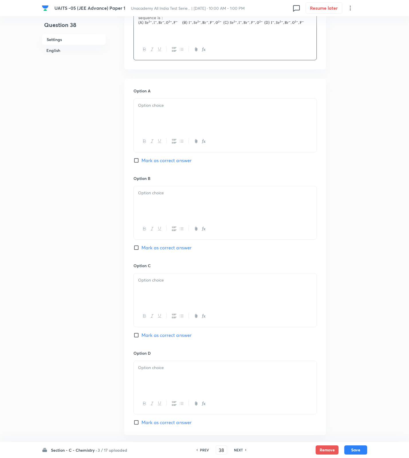
scroll to position [320, 0]
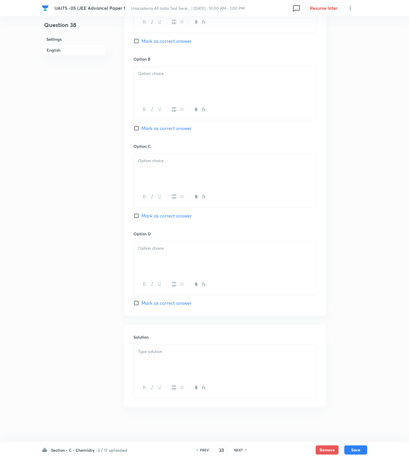
click at [176, 303] on span "Mark as correct answer" at bounding box center [167, 302] width 50 height 7
click at [142, 303] on input "Mark as correct answer" at bounding box center [138, 303] width 8 height 6
checkbox input "true"
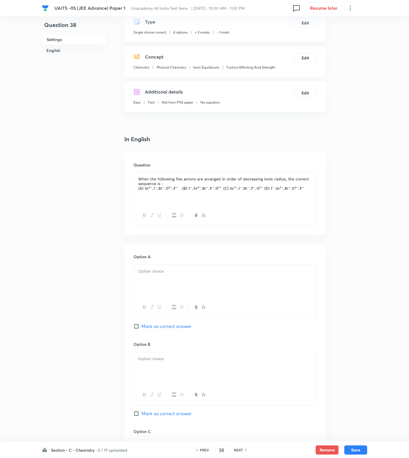
scroll to position [0, 0]
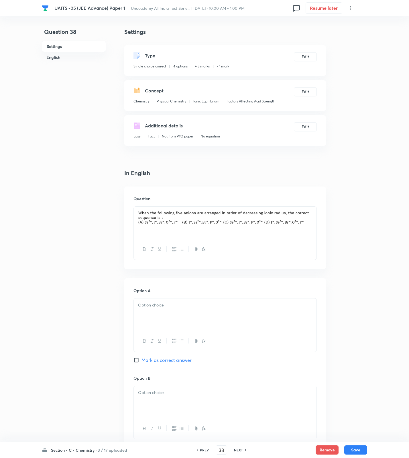
click at [162, 319] on div at bounding box center [225, 314] width 183 height 32
click at [159, 389] on div at bounding box center [225, 402] width 183 height 32
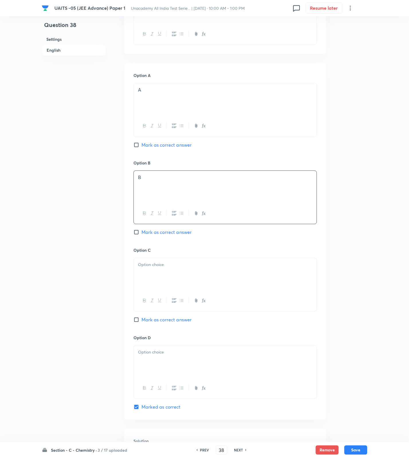
click at [167, 282] on div at bounding box center [225, 274] width 183 height 32
click at [177, 360] on div at bounding box center [225, 361] width 183 height 32
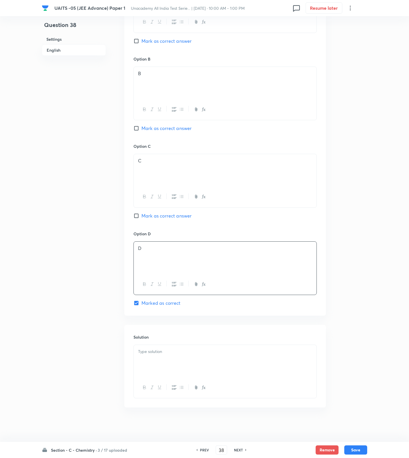
drag, startPoint x: 194, startPoint y: 357, endPoint x: 193, endPoint y: 367, distance: 9.6
click at [194, 360] on div at bounding box center [225, 361] width 183 height 32
click at [274, 366] on div at bounding box center [225, 361] width 183 height 32
click at [188, 372] on div at bounding box center [225, 361] width 183 height 32
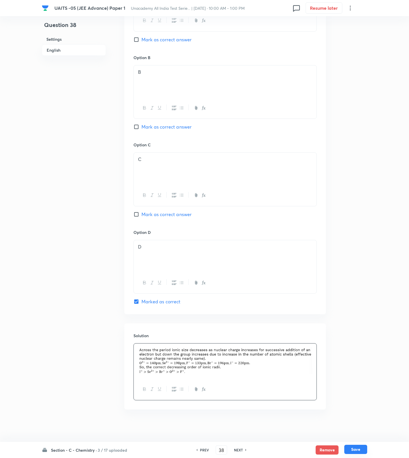
click at [351, 448] on button "Save" at bounding box center [356, 448] width 23 height 9
type input "39"
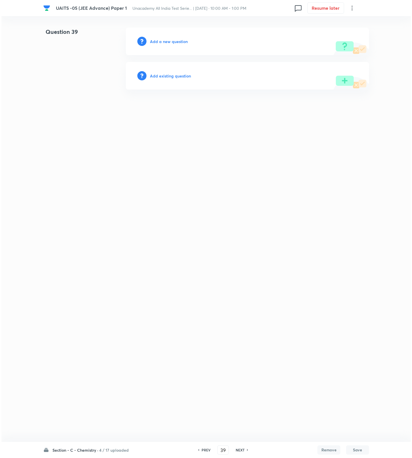
scroll to position [0, 0]
click at [169, 43] on h6 "Add a new question" at bounding box center [169, 41] width 38 height 6
click at [169, 43] on h6 "Choose a question type" at bounding box center [172, 41] width 44 height 6
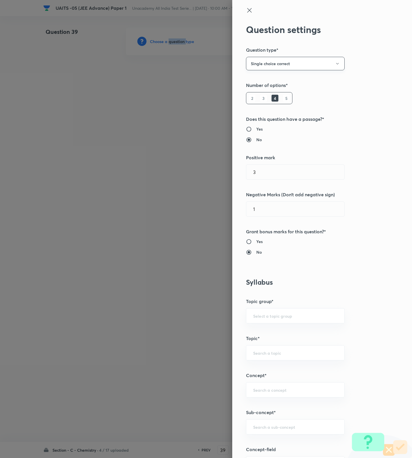
click at [276, 67] on button "Single choice correct" at bounding box center [295, 63] width 99 height 13
click at [270, 91] on span "Multiple choice correct" at bounding box center [288, 92] width 91 height 6
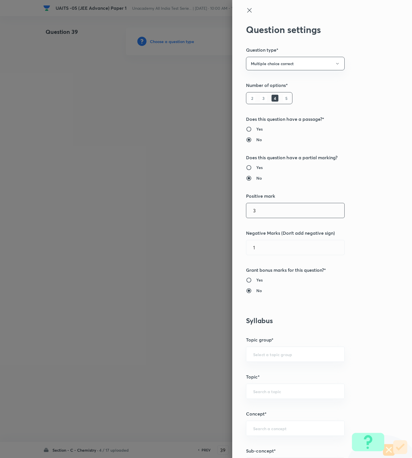
click at [281, 215] on input "3" at bounding box center [295, 210] width 98 height 15
click at [256, 169] on h6 "Yes" at bounding box center [259, 167] width 6 height 6
click at [255, 169] on input "Yes" at bounding box center [251, 168] width 10 height 6
radio input "true"
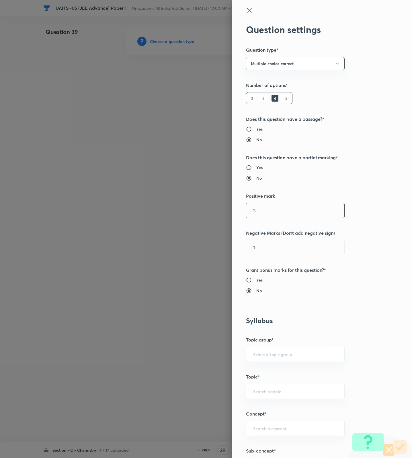
radio input "false"
click at [265, 212] on input "3" at bounding box center [295, 210] width 98 height 15
type input "4"
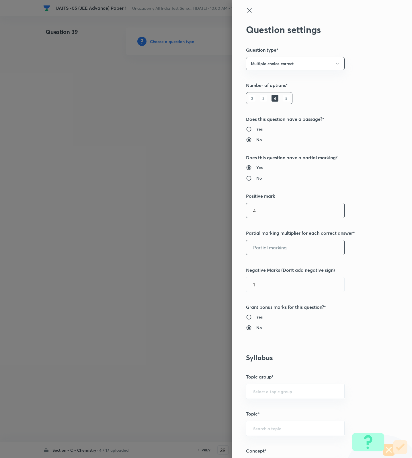
type input "2"
type input "1"
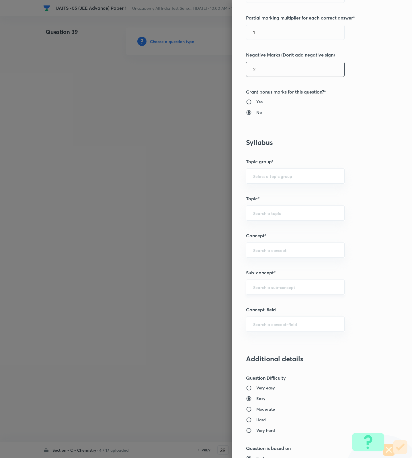
type input "2"
click at [272, 290] on input "text" at bounding box center [295, 286] width 84 height 5
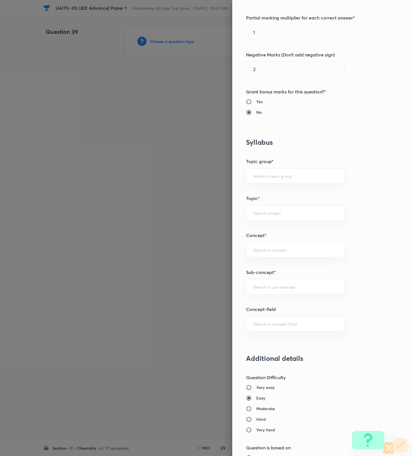
click at [256, 411] on h6 "Moderate" at bounding box center [265, 409] width 19 height 6
click at [251, 411] on input "Moderate" at bounding box center [251, 409] width 10 height 6
radio input "true"
radio input "false"
click at [281, 287] on input "text" at bounding box center [295, 286] width 84 height 5
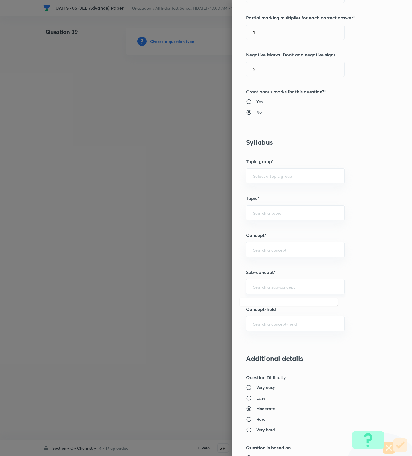
paste input "Mole Concept & Concentration Terms"
drag, startPoint x: 277, startPoint y: 288, endPoint x: 367, endPoint y: 287, distance: 90.3
click at [367, 287] on div "Question settings Question type* Multiple choice correct Number of options* 2 3…" at bounding box center [322, 228] width 180 height 456
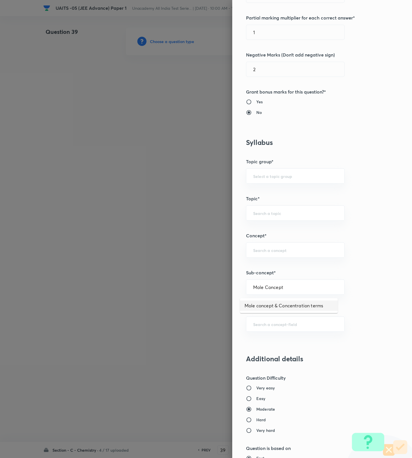
click at [294, 304] on li "Mole concept & Concentration terms" at bounding box center [289, 305] width 98 height 10
type input "Mole concept & Concentration terms"
type input "Chemistry"
type input "Physical Chemistry"
type input "Mole concept & Concentration terms"
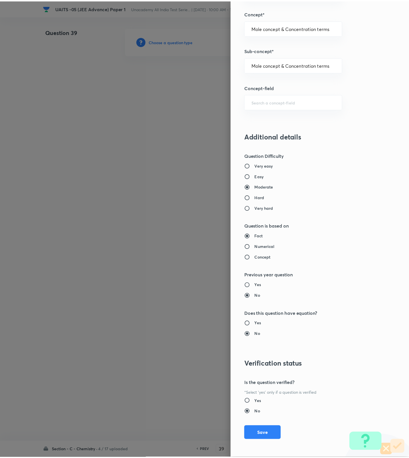
scroll to position [440, 0]
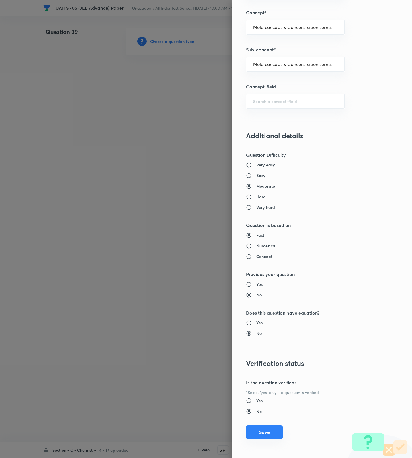
click at [262, 433] on button "Save" at bounding box center [264, 432] width 37 height 14
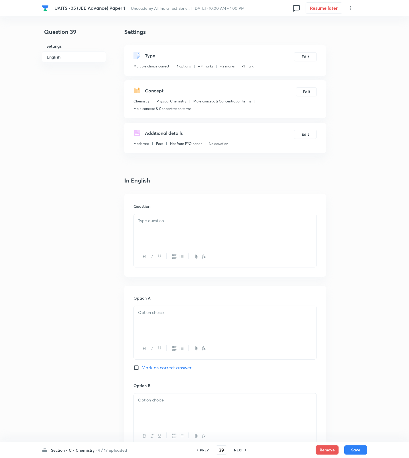
click at [293, 234] on div at bounding box center [225, 230] width 183 height 32
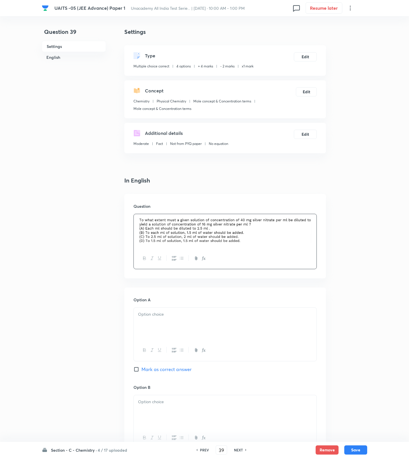
scroll to position [330, 0]
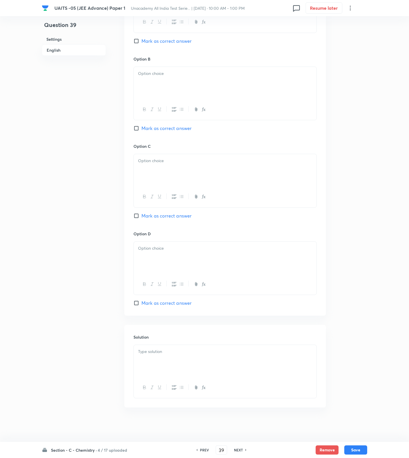
click at [216, 364] on div at bounding box center [225, 361] width 183 height 32
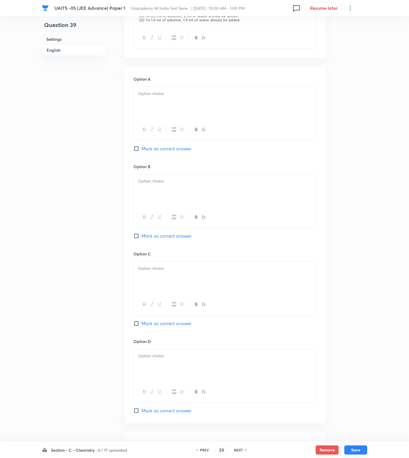
scroll to position [115, 0]
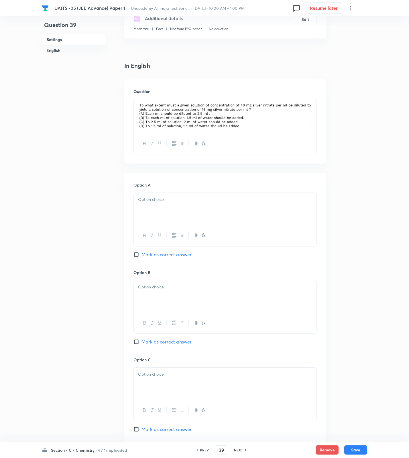
click at [169, 205] on div at bounding box center [225, 209] width 183 height 32
click at [170, 256] on span "Mark as correct answer" at bounding box center [167, 254] width 50 height 7
click at [142, 256] on input "Mark as correct answer" at bounding box center [138, 254] width 8 height 6
checkbox input "true"
drag, startPoint x: 166, startPoint y: 289, endPoint x: 165, endPoint y: 303, distance: 13.8
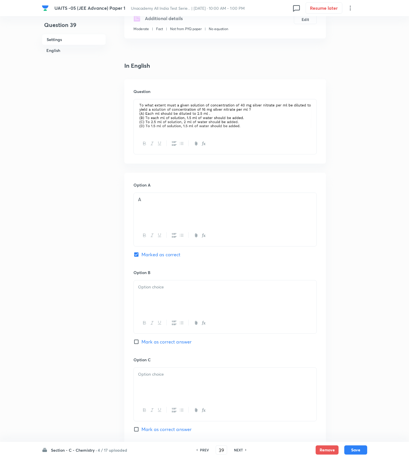
click at [166, 289] on p at bounding box center [225, 287] width 174 height 7
drag, startPoint x: 166, startPoint y: 343, endPoint x: 163, endPoint y: 353, distance: 9.8
click at [165, 346] on div "Option B B [PERSON_NAME] as correct answer" at bounding box center [225, 312] width 183 height 87
click at [157, 380] on div at bounding box center [225, 383] width 183 height 32
click at [162, 343] on span "Mark as correct answer" at bounding box center [167, 341] width 50 height 7
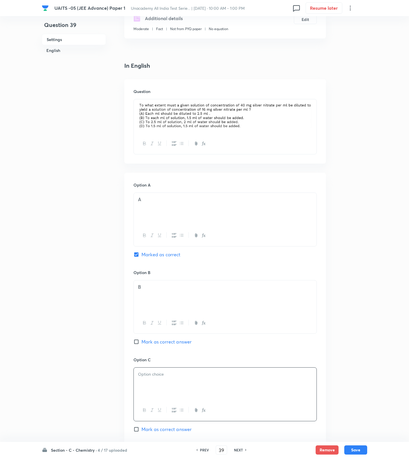
click at [142, 343] on input "Mark as correct answer" at bounding box center [138, 342] width 8 height 6
checkbox input "true"
click at [154, 382] on div at bounding box center [225, 383] width 183 height 32
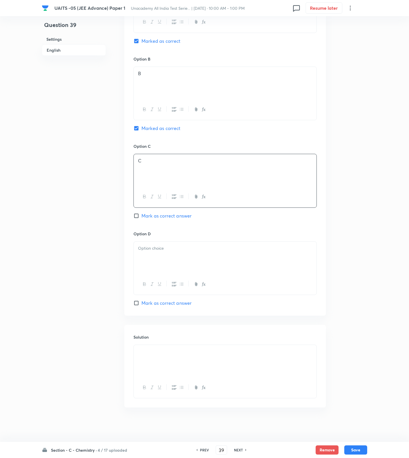
click at [153, 270] on div at bounding box center [225, 257] width 183 height 32
click at [361, 448] on button "Save" at bounding box center [356, 448] width 23 height 9
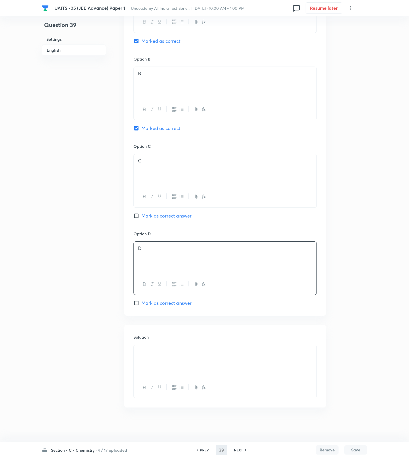
type input "40"
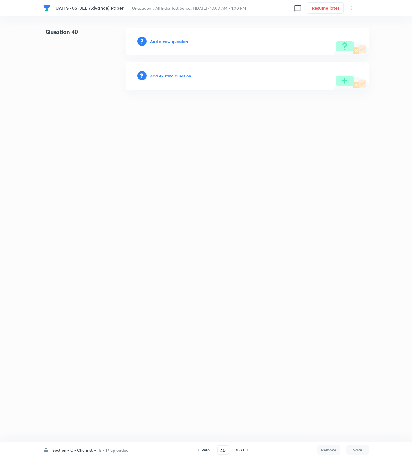
click at [172, 40] on h6 "Add a new question" at bounding box center [169, 41] width 38 height 6
click at [172, 40] on h6 "Choose a question type" at bounding box center [172, 41] width 44 height 6
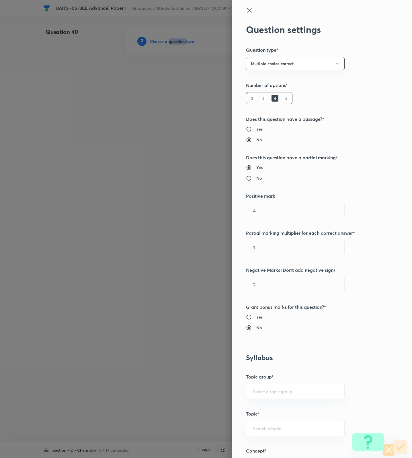
scroll to position [215, 0]
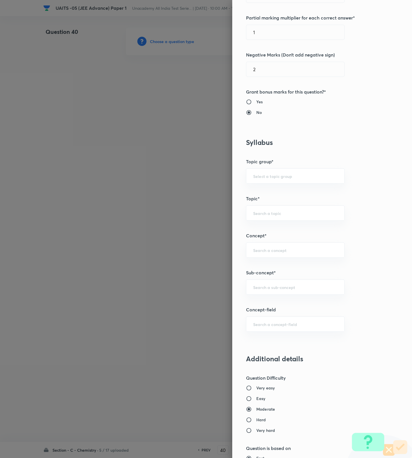
click at [256, 398] on h6 "Easy" at bounding box center [260, 398] width 9 height 6
click at [255, 398] on input "Easy" at bounding box center [251, 398] width 10 height 6
radio input "true"
radio input "false"
click at [269, 292] on div "​" at bounding box center [295, 286] width 99 height 15
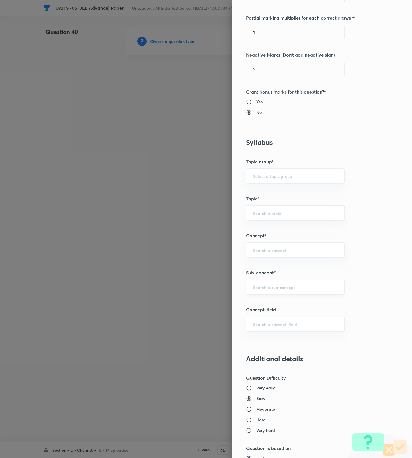
paste input "Atomic Structure"
click at [276, 306] on li "Atomic Structure" at bounding box center [289, 305] width 98 height 10
type input "Atomic Structure"
type input "Chemistry"
type input "Organic Chemistry"
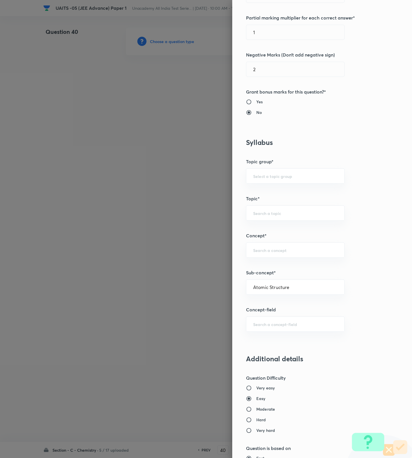
type input "General Organic Chemistry"
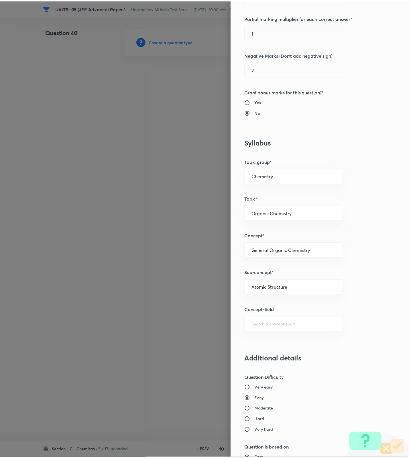
scroll to position [440, 0]
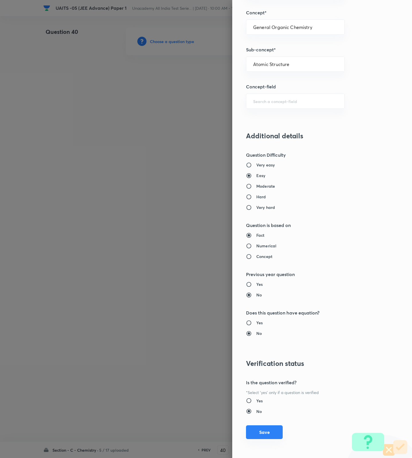
click at [268, 435] on button "Save" at bounding box center [264, 432] width 37 height 14
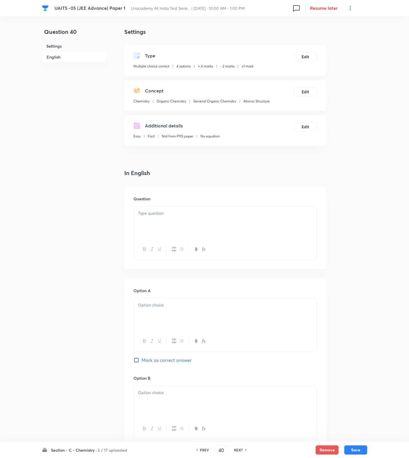
click at [213, 231] on div at bounding box center [225, 222] width 183 height 32
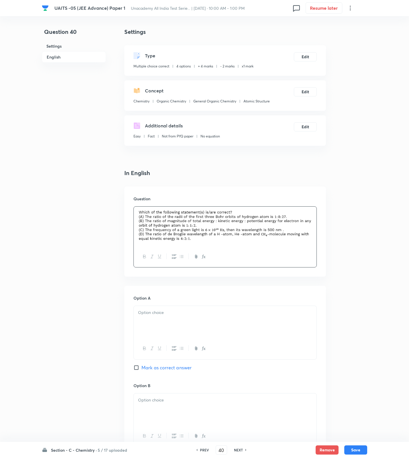
scroll to position [328, 0]
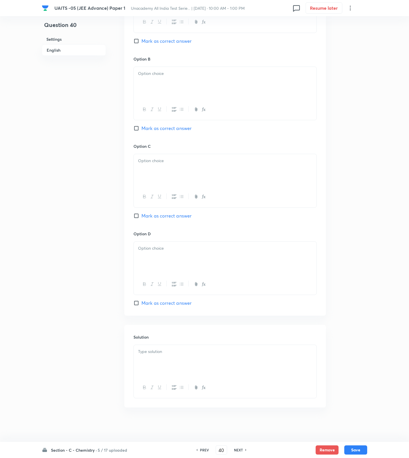
click at [213, 358] on div at bounding box center [225, 361] width 183 height 32
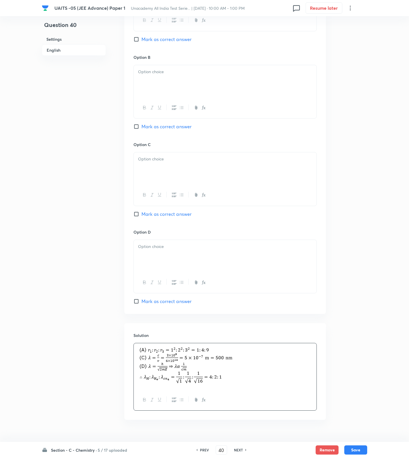
click at [154, 298] on div "Option D [PERSON_NAME] as correct answer" at bounding box center [225, 267] width 183 height 76
click at [153, 300] on span "Mark as correct answer" at bounding box center [167, 301] width 50 height 7
click at [142, 300] on input "Mark as correct answer" at bounding box center [138, 301] width 8 height 6
checkbox input "true"
click at [172, 213] on span "Mark as correct answer" at bounding box center [167, 213] width 50 height 7
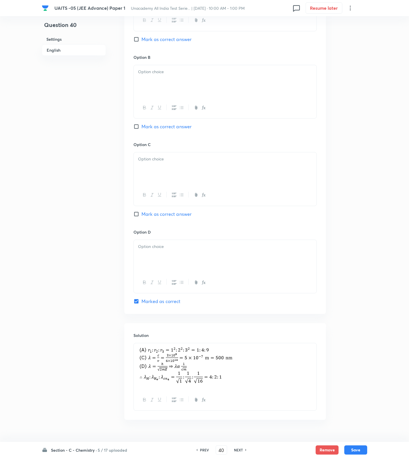
click at [142, 213] on input "Mark as correct answer" at bounding box center [138, 214] width 8 height 6
checkbox input "true"
click at [170, 128] on span "Mark as correct answer" at bounding box center [167, 126] width 50 height 7
click at [142, 128] on input "Mark as correct answer" at bounding box center [138, 127] width 8 height 6
checkbox input "true"
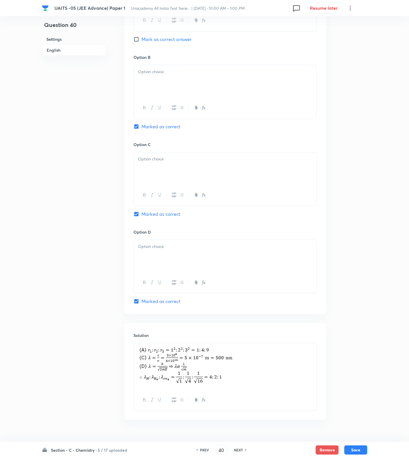
scroll to position [113, 0]
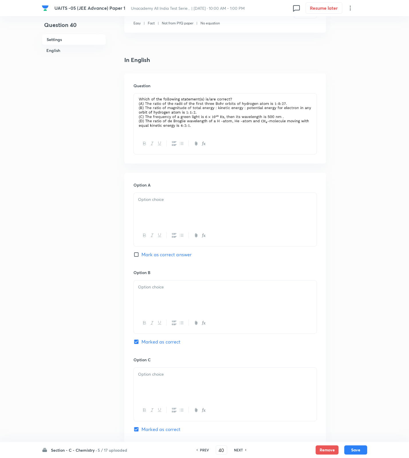
click at [159, 202] on p at bounding box center [225, 199] width 174 height 7
click at [149, 289] on p at bounding box center [225, 287] width 174 height 7
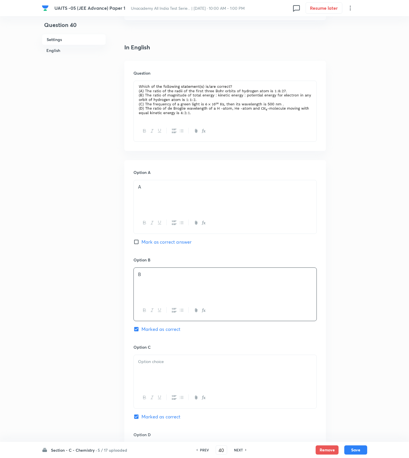
scroll to position [342, 0]
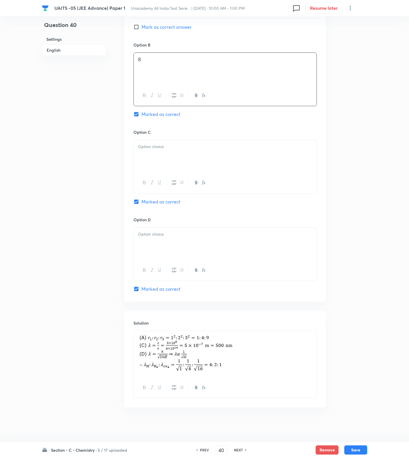
click at [171, 165] on div at bounding box center [225, 156] width 183 height 32
click at [171, 231] on p at bounding box center [225, 234] width 174 height 7
click at [350, 445] on button "Save" at bounding box center [356, 448] width 23 height 9
type input "41"
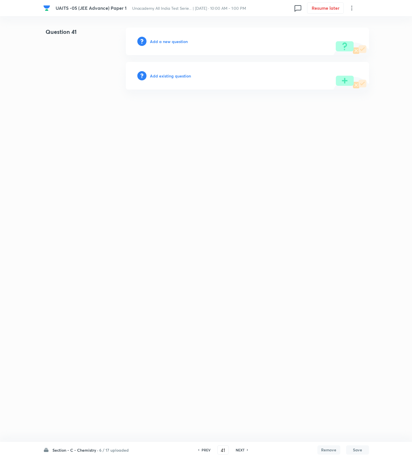
click at [167, 39] on h6 "Add a new question" at bounding box center [169, 41] width 38 height 6
click at [167, 39] on h6 "Choose a question type" at bounding box center [172, 41] width 44 height 6
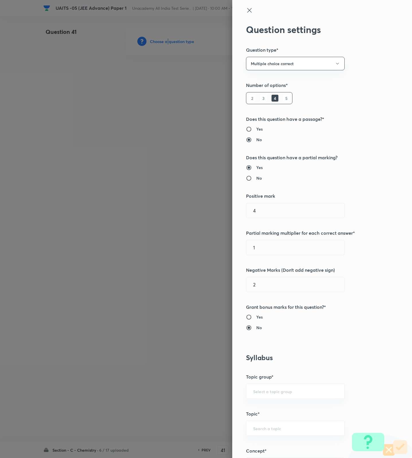
scroll to position [215, 0]
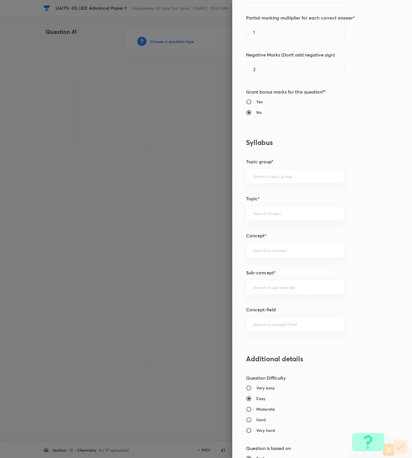
click at [264, 412] on h6 "Moderate" at bounding box center [265, 409] width 19 height 6
click at [256, 412] on input "Moderate" at bounding box center [251, 409] width 10 height 6
radio input "true"
radio input "false"
click at [291, 286] on input "text" at bounding box center [295, 286] width 84 height 5
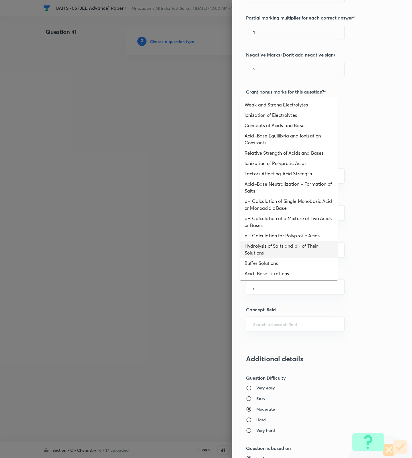
scroll to position [365, 0]
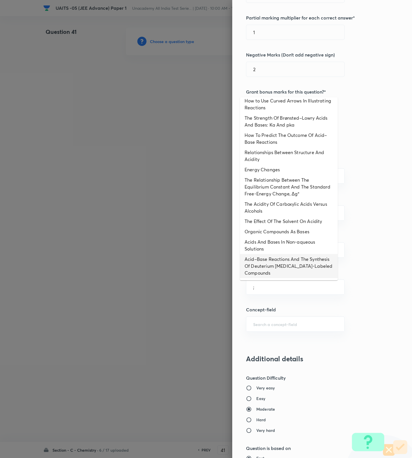
click at [283, 270] on li "Acid–Base Reactions And The Synthesis Of Deuterium Tritium-Labeled Compounds" at bounding box center [289, 266] width 98 height 24
type input "Acid–Base Reactions And The Synthesis Of Deuterium Tritium-Labeled Compounds"
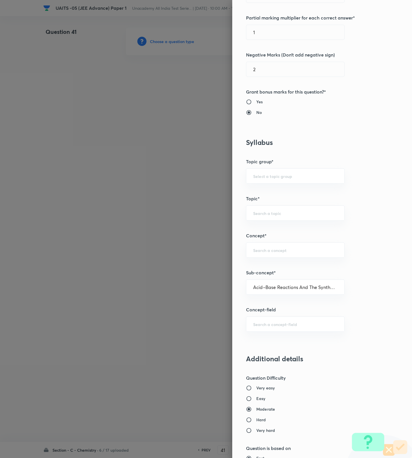
type input "Chemistry"
type input "Organic Chemistry"
type input "General Organic Chemistry"
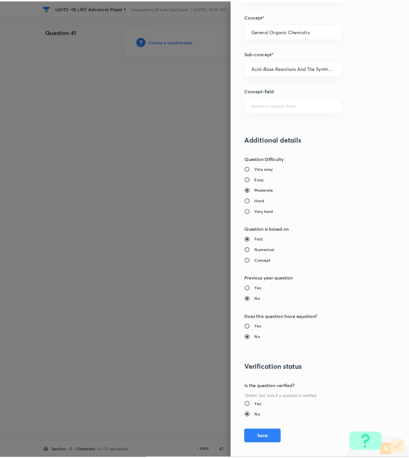
scroll to position [440, 0]
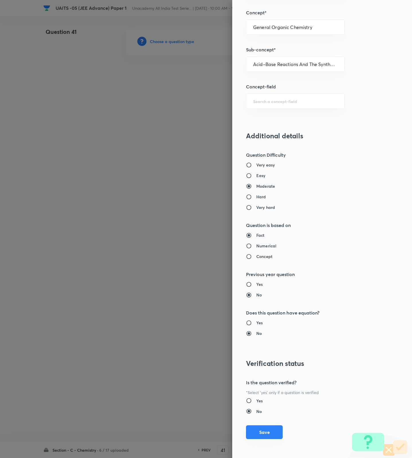
click at [250, 427] on button "Save" at bounding box center [264, 432] width 37 height 14
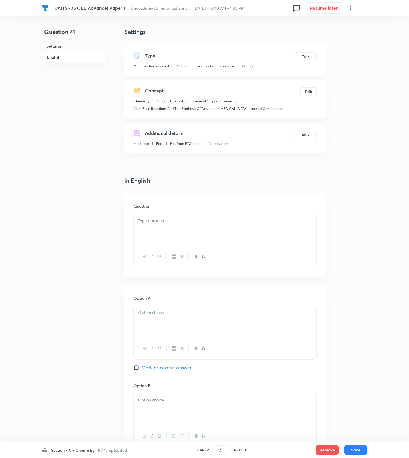
click at [240, 236] on div at bounding box center [225, 230] width 183 height 32
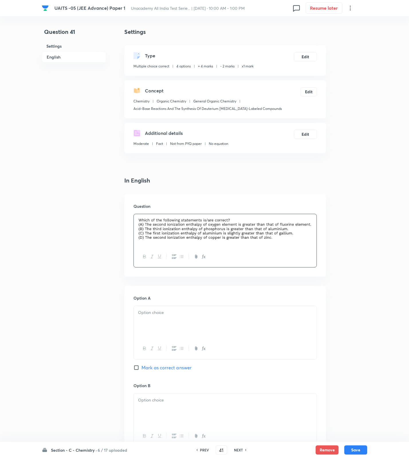
scroll to position [328, 0]
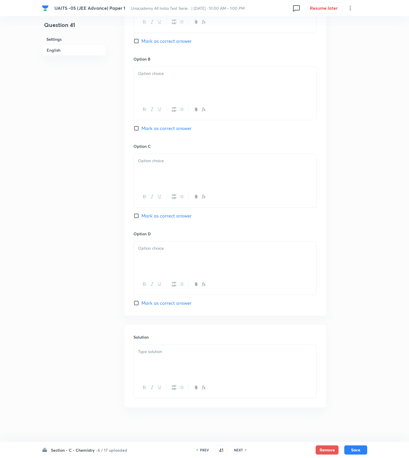
click at [244, 355] on div at bounding box center [225, 361] width 183 height 32
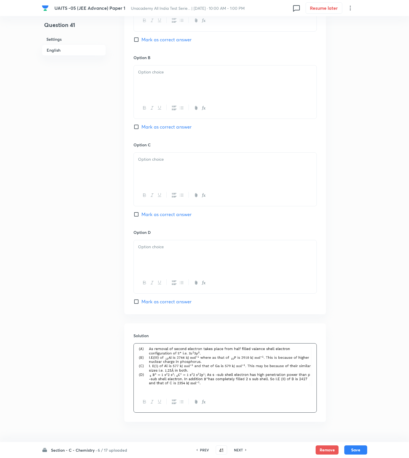
click at [151, 303] on span "Mark as correct answer" at bounding box center [167, 301] width 50 height 7
click at [142, 303] on input "Mark as correct answer" at bounding box center [138, 301] width 8 height 6
checkbox input "true"
drag, startPoint x: 165, startPoint y: 126, endPoint x: 165, endPoint y: 85, distance: 41.9
click at [165, 124] on span "Mark as correct answer" at bounding box center [167, 126] width 50 height 7
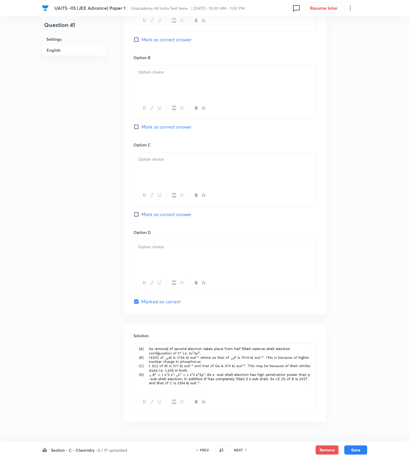
click at [142, 124] on input "Mark as correct answer" at bounding box center [138, 127] width 8 height 6
checkbox input "true"
click at [169, 40] on span "Mark as correct answer" at bounding box center [167, 39] width 50 height 7
click at [142, 40] on input "Mark as correct answer" at bounding box center [138, 40] width 8 height 6
checkbox input "true"
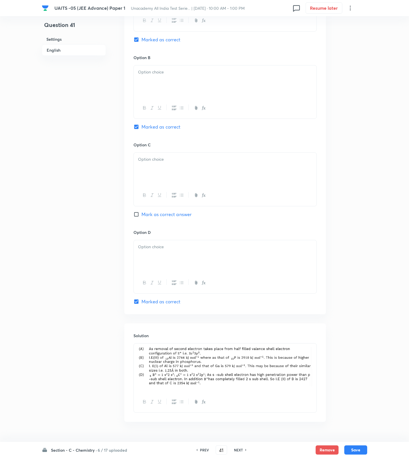
click at [174, 260] on div at bounding box center [225, 256] width 183 height 32
click at [176, 170] on div at bounding box center [225, 169] width 183 height 32
click at [184, 86] on div at bounding box center [225, 81] width 183 height 32
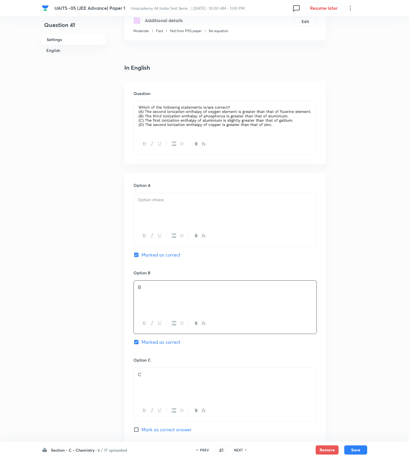
click at [179, 210] on div at bounding box center [225, 209] width 183 height 32
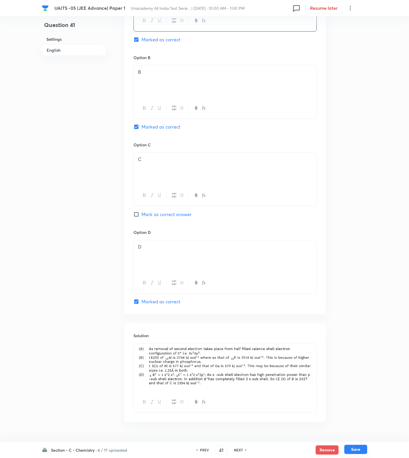
click at [357, 448] on button "Save" at bounding box center [356, 448] width 23 height 9
type input "42"
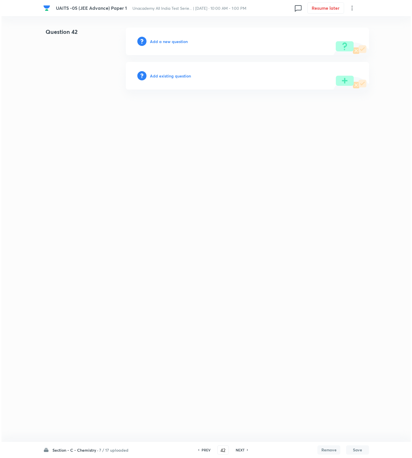
scroll to position [0, 0]
click at [182, 43] on h6 "Add a new question" at bounding box center [169, 41] width 38 height 6
click at [182, 43] on h6 "Choose a question type" at bounding box center [172, 41] width 44 height 6
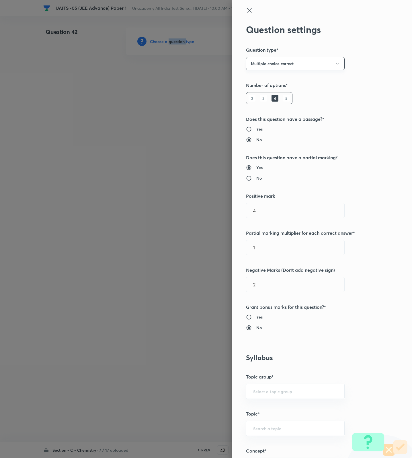
click at [310, 64] on button "Multiple choice correct" at bounding box center [295, 63] width 99 height 13
click at [255, 104] on span "Integer" at bounding box center [288, 102] width 91 height 6
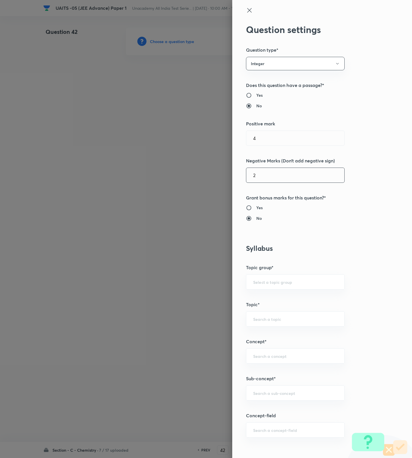
click at [251, 175] on input "2" at bounding box center [295, 175] width 98 height 15
click at [270, 397] on div "​" at bounding box center [295, 392] width 99 height 15
type input "0"
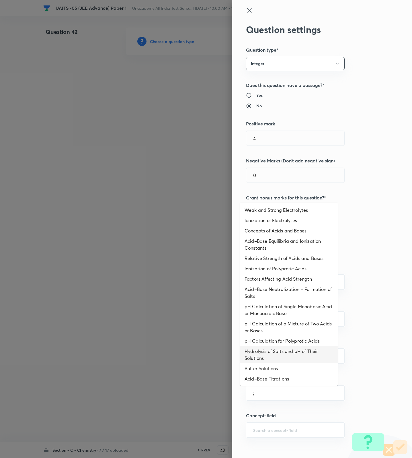
click at [269, 351] on li "Hydrolysis of Salts and pH of Their Solutions" at bounding box center [289, 354] width 98 height 17
type input "Hydrolysis of Salts and pH of Their Solutions"
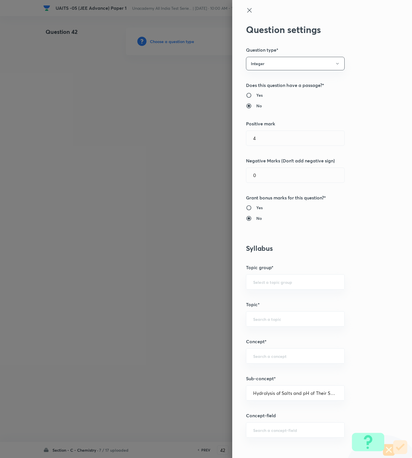
type input "Chemistry"
type input "Physical Chemistry"
type input "Ionic Equilibrium"
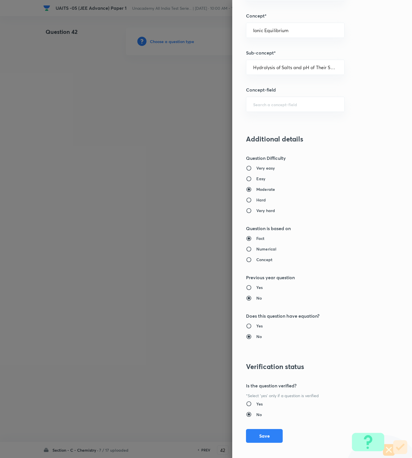
scroll to position [330, 0]
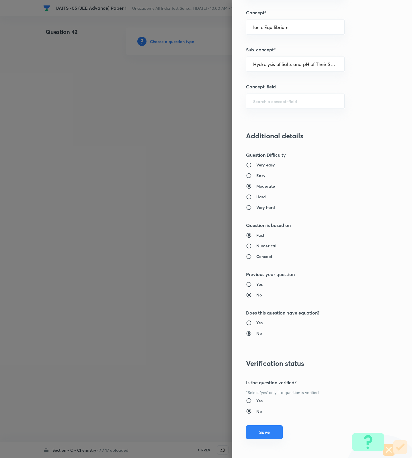
click at [264, 428] on button "Save" at bounding box center [264, 432] width 37 height 14
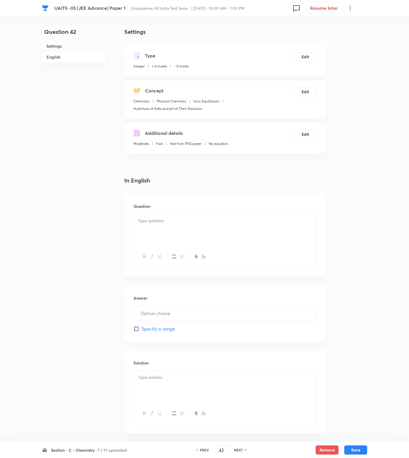
click at [221, 222] on p at bounding box center [225, 220] width 174 height 7
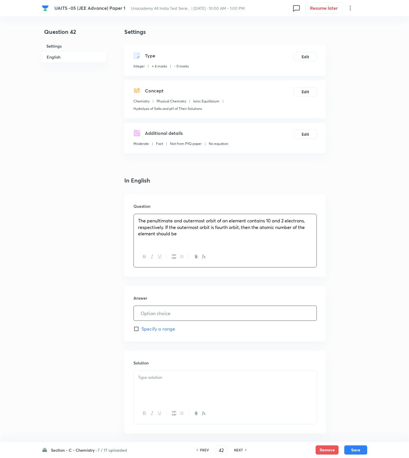
click at [190, 316] on input "text" at bounding box center [225, 313] width 183 height 15
type input "22"
click at [233, 387] on div at bounding box center [225, 386] width 183 height 32
click at [362, 449] on button "Save" at bounding box center [356, 448] width 23 height 9
type input "43"
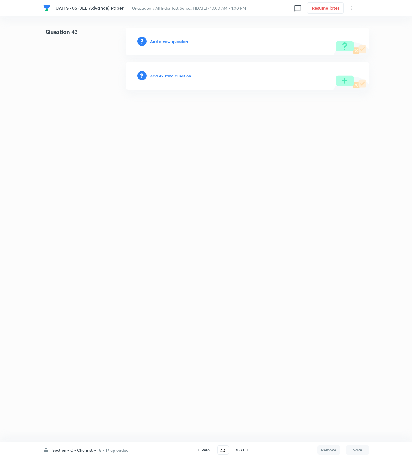
click at [177, 40] on h6 "Add a new question" at bounding box center [169, 41] width 38 height 6
click at [177, 40] on h6 "Choose a question type" at bounding box center [172, 41] width 44 height 6
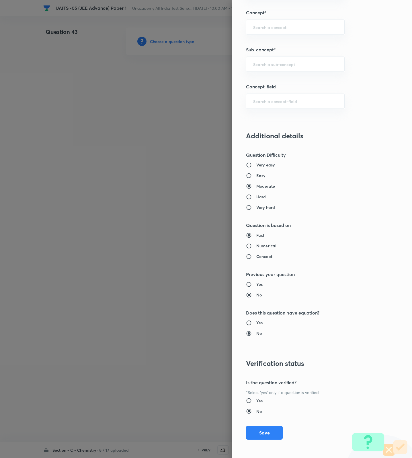
click at [256, 198] on h6 "Hard" at bounding box center [261, 197] width 10 height 6
click at [251, 198] on input "Hard" at bounding box center [251, 197] width 10 height 6
radio input "true"
radio input "false"
click at [261, 66] on input "text" at bounding box center [295, 63] width 84 height 5
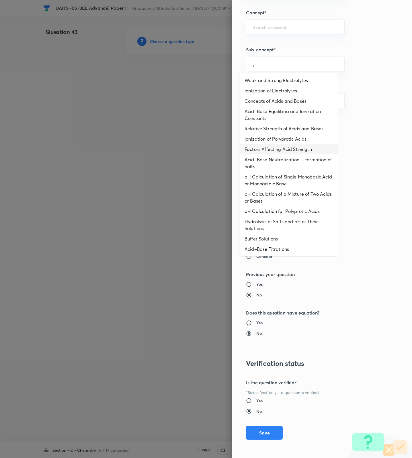
click at [269, 149] on li "Factors Affecting Acid Strength" at bounding box center [289, 149] width 98 height 10
type input "Factors Affecting Acid Strength"
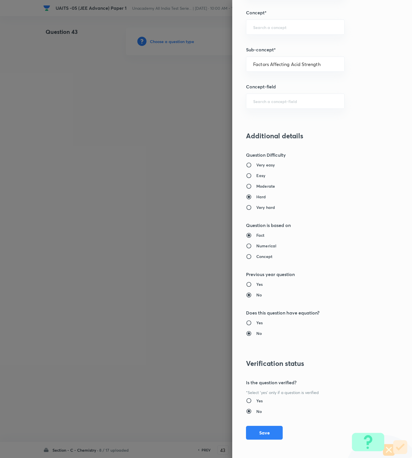
type input "Chemistry"
type input "Physical Chemistry"
type input "Ionic Equilibrium"
click at [255, 430] on button "Save" at bounding box center [264, 432] width 37 height 14
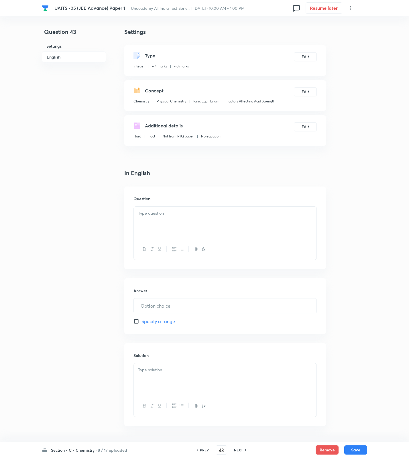
click at [236, 222] on div at bounding box center [225, 222] width 183 height 32
click at [144, 392] on div at bounding box center [225, 379] width 183 height 32
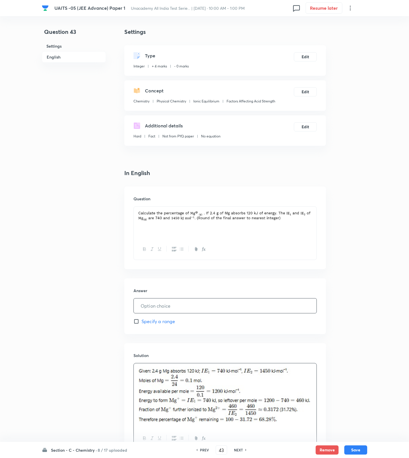
click at [219, 309] on input "text" at bounding box center [225, 305] width 183 height 15
type input "68"
click at [351, 450] on button "Save" at bounding box center [356, 448] width 23 height 9
type input "44"
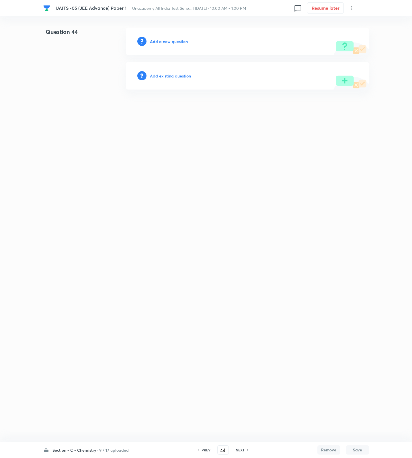
click at [171, 42] on h6 "Add a new question" at bounding box center [169, 41] width 38 height 6
click at [171, 42] on h6 "Choose a question type" at bounding box center [172, 41] width 44 height 6
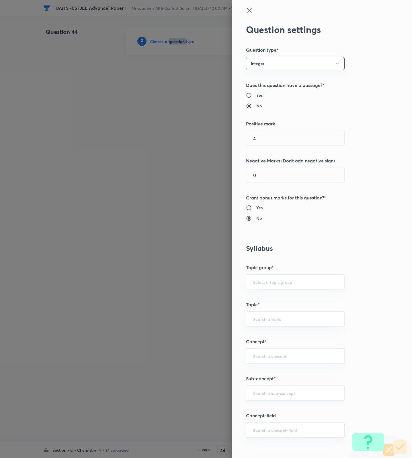
click at [280, 398] on div "​" at bounding box center [295, 392] width 99 height 15
paste input "Atomic Structure"
click at [273, 411] on li "Atomic Structure" at bounding box center [289, 410] width 98 height 10
type input "Atomic Structure"
type input "Chemistry"
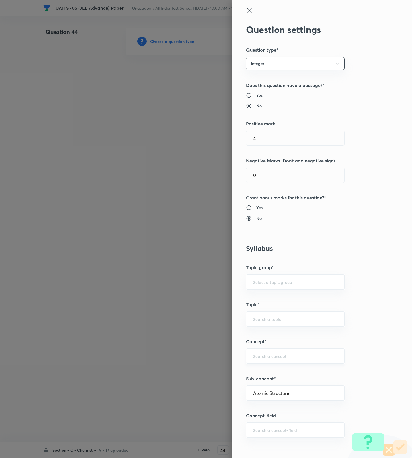
type input "Organic Chemistry"
type input "General Organic Chemistry"
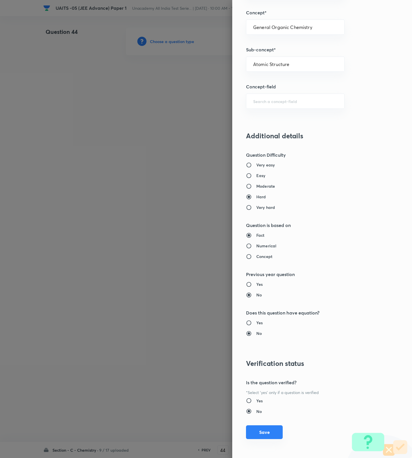
click at [261, 435] on button "Save" at bounding box center [264, 432] width 37 height 14
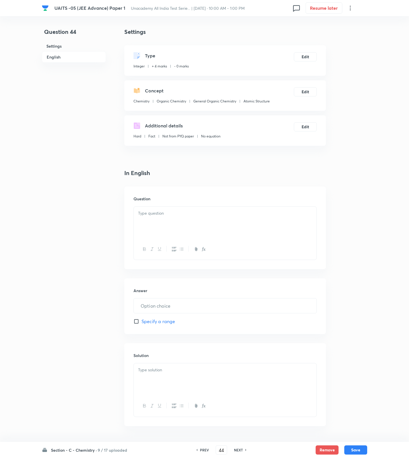
click at [218, 219] on div at bounding box center [225, 222] width 183 height 32
click at [186, 307] on input "text" at bounding box center [225, 305] width 183 height 15
type input "2"
click at [214, 381] on div at bounding box center [225, 379] width 183 height 32
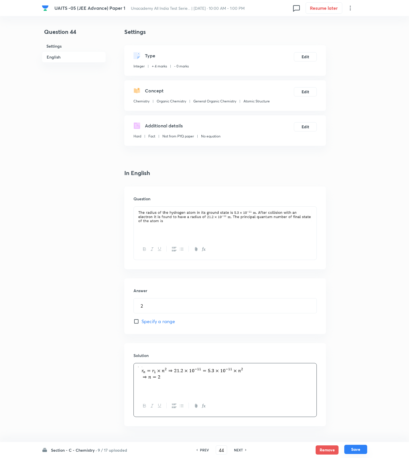
click at [358, 450] on button "Save" at bounding box center [356, 448] width 23 height 9
type input "45"
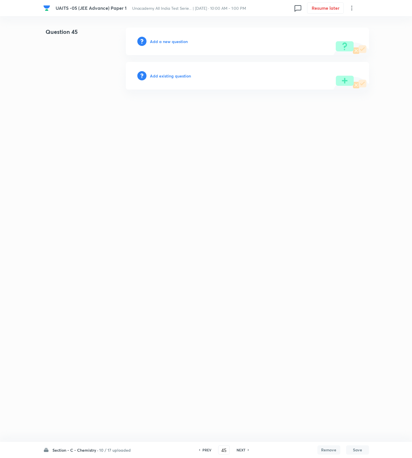
click at [169, 42] on h6 "Add a new question" at bounding box center [169, 41] width 38 height 6
click at [169, 42] on h6 "Choose a question type" at bounding box center [172, 41] width 44 height 6
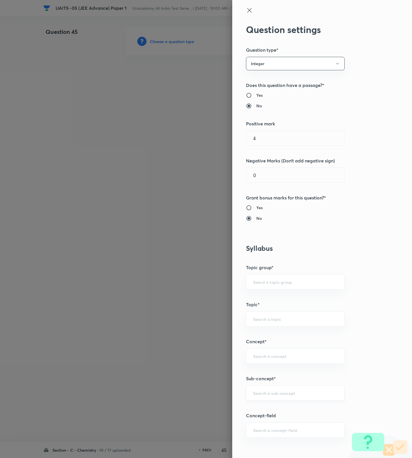
click at [263, 393] on input "text" at bounding box center [295, 392] width 84 height 5
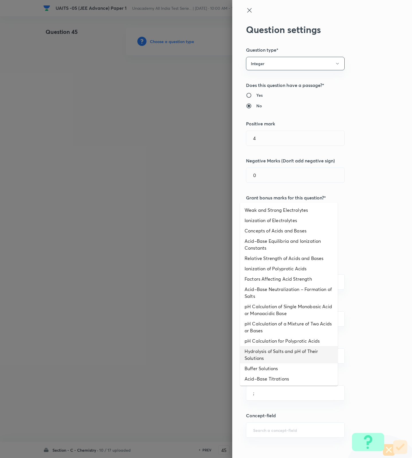
click at [270, 356] on li "Hydrolysis of Salts and pH of Their Solutions" at bounding box center [289, 354] width 98 height 17
type input "Hydrolysis of Salts and pH of Their Solutions"
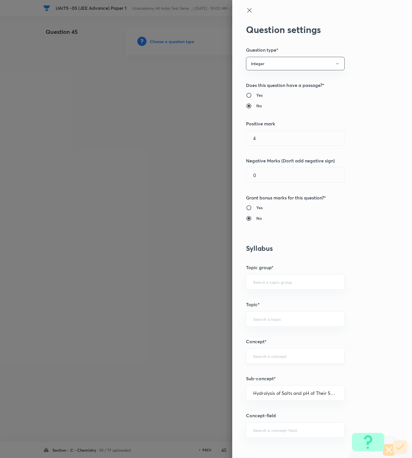
type input "Chemistry"
type input "Physical Chemistry"
type input "Ionic Equilibrium"
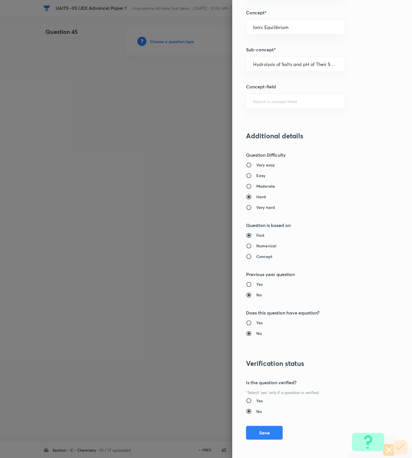
click at [254, 171] on div "Very easy Easy Moderate Hard Very hard" at bounding box center [312, 186] width 133 height 48
click at [256, 177] on h6 "Easy" at bounding box center [260, 175] width 9 height 6
click at [254, 177] on input "Easy" at bounding box center [251, 176] width 10 height 6
radio input "true"
radio input "false"
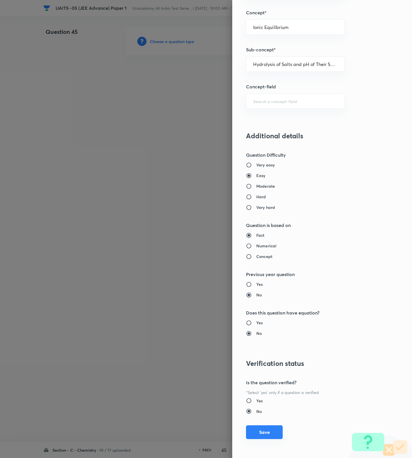
click at [263, 431] on button "Save" at bounding box center [264, 432] width 37 height 14
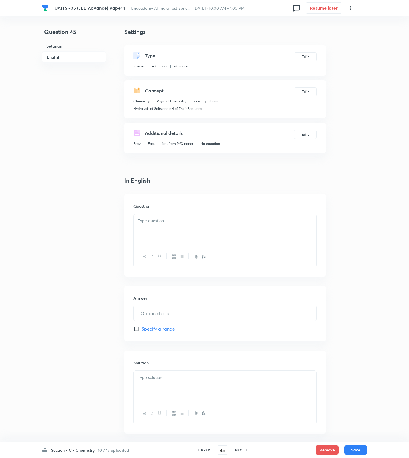
click at [237, 239] on div at bounding box center [225, 230] width 183 height 32
click at [220, 316] on input "text" at bounding box center [225, 313] width 183 height 15
type input "20"
click at [207, 396] on div at bounding box center [225, 386] width 183 height 32
click at [172, 381] on div at bounding box center [225, 386] width 183 height 32
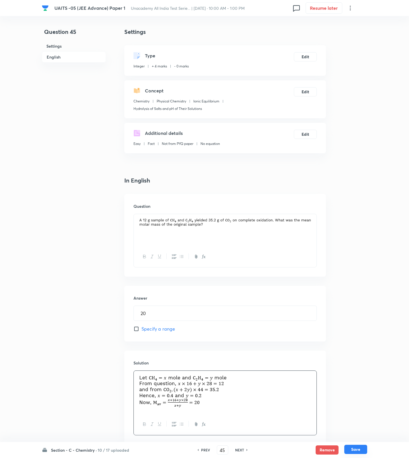
click at [351, 448] on button "Save" at bounding box center [356, 448] width 23 height 9
type input "46"
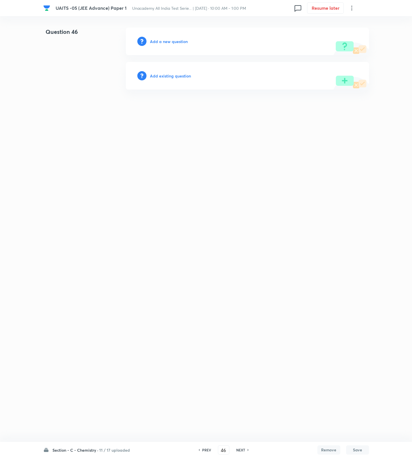
click at [157, 40] on h6 "Add a new question" at bounding box center [169, 41] width 38 height 6
click at [157, 40] on h6 "Choose a question type" at bounding box center [172, 41] width 44 height 6
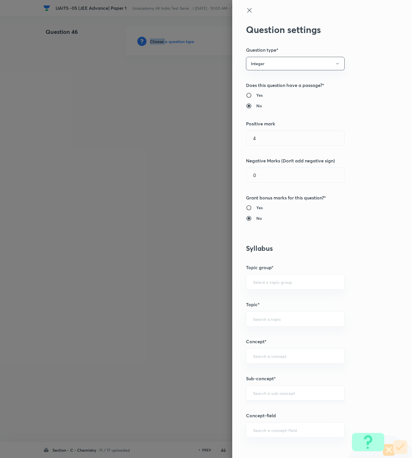
click at [267, 400] on div "​" at bounding box center [295, 392] width 99 height 15
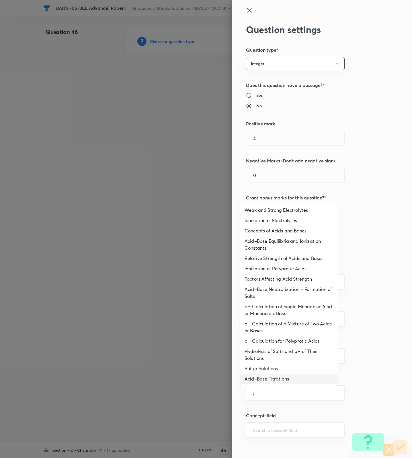
click at [289, 380] on li "Acid–Base Titrations" at bounding box center [289, 378] width 98 height 10
type input "Acid–Base Titrations"
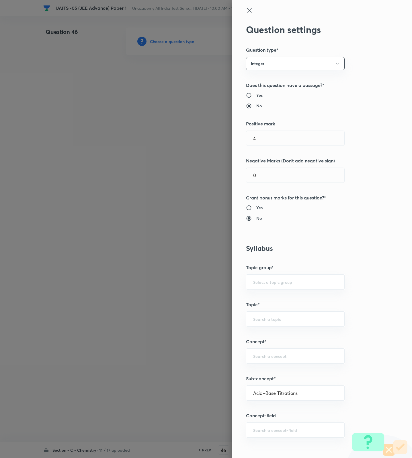
type input "Chemistry"
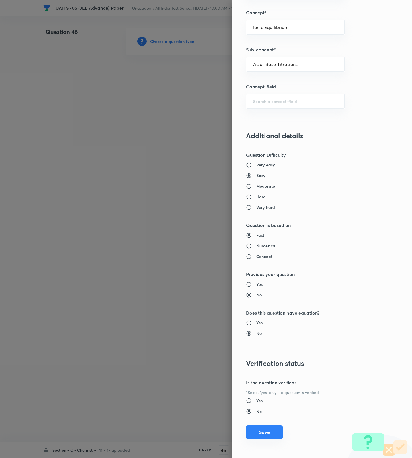
click at [267, 430] on button "Save" at bounding box center [264, 432] width 37 height 14
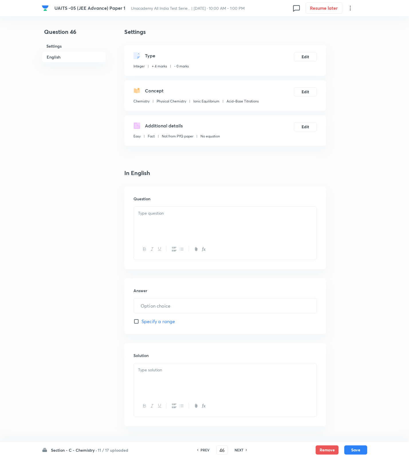
click at [272, 223] on div at bounding box center [225, 222] width 183 height 32
click at [161, 312] on input "text" at bounding box center [225, 305] width 183 height 15
click at [178, 380] on div at bounding box center [225, 379] width 183 height 32
click at [205, 389] on div at bounding box center [225, 379] width 183 height 32
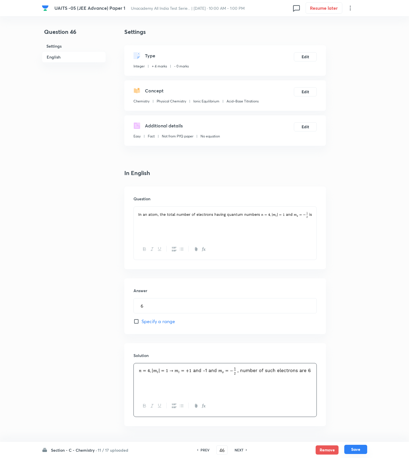
click at [352, 446] on button "Save" at bounding box center [356, 448] width 23 height 9
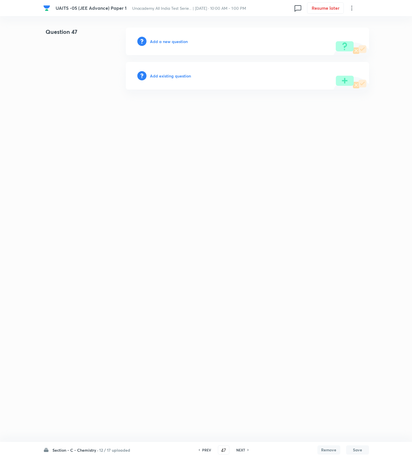
click at [171, 43] on h6 "Add a new question" at bounding box center [169, 41] width 38 height 6
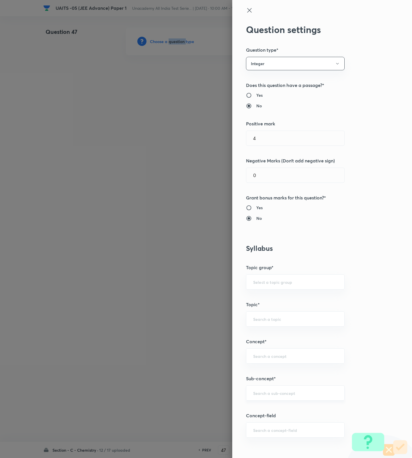
click at [279, 398] on div "​" at bounding box center [295, 392] width 99 height 15
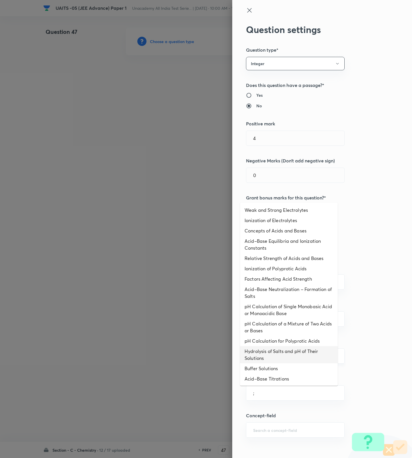
click at [286, 349] on li "Hydrolysis of Salts and pH of Their Solutions" at bounding box center [289, 354] width 98 height 17
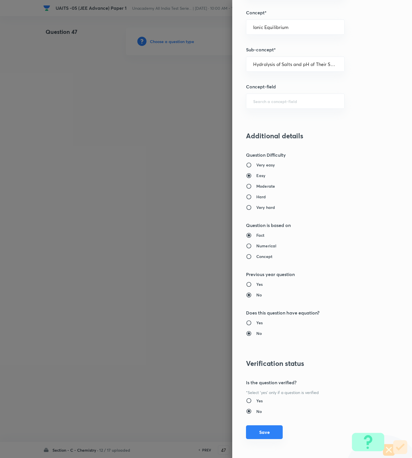
click at [270, 433] on button "Save" at bounding box center [264, 432] width 37 height 14
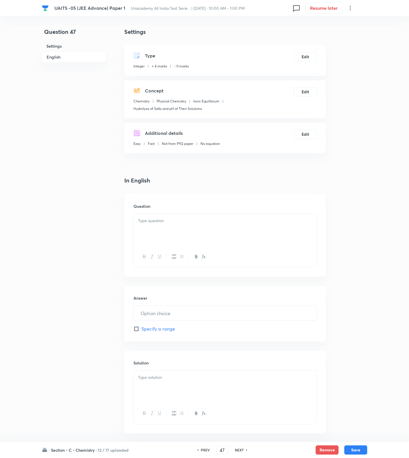
click at [259, 252] on div at bounding box center [225, 256] width 183 height 21
click at [243, 233] on div at bounding box center [225, 230] width 183 height 32
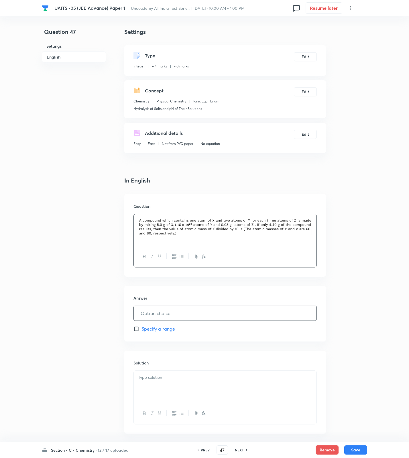
click at [208, 315] on input "text" at bounding box center [225, 313] width 183 height 15
click at [190, 374] on p at bounding box center [225, 377] width 174 height 7
click at [241, 395] on div at bounding box center [225, 386] width 183 height 32
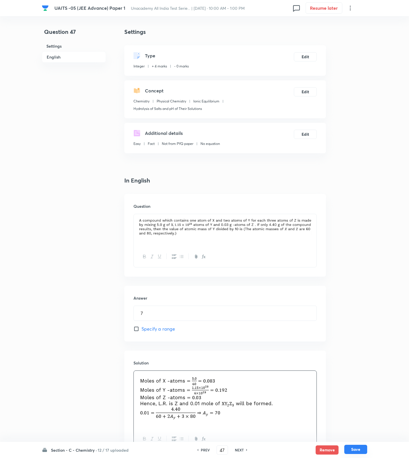
click at [357, 452] on button "Save" at bounding box center [356, 448] width 23 height 9
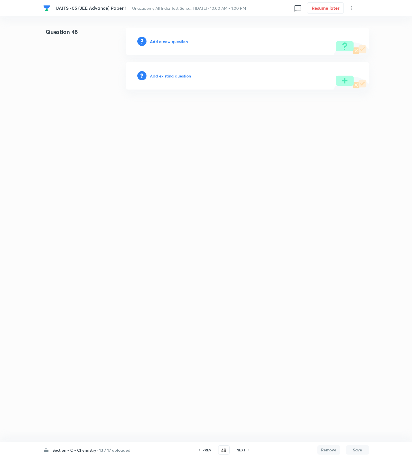
click at [175, 42] on h6 "Add a new question" at bounding box center [169, 41] width 38 height 6
click at [175, 42] on h6 "Choose a question type" at bounding box center [172, 41] width 44 height 6
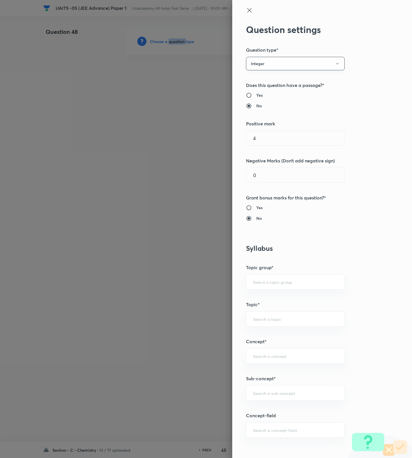
click at [298, 65] on button "Integer" at bounding box center [295, 63] width 99 height 13
click at [265, 82] on span "Single choice correct" at bounding box center [288, 81] width 91 height 6
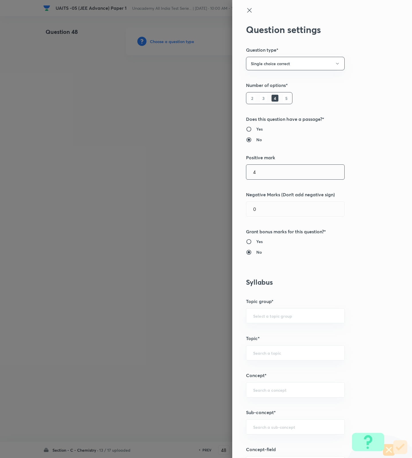
click at [263, 173] on input "4" at bounding box center [295, 172] width 98 height 15
click at [282, 422] on div "​" at bounding box center [295, 426] width 99 height 15
paste input "Atomic Structure"
click at [283, 440] on li "Atomic Structure" at bounding box center [289, 444] width 98 height 10
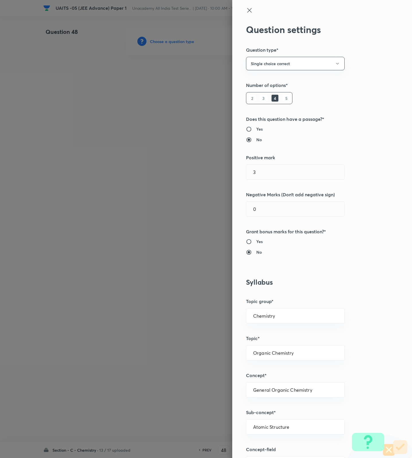
scroll to position [215, 0]
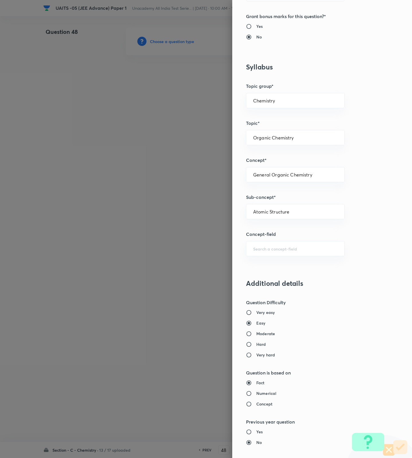
click at [259, 336] on h6 "Moderate" at bounding box center [265, 333] width 19 height 6
click at [256, 336] on input "Moderate" at bounding box center [251, 334] width 10 height 6
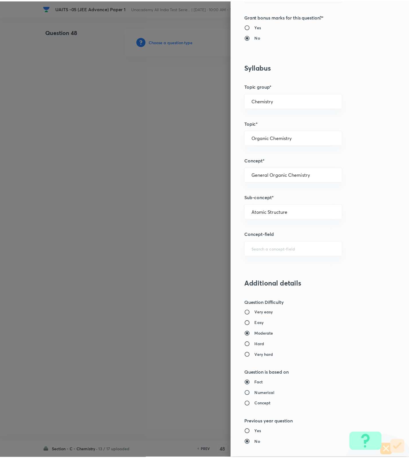
scroll to position [364, 0]
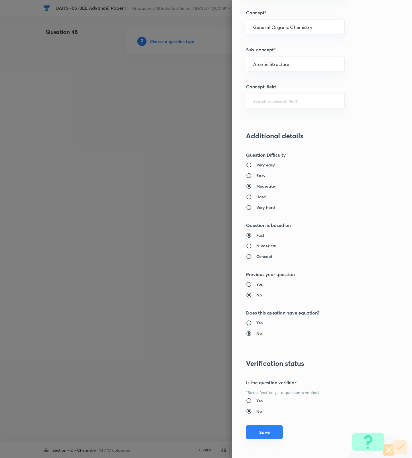
click at [261, 433] on button "Save" at bounding box center [264, 432] width 37 height 14
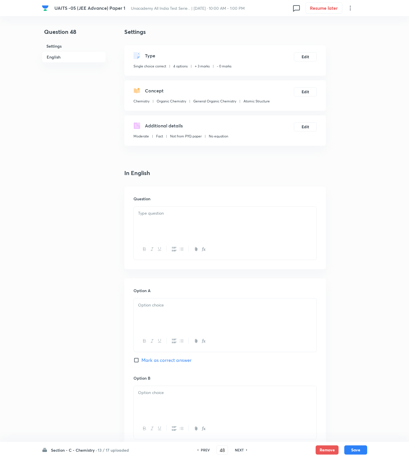
click at [196, 232] on div at bounding box center [225, 222] width 183 height 32
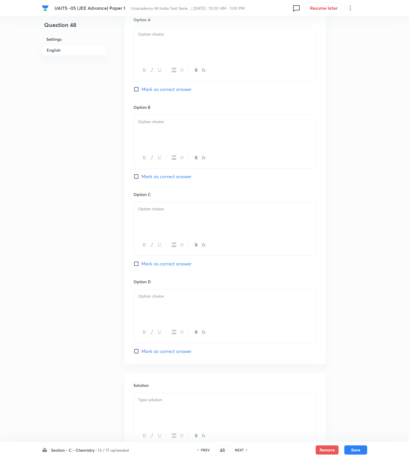
scroll to position [497, 0]
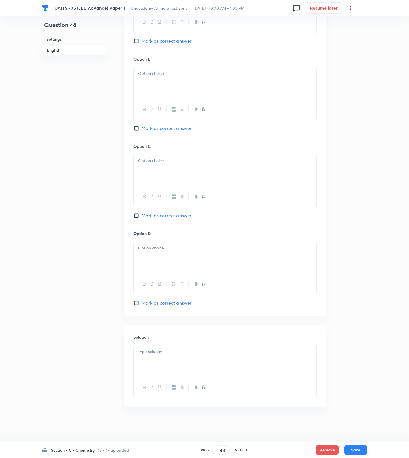
click at [189, 354] on div at bounding box center [225, 361] width 183 height 32
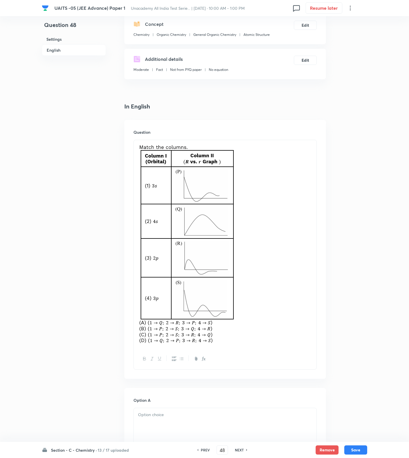
scroll to position [282, 0]
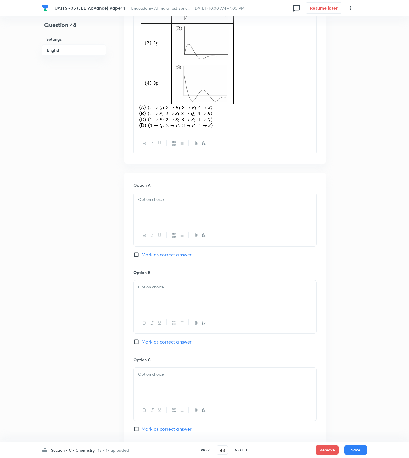
drag, startPoint x: 199, startPoint y: 210, endPoint x: 198, endPoint y: 213, distance: 3.5
click at [199, 210] on div at bounding box center [225, 209] width 183 height 32
click at [167, 294] on div at bounding box center [225, 296] width 183 height 32
click at [163, 340] on span "Mark as correct answer" at bounding box center [167, 341] width 50 height 7
click at [142, 340] on input "Mark as correct answer" at bounding box center [138, 342] width 8 height 6
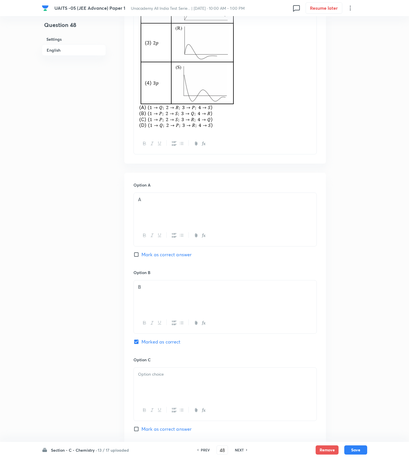
click at [165, 396] on div at bounding box center [225, 383] width 183 height 32
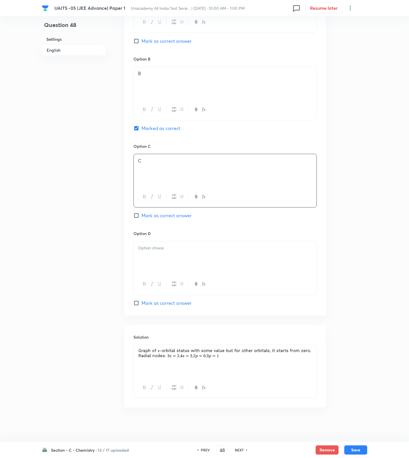
click at [175, 268] on div at bounding box center [225, 257] width 183 height 32
click at [363, 447] on button "Save" at bounding box center [356, 448] width 23 height 9
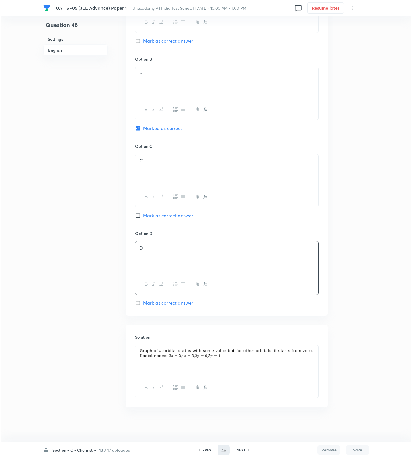
scroll to position [0, 0]
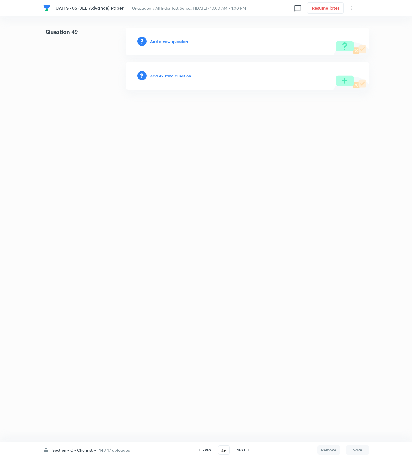
click at [175, 43] on h6 "Add a new question" at bounding box center [169, 41] width 38 height 6
click at [175, 43] on h6 "Choose a question type" at bounding box center [172, 41] width 44 height 6
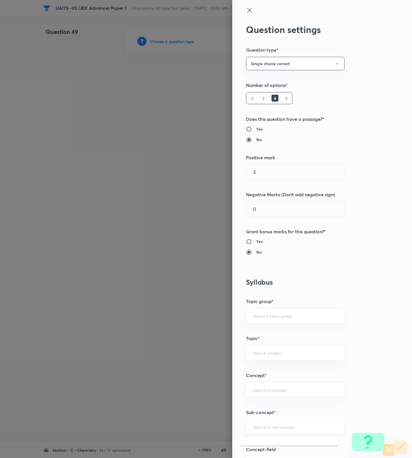
click at [286, 428] on input "text" at bounding box center [295, 426] width 84 height 5
paste input "Periodic Table & Periodic Properties"
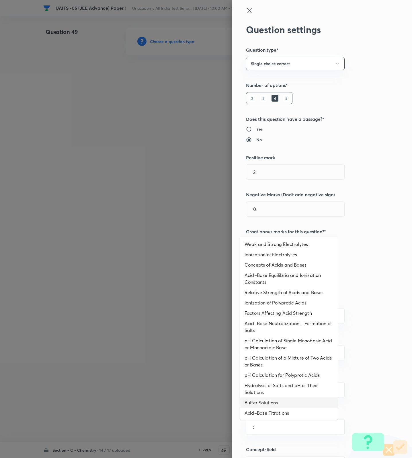
click at [278, 401] on li "Buffer Solutions" at bounding box center [289, 402] width 98 height 10
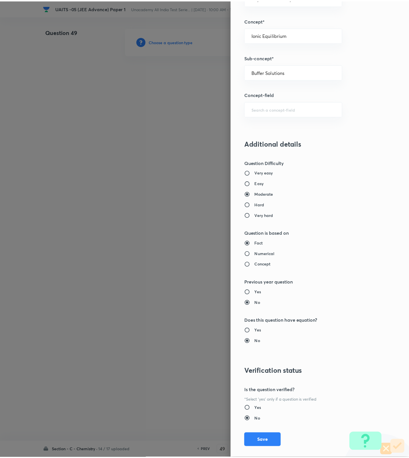
scroll to position [364, 0]
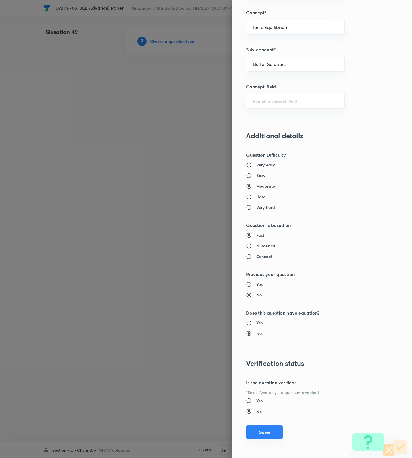
click at [266, 432] on button "Save" at bounding box center [264, 432] width 37 height 14
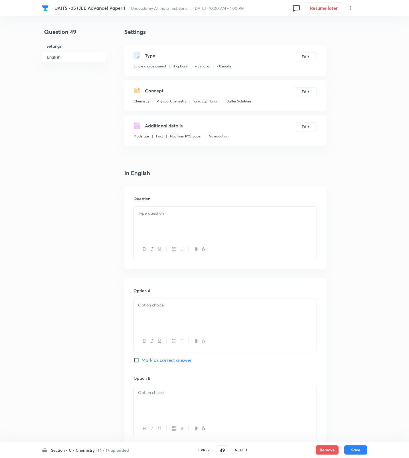
click at [241, 151] on div "Settings Type Single choice correct 4 options + 3 marks - 0 marks Edit Concept …" at bounding box center [225, 377] width 202 height 698
click at [208, 212] on p at bounding box center [225, 213] width 174 height 7
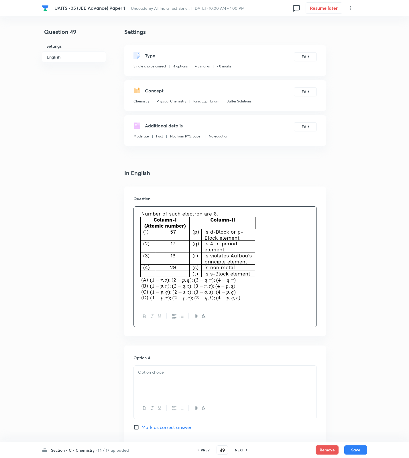
drag, startPoint x: 392, startPoint y: 129, endPoint x: 315, endPoint y: 160, distance: 82.8
click at [390, 129] on div "UAITS -05 (JEE Advance) Paper 1 Unacademy All India Test Serie... | Sep 7, 2025…" at bounding box center [204, 422] width 409 height 788
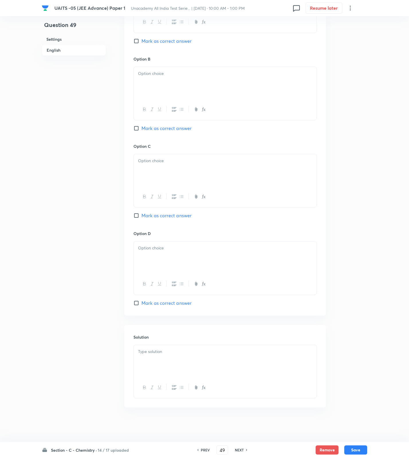
drag, startPoint x: 189, startPoint y: 354, endPoint x: 177, endPoint y: 360, distance: 12.8
click at [188, 355] on div at bounding box center [225, 361] width 183 height 32
click at [185, 264] on div at bounding box center [225, 257] width 183 height 32
click at [175, 301] on span "Mark as correct answer" at bounding box center [167, 302] width 50 height 7
click at [142, 301] on input "Mark as correct answer" at bounding box center [138, 303] width 8 height 6
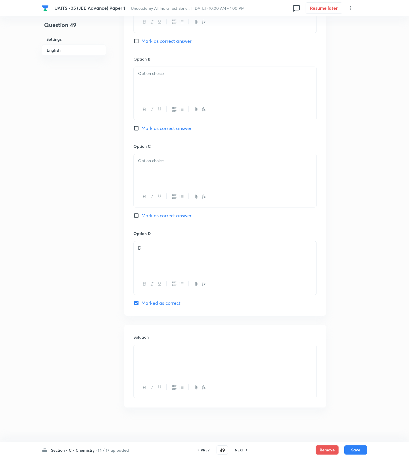
click at [189, 171] on div at bounding box center [225, 170] width 183 height 32
click at [177, 87] on div at bounding box center [225, 83] width 183 height 32
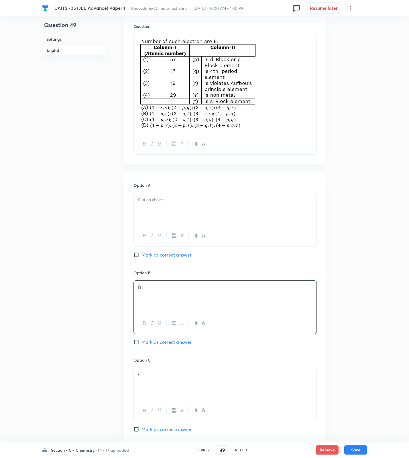
click at [167, 201] on p at bounding box center [225, 199] width 174 height 7
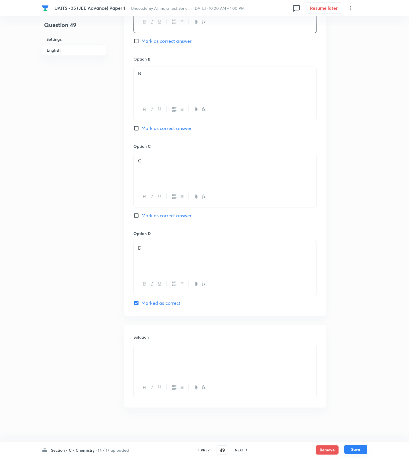
click at [362, 446] on button "Save" at bounding box center [356, 448] width 23 height 9
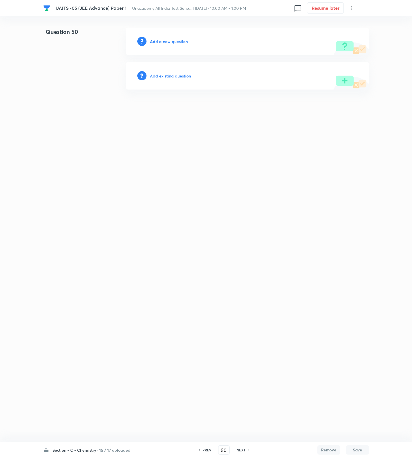
click at [175, 40] on h6 "Add a new question" at bounding box center [169, 41] width 38 height 6
click at [175, 40] on h6 "Choose a question type" at bounding box center [172, 41] width 44 height 6
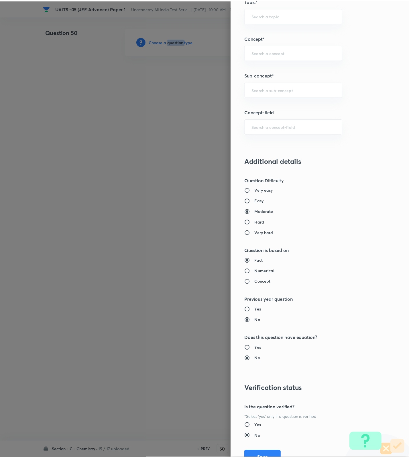
scroll to position [364, 0]
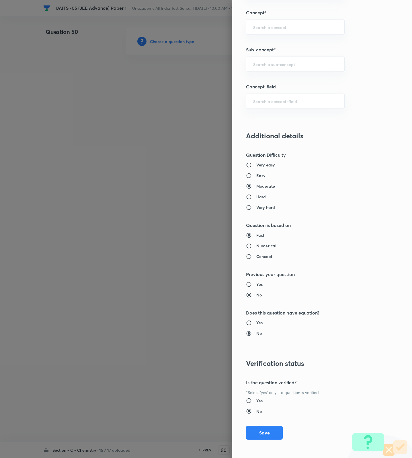
click at [258, 197] on h6 "Hard" at bounding box center [261, 197] width 10 height 6
click at [256, 197] on input "Hard" at bounding box center [251, 197] width 10 height 6
click at [259, 203] on div "Very easy Easy Moderate Hard Very hard" at bounding box center [312, 186] width 133 height 48
click at [271, 202] on div "Very easy Easy Moderate Hard Very hard" at bounding box center [312, 186] width 133 height 48
click at [266, 205] on h6 "Very hard" at bounding box center [265, 207] width 19 height 6
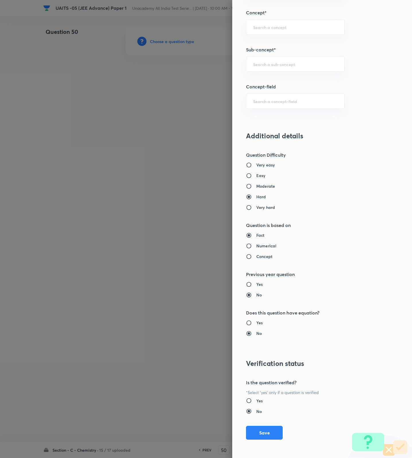
click at [256, 205] on input "Very hard" at bounding box center [251, 207] width 10 height 6
click at [277, 62] on input "text" at bounding box center [295, 63] width 84 height 5
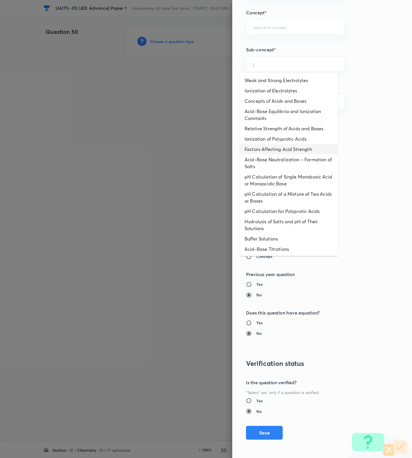
click at [274, 150] on li "Factors Affecting Acid Strength" at bounding box center [289, 149] width 98 height 10
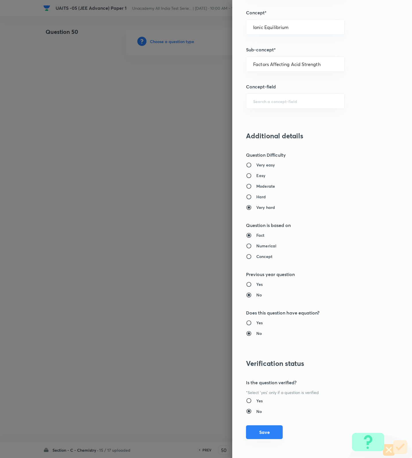
click at [250, 429] on button "Save" at bounding box center [264, 432] width 37 height 14
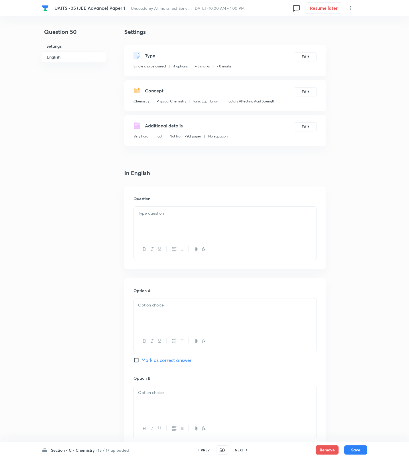
drag, startPoint x: 200, startPoint y: 114, endPoint x: 202, endPoint y: 146, distance: 31.9
click at [200, 114] on div "Settings Type Single choice correct 4 options + 3 marks - 0 marks Edit Concept …" at bounding box center [225, 87] width 202 height 118
click at [202, 209] on div at bounding box center [225, 222] width 183 height 32
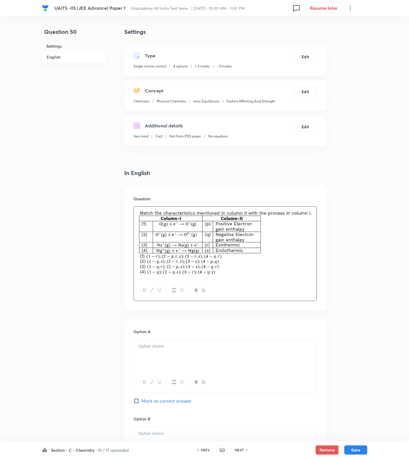
scroll to position [320, 0]
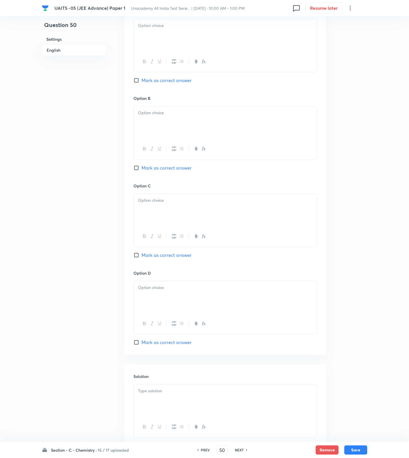
click at [162, 384] on div at bounding box center [225, 400] width 183 height 32
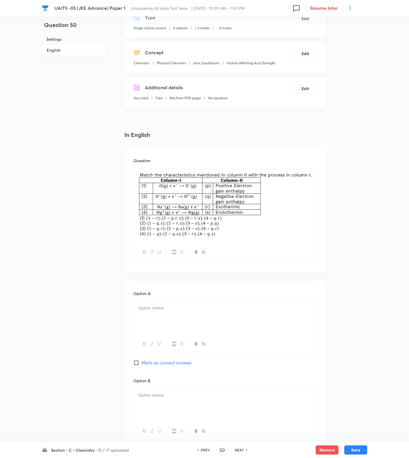
scroll to position [0, 0]
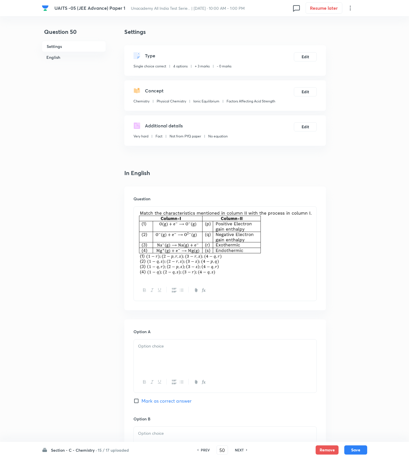
click at [163, 353] on div at bounding box center [225, 355] width 183 height 32
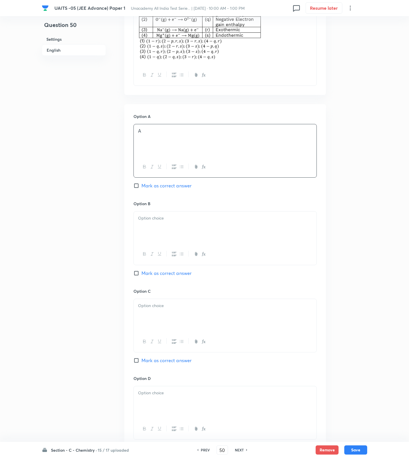
click at [152, 228] on div at bounding box center [225, 227] width 183 height 32
click at [177, 311] on div at bounding box center [225, 315] width 183 height 32
click at [178, 409] on div at bounding box center [225, 402] width 183 height 32
click at [170, 361] on span "Mark as correct answer" at bounding box center [167, 360] width 50 height 7
click at [142, 361] on input "Mark as correct answer" at bounding box center [138, 360] width 8 height 6
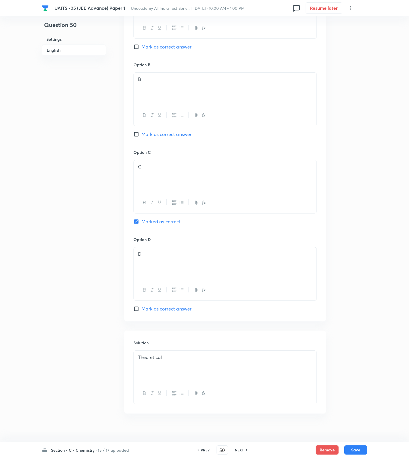
scroll to position [361, 0]
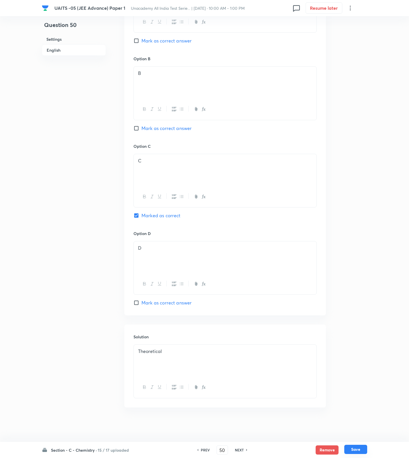
click at [360, 449] on button "Save" at bounding box center [356, 448] width 23 height 9
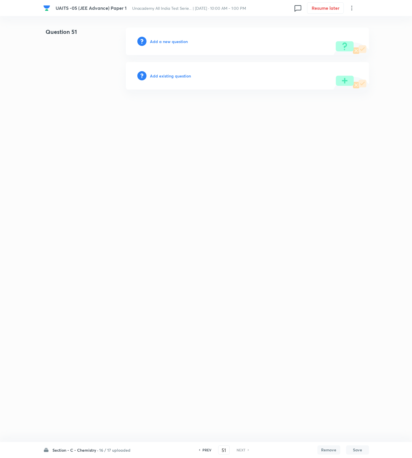
click at [238, 117] on html "UAITS -05 (JEE Advance) Paper 1 Unacademy All India Test Serie... | Sep 7, 2025…" at bounding box center [206, 58] width 412 height 117
click at [173, 41] on h6 "Add a new question" at bounding box center [169, 41] width 38 height 6
click at [173, 41] on h6 "Choose a question type" at bounding box center [172, 41] width 44 height 6
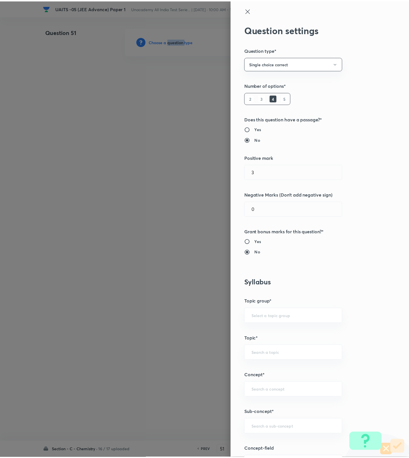
scroll to position [364, 0]
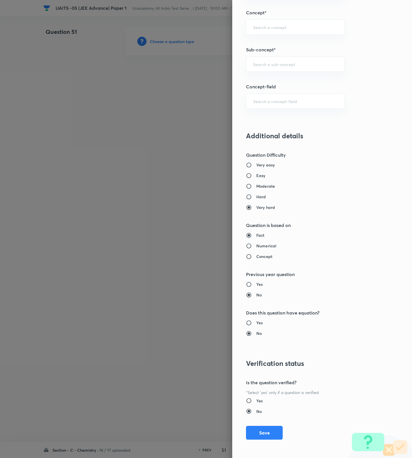
click at [256, 182] on div "Very easy Easy Moderate Hard Very hard" at bounding box center [312, 186] width 133 height 48
drag, startPoint x: 255, startPoint y: 185, endPoint x: 272, endPoint y: 152, distance: 37.1
click at [255, 182] on div "Very easy Easy Moderate Hard Very hard" at bounding box center [312, 186] width 133 height 48
click at [292, 58] on div "​" at bounding box center [295, 63] width 99 height 15
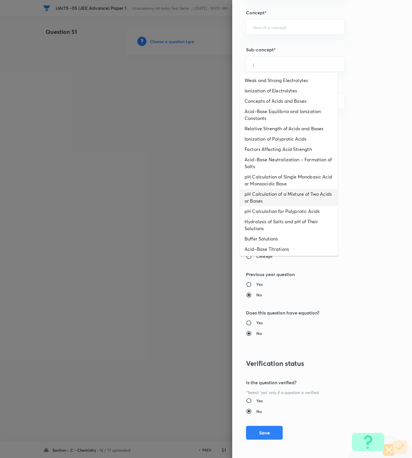
click at [279, 189] on li "pH Calculation of a Mixture of Two Acids or Bases" at bounding box center [289, 197] width 98 height 17
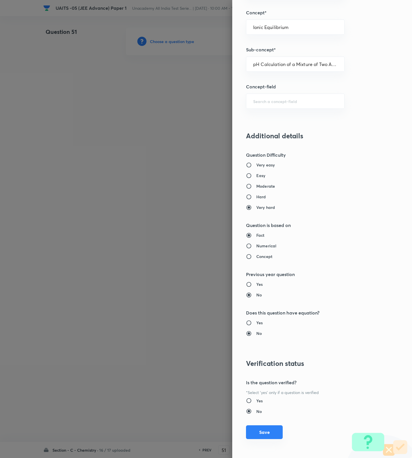
click at [265, 431] on button "Save" at bounding box center [264, 432] width 37 height 14
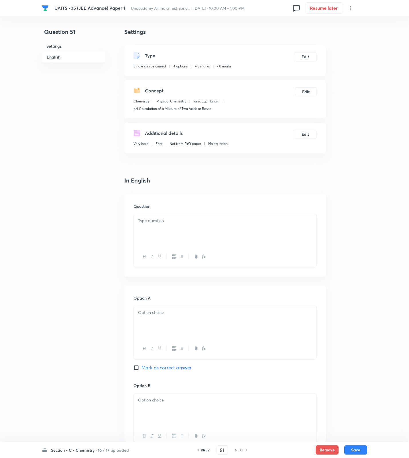
click at [178, 235] on div at bounding box center [225, 230] width 183 height 32
click at [45, 91] on div "Question 51 Settings English" at bounding box center [74, 392] width 64 height 729
click at [193, 230] on div at bounding box center [225, 230] width 183 height 32
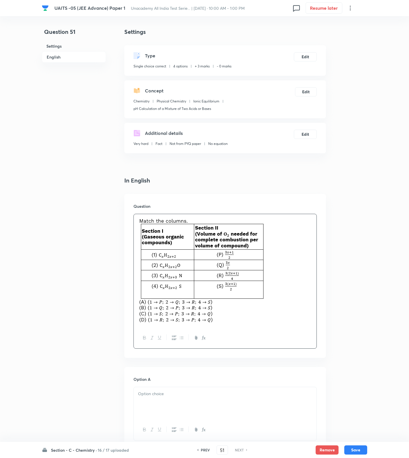
click at [108, 68] on div "Question 51 Settings English Settings Type Single choice correct 4 options + 3 …" at bounding box center [205, 433] width 326 height 810
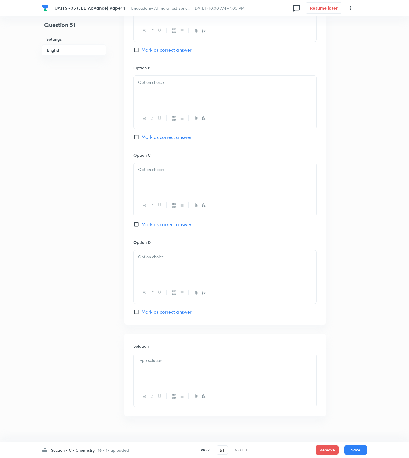
scroll to position [409, 0]
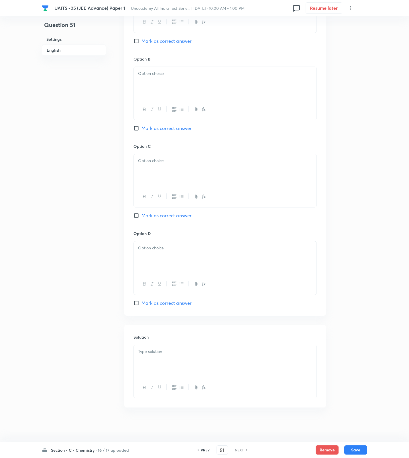
click at [211, 353] on p at bounding box center [225, 351] width 174 height 7
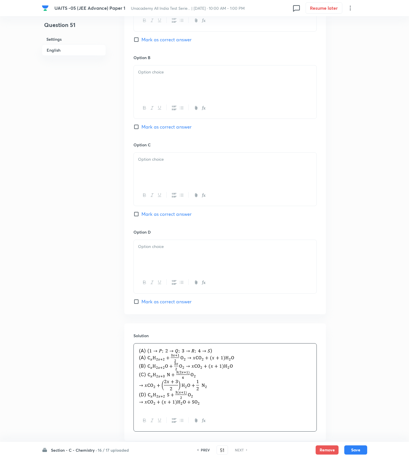
scroll to position [194, 0]
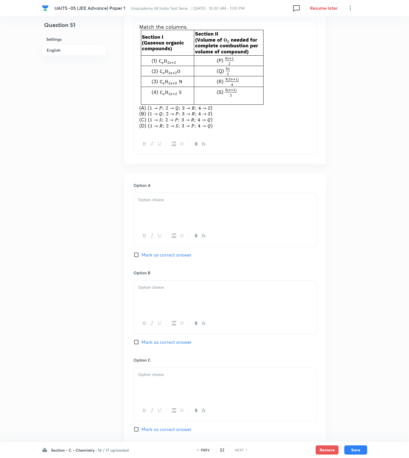
drag, startPoint x: 156, startPoint y: 202, endPoint x: 158, endPoint y: 213, distance: 11.9
click at [156, 202] on p at bounding box center [225, 199] width 174 height 7
click at [168, 255] on span "Mark as correct answer" at bounding box center [167, 254] width 50 height 7
click at [142, 255] on input "Mark as correct answer" at bounding box center [138, 255] width 8 height 6
click at [168, 294] on div at bounding box center [225, 296] width 183 height 32
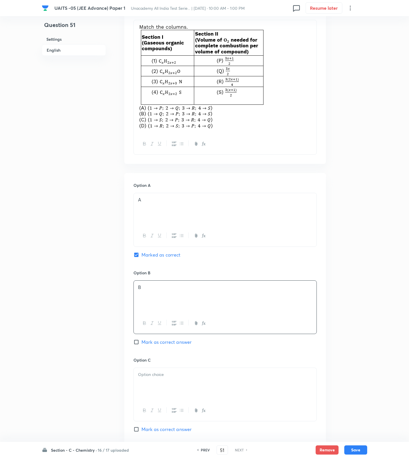
click at [155, 375] on p at bounding box center [225, 374] width 174 height 7
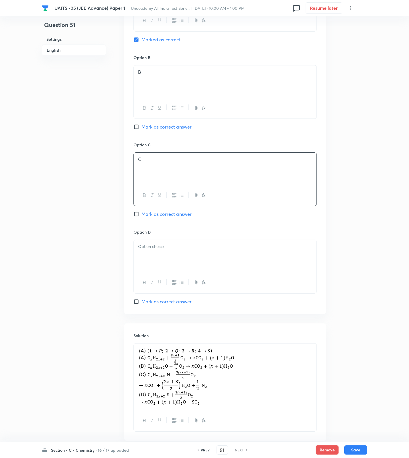
click at [174, 248] on p at bounding box center [225, 246] width 174 height 7
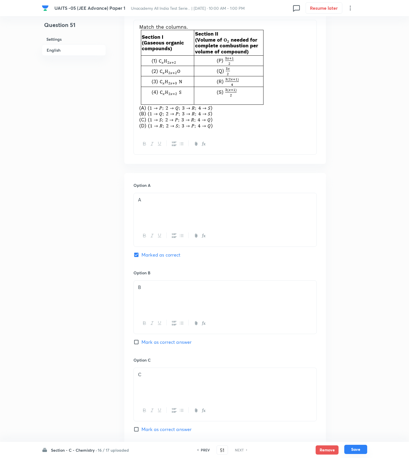
click at [360, 451] on button "Save" at bounding box center [356, 448] width 23 height 9
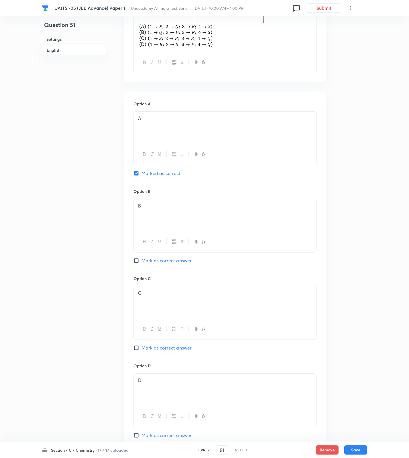
click at [113, 444] on div "Section - C - Chemistry · 17 / 17 uploaded PREV 51 ​ NEXT Remove Save" at bounding box center [205, 450] width 326 height 16
click at [115, 449] on h6 "17 / 17 uploaded" at bounding box center [113, 450] width 31 height 6
click at [98, 393] on h6 "Section - C - Chemistry" at bounding box center [77, 393] width 52 height 6
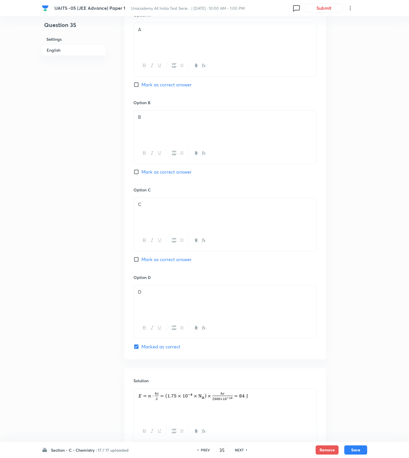
click at [240, 450] on h6 "NEXT" at bounding box center [239, 449] width 9 height 5
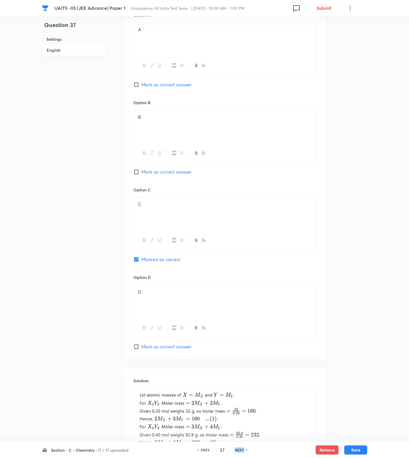
click at [240, 450] on h6 "NEXT" at bounding box center [239, 449] width 9 height 5
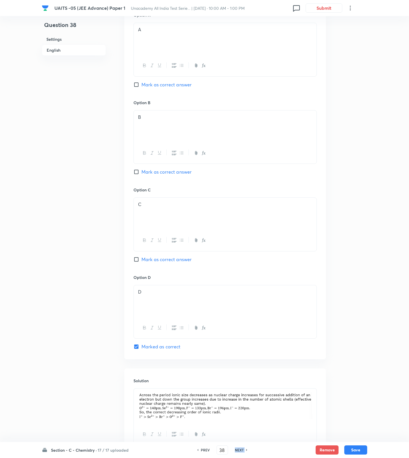
click at [240, 450] on h6 "NEXT" at bounding box center [239, 449] width 9 height 5
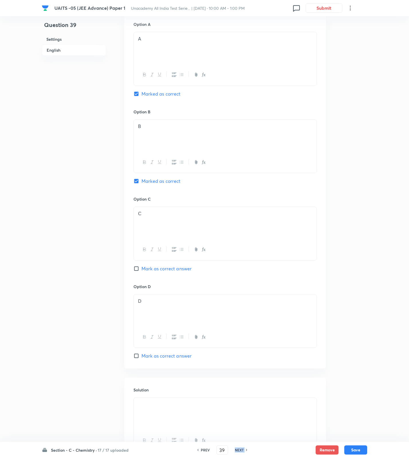
click at [240, 450] on h6 "NEXT" at bounding box center [239, 449] width 9 height 5
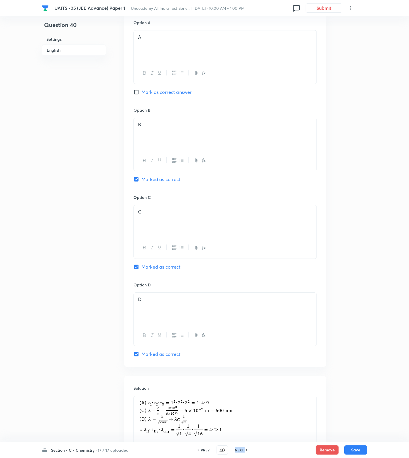
click at [240, 450] on h6 "NEXT" at bounding box center [239, 449] width 9 height 5
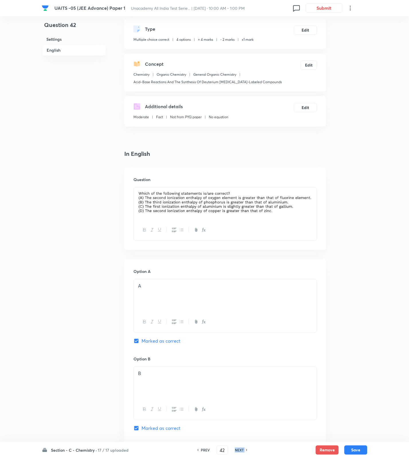
click at [240, 450] on h6 "NEXT" at bounding box center [239, 449] width 9 height 5
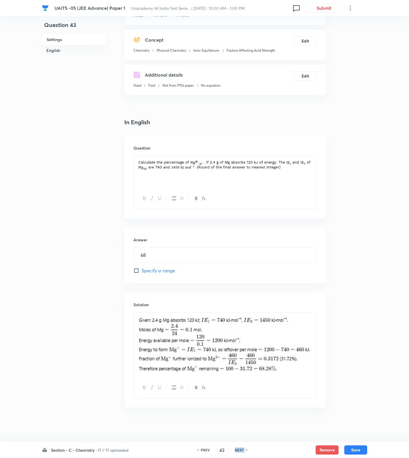
click at [240, 450] on h6 "NEXT" at bounding box center [239, 449] width 9 height 5
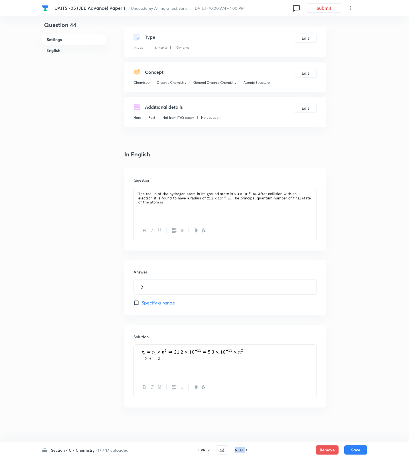
click at [240, 450] on h6 "NEXT" at bounding box center [239, 449] width 9 height 5
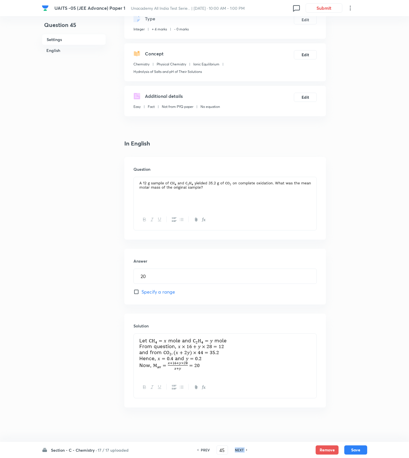
click at [240, 450] on h6 "NEXT" at bounding box center [239, 449] width 9 height 5
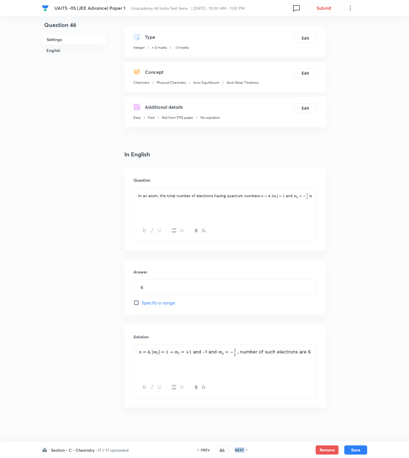
click at [240, 450] on h6 "NEXT" at bounding box center [239, 449] width 9 height 5
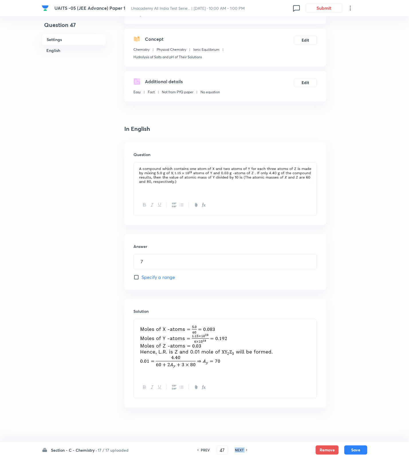
click at [240, 450] on h6 "NEXT" at bounding box center [239, 449] width 9 height 5
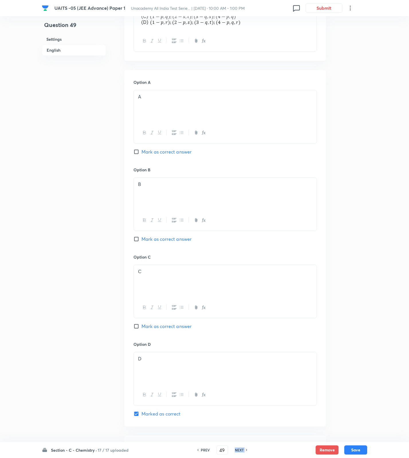
click at [240, 450] on h6 "NEXT" at bounding box center [239, 449] width 9 height 5
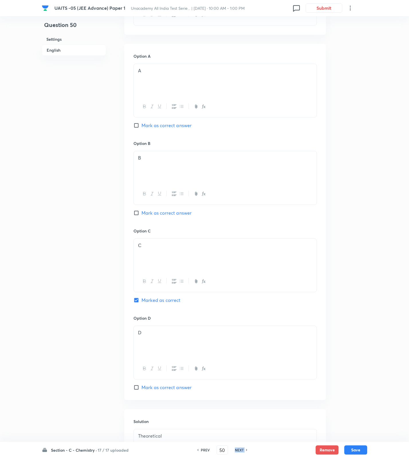
click at [240, 450] on h6 "NEXT" at bounding box center [239, 449] width 9 height 5
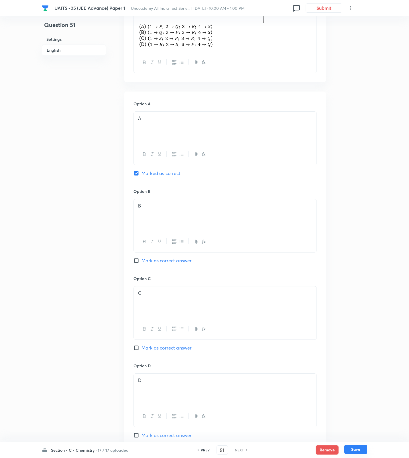
click at [363, 450] on button "Save" at bounding box center [356, 448] width 23 height 9
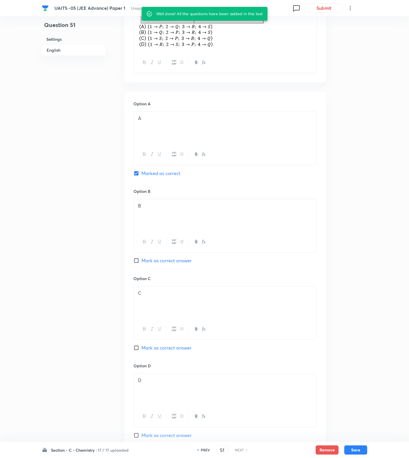
click at [85, 450] on h6 "Section - C - Chemistry ·" at bounding box center [74, 450] width 46 height 6
click at [77, 343] on p "17 / 17 uploaded" at bounding box center [77, 343] width 52 height 5
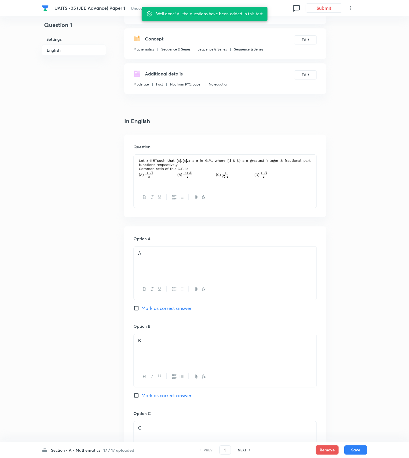
scroll to position [0, 0]
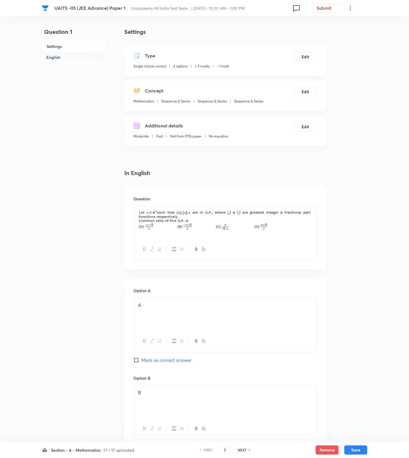
click at [246, 449] on div "NEXT" at bounding box center [243, 449] width 15 height 5
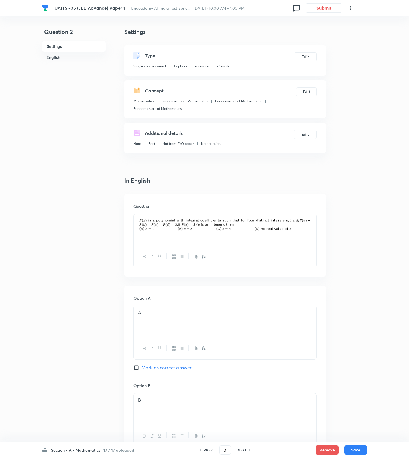
click at [246, 449] on div "NEXT" at bounding box center [243, 449] width 15 height 5
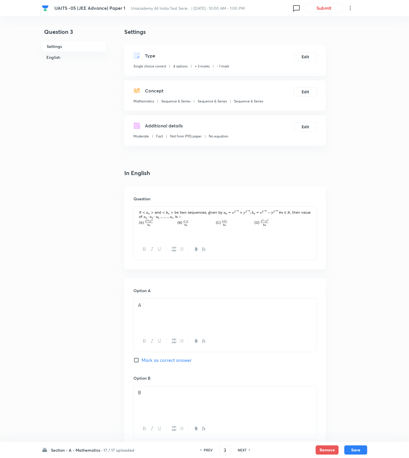
click at [246, 449] on div "NEXT" at bounding box center [243, 449] width 15 height 5
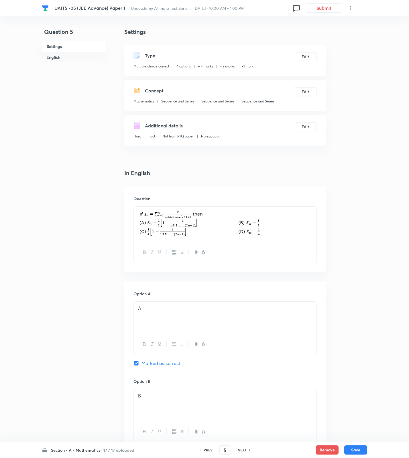
click at [246, 449] on div "NEXT" at bounding box center [243, 449] width 15 height 5
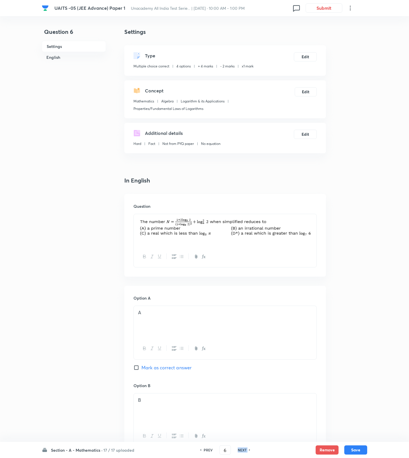
click at [246, 449] on div "NEXT" at bounding box center [243, 449] width 15 height 5
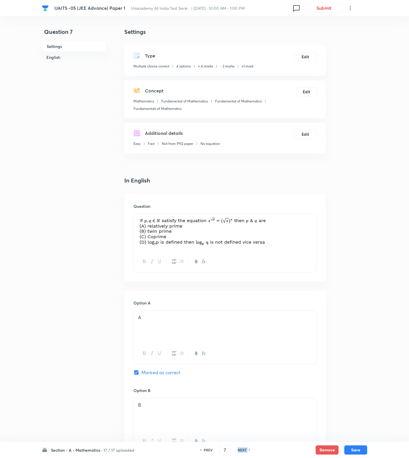
click at [246, 449] on div "NEXT" at bounding box center [243, 449] width 15 height 5
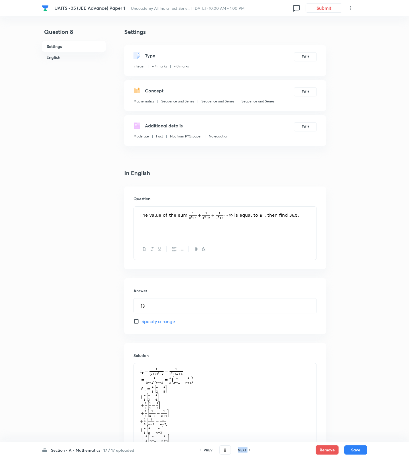
click at [246, 449] on div "NEXT" at bounding box center [243, 449] width 15 height 5
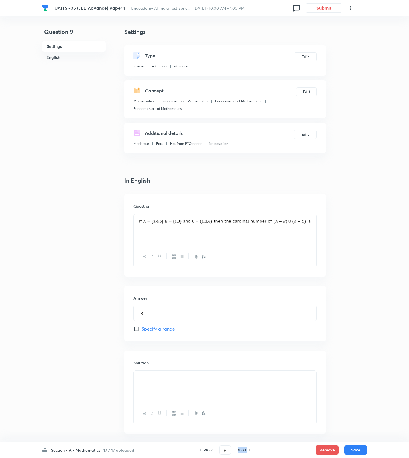
click at [246, 449] on div "NEXT" at bounding box center [243, 449] width 15 height 5
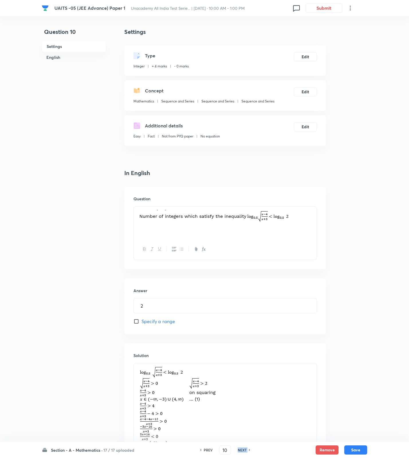
click at [246, 449] on div "NEXT" at bounding box center [243, 449] width 15 height 5
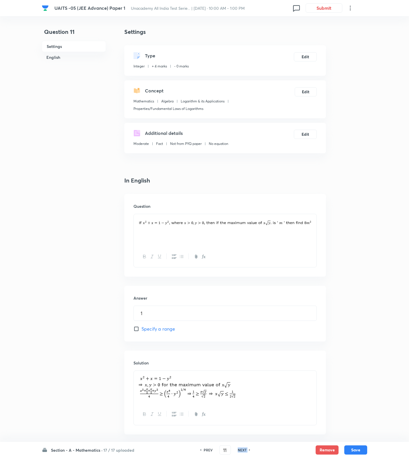
click at [246, 449] on div "NEXT" at bounding box center [243, 449] width 15 height 5
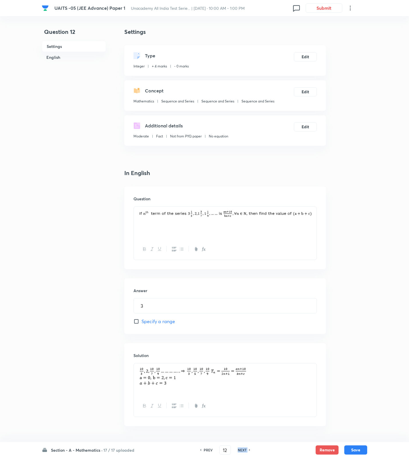
click at [246, 449] on div "NEXT" at bounding box center [243, 449] width 15 height 5
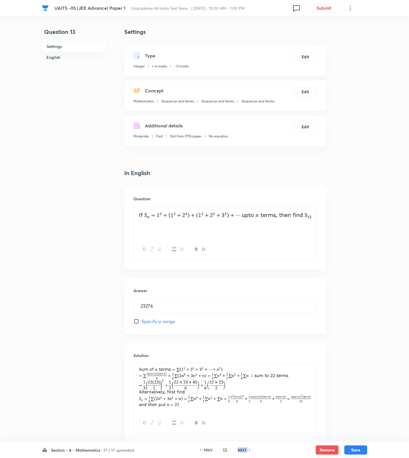
click at [246, 449] on div "NEXT" at bounding box center [243, 449] width 15 height 5
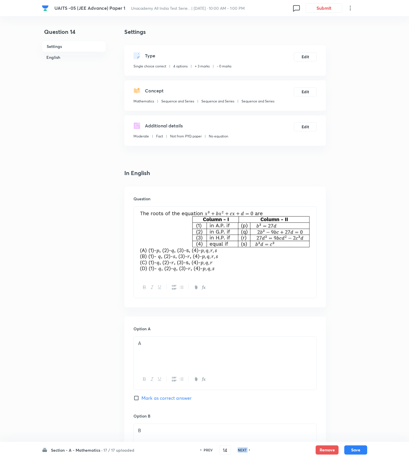
click at [246, 449] on div "NEXT" at bounding box center [243, 449] width 15 height 5
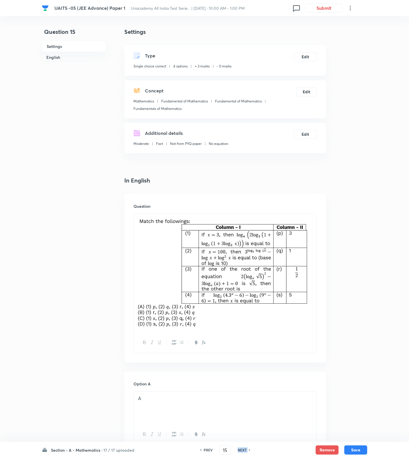
click at [246, 449] on div "NEXT" at bounding box center [243, 449] width 15 height 5
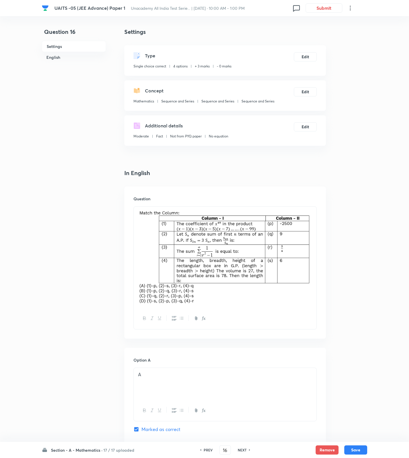
click at [246, 449] on div "NEXT" at bounding box center [243, 449] width 15 height 5
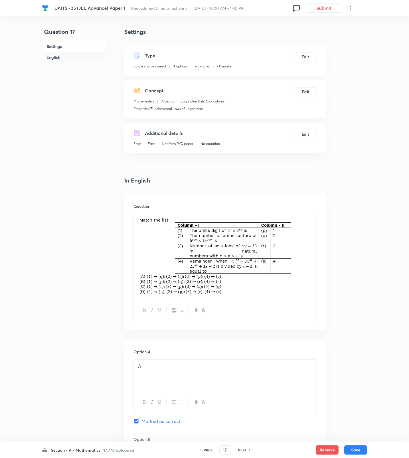
click at [246, 449] on div "NEXT" at bounding box center [243, 449] width 15 height 5
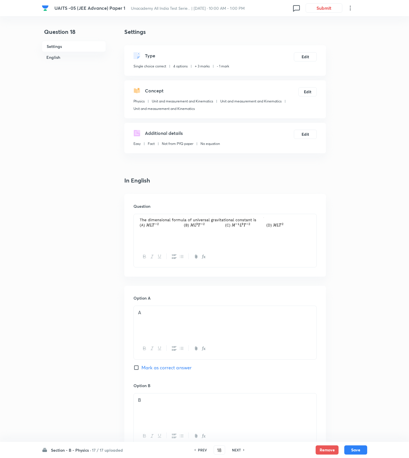
click at [202, 449] on h6 "PREV" at bounding box center [202, 449] width 9 height 5
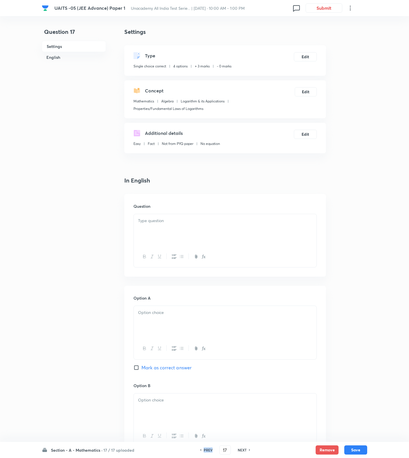
click at [202, 449] on div "PREV" at bounding box center [207, 449] width 15 height 5
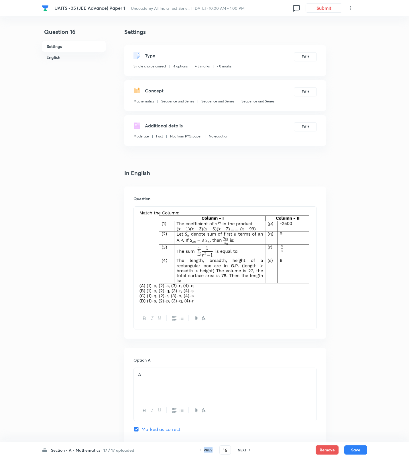
click at [202, 449] on div "PREV" at bounding box center [207, 449] width 15 height 5
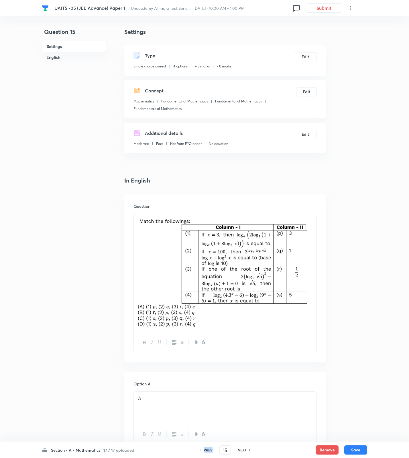
click at [202, 449] on div "PREV" at bounding box center [207, 449] width 15 height 5
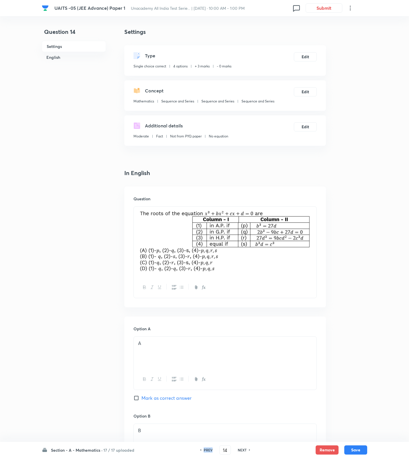
click at [202, 449] on div "PREV" at bounding box center [207, 449] width 15 height 5
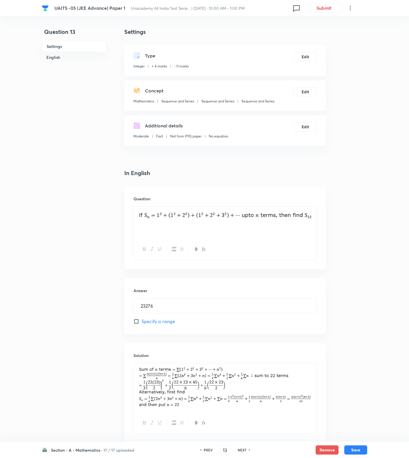
click at [245, 447] on h6 "NEXT" at bounding box center [242, 449] width 9 height 5
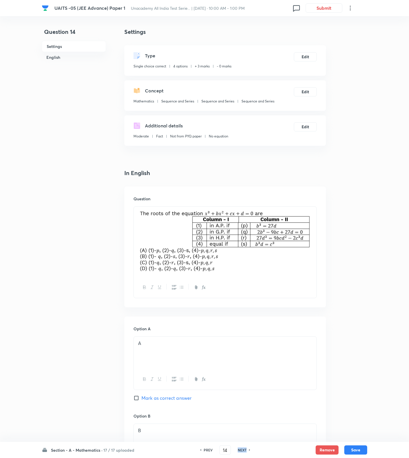
click at [245, 447] on h6 "NEXT" at bounding box center [242, 449] width 9 height 5
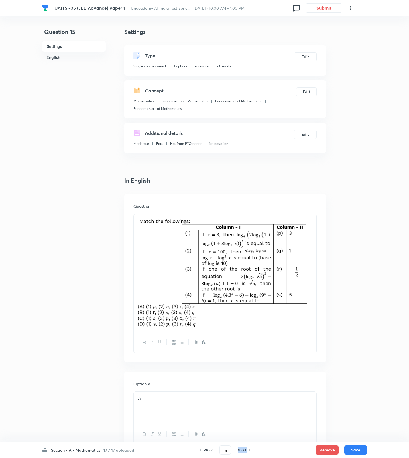
click at [245, 447] on h6 "NEXT" at bounding box center [242, 449] width 9 height 5
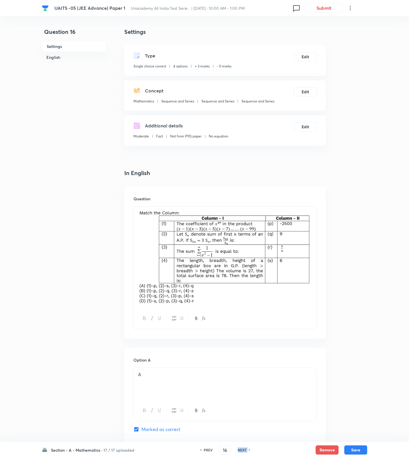
click at [245, 447] on h6 "NEXT" at bounding box center [242, 449] width 9 height 5
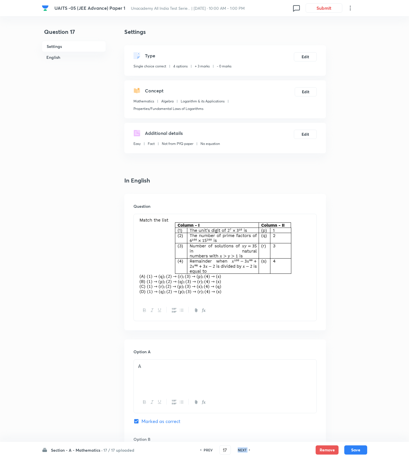
click at [245, 447] on h6 "NEXT" at bounding box center [242, 449] width 9 height 5
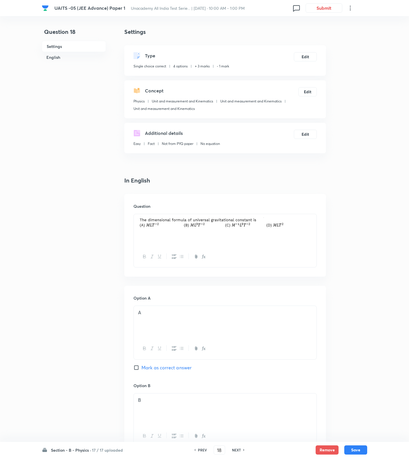
click at [245, 447] on div "PREV 18 ​ NEXT" at bounding box center [220, 449] width 74 height 9
click at [239, 447] on h6 "NEXT" at bounding box center [236, 449] width 9 height 5
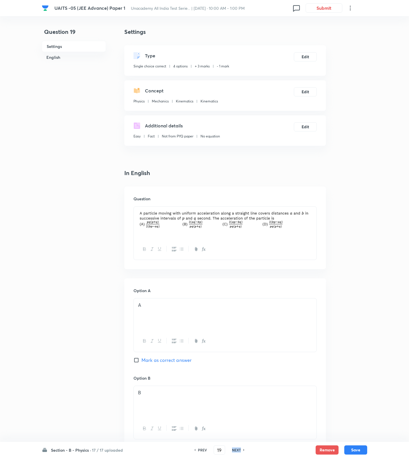
click at [239, 447] on h6 "NEXT" at bounding box center [236, 449] width 9 height 5
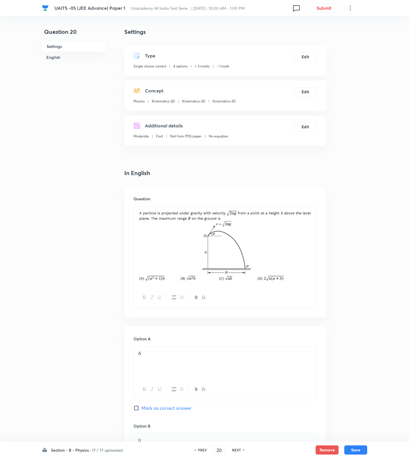
click at [239, 447] on h6 "NEXT" at bounding box center [236, 449] width 9 height 5
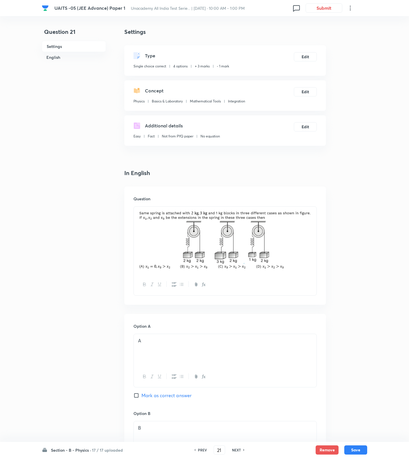
click at [239, 447] on h6 "NEXT" at bounding box center [236, 449] width 9 height 5
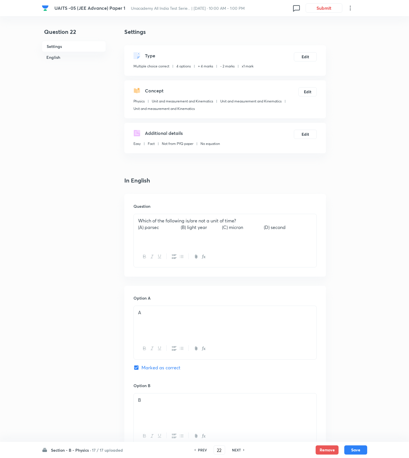
click at [239, 447] on h6 "NEXT" at bounding box center [236, 449] width 9 height 5
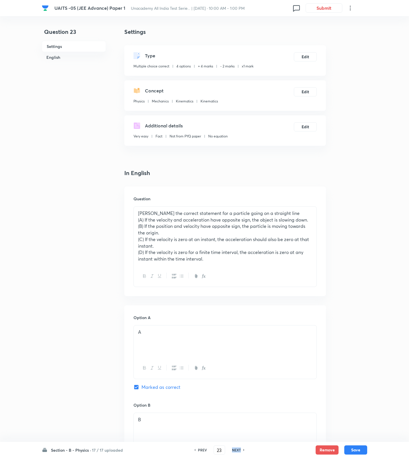
click at [239, 447] on h6 "NEXT" at bounding box center [236, 449] width 9 height 5
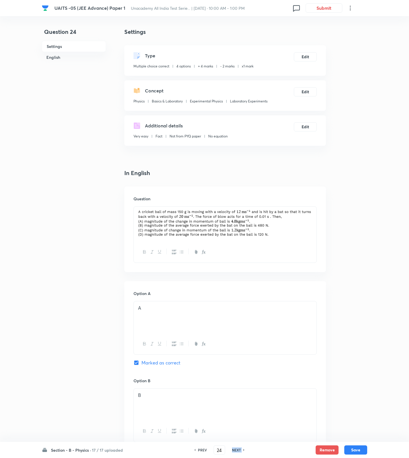
click at [239, 447] on h6 "NEXT" at bounding box center [236, 449] width 9 height 5
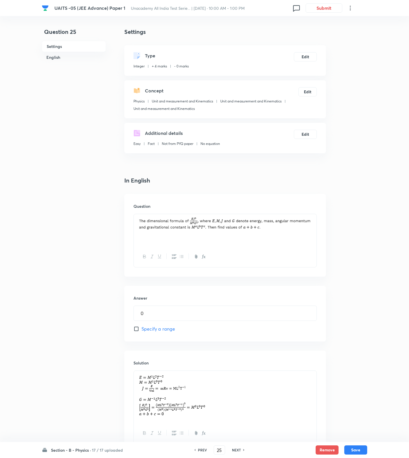
click at [239, 447] on h6 "NEXT" at bounding box center [236, 449] width 9 height 5
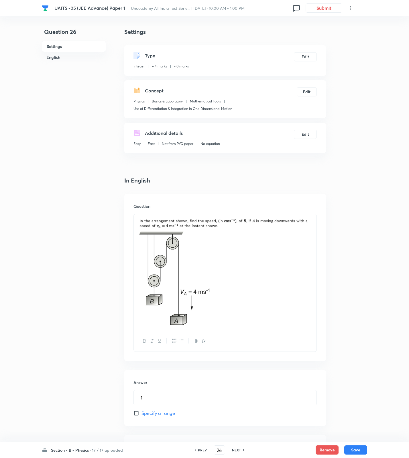
click at [239, 447] on h6 "NEXT" at bounding box center [236, 449] width 9 height 5
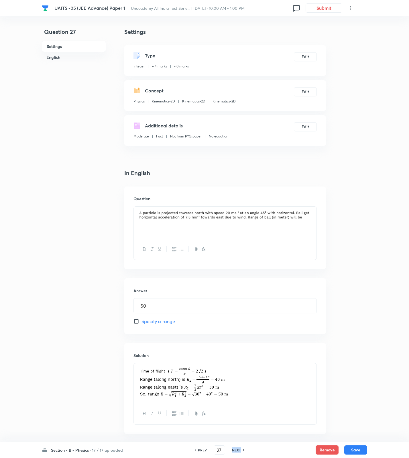
click at [239, 447] on h6 "NEXT" at bounding box center [236, 449] width 9 height 5
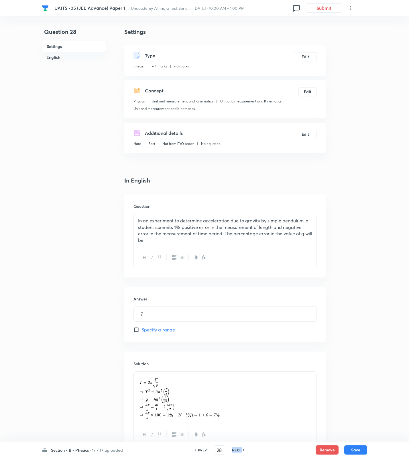
click at [239, 447] on h6 "NEXT" at bounding box center [236, 449] width 9 height 5
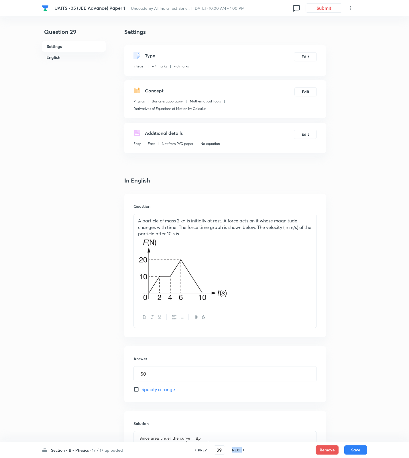
click at [239, 447] on h6 "NEXT" at bounding box center [236, 449] width 9 height 5
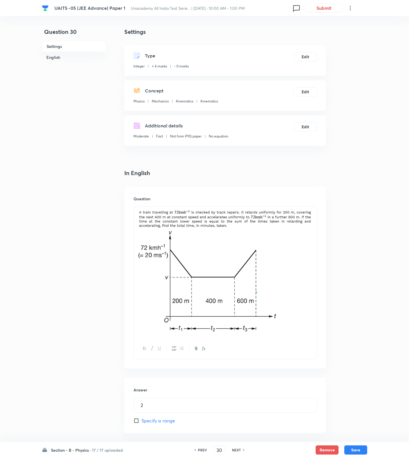
click at [239, 447] on h6 "NEXT" at bounding box center [236, 449] width 9 height 5
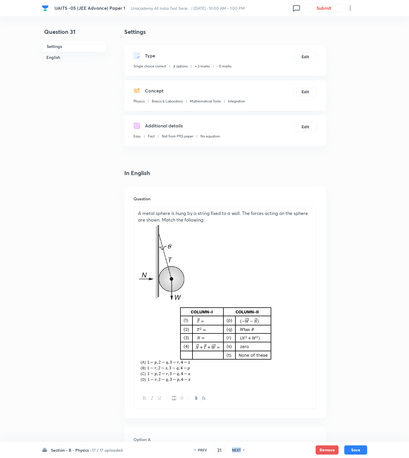
click at [239, 447] on h6 "NEXT" at bounding box center [236, 449] width 9 height 5
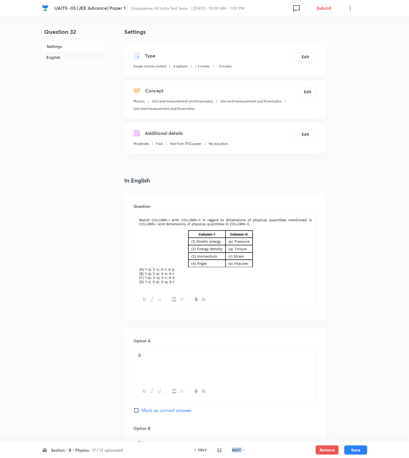
click at [239, 447] on h6 "NEXT" at bounding box center [236, 449] width 9 height 5
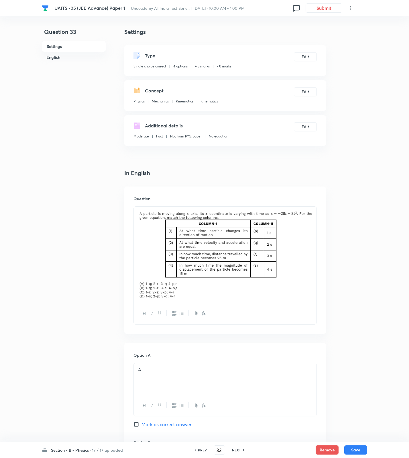
click at [239, 447] on h6 "NEXT" at bounding box center [236, 449] width 9 height 5
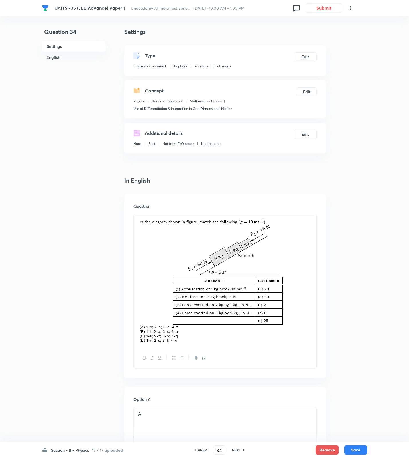
click at [239, 447] on h6 "NEXT" at bounding box center [236, 449] width 9 height 5
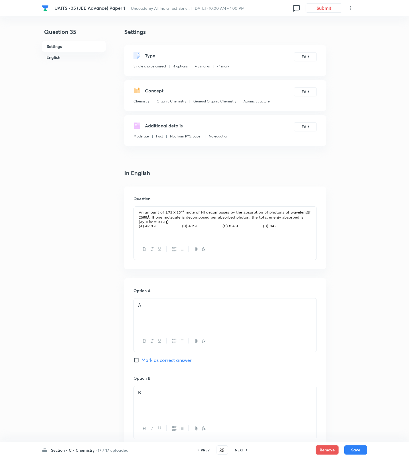
click at [239, 447] on h6 "NEXT" at bounding box center [239, 449] width 9 height 5
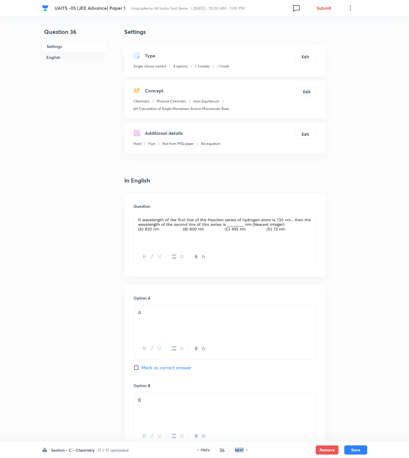
click at [239, 447] on h6 "NEXT" at bounding box center [239, 449] width 9 height 5
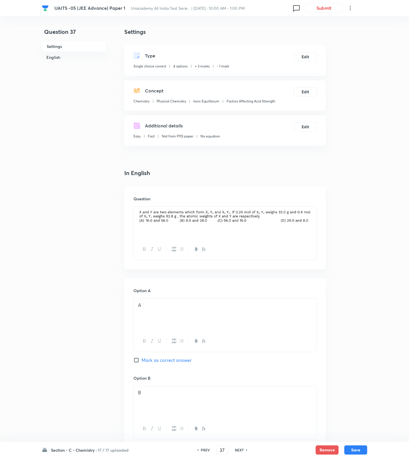
click at [239, 447] on h6 "NEXT" at bounding box center [239, 449] width 9 height 5
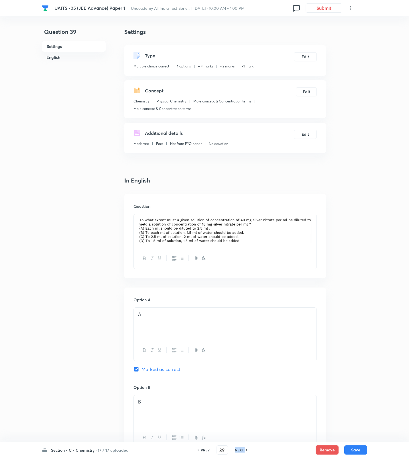
click at [239, 447] on h6 "NEXT" at bounding box center [239, 449] width 9 height 5
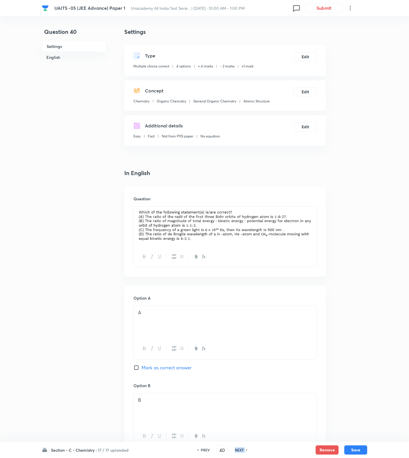
click at [239, 447] on h6 "NEXT" at bounding box center [239, 449] width 9 height 5
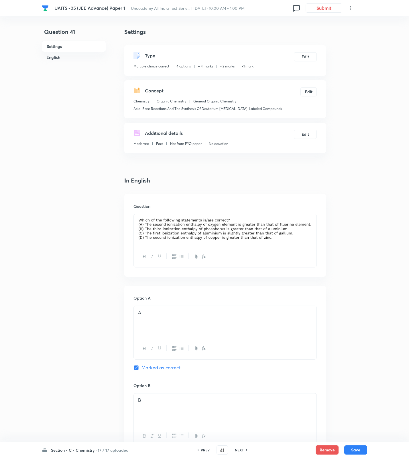
click at [239, 447] on h6 "NEXT" at bounding box center [239, 449] width 9 height 5
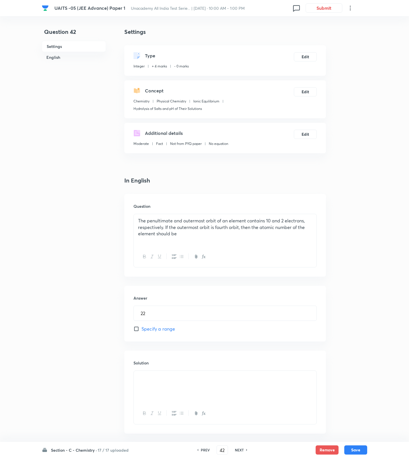
click at [239, 447] on h6 "NEXT" at bounding box center [239, 449] width 9 height 5
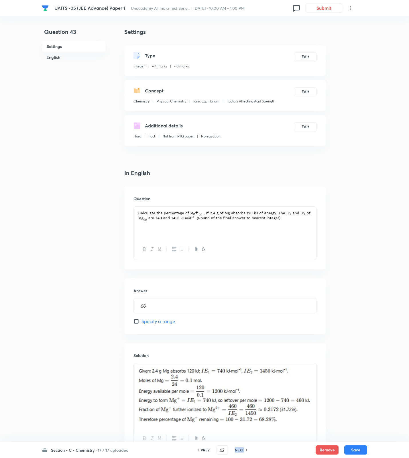
click at [239, 447] on h6 "NEXT" at bounding box center [239, 449] width 9 height 5
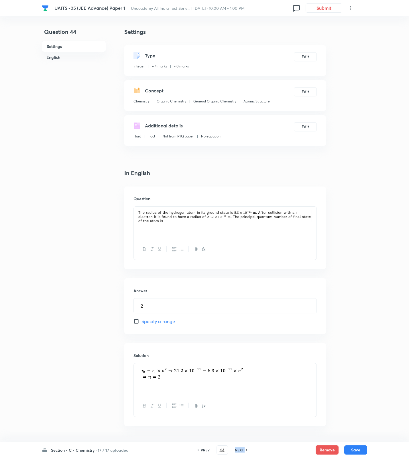
click at [239, 447] on h6 "NEXT" at bounding box center [239, 449] width 9 height 5
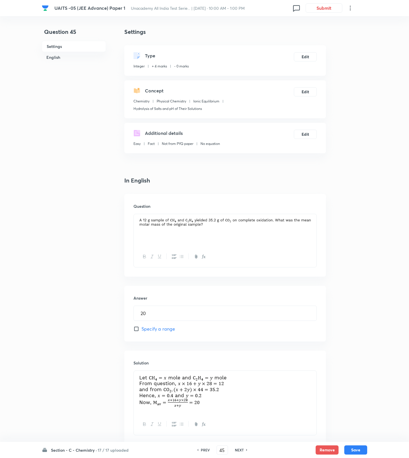
click at [239, 447] on h6 "NEXT" at bounding box center [239, 449] width 9 height 5
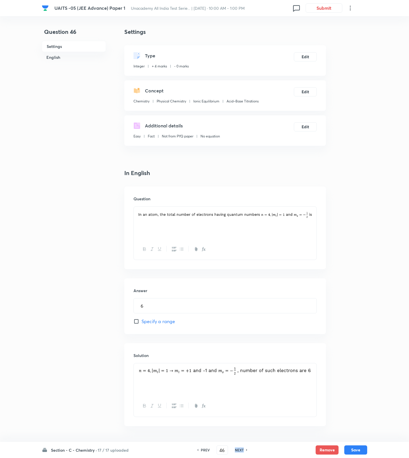
click at [239, 447] on h6 "NEXT" at bounding box center [239, 449] width 9 height 5
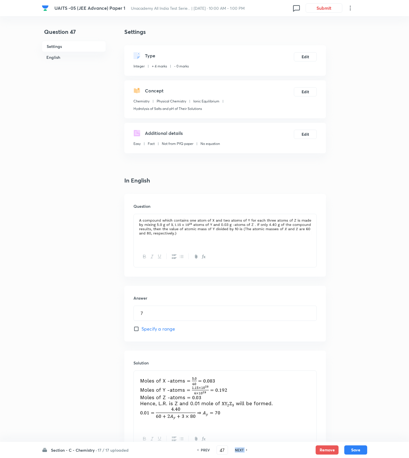
click at [239, 447] on h6 "NEXT" at bounding box center [239, 449] width 9 height 5
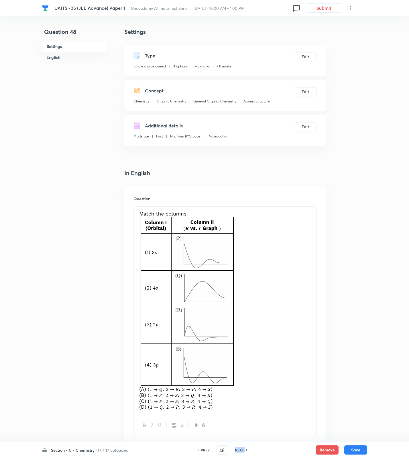
click at [239, 447] on h6 "NEXT" at bounding box center [239, 449] width 9 height 5
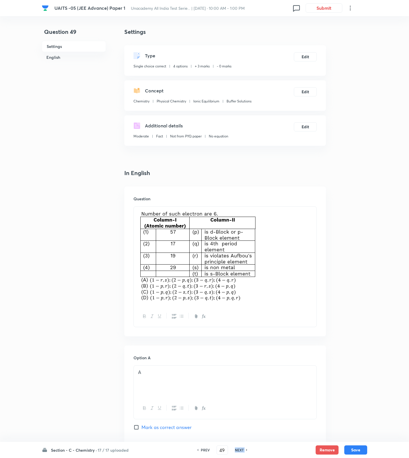
click at [239, 447] on h6 "NEXT" at bounding box center [239, 449] width 9 height 5
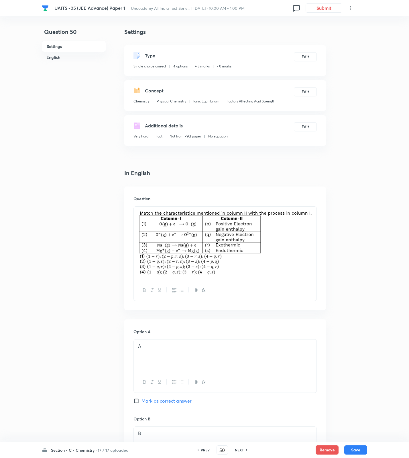
click at [239, 447] on h6 "NEXT" at bounding box center [239, 449] width 9 height 5
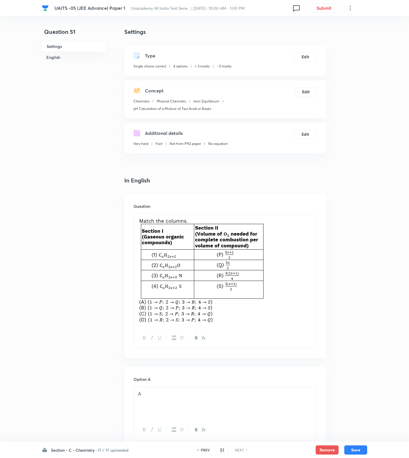
click at [239, 447] on h6 "NEXT" at bounding box center [239, 449] width 9 height 5
click at [360, 449] on button "Save" at bounding box center [356, 448] width 23 height 9
